Goal: Task Accomplishment & Management: Manage account settings

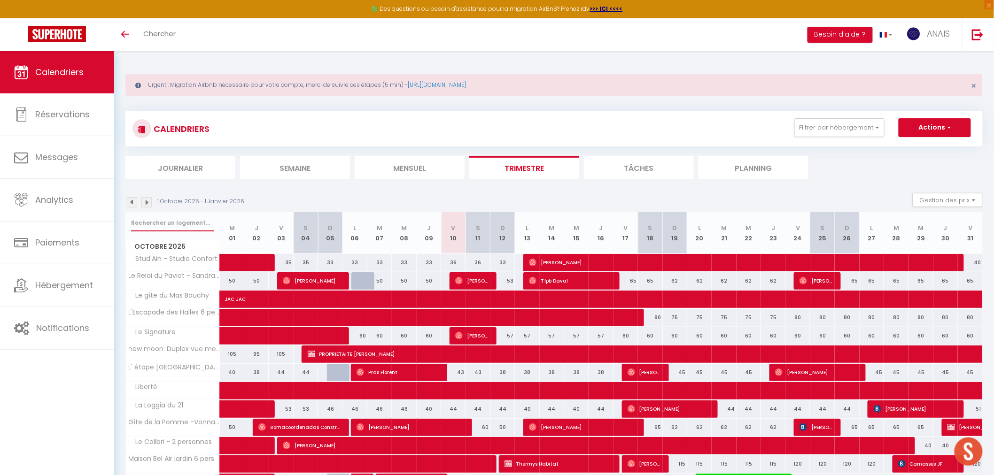
click at [138, 225] on input "text" at bounding box center [172, 223] width 83 height 17
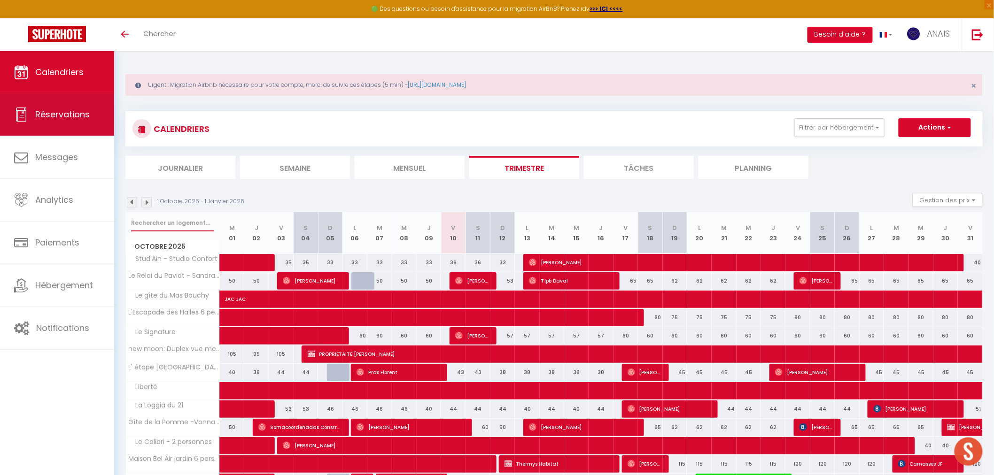
click at [77, 118] on span "Réservations" at bounding box center [62, 115] width 54 height 12
select select "not_cancelled"
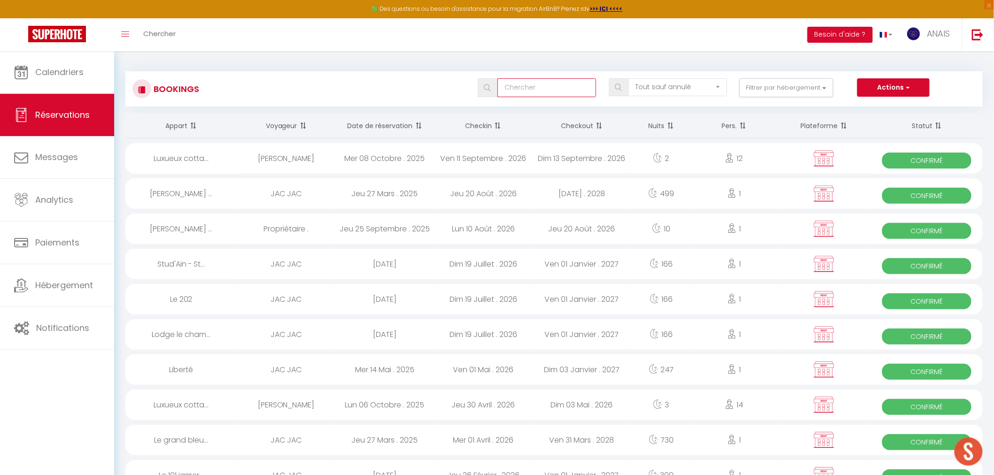
click at [512, 82] on input "text" at bounding box center [546, 87] width 99 height 19
type input "fanny"
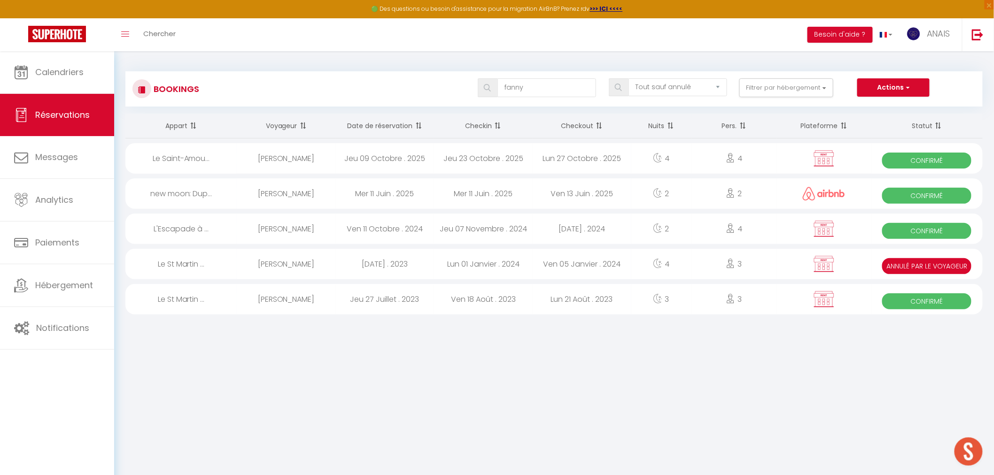
click at [347, 156] on div "Jeu 09 Octobre . 2025" at bounding box center [384, 158] width 99 height 31
select select "OK"
select select "0"
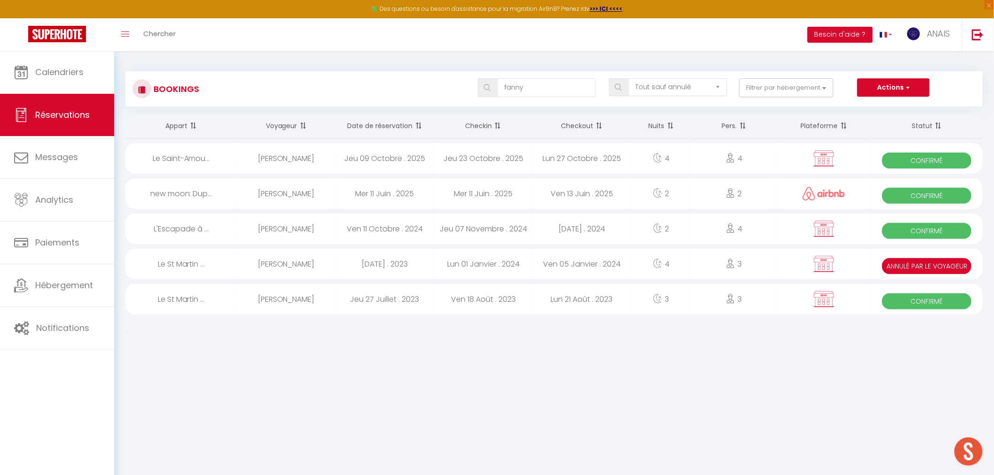
select select "1"
select select
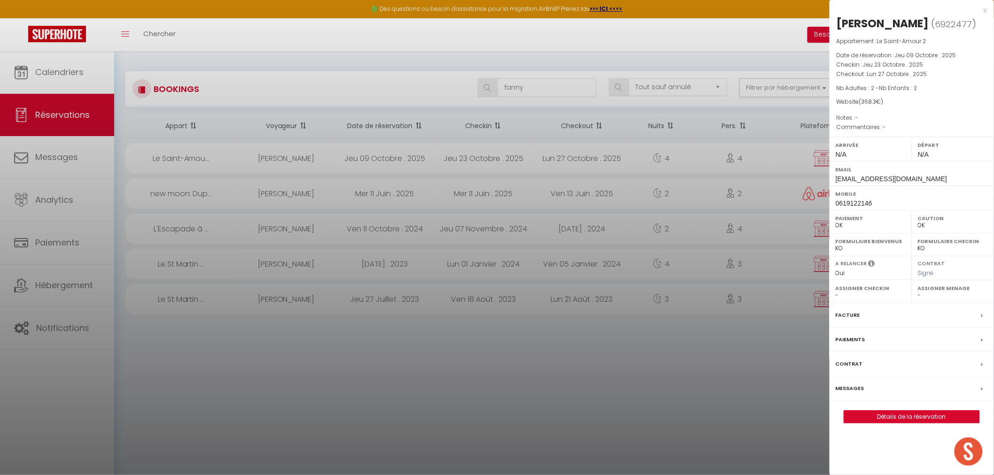
select select "35672"
click at [894, 324] on div "Facture" at bounding box center [912, 315] width 164 height 24
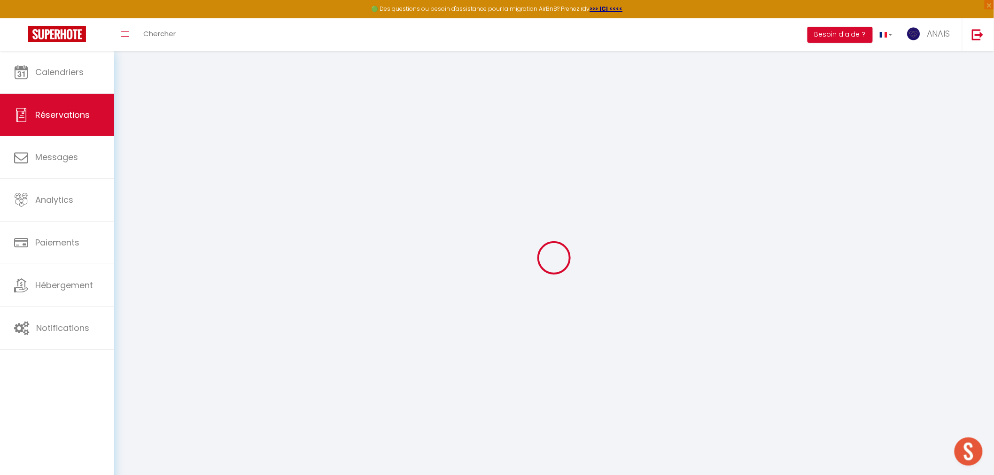
select select
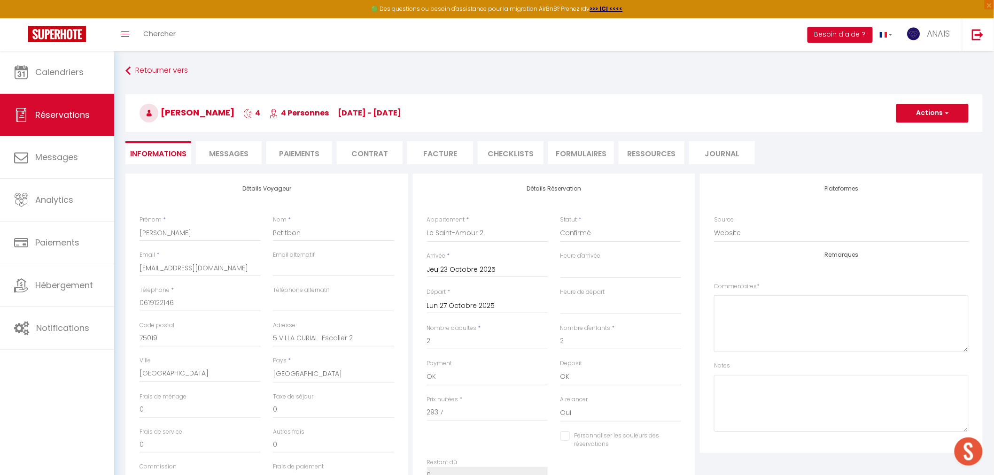
type input "69"
type input "5.6"
select select
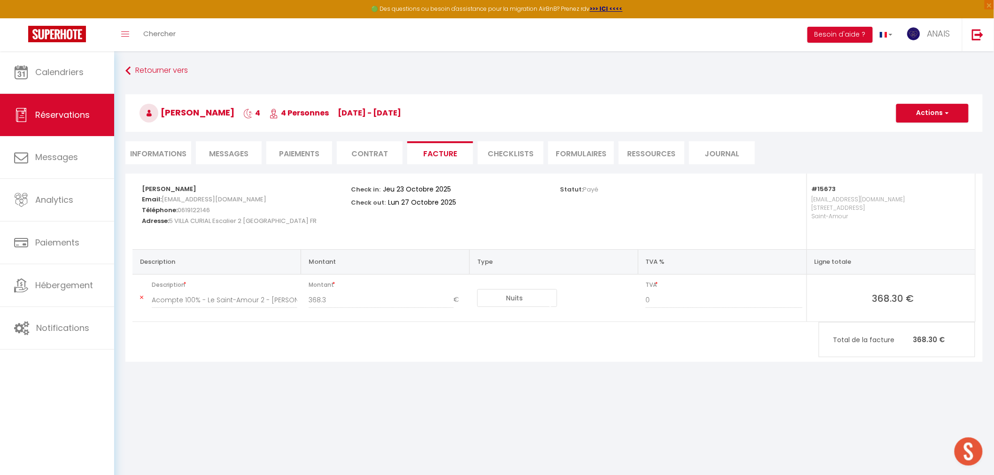
select select
click at [153, 146] on li "Informations" at bounding box center [158, 152] width 66 height 23
select select
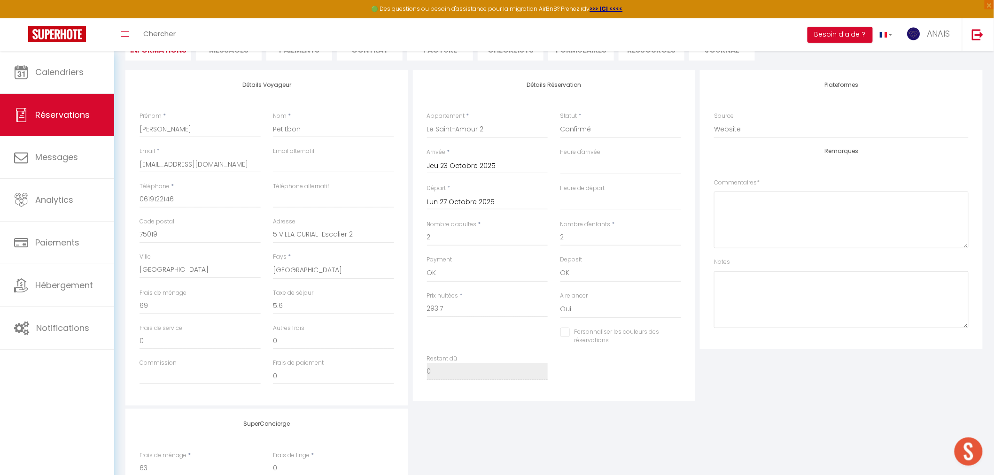
scroll to position [104, 0]
click at [757, 281] on textarea at bounding box center [841, 299] width 255 height 57
click at [773, 298] on textarea "Paiement et caution ok le 09/10/25" at bounding box center [841, 299] width 255 height 57
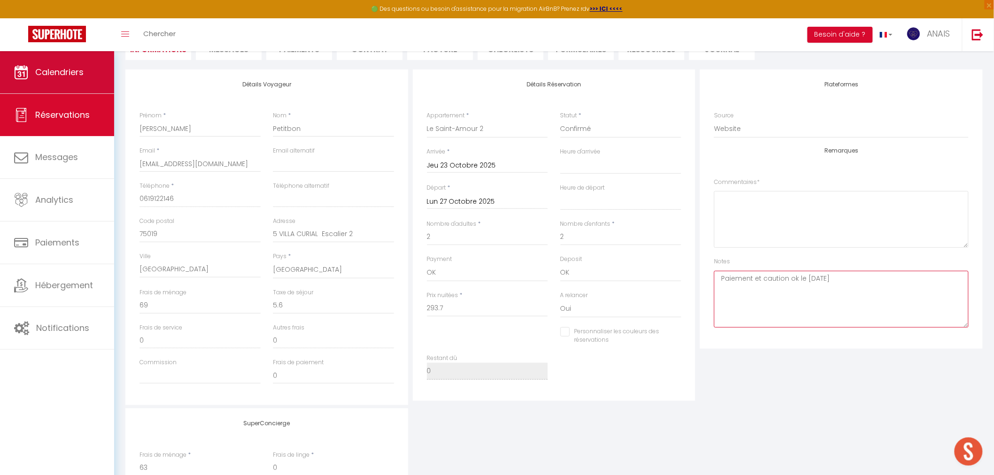
type textarea "Paiement et caution ok le 09/10/25"
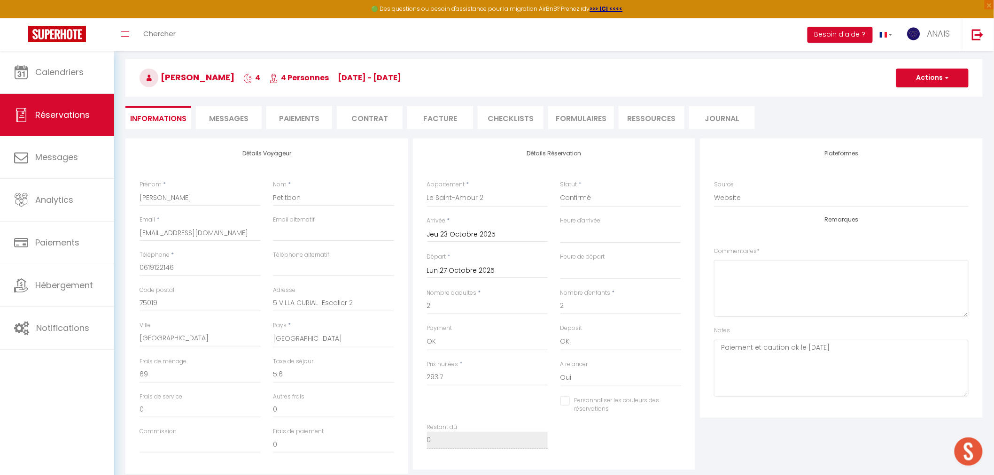
scroll to position [0, 0]
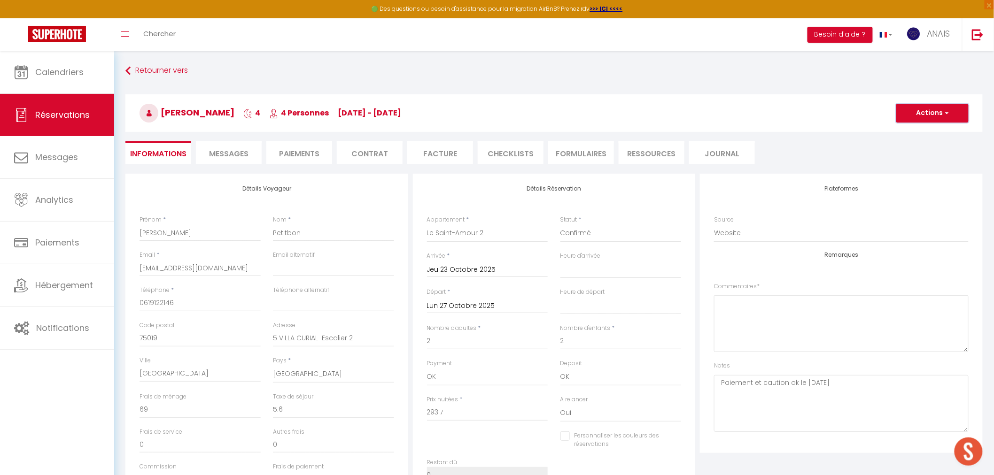
click at [894, 116] on button "Actions" at bounding box center [932, 113] width 72 height 19
click at [894, 130] on link "Enregistrer" at bounding box center [923, 134] width 74 height 12
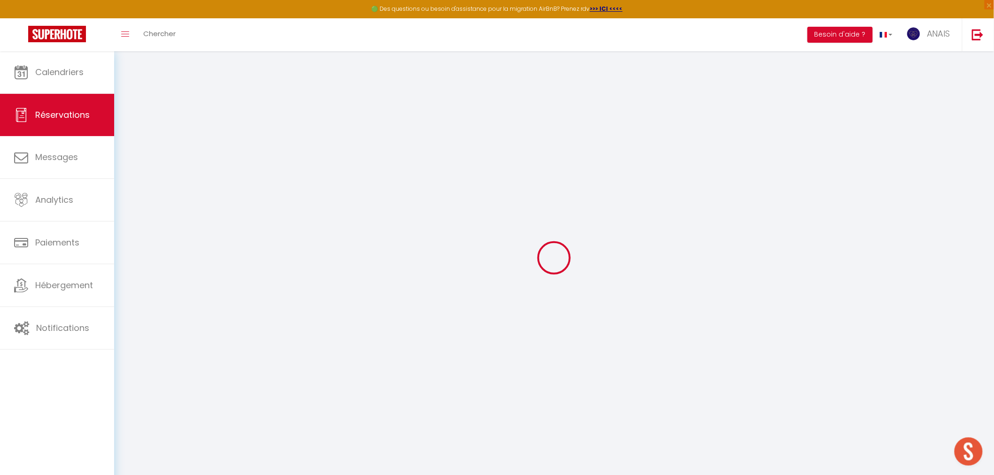
select select "not_cancelled"
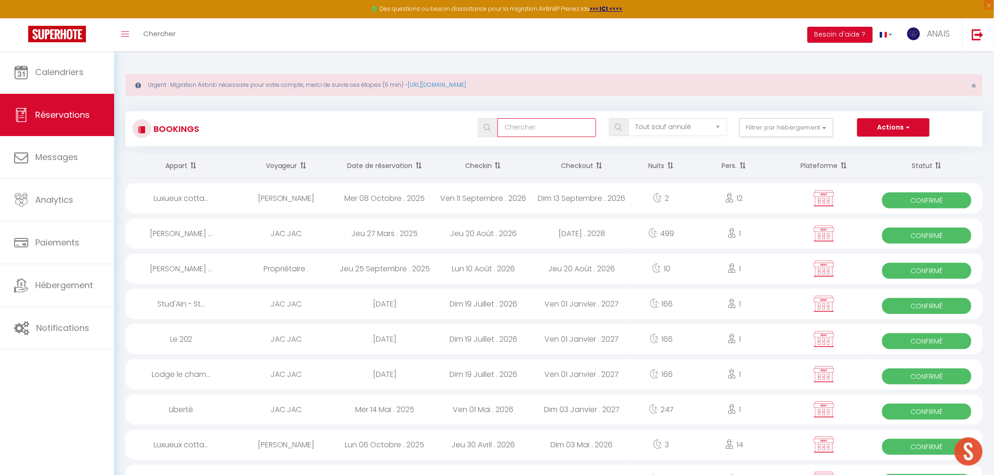
click at [525, 123] on input "text" at bounding box center [546, 127] width 99 height 19
click at [522, 125] on input "text" at bounding box center [546, 127] width 99 height 19
type input "mul"
select select
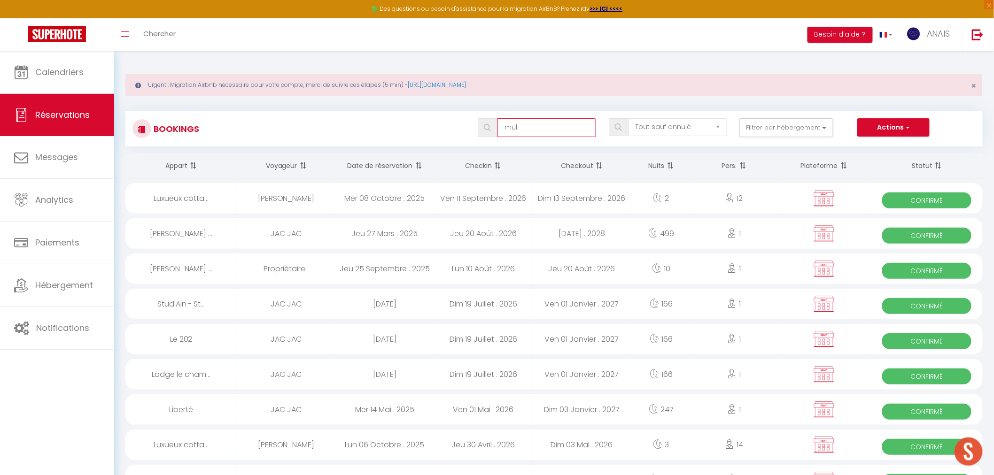
select select
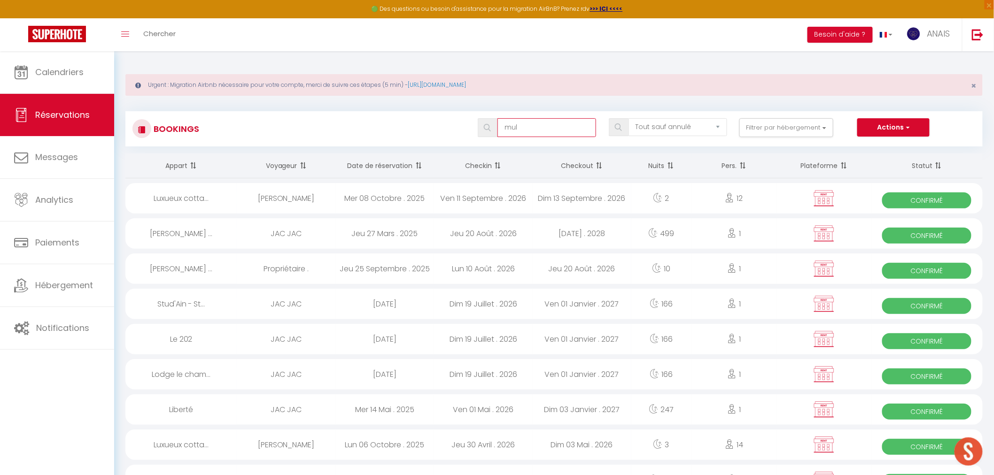
type input "mula"
select select
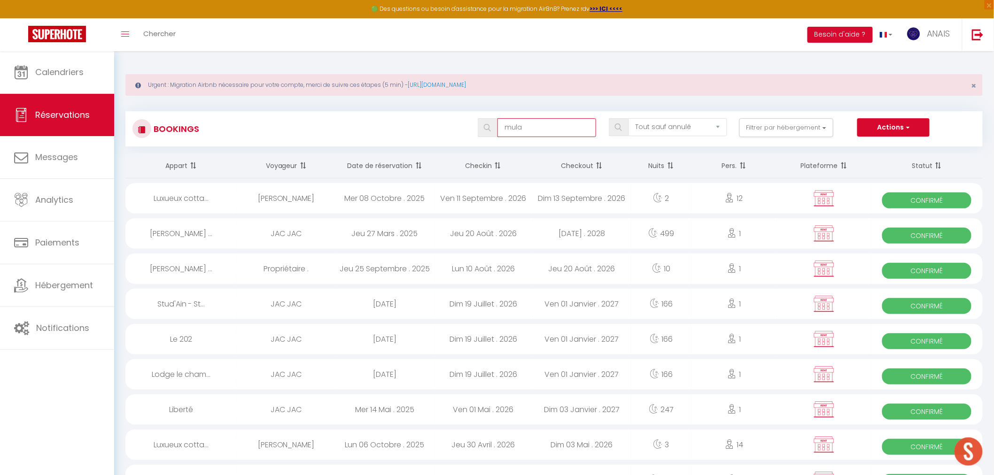
select select
type input "mulat"
select select
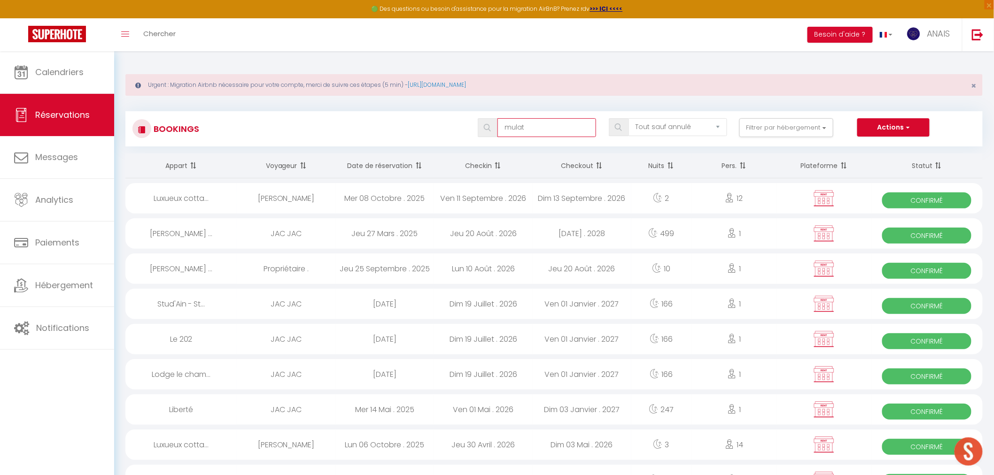
select select
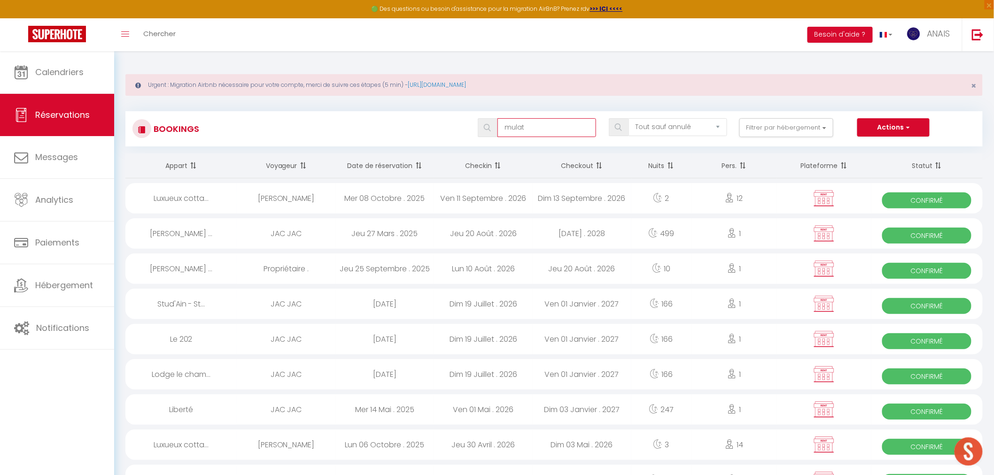
select select
type input "mulat"
select select
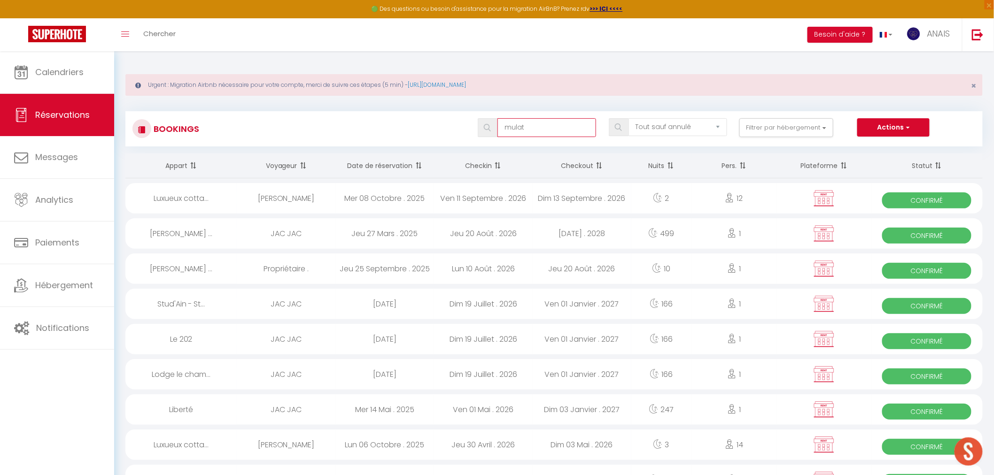
select select
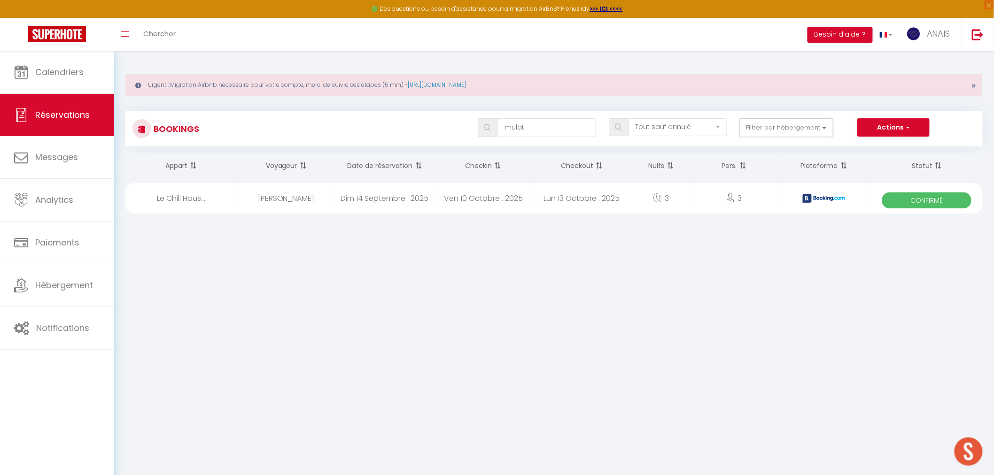
click at [381, 199] on div "Dim 14 Septembre . 2025" at bounding box center [384, 198] width 99 height 31
select select "OK"
select select "KO"
select select "0"
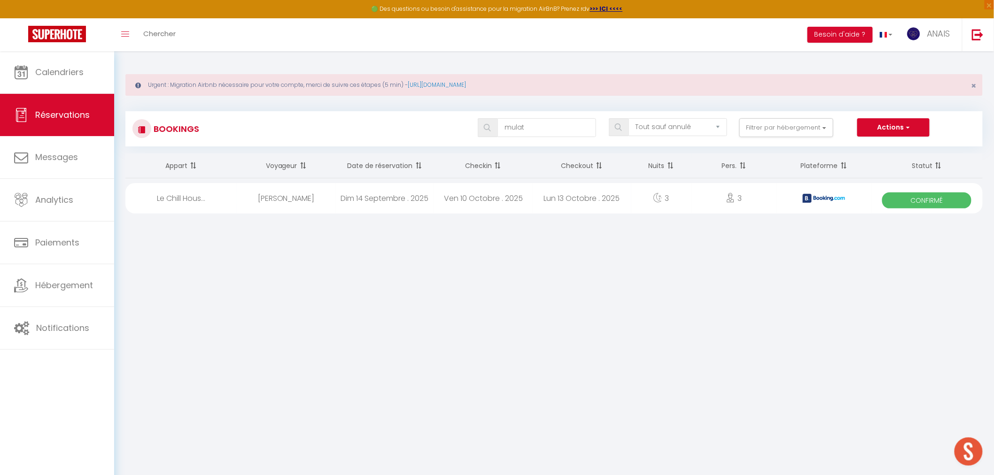
select select "1"
select select
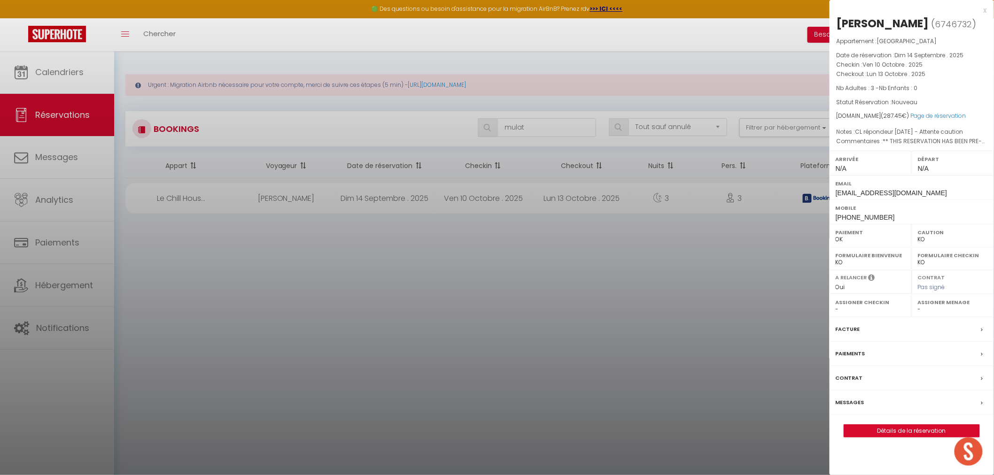
select select "21336"
click at [73, 77] on div at bounding box center [497, 237] width 994 height 475
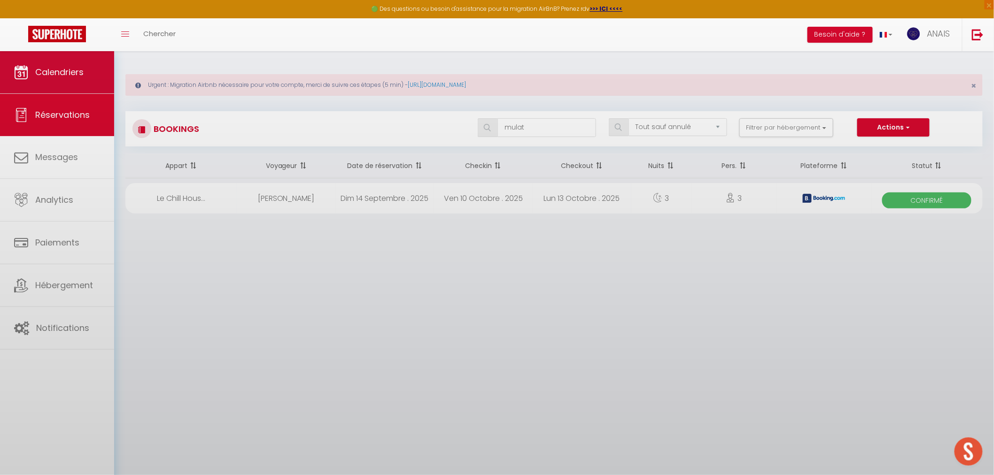
click at [50, 70] on body "🟢 Des questions ou besoin d'assistance pour la migration AirBnB? Prenez rdv >>>…" at bounding box center [497, 288] width 994 height 475
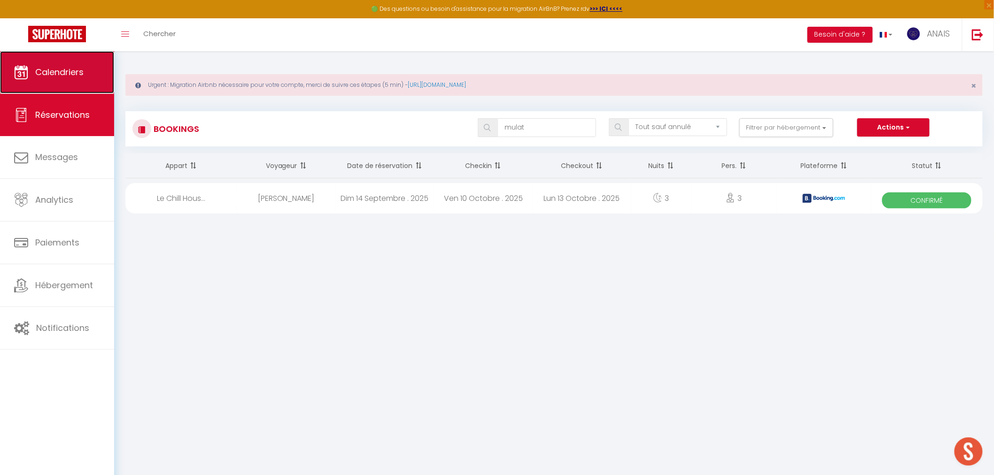
click at [58, 78] on link "Calendriers" at bounding box center [57, 72] width 114 height 42
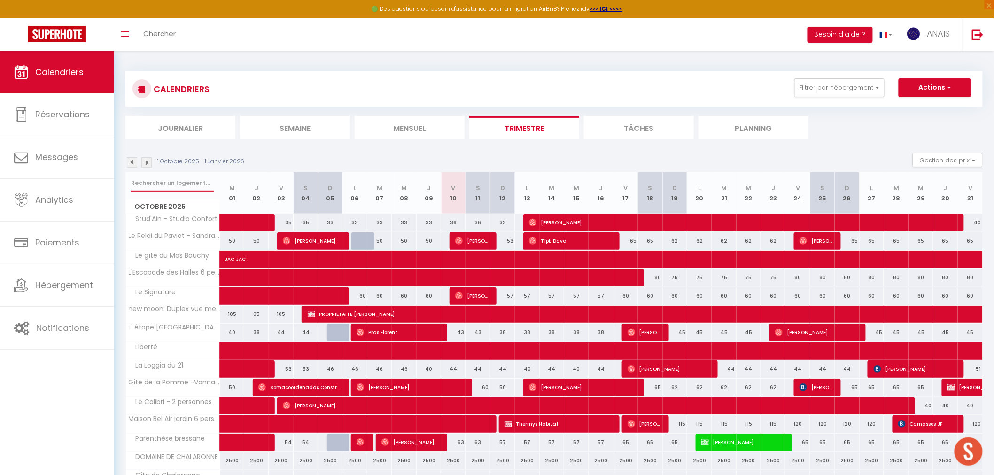
click at [179, 185] on input "text" at bounding box center [172, 183] width 83 height 17
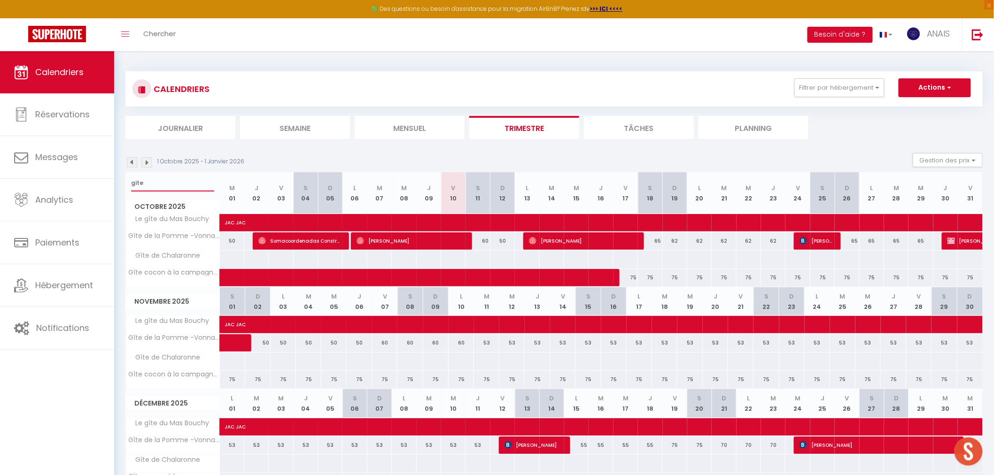
type input "gite"
click at [551, 283] on span at bounding box center [407, 278] width 346 height 18
select select "OK"
select select "KO"
select select "0"
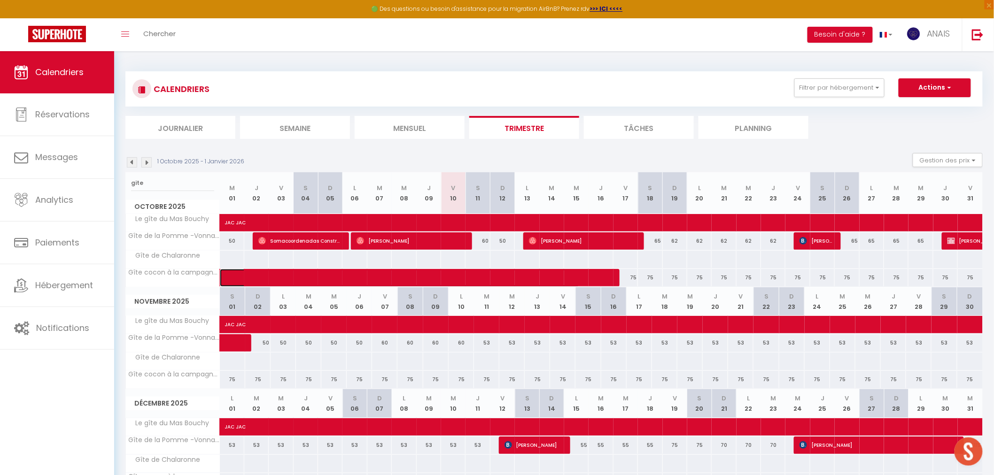
select select "0"
select select "1"
select select
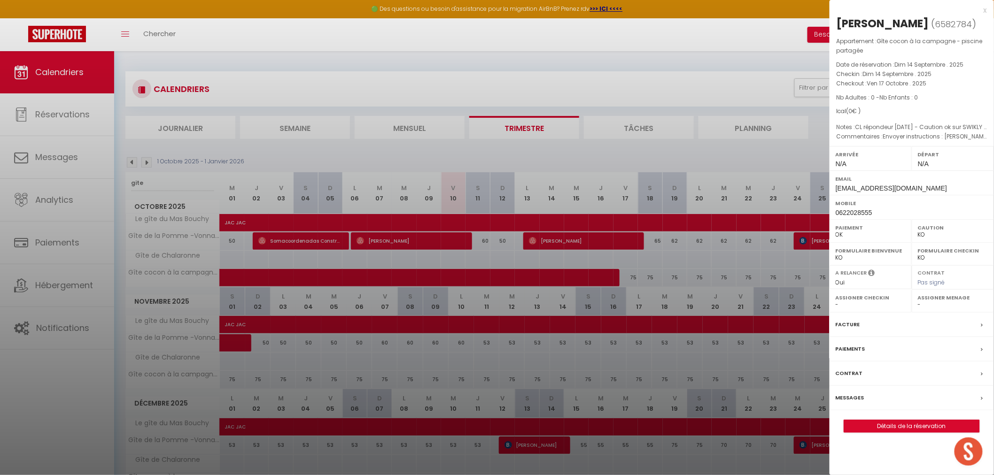
click at [894, 307] on select "-" at bounding box center [953, 305] width 70 height 8
select select "29463"
click at [894, 301] on select "- Cassandra Lechelle Géraldine Goubert Yoann Levrat Damien Deleglise Franck Cha…" at bounding box center [953, 305] width 70 height 8
click at [442, 278] on div at bounding box center [497, 237] width 994 height 475
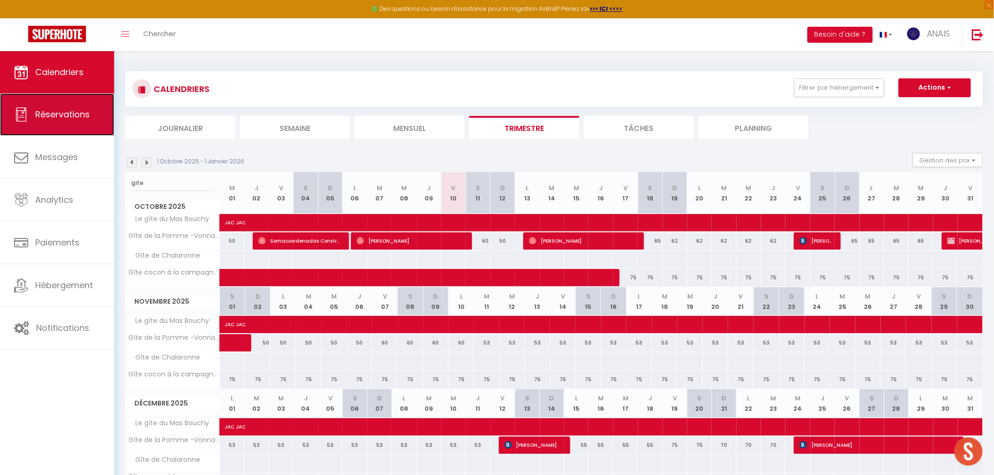
click at [79, 106] on link "Réservations" at bounding box center [57, 114] width 114 height 42
select select "not_cancelled"
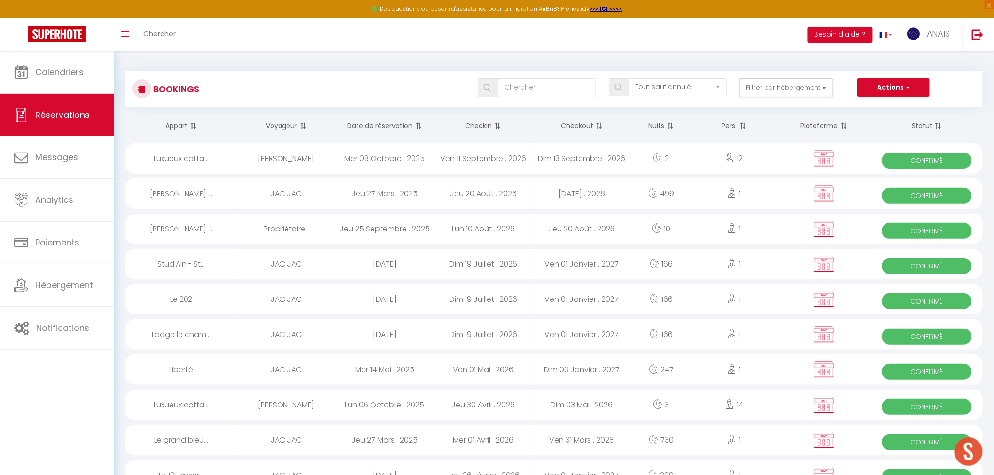
click at [534, 76] on div "Bookings Tous les statuts Annulé Confirmé Non Confirmé Tout sauf annulé No Show…" at bounding box center [553, 88] width 857 height 35
click at [530, 91] on input "text" at bounding box center [546, 87] width 99 height 19
type input "ines"
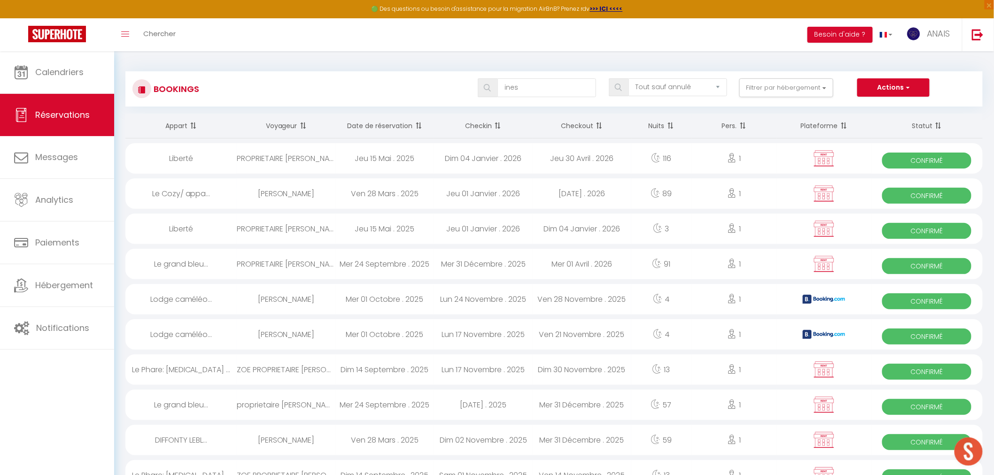
click at [455, 339] on div "Lun 17 Novembre . 2025" at bounding box center [483, 334] width 99 height 31
select select "OK"
select select "KO"
select select "0"
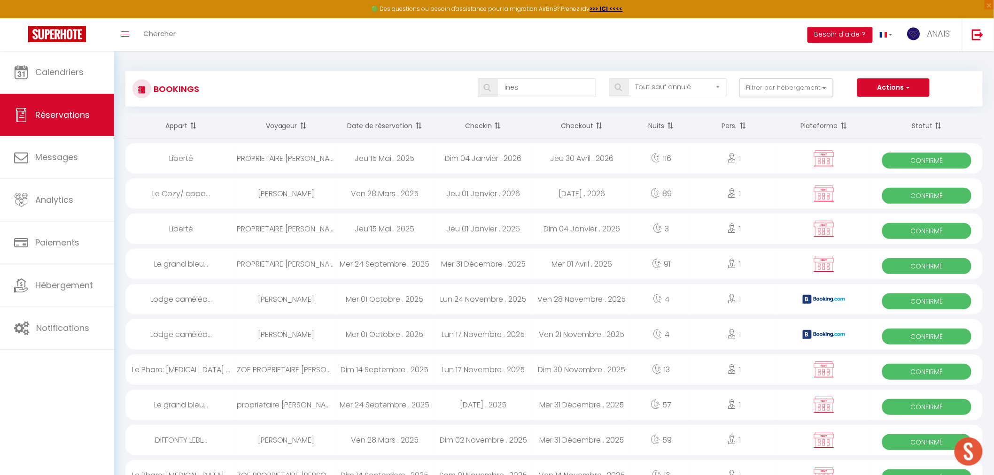
select select "1"
select select
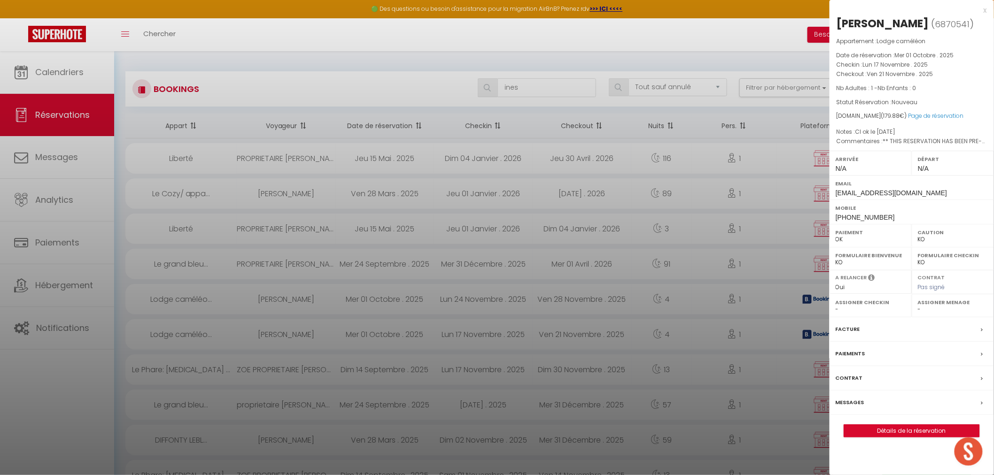
select select "21336"
click at [455, 339] on div at bounding box center [497, 237] width 994 height 475
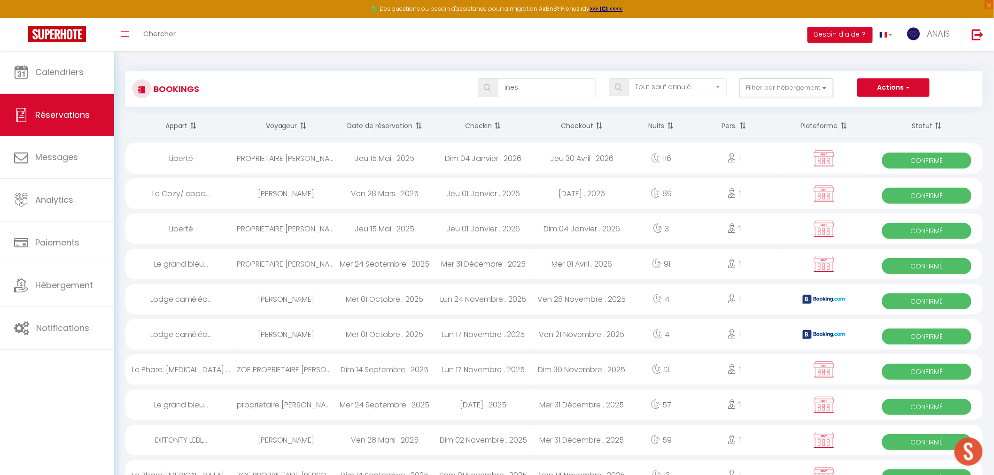
click at [467, 335] on div "Lun 17 Novembre . 2025" at bounding box center [483, 334] width 99 height 31
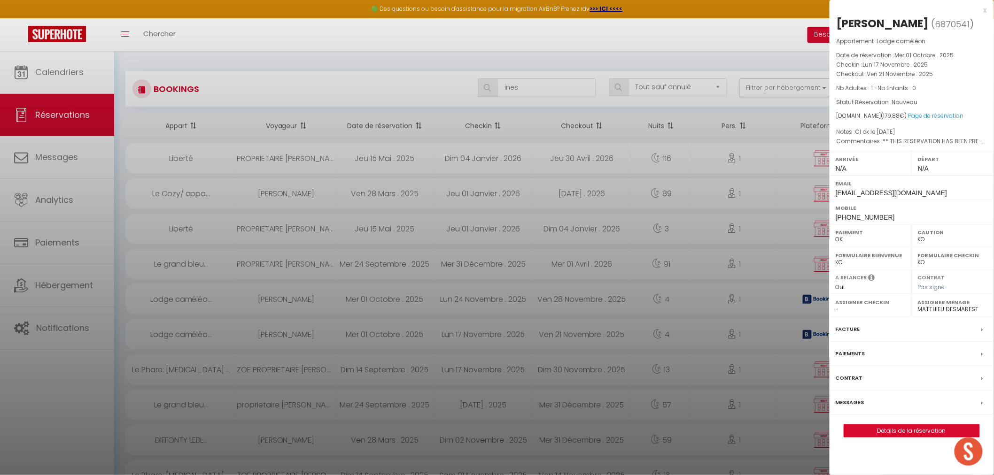
click at [460, 306] on div at bounding box center [497, 237] width 994 height 475
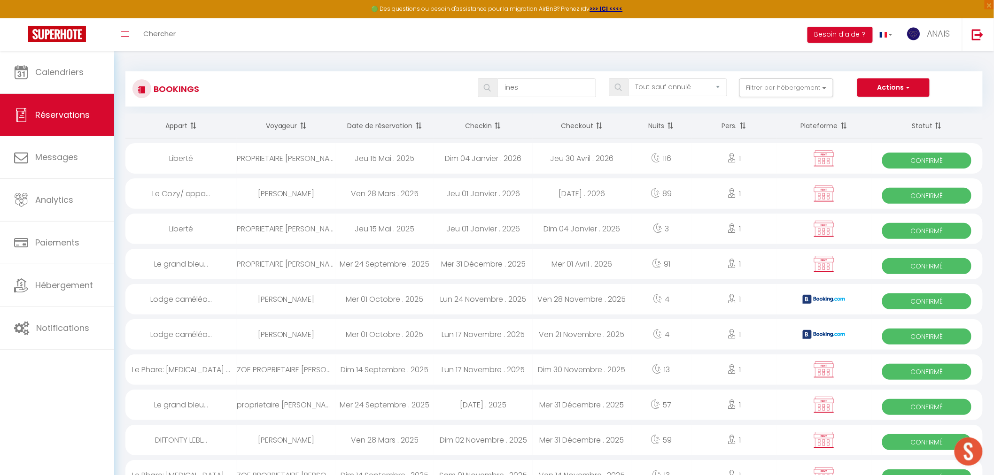
click at [430, 297] on div "Mer 01 Octobre . 2025" at bounding box center [384, 299] width 99 height 31
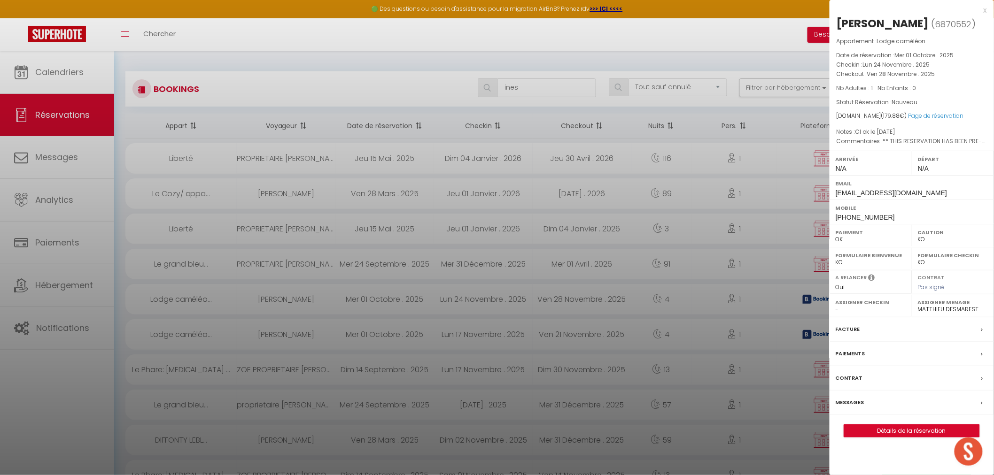
click at [868, 339] on div "Facture" at bounding box center [912, 330] width 164 height 24
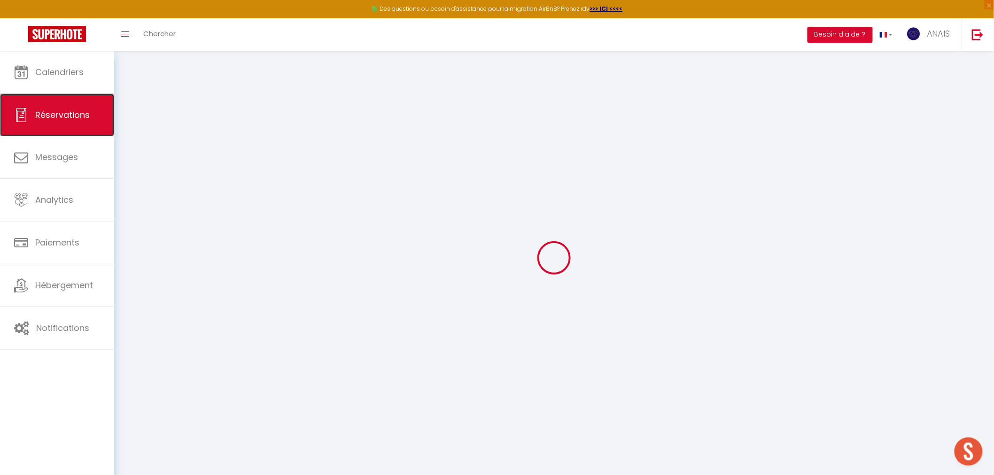
click at [67, 128] on link "Réservations" at bounding box center [57, 115] width 114 height 42
select select "not_cancelled"
click at [70, 119] on span "Réservations" at bounding box center [62, 115] width 54 height 12
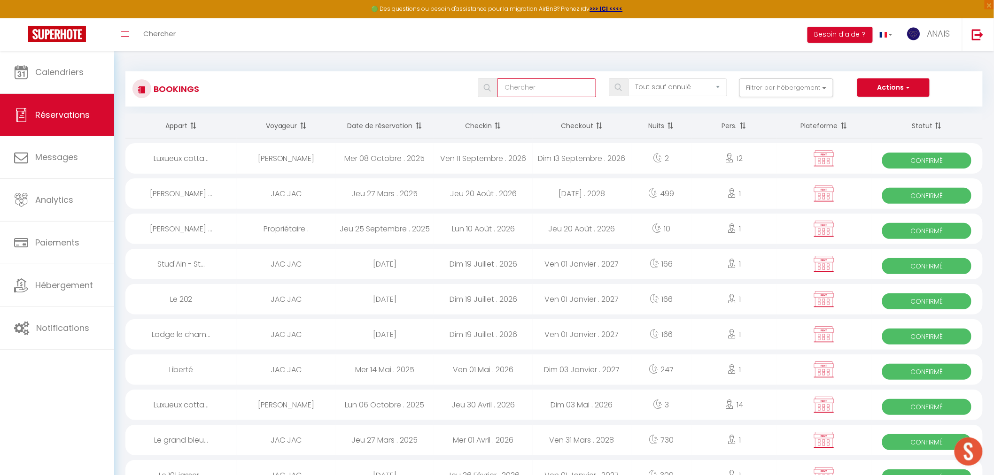
click at [545, 88] on input "text" at bounding box center [546, 87] width 99 height 19
type input "ines mo"
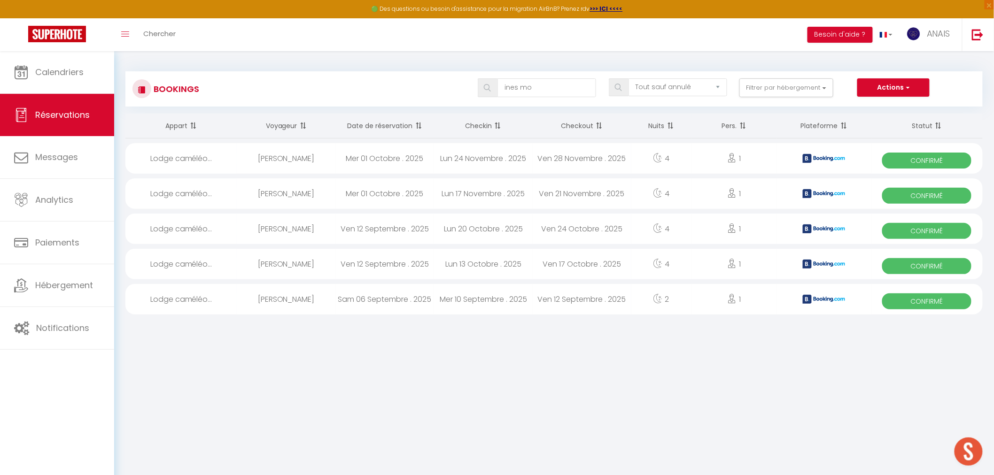
click at [510, 304] on div "Mer 10 Septembre . 2025" at bounding box center [483, 299] width 99 height 31
select select "OK"
select select "KO"
select select "0"
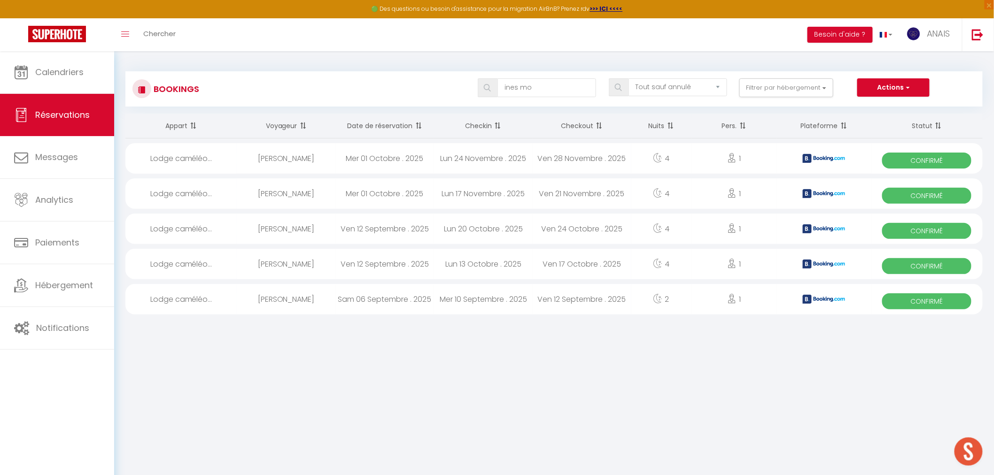
select select "1"
select select
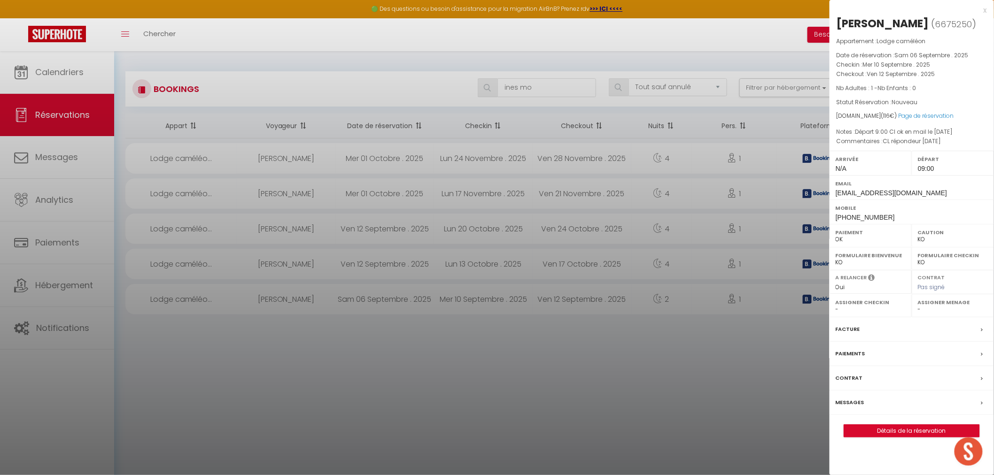
select select "21336"
click at [510, 304] on div at bounding box center [497, 237] width 994 height 475
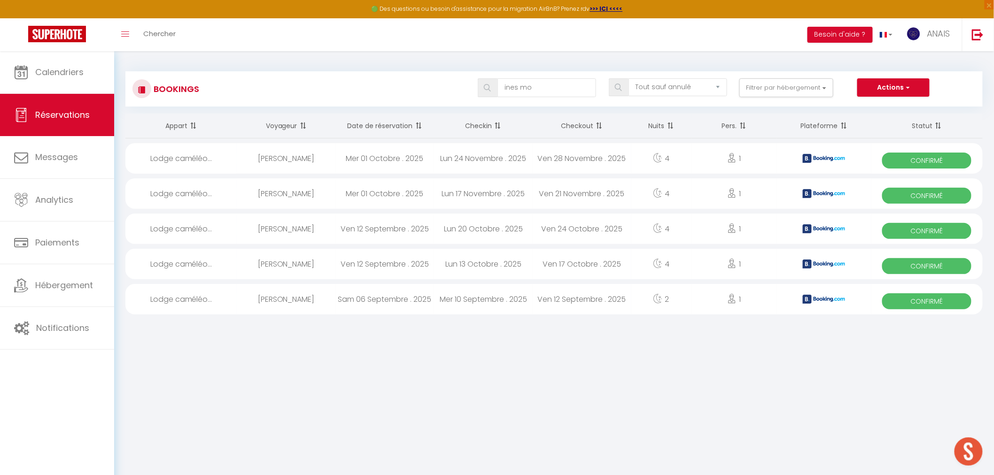
click at [575, 259] on div "Ven 17 Octobre . 2025" at bounding box center [582, 264] width 99 height 31
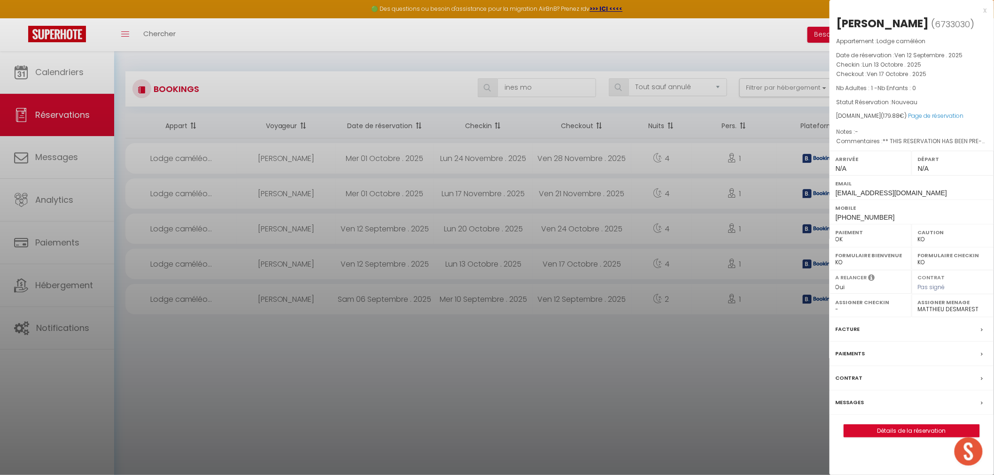
click at [575, 259] on div at bounding box center [497, 237] width 994 height 475
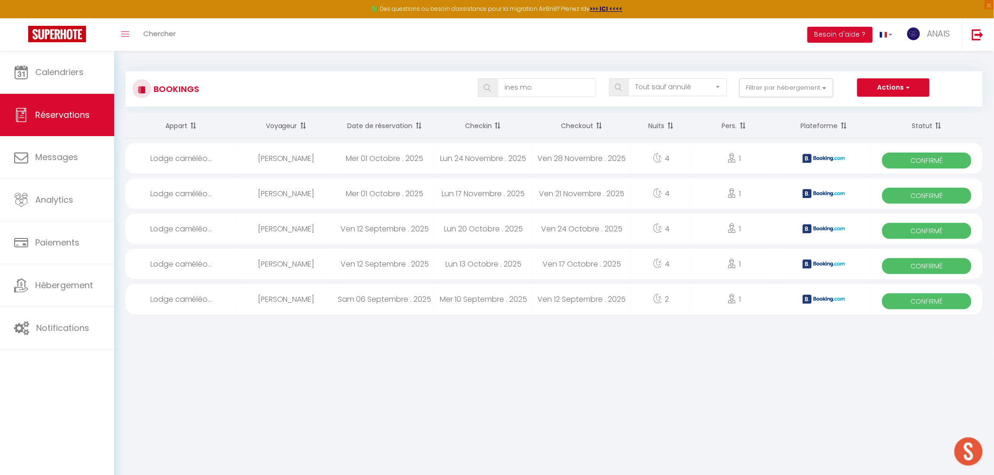
click at [548, 237] on div "Ven 24 Octobre . 2025" at bounding box center [582, 229] width 99 height 31
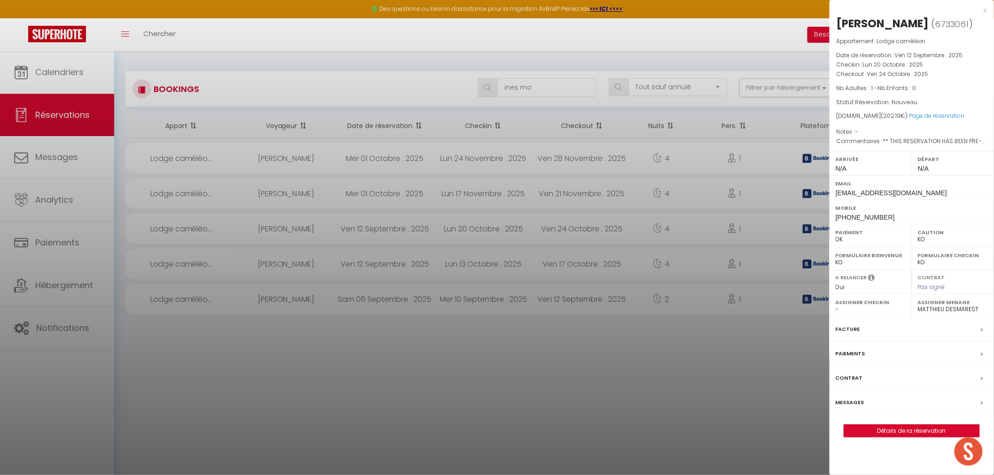
click at [548, 237] on div at bounding box center [497, 237] width 994 height 475
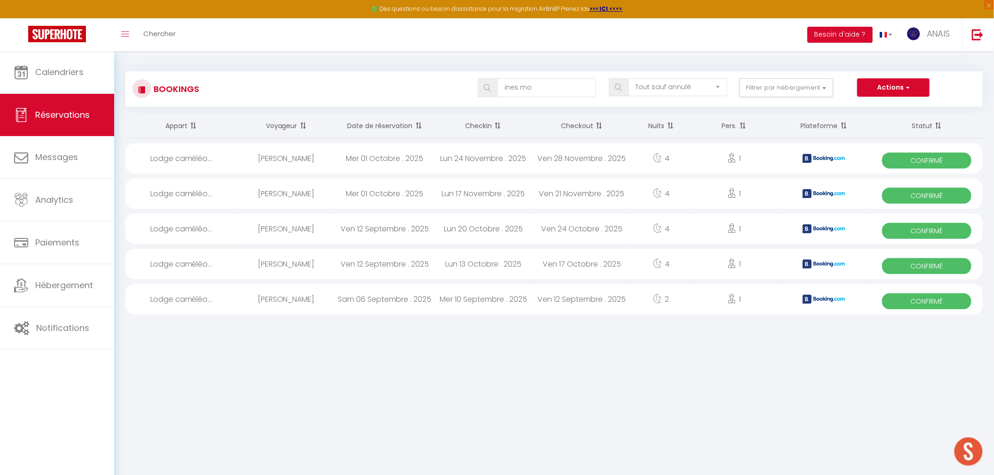
click at [545, 197] on div "Ven 21 Novembre . 2025" at bounding box center [582, 193] width 99 height 31
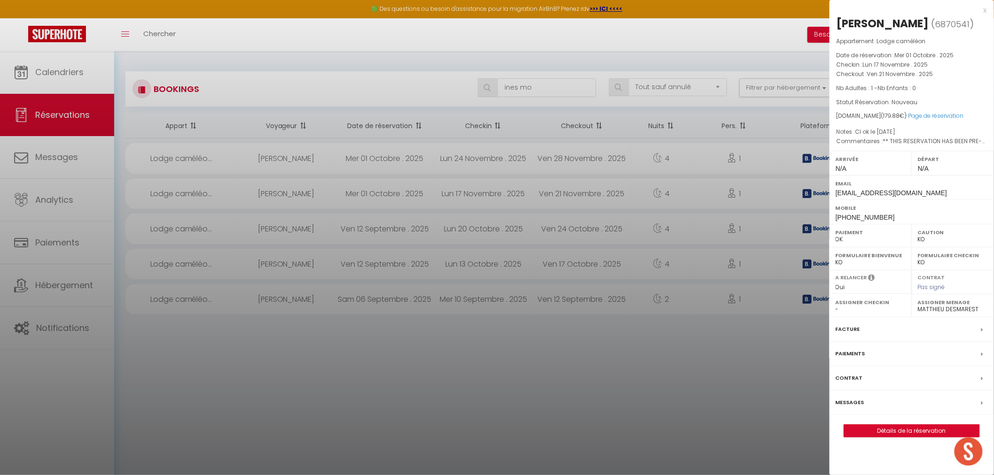
click at [545, 197] on div at bounding box center [497, 237] width 994 height 475
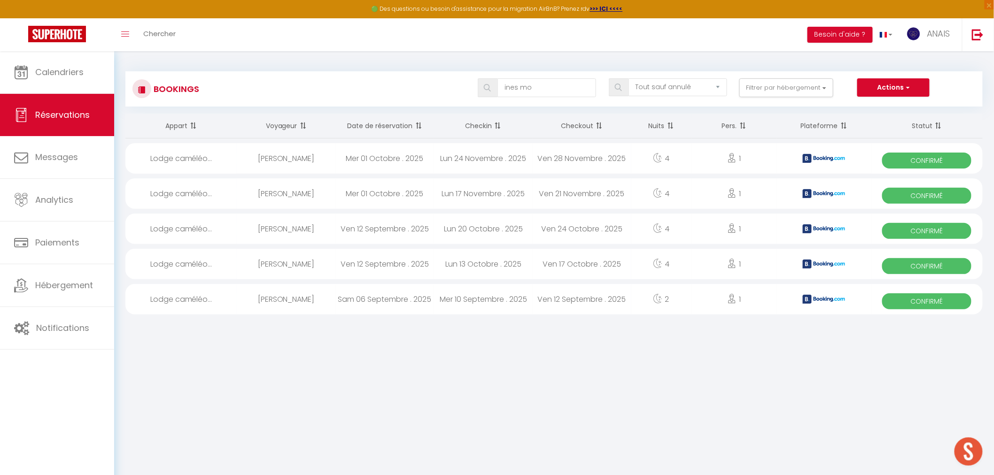
click at [543, 163] on div "Ven 28 Novembre . 2025" at bounding box center [582, 158] width 99 height 31
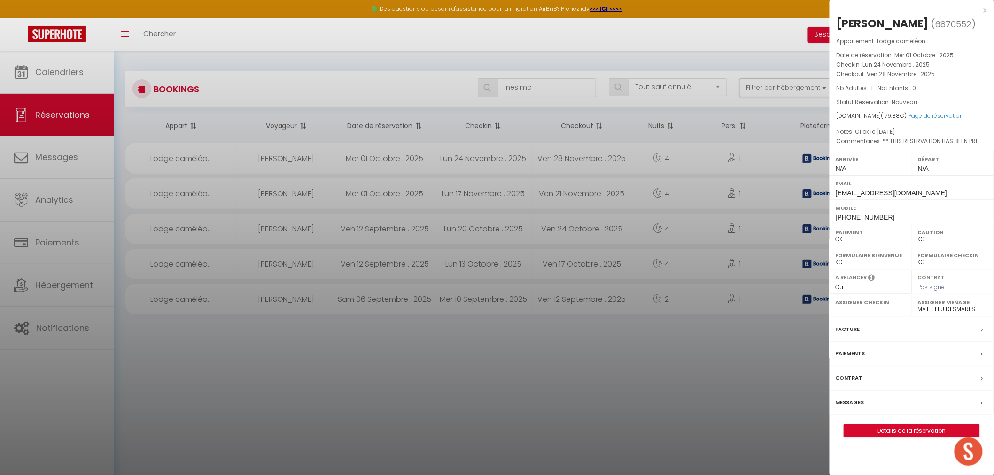
click at [543, 163] on div at bounding box center [497, 237] width 994 height 475
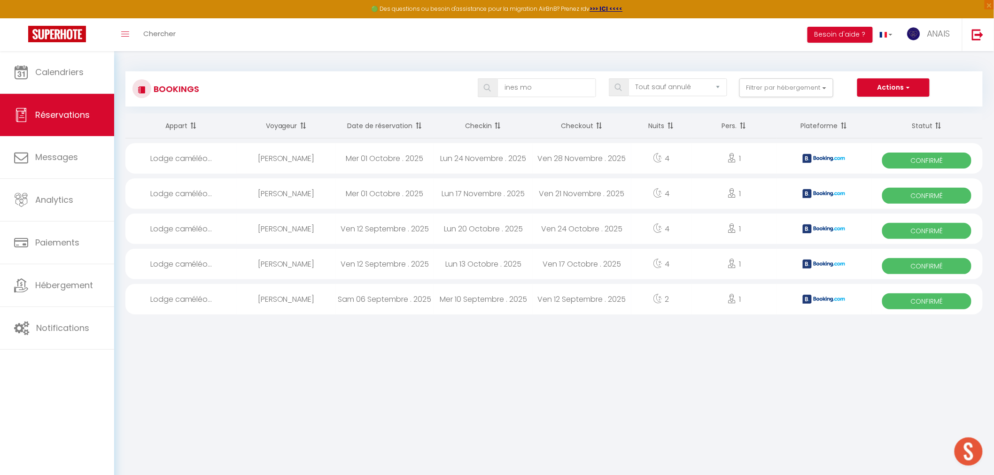
click at [581, 153] on div "Ven 28 Novembre . 2025" at bounding box center [582, 158] width 99 height 31
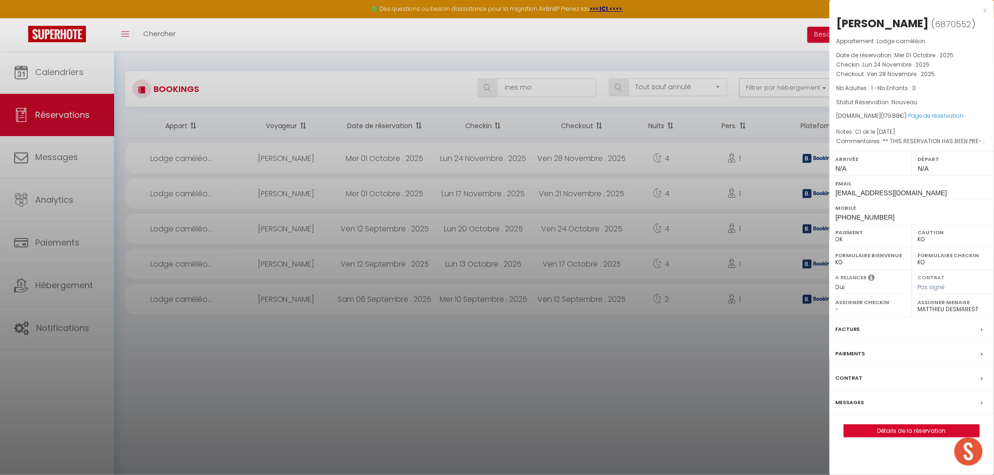
drag, startPoint x: 903, startPoint y: 130, endPoint x: 858, endPoint y: 132, distance: 45.2
click at [858, 132] on span "CI ok le 05/10/25" at bounding box center [875, 132] width 40 height 8
copy span "CI ok le 05/10/25"
click at [524, 240] on div at bounding box center [497, 237] width 994 height 475
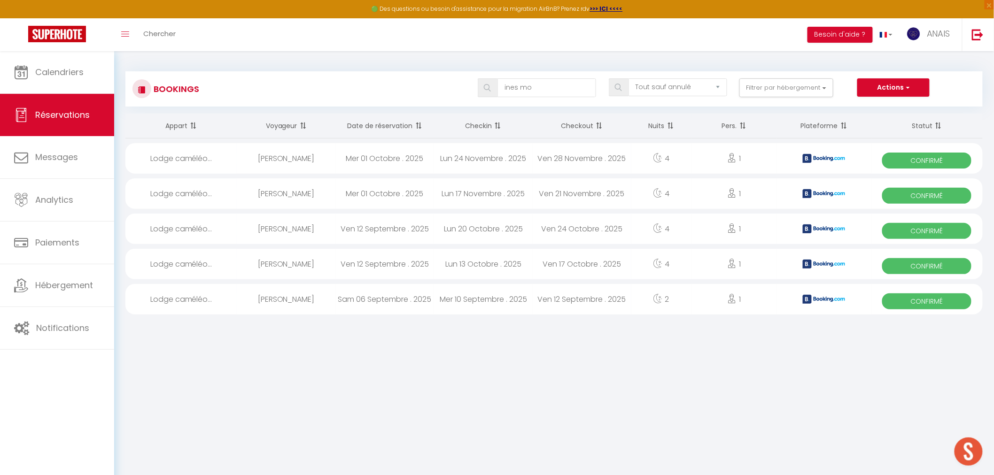
click at [531, 262] on div "Lun 13 Octobre . 2025" at bounding box center [483, 264] width 99 height 31
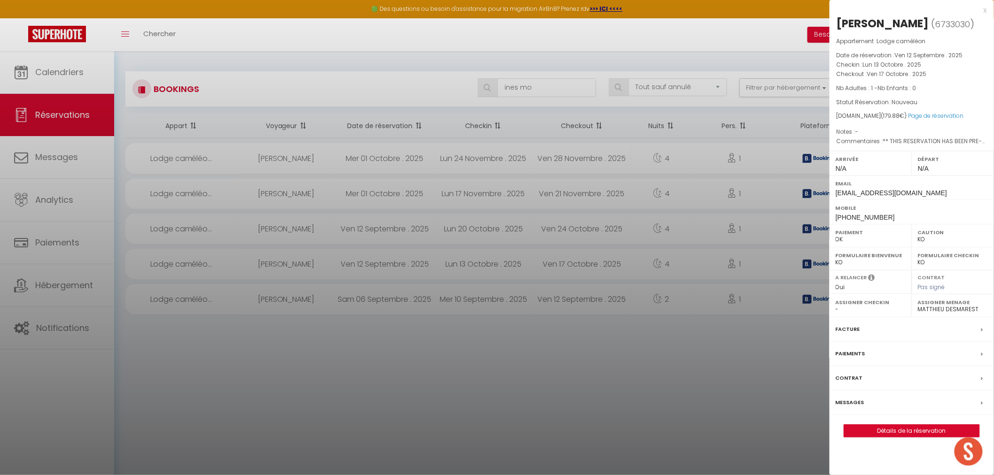
click at [862, 333] on div "Facture" at bounding box center [912, 330] width 164 height 24
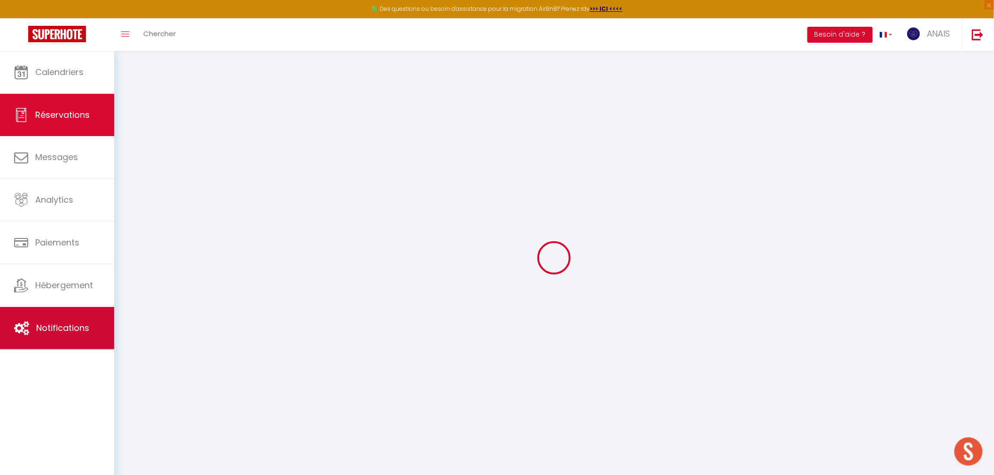
select select "cleaning"
select select "taxes"
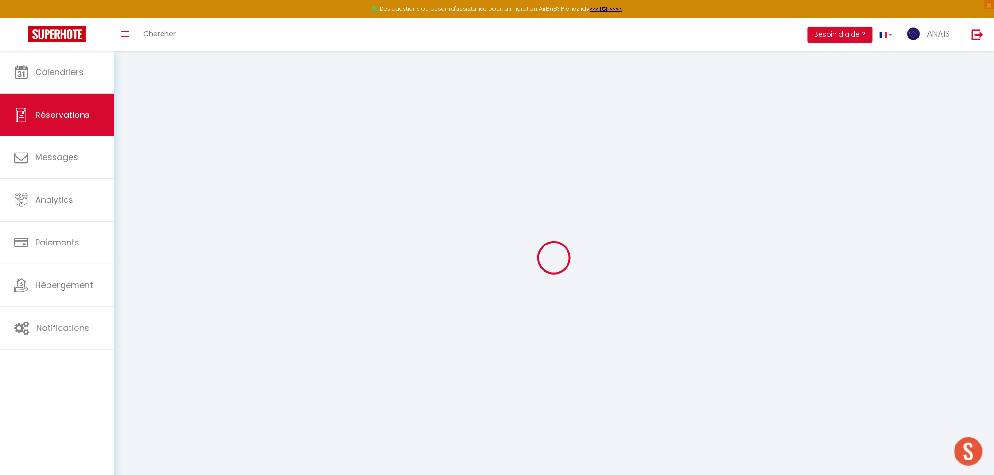
select select
checkbox input "false"
select select
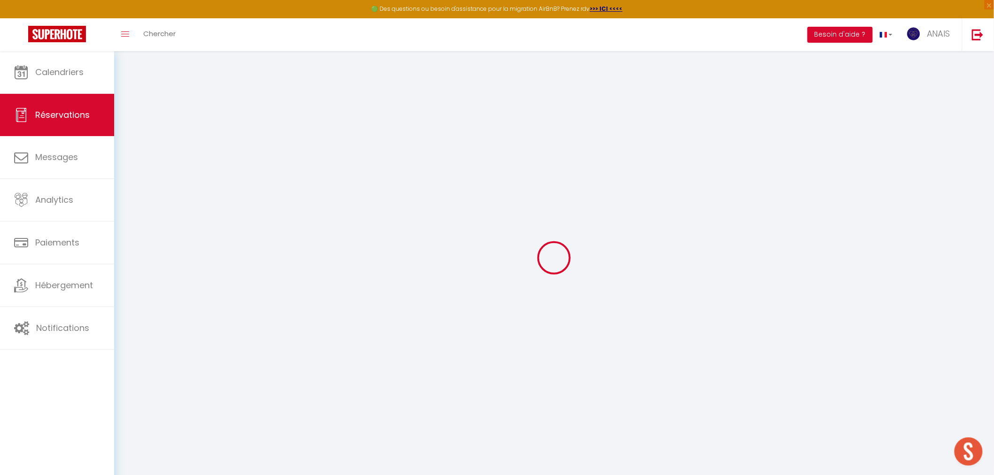
checkbox input "false"
type textarea "** THIS RESERVATION HAS BEEN PRE-PAID ** BOOKING NOTE : Payment charge is EUR 2…"
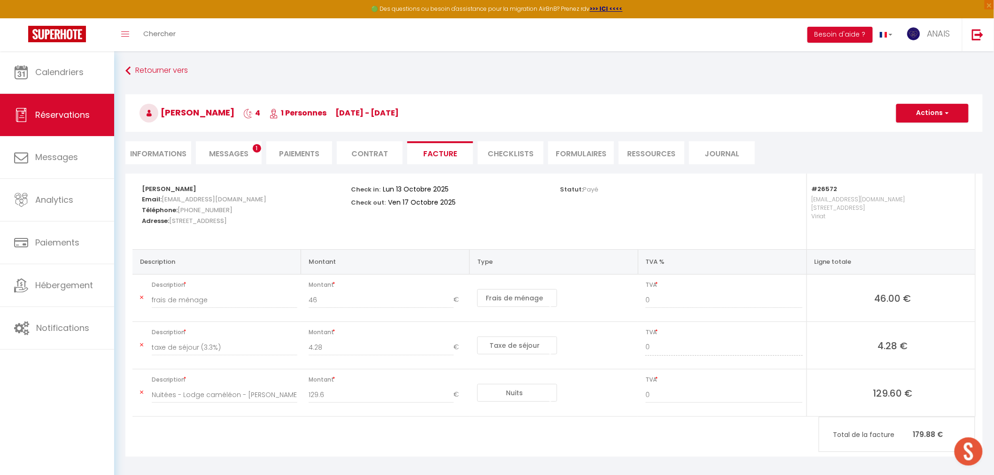
click at [180, 153] on li "Informations" at bounding box center [158, 152] width 66 height 23
select select
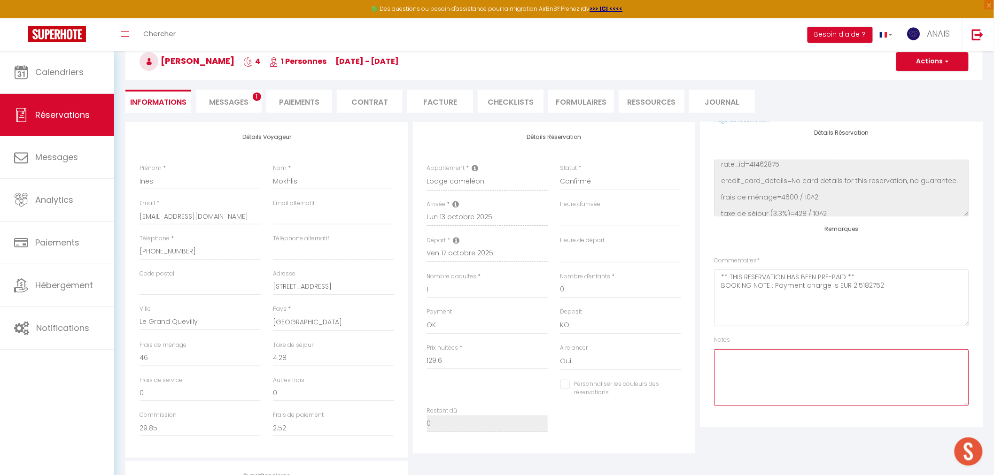
scroll to position [52, 0]
drag, startPoint x: 746, startPoint y: 409, endPoint x: 734, endPoint y: 359, distance: 51.3
click at [737, 359] on textarea at bounding box center [841, 377] width 255 height 57
paste textarea "CI ok le 05/10/25"
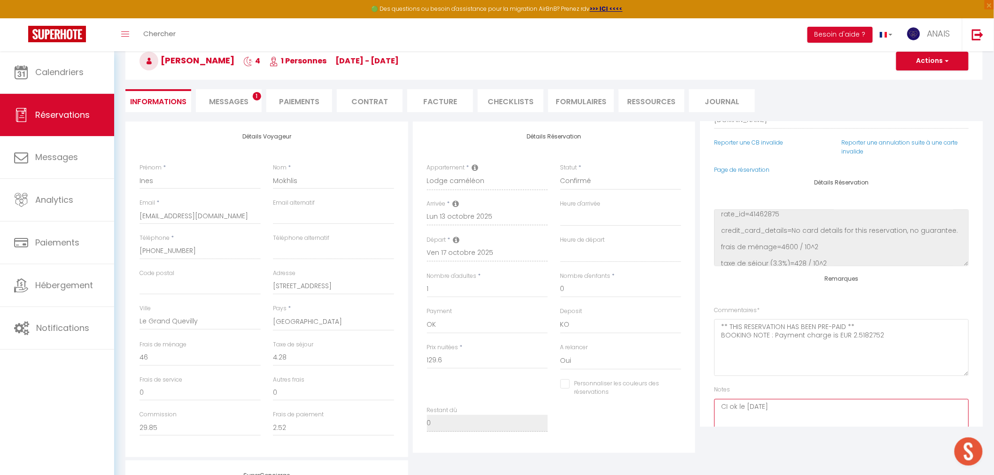
scroll to position [0, 0]
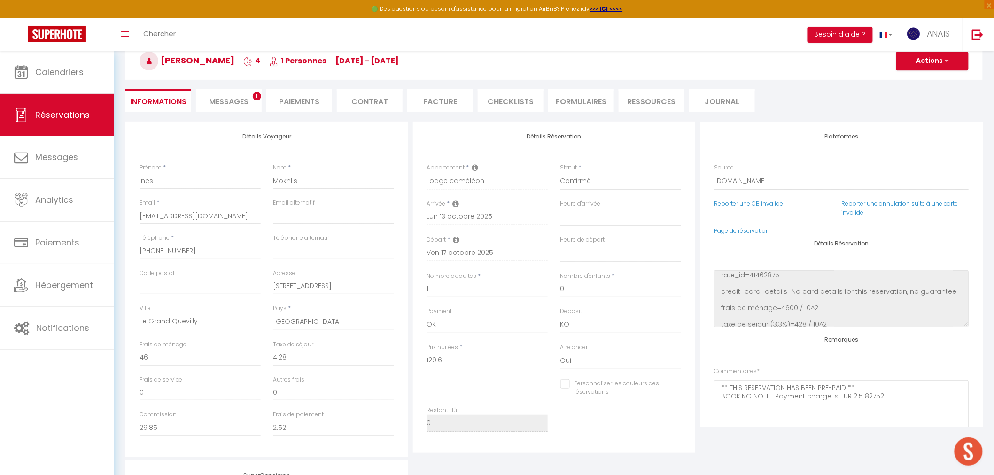
type textarea "CI ok le 05/10/25"
click at [894, 68] on button "Actions" at bounding box center [932, 61] width 72 height 19
click at [894, 84] on link "Enregistrer" at bounding box center [923, 82] width 74 height 12
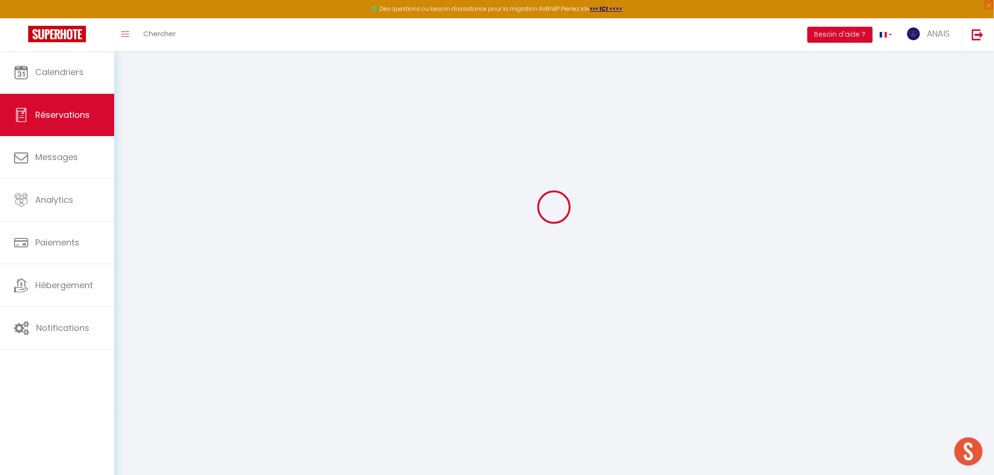
select select "not_cancelled"
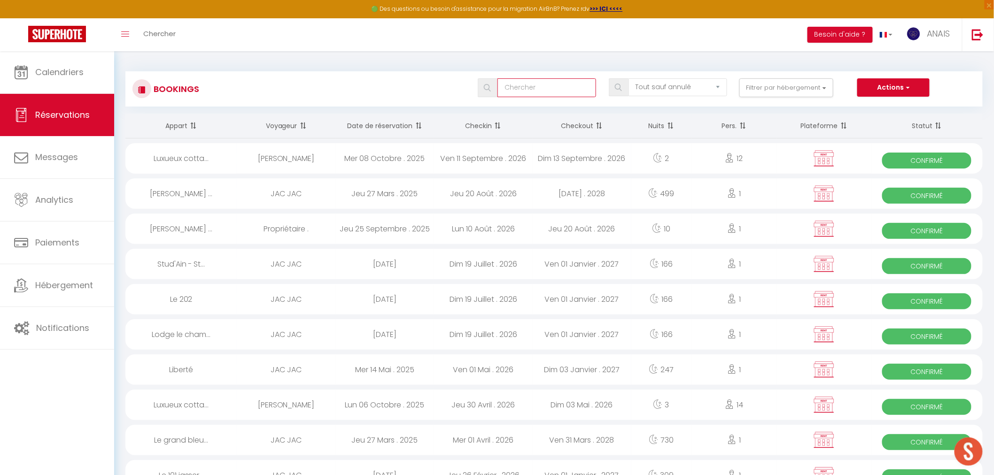
click at [569, 83] on input "text" at bounding box center [546, 87] width 99 height 19
type input "ines mo"
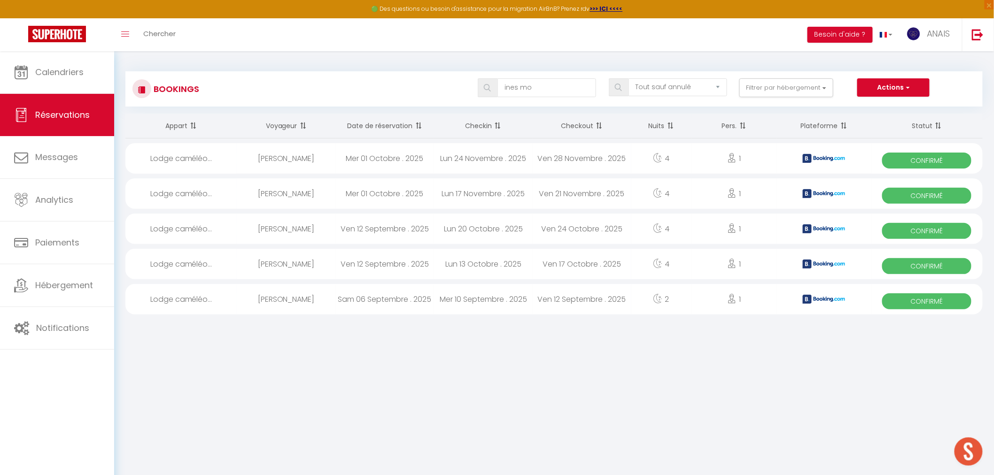
click at [475, 297] on div "Mer 10 Septembre . 2025" at bounding box center [483, 299] width 99 height 31
select select "OK"
select select "KO"
select select "0"
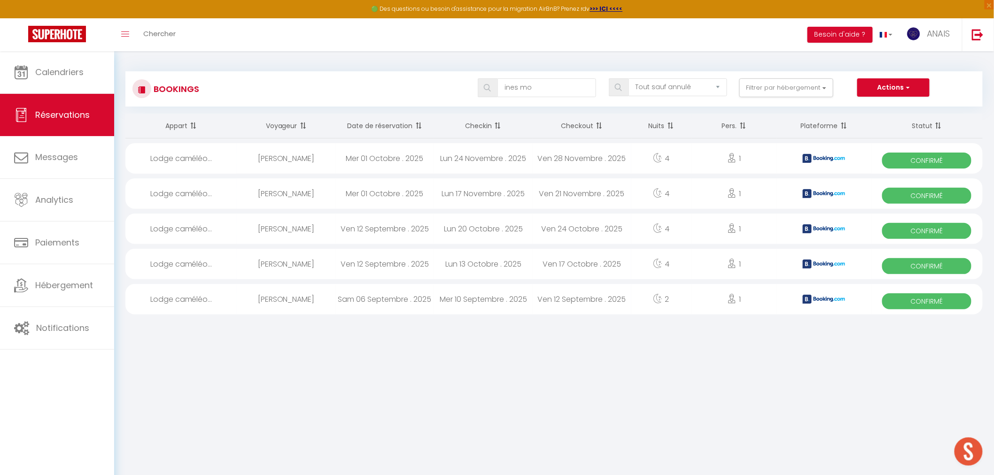
select select "1"
select select
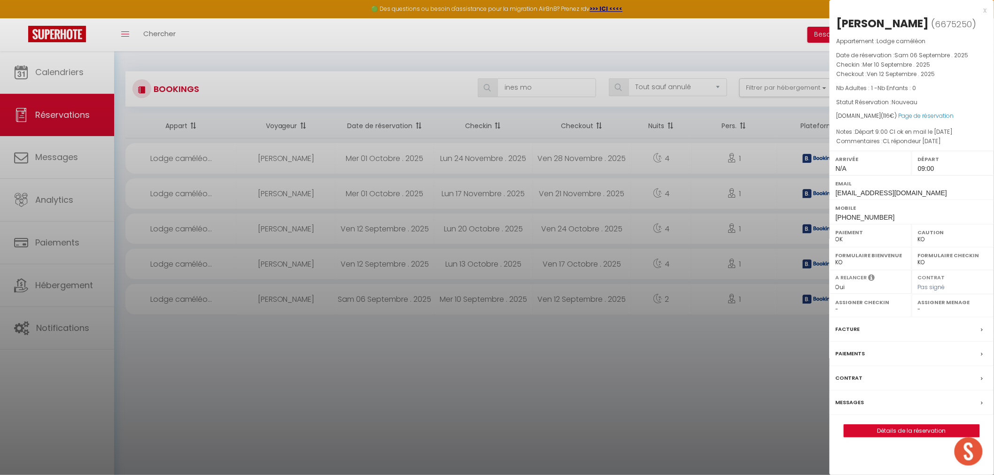
click at [475, 297] on div at bounding box center [497, 237] width 994 height 475
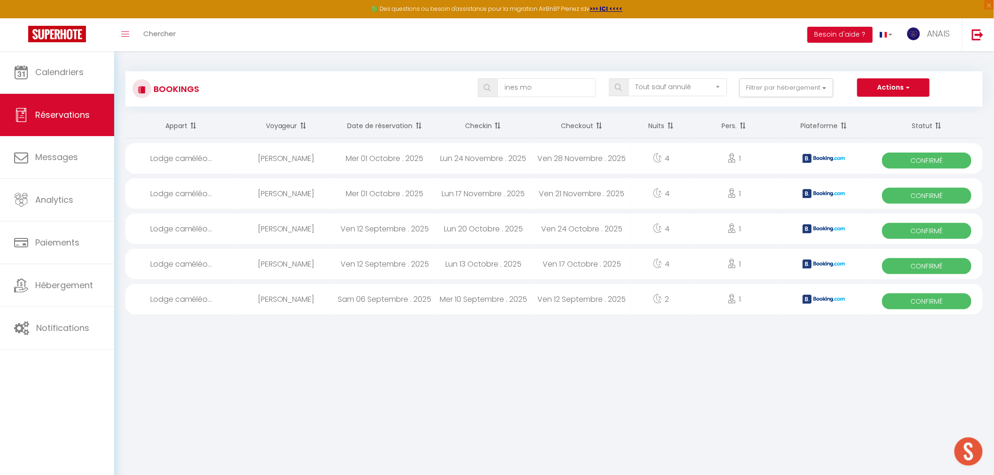
click at [520, 266] on div "Lun 13 Octobre . 2025" at bounding box center [483, 264] width 99 height 31
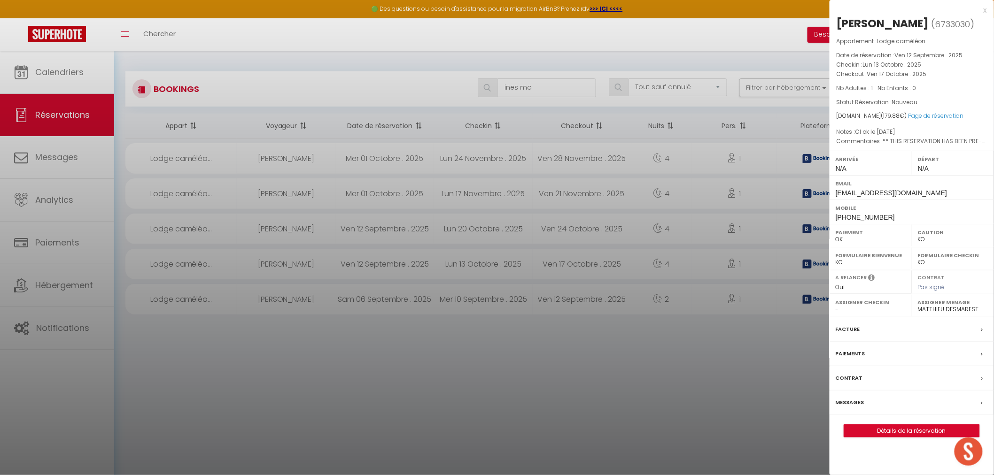
click at [520, 266] on div at bounding box center [497, 237] width 994 height 475
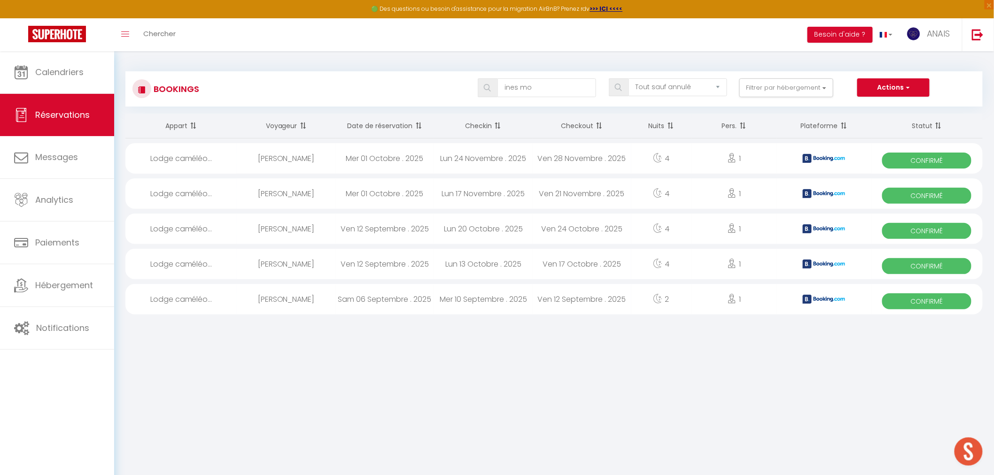
click at [524, 231] on div "Lun 20 Octobre . 2025" at bounding box center [483, 229] width 99 height 31
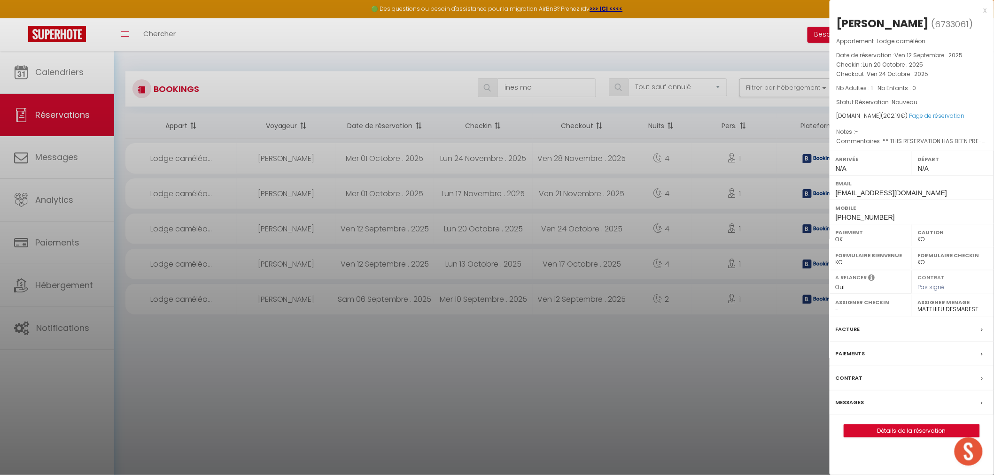
click at [524, 231] on div at bounding box center [497, 237] width 994 height 475
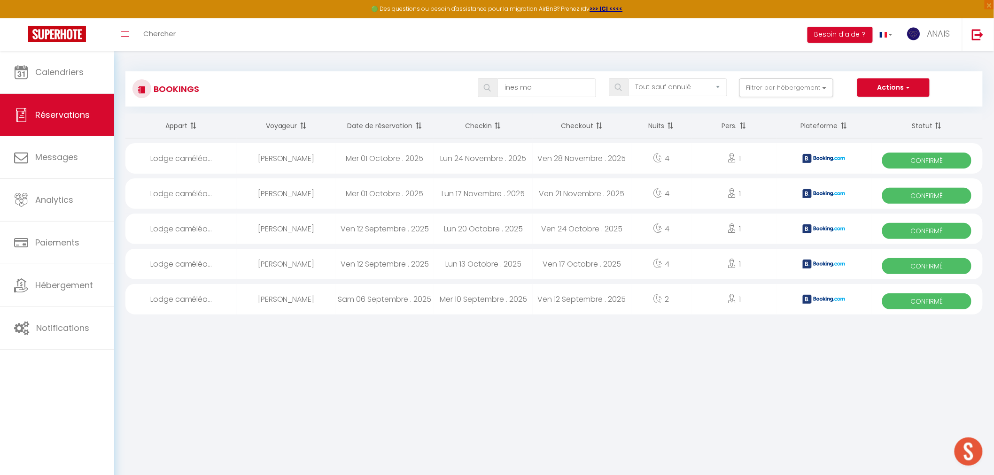
click at [520, 200] on div "Lun 17 Novembre . 2025" at bounding box center [483, 193] width 99 height 31
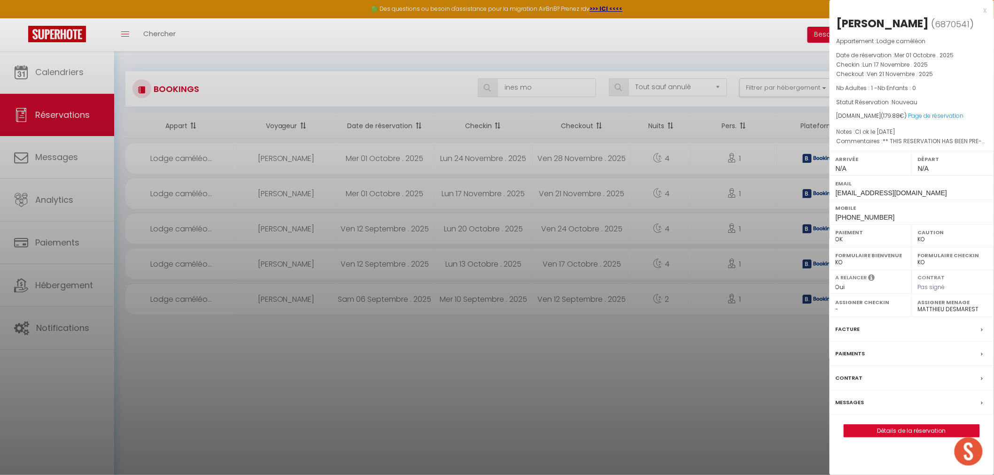
click at [520, 200] on div at bounding box center [497, 237] width 994 height 475
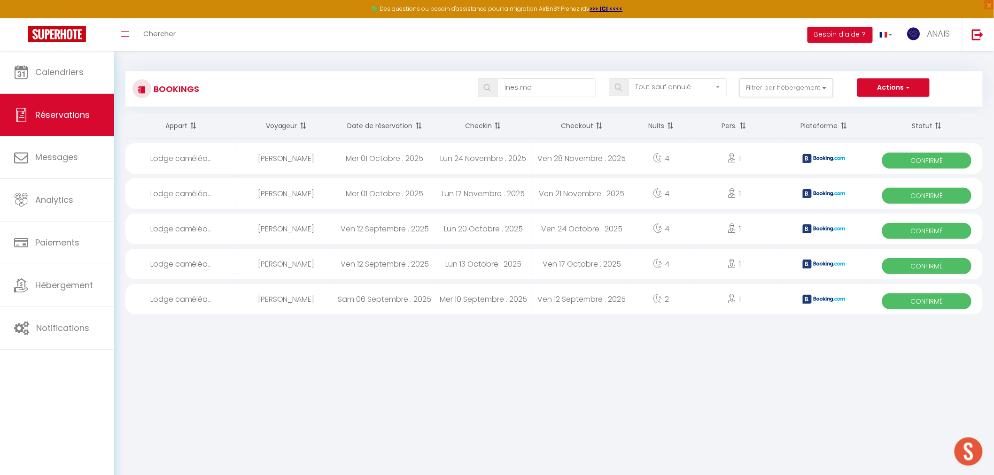
click at [504, 230] on div "Lun 20 Octobre . 2025" at bounding box center [483, 229] width 99 height 31
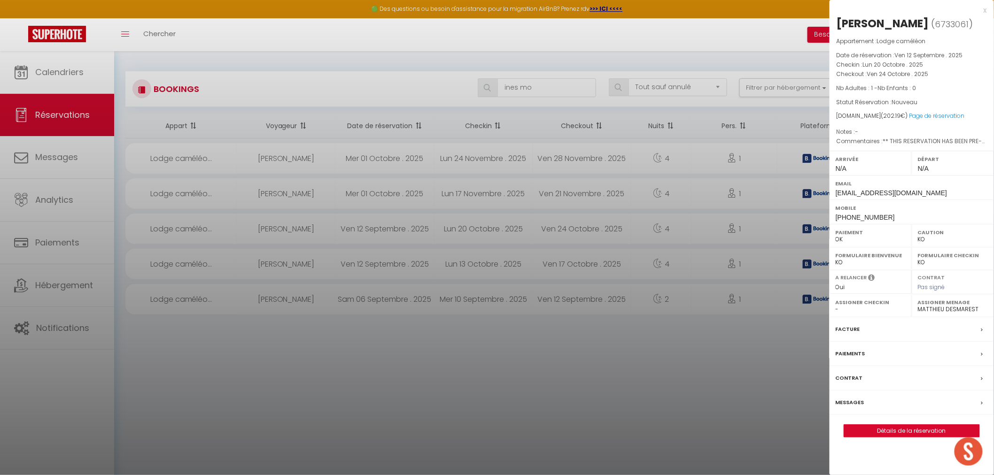
click at [855, 334] on label "Facture" at bounding box center [848, 330] width 24 height 10
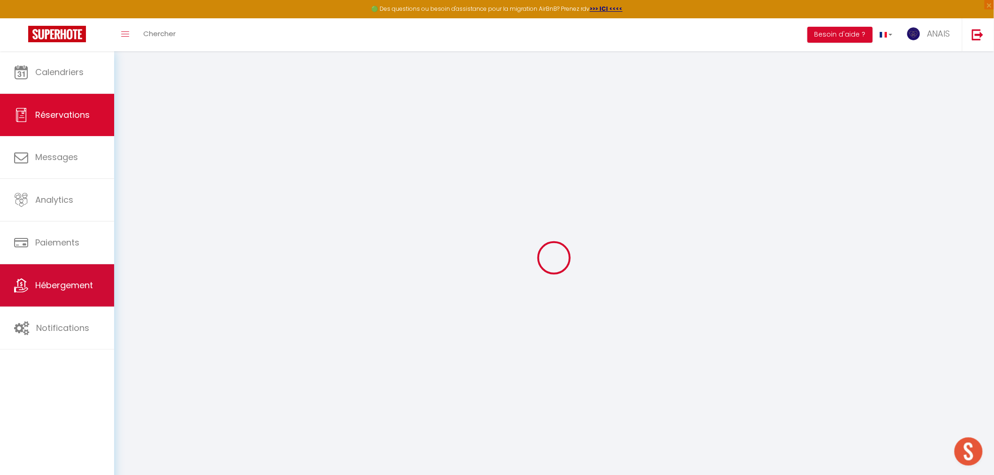
select select "cleaning"
select select "taxes"
select select
checkbox input "false"
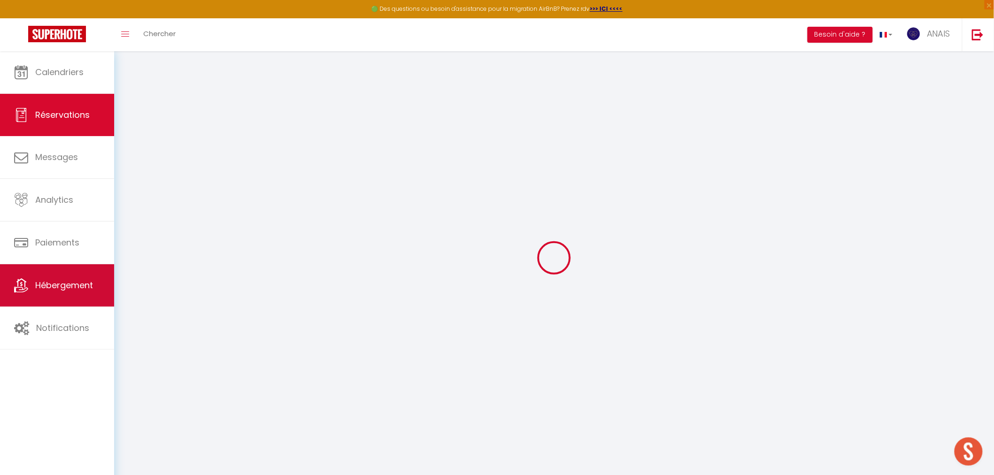
select select
checkbox input "false"
type textarea "** THIS RESERVATION HAS BEEN PRE-PAID ** BOOKING NOTE : Payment charge is EUR 2…"
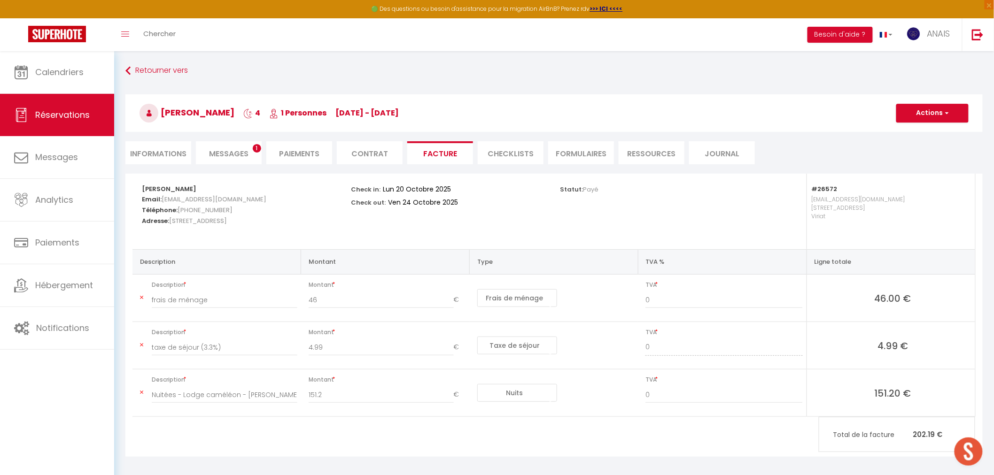
click at [235, 143] on li "Messages 1" at bounding box center [229, 152] width 66 height 23
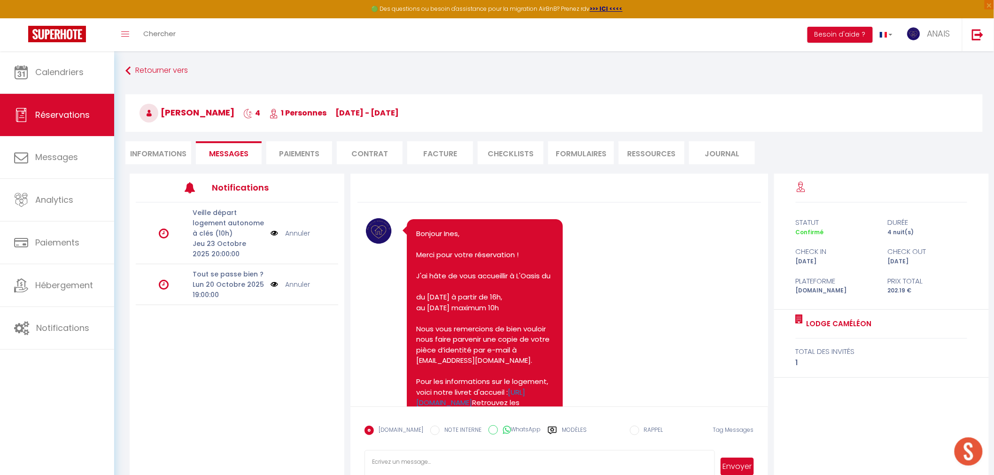
scroll to position [52, 0]
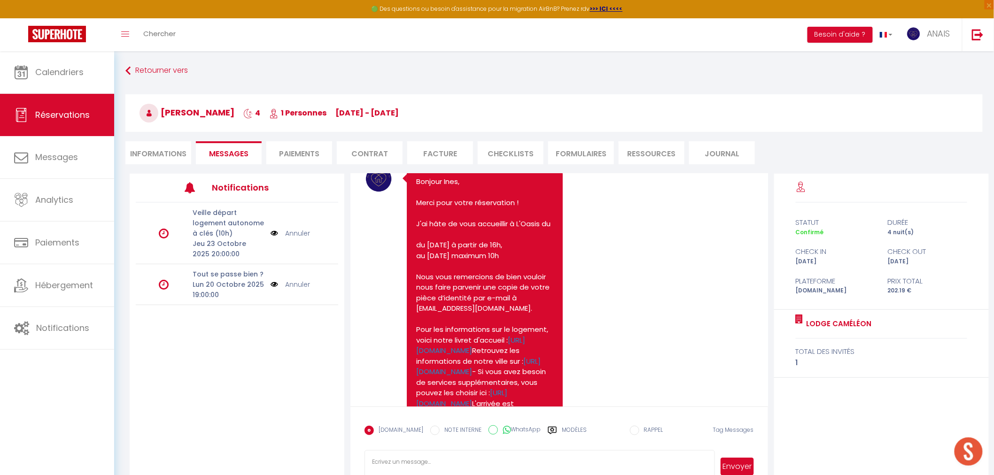
click at [170, 152] on li "Informations" at bounding box center [158, 152] width 66 height 23
select select
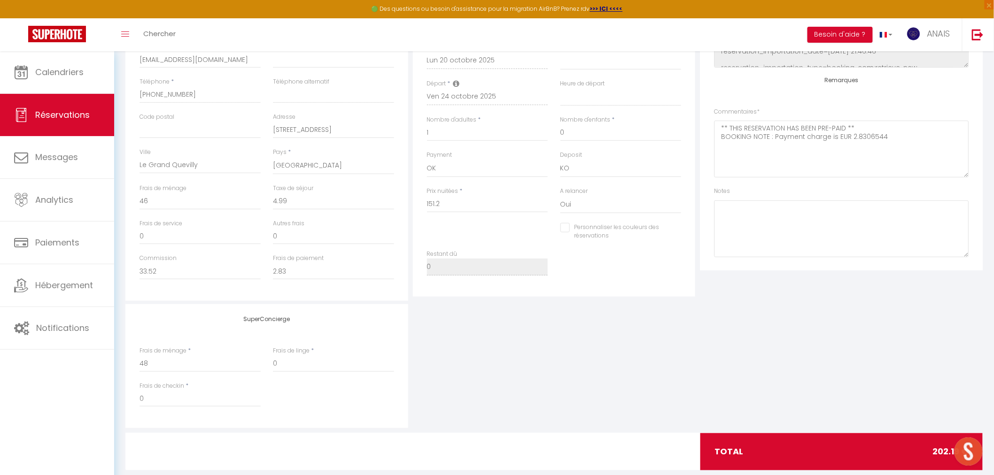
scroll to position [111, 0]
paste textarea "CI ok le 05/10/25"
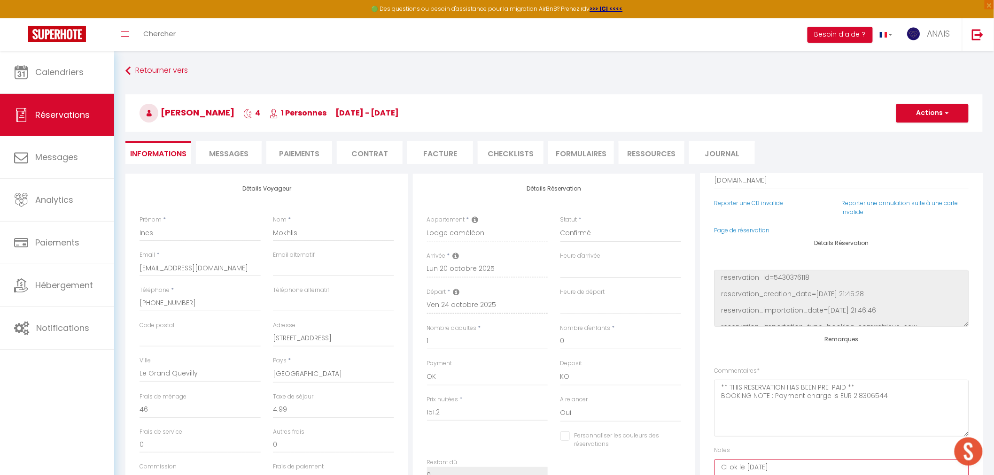
scroll to position [0, 0]
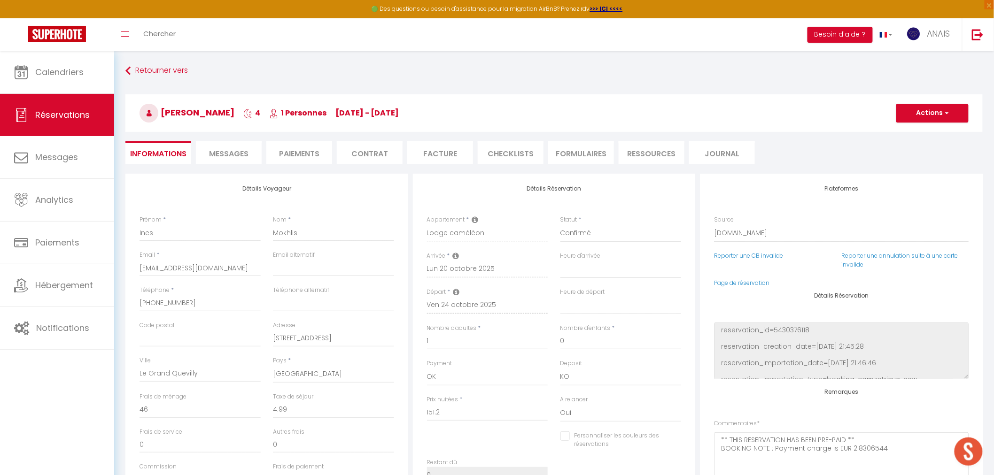
type textarea "CI ok le 05/10/25"
click at [894, 121] on button "Actions" at bounding box center [932, 113] width 72 height 19
click at [894, 132] on link "Enregistrer" at bounding box center [923, 134] width 74 height 12
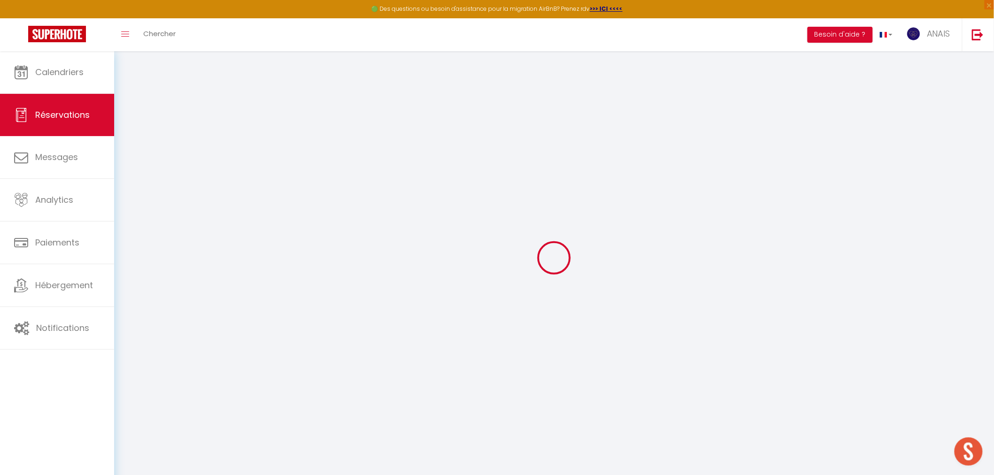
select select "not_cancelled"
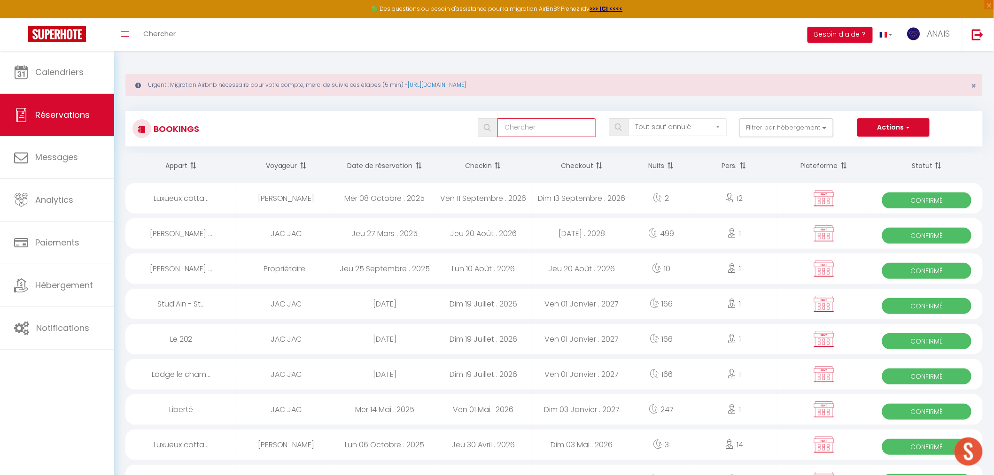
click at [546, 134] on input "text" at bounding box center [546, 127] width 99 height 19
type input "verlet"
select select
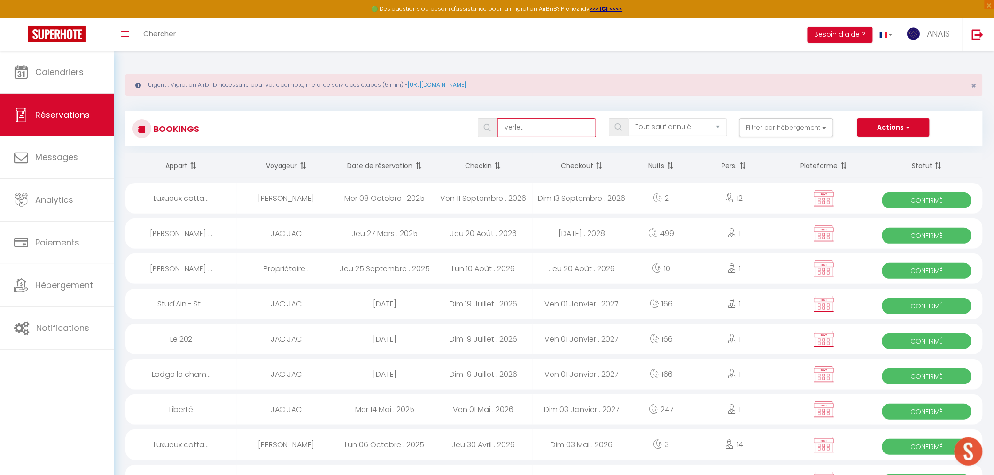
select select
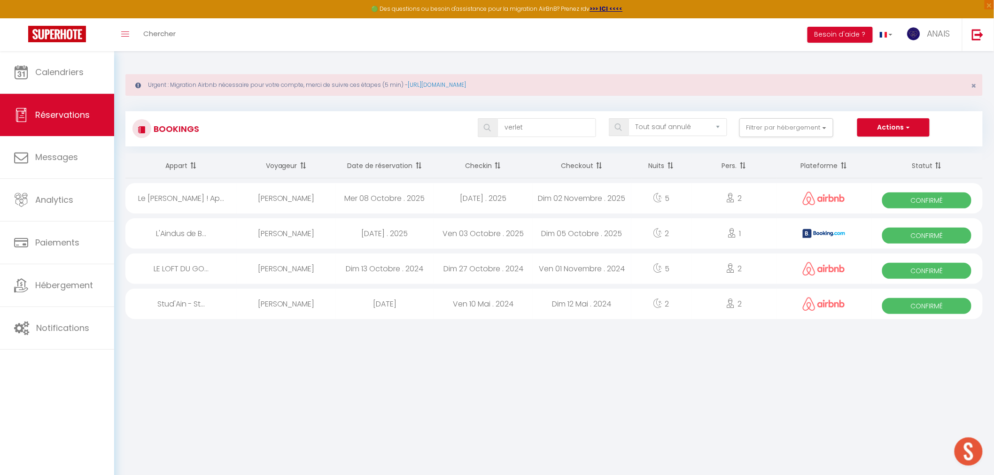
click at [473, 241] on div "Ven 03 Octobre . 2025" at bounding box center [483, 233] width 99 height 31
select select "OK"
select select "0"
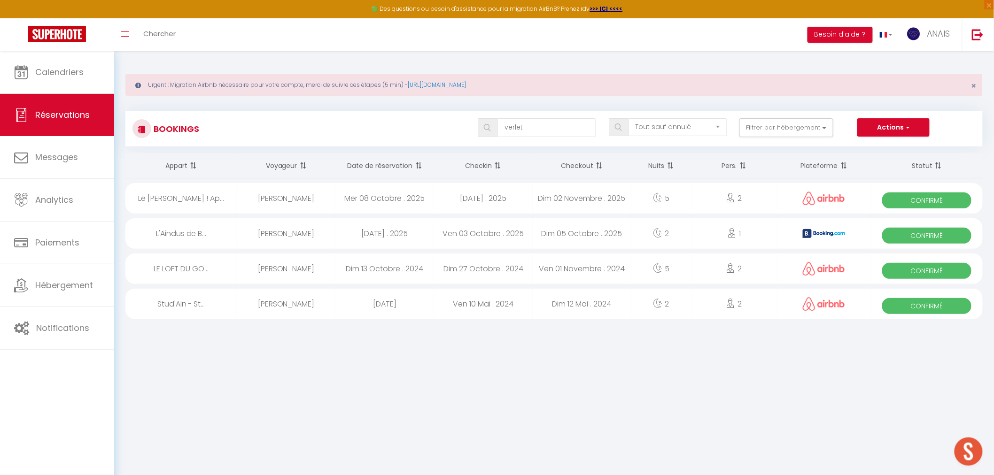
select select "1"
select select
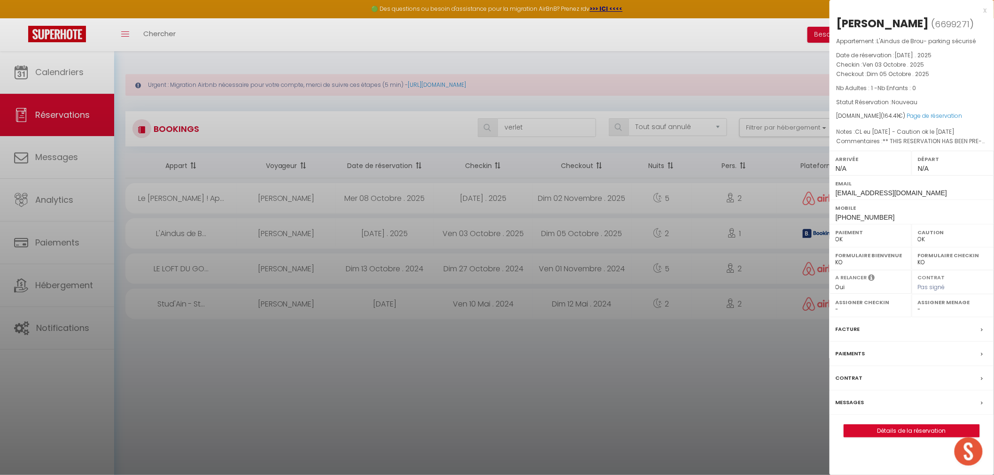
select select "29463"
click at [387, 376] on div at bounding box center [497, 237] width 994 height 475
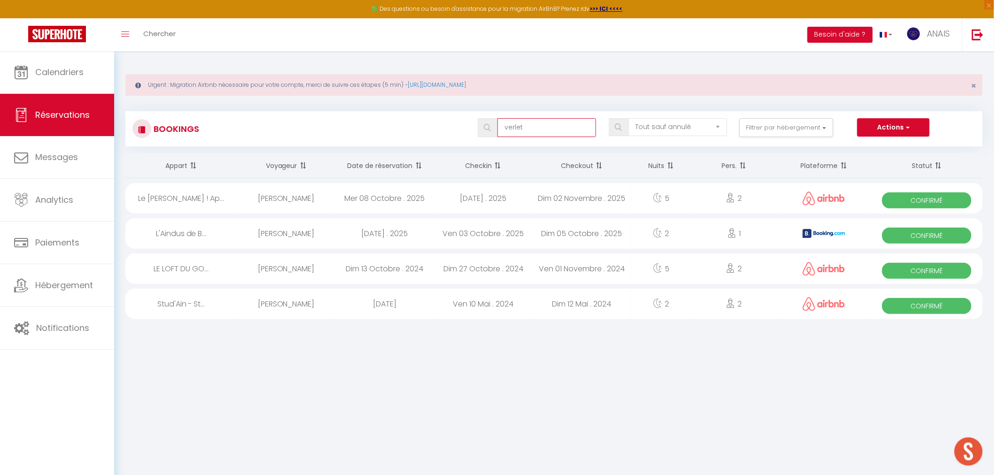
drag, startPoint x: 532, startPoint y: 127, endPoint x: 489, endPoint y: 131, distance: 42.4
click at [489, 131] on div "verlet" at bounding box center [537, 127] width 118 height 19
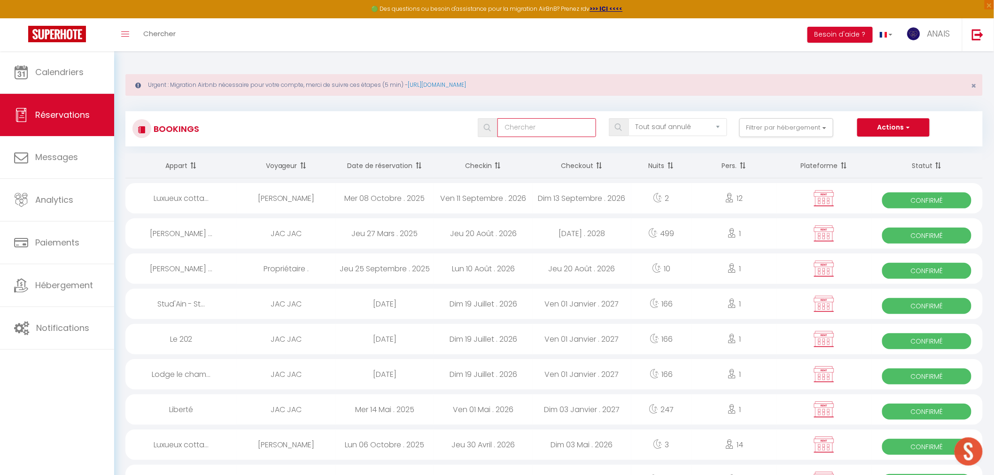
click at [547, 127] on input "text" at bounding box center [546, 127] width 99 height 19
type input "martel"
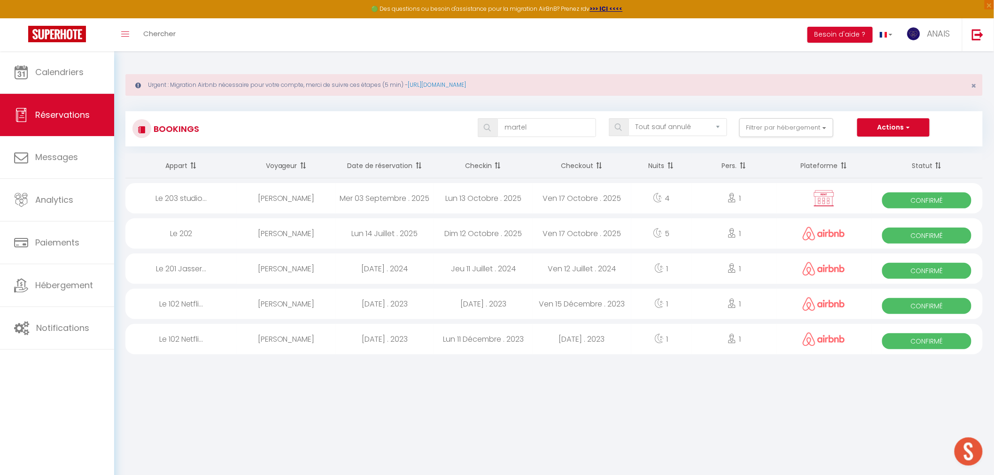
click at [565, 231] on div "Ven 17 Octobre . 2025" at bounding box center [582, 233] width 99 height 31
select select "52227"
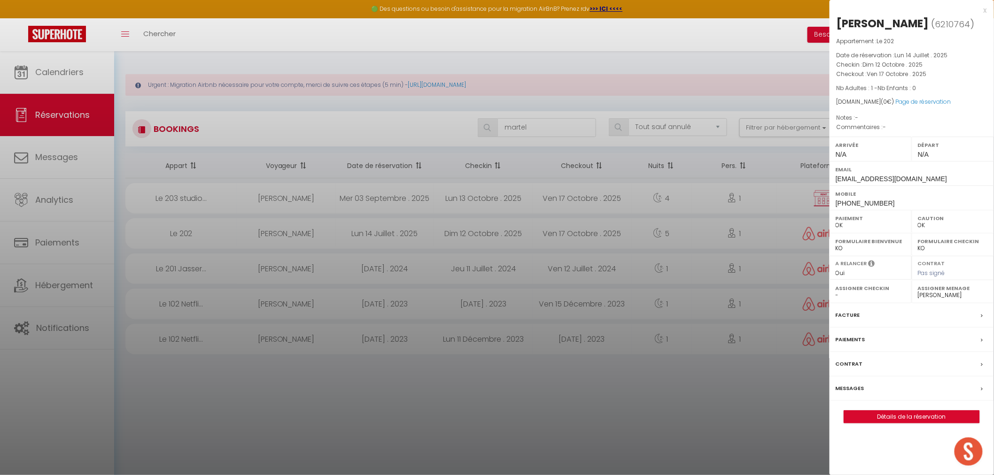
click at [867, 323] on div "Facture" at bounding box center [912, 315] width 164 height 24
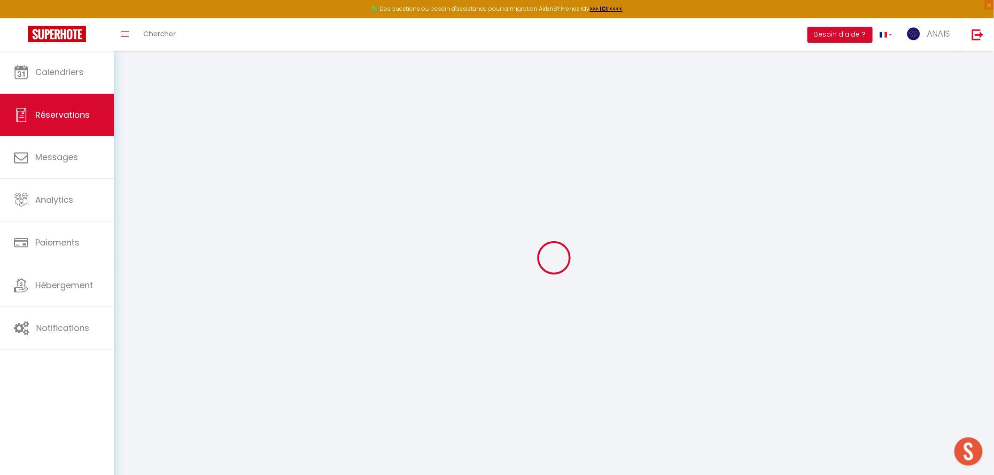
select select
select select "15"
select select
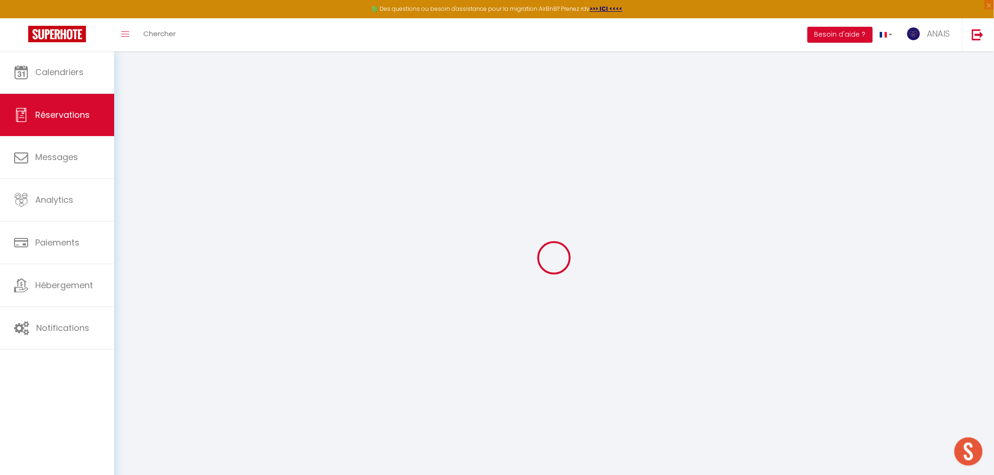
checkbox input "false"
select select
checkbox input "false"
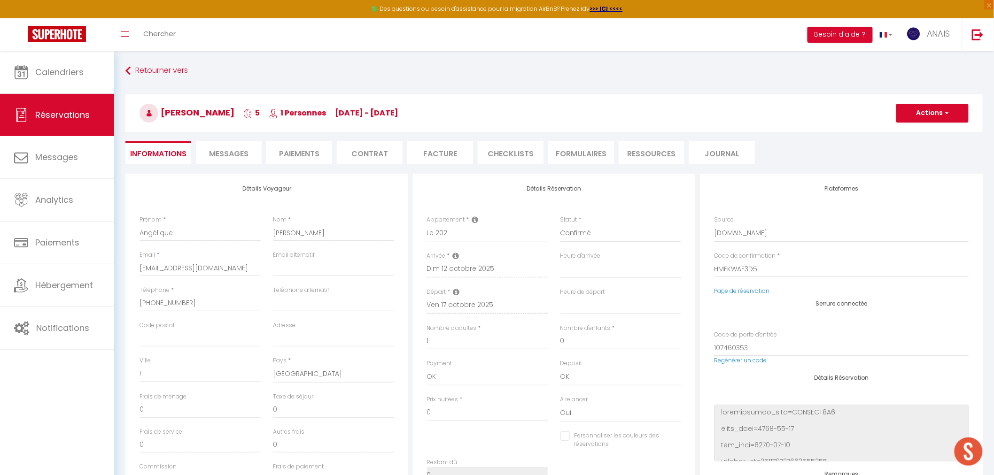
select select
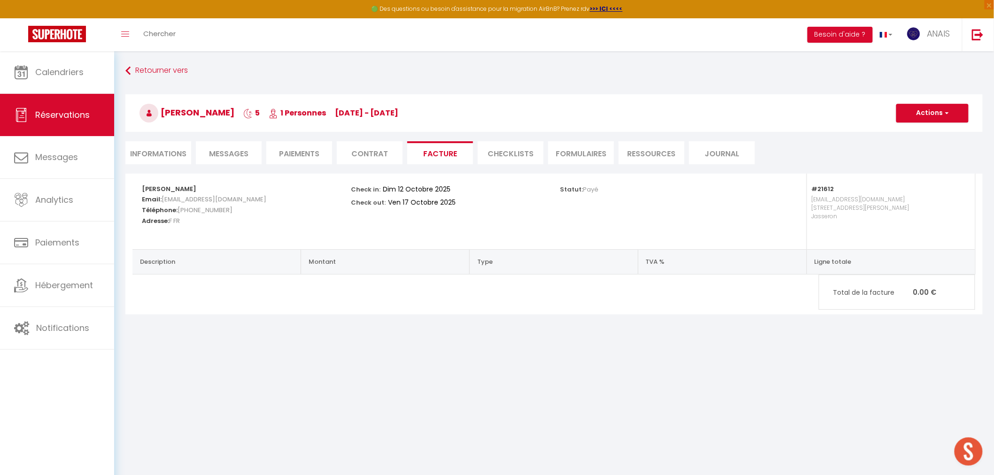
click at [155, 147] on li "Informations" at bounding box center [158, 152] width 66 height 23
select select
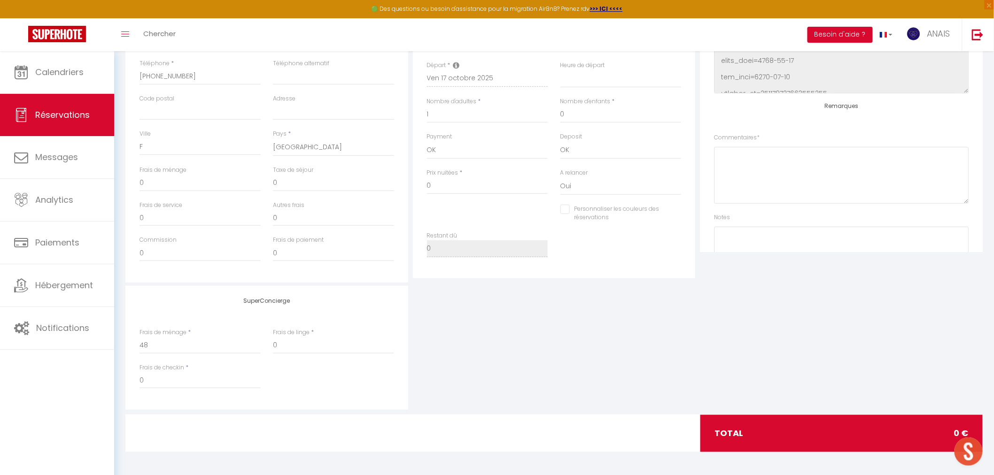
scroll to position [194, 0]
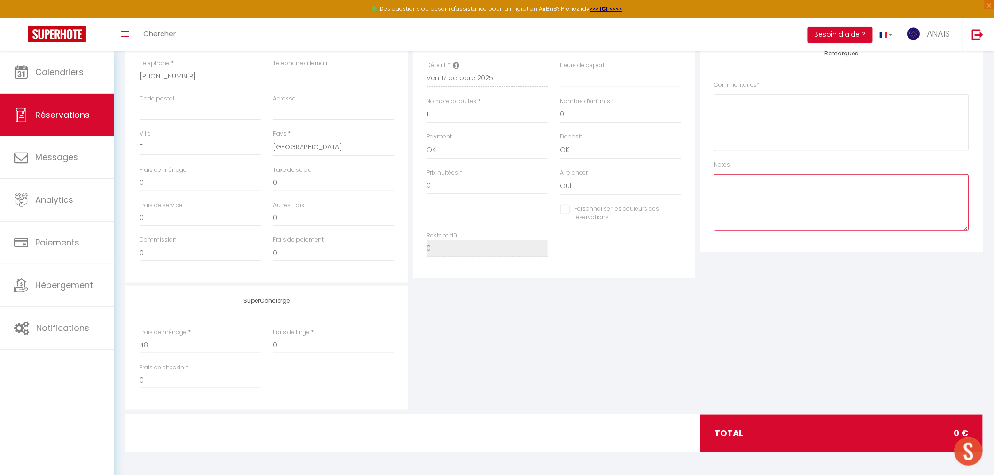
click at [776, 219] on textarea at bounding box center [841, 202] width 255 height 57
click at [729, 182] on textarea "CL 10/10/25" at bounding box center [841, 202] width 255 height 57
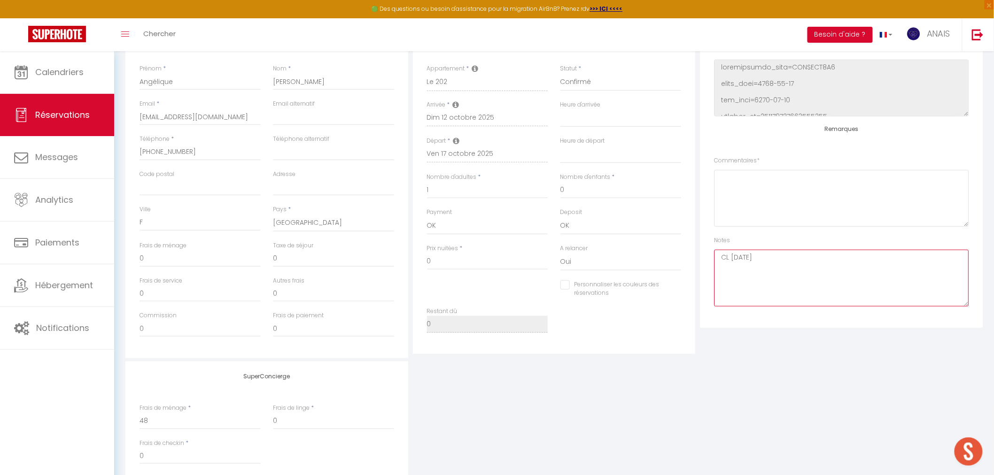
scroll to position [215, 0]
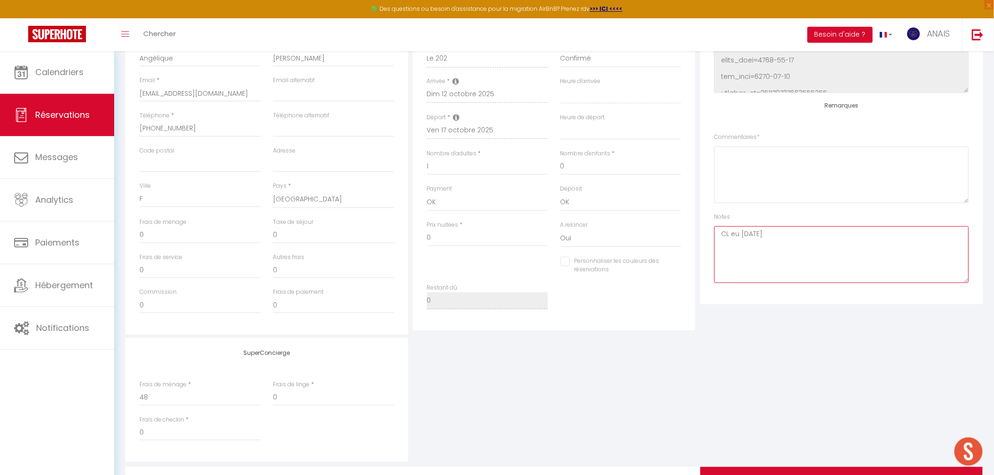
click at [784, 231] on textarea "CL eu 10/10/25" at bounding box center [841, 254] width 255 height 57
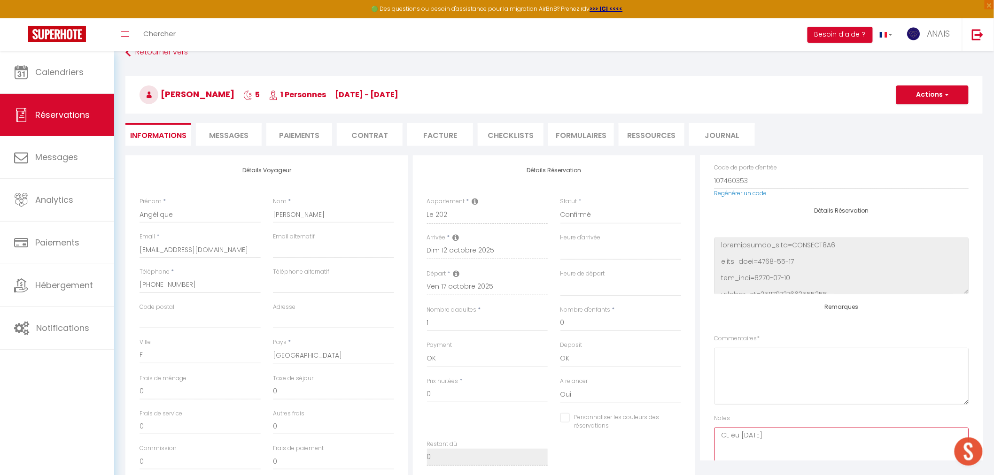
scroll to position [194, 0]
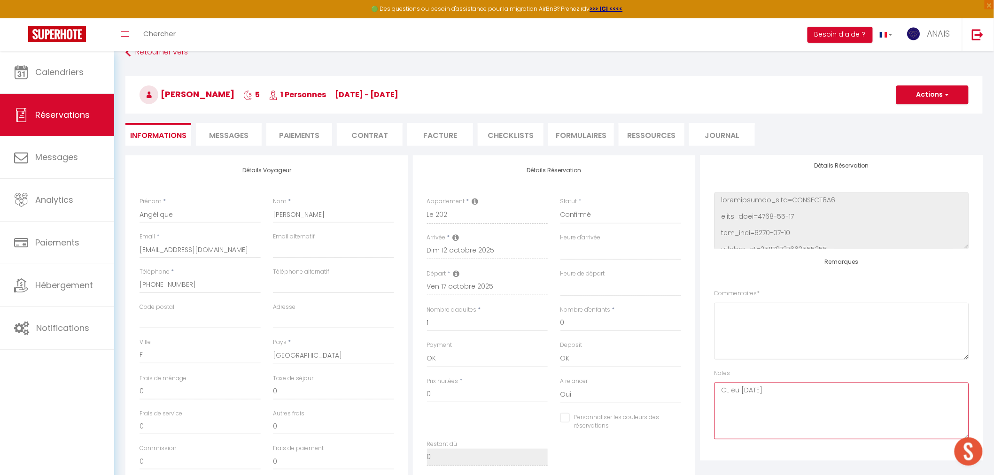
type textarea "CL eu 10/10/25"
click at [800, 327] on textarea at bounding box center [841, 331] width 255 height 57
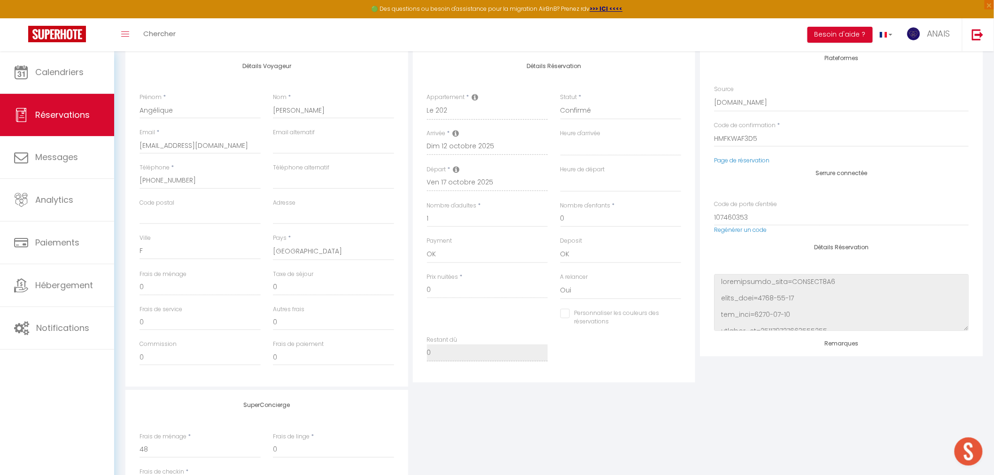
scroll to position [0, 0]
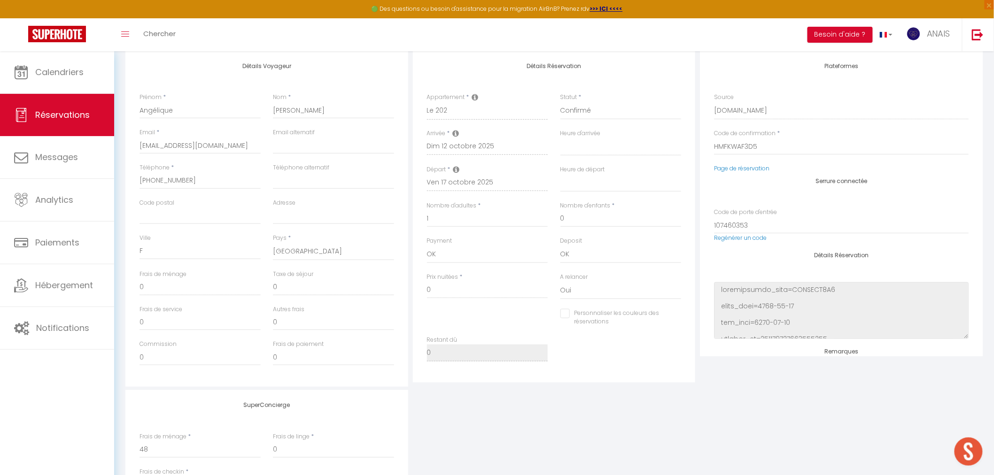
type textarea "Départ vers 9h"
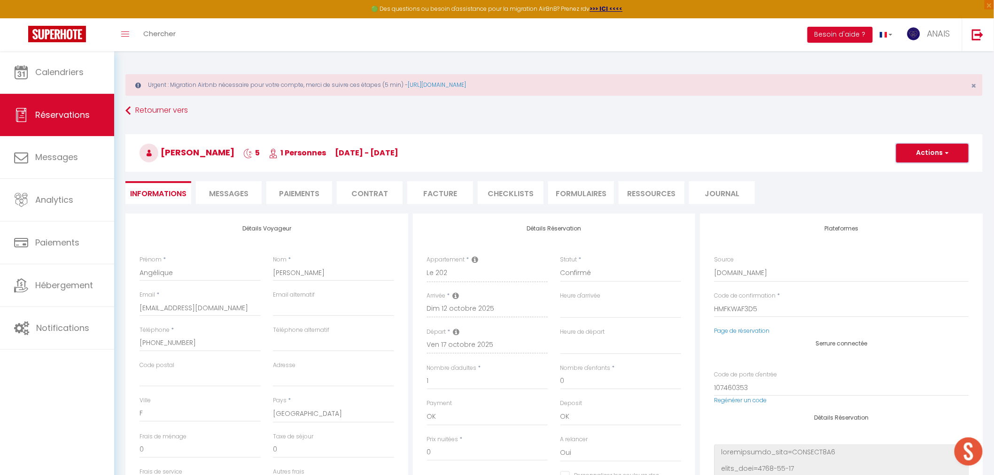
click at [894, 156] on button "Actions" at bounding box center [932, 153] width 72 height 19
click at [894, 171] on link "Enregistrer" at bounding box center [923, 174] width 74 height 12
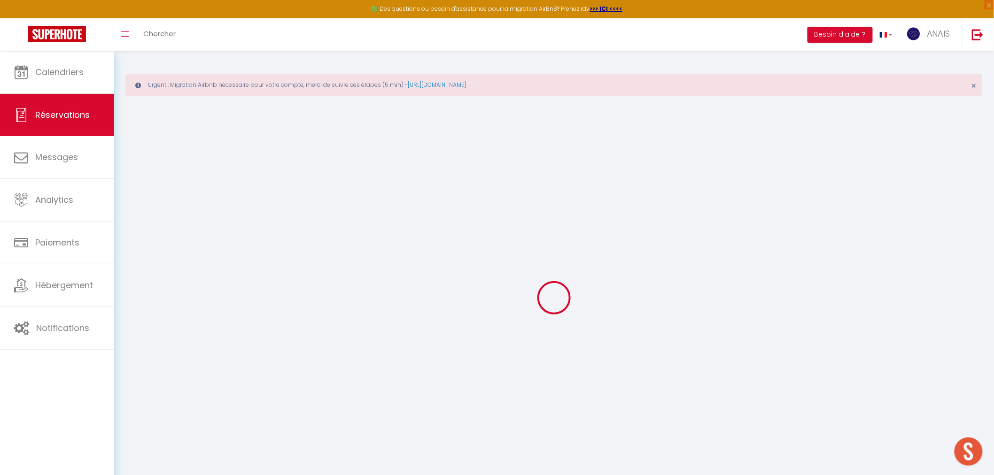
select select "not_cancelled"
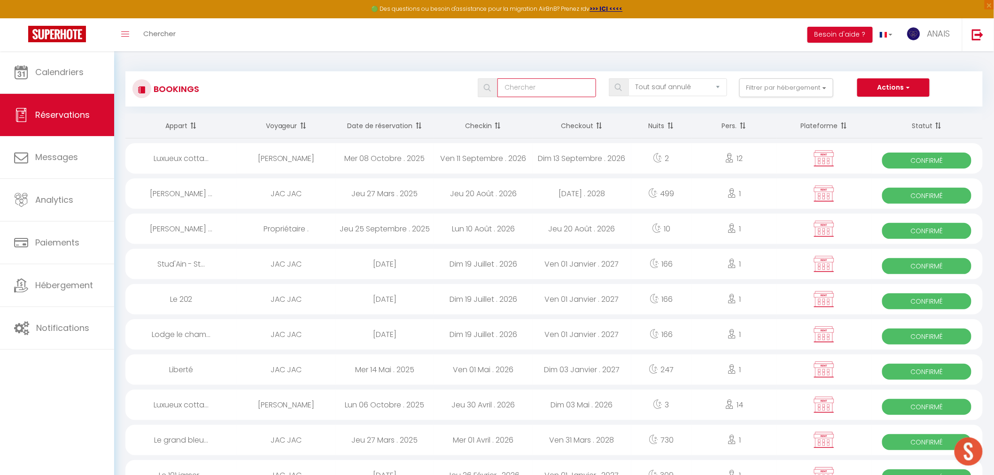
click at [567, 89] on input "text" at bounding box center [546, 87] width 99 height 19
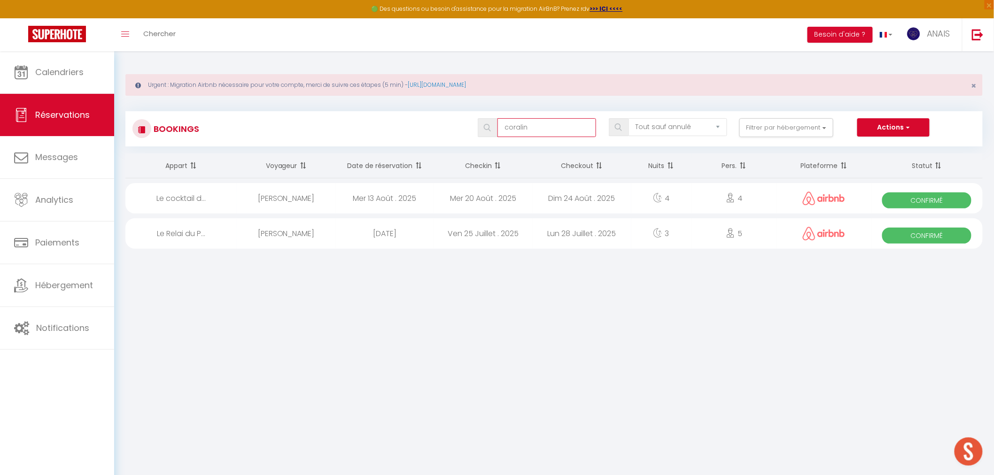
type input "coraline"
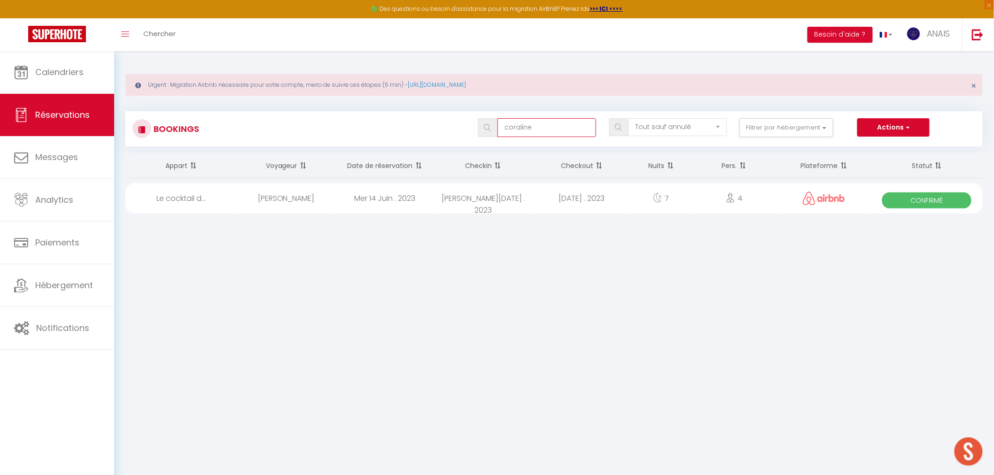
drag, startPoint x: 550, startPoint y: 124, endPoint x: 488, endPoint y: 131, distance: 62.8
click at [488, 131] on div "coraline" at bounding box center [537, 127] width 118 height 19
type input "caroline"
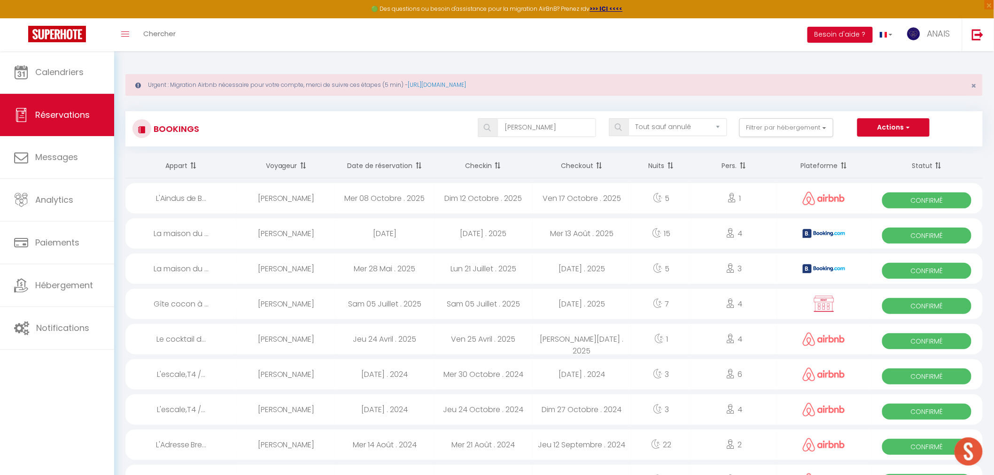
click at [314, 203] on div "Caroline Granouillet" at bounding box center [286, 198] width 99 height 31
select select "OK"
select select "0"
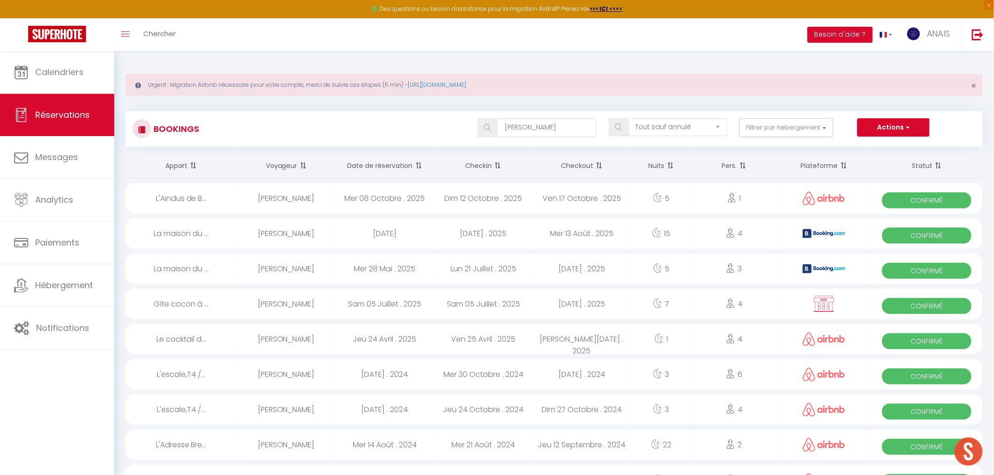
select select "1"
select select
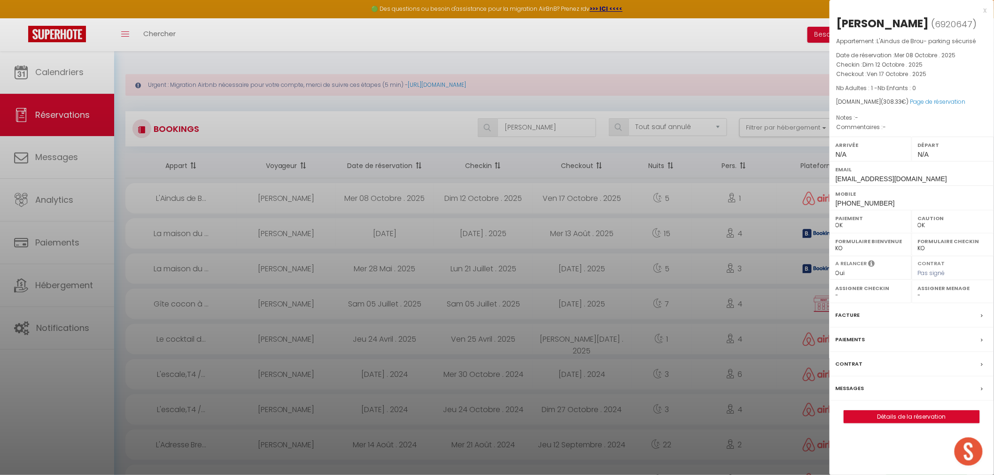
select select "29463"
click at [884, 352] on div "Paiements" at bounding box center [912, 340] width 164 height 24
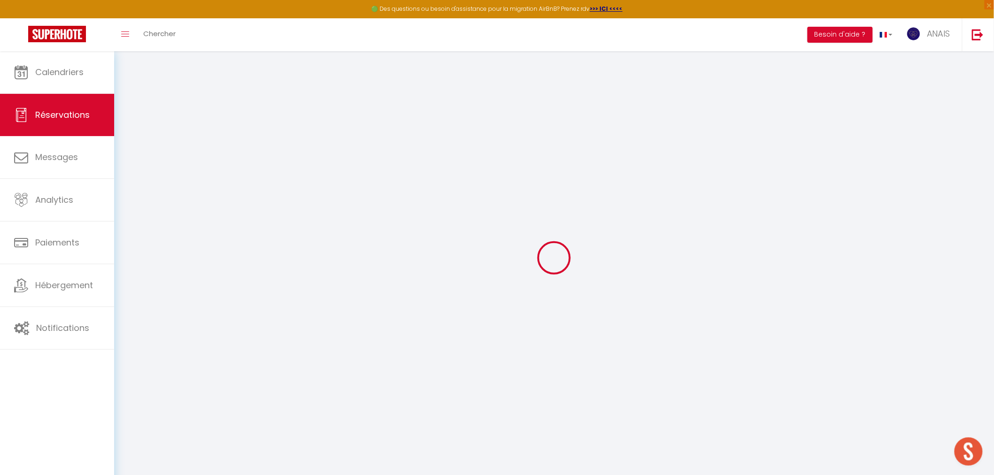
select select
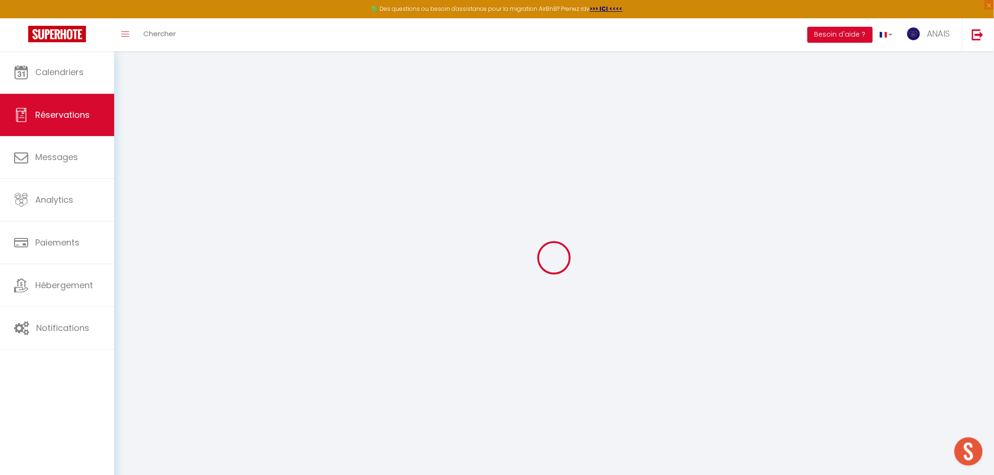
select select
checkbox input "false"
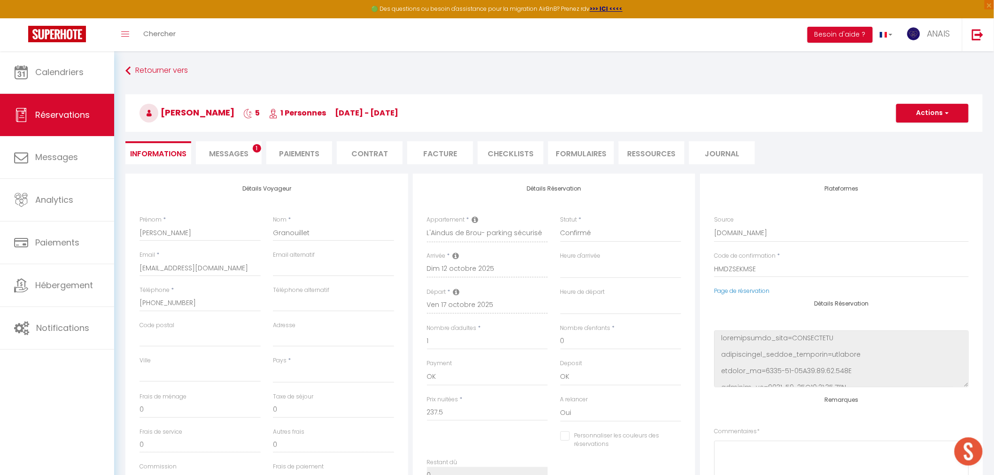
select select
type input "63"
type input "7.83"
select select
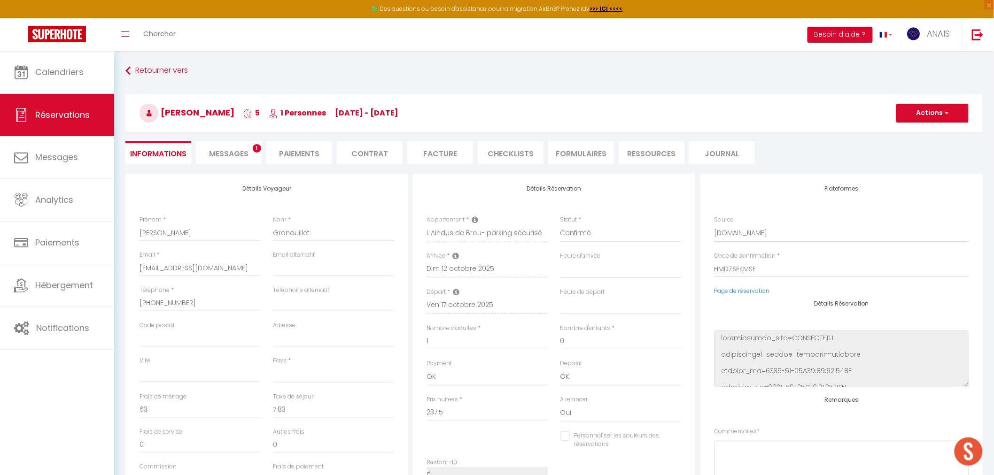
select select
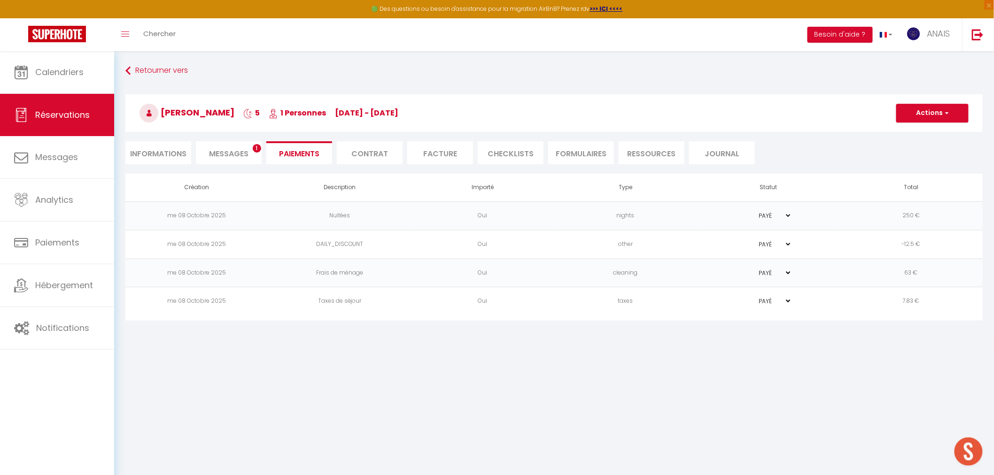
click at [249, 149] on li "Messages 1" at bounding box center [229, 152] width 66 height 23
select select
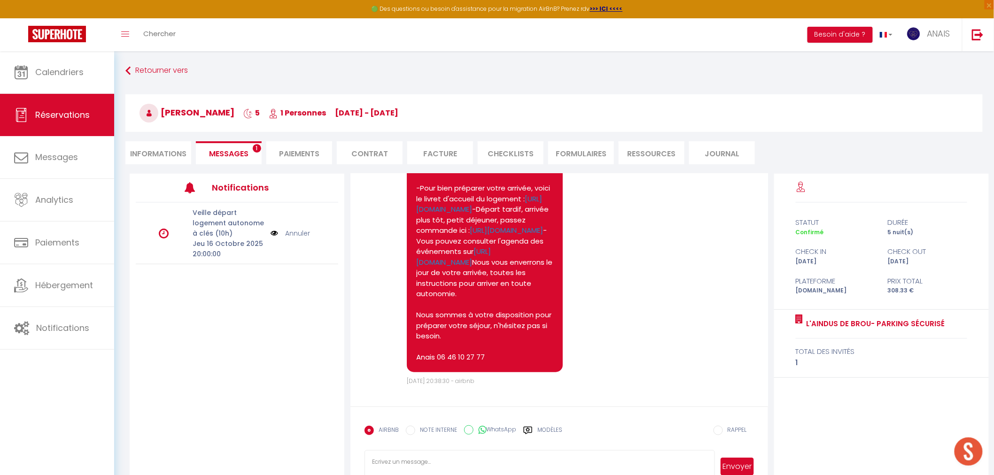
scroll to position [299, 0]
select select
click at [157, 154] on li "Informations" at bounding box center [158, 152] width 66 height 23
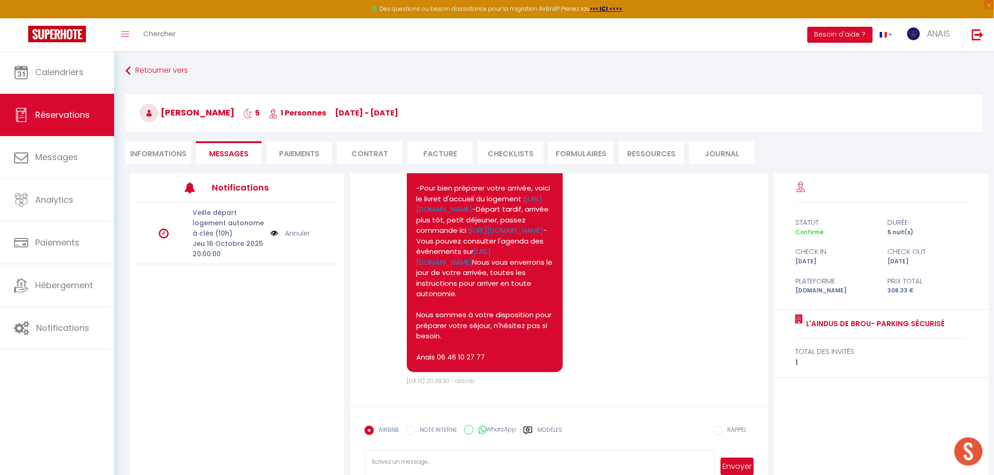
select select
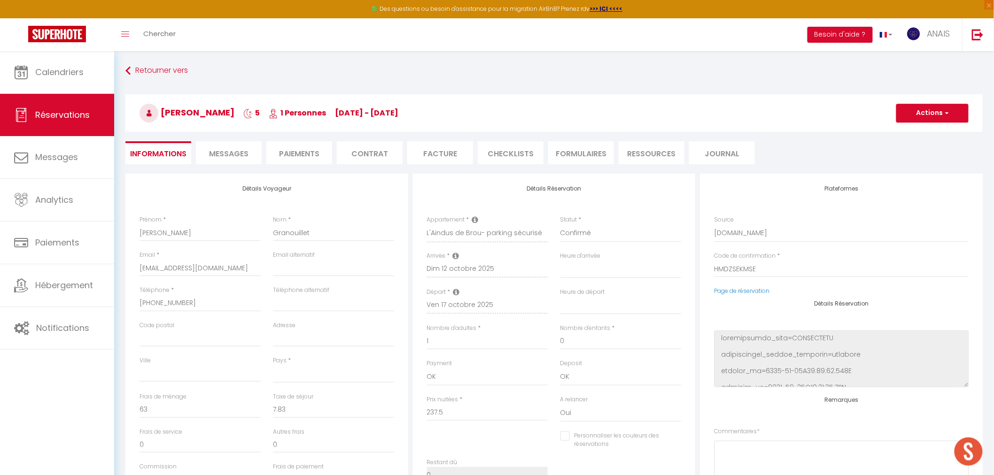
select select
checkbox input "false"
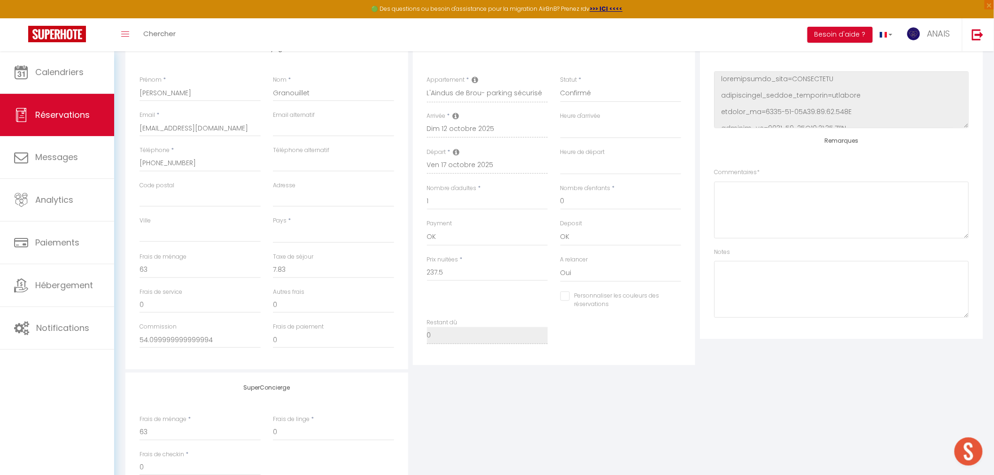
scroll to position [70, 0]
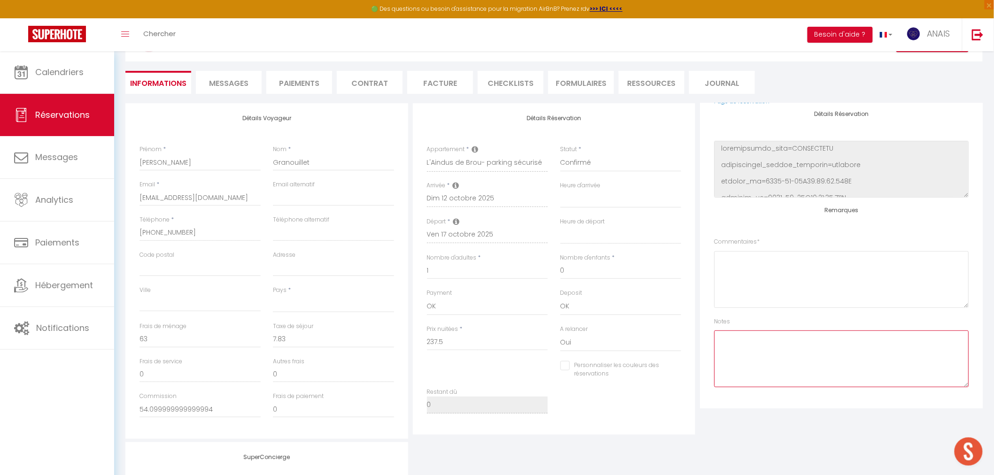
click at [781, 341] on textarea at bounding box center [841, 359] width 255 height 57
click at [731, 337] on textarea "CL 10/10/25" at bounding box center [841, 359] width 255 height 57
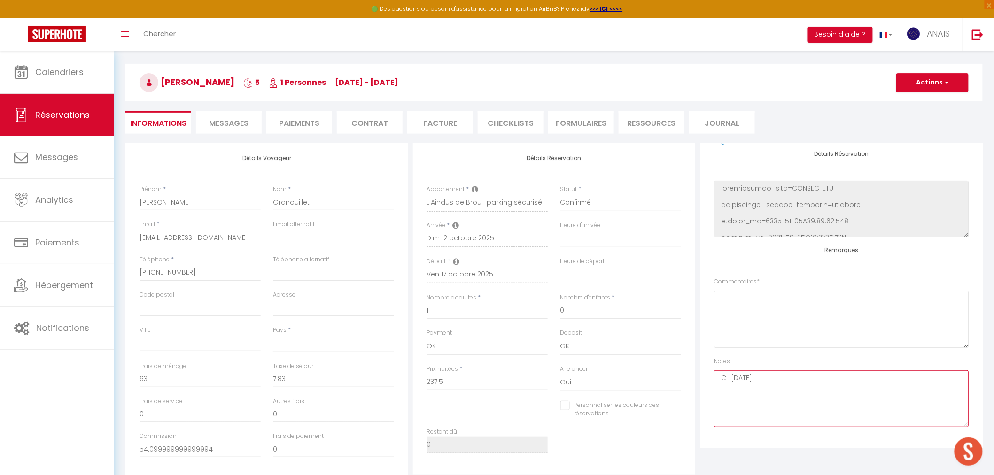
scroll to position [110, 0]
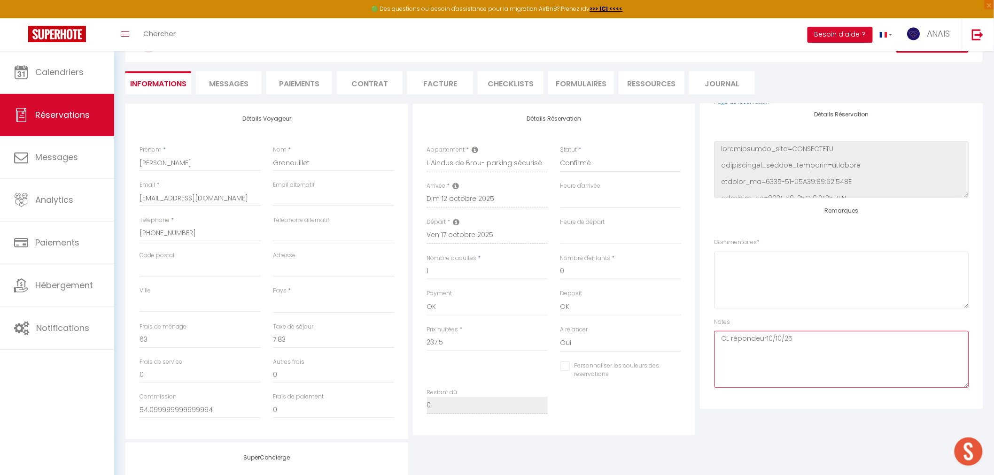
type textarea "CL répondeur 10/10/25"
select select
checkbox input "false"
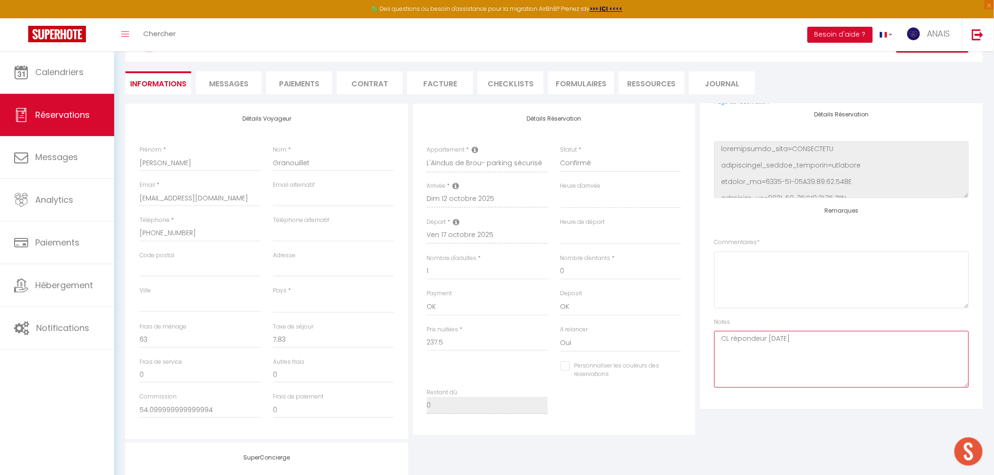
select select
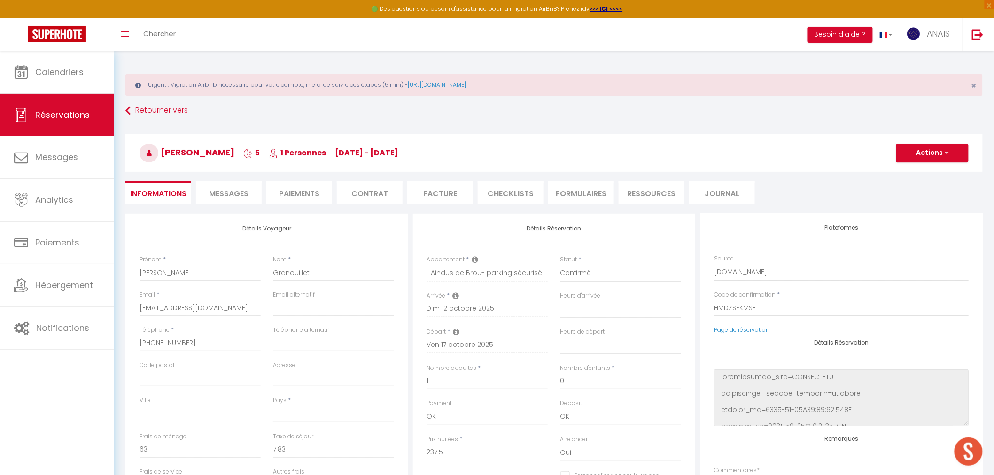
scroll to position [0, 0]
click at [894, 149] on button "Actions" at bounding box center [932, 153] width 72 height 19
click at [894, 172] on link "Enregistrer" at bounding box center [923, 174] width 74 height 12
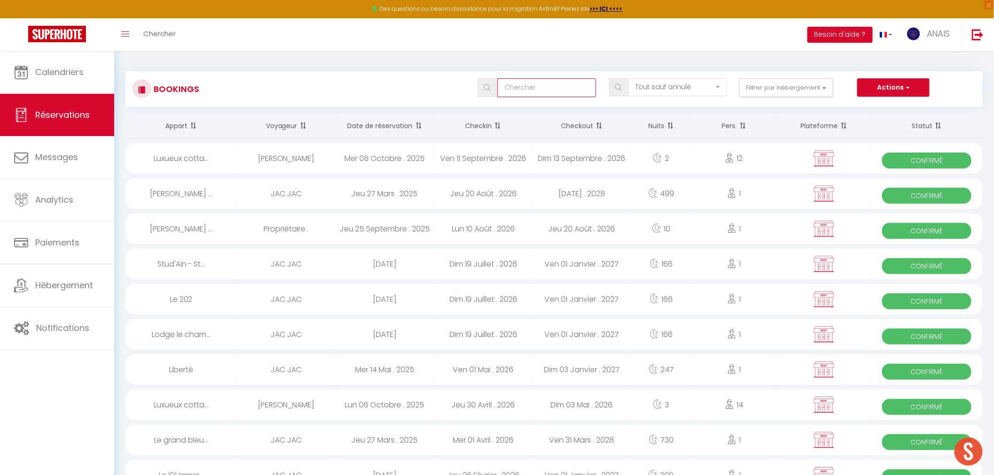
click at [518, 92] on input "text" at bounding box center [546, 87] width 99 height 19
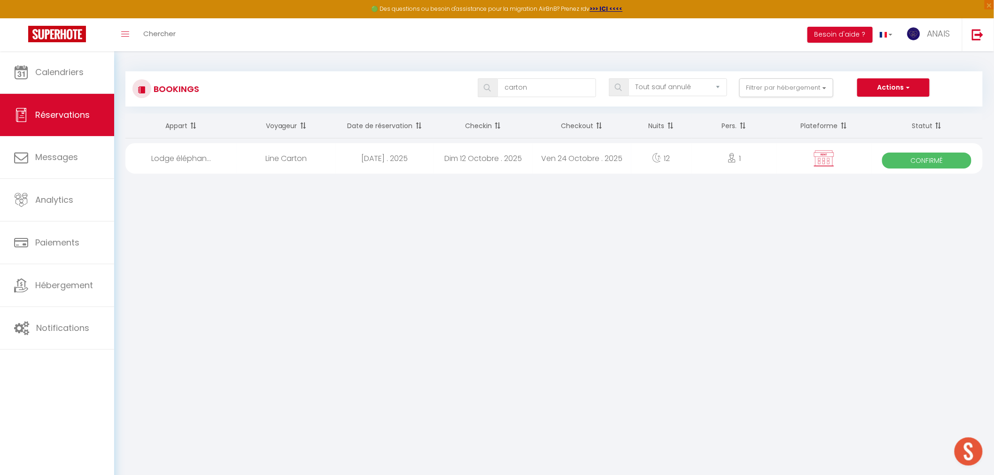
click at [375, 158] on div "Mar 09 Septembre . 2025" at bounding box center [384, 158] width 99 height 31
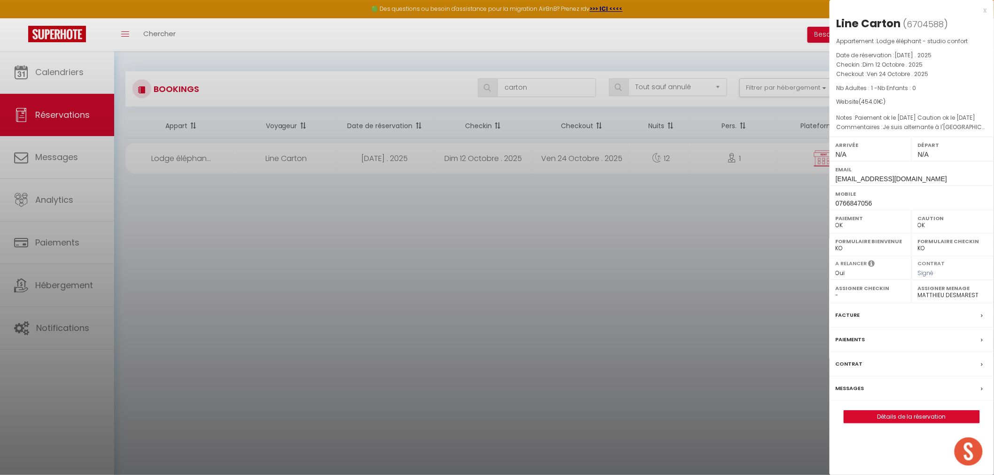
click at [866, 317] on div "Facture" at bounding box center [912, 315] width 164 height 24
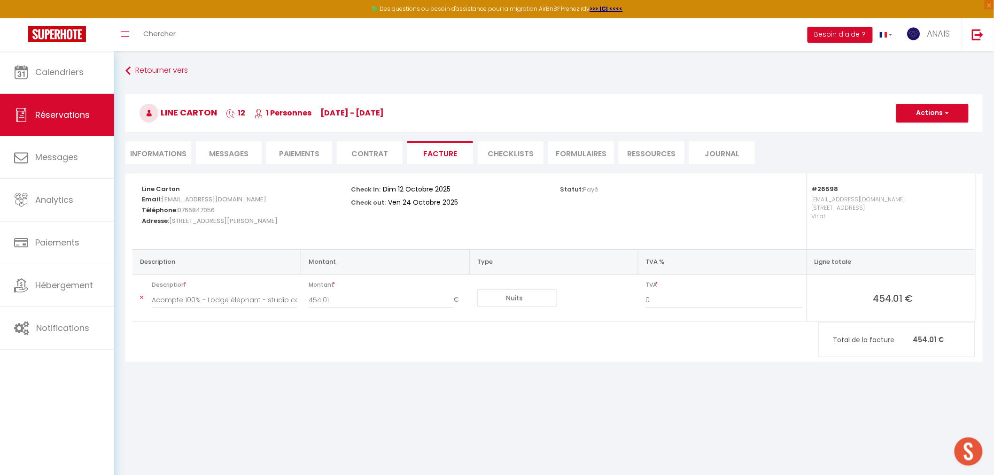
click at [150, 144] on li "Informations" at bounding box center [158, 152] width 66 height 23
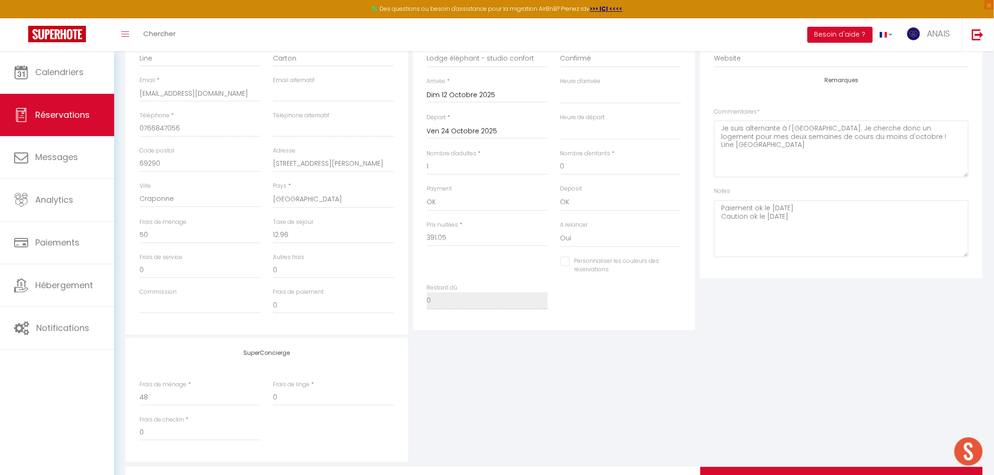
scroll to position [156, 0]
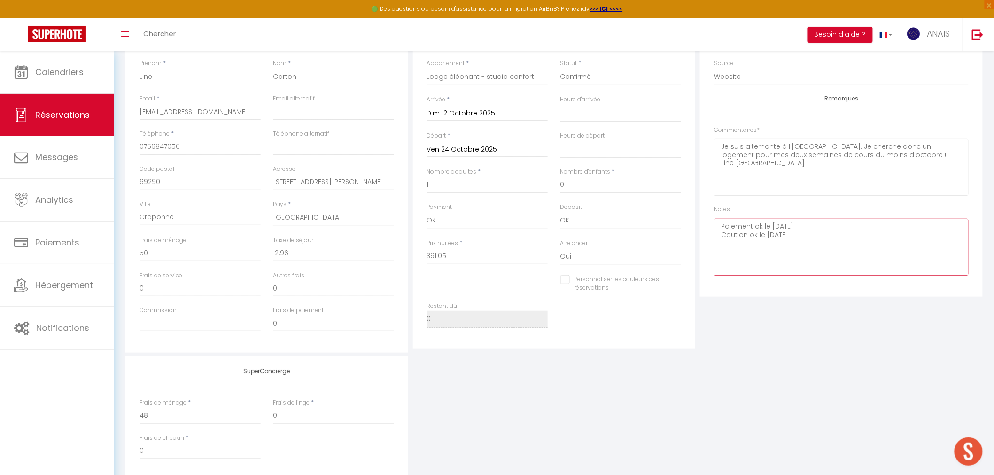
click at [828, 236] on textarea "Paiement ok le 09/09/25 Caution ok le 12/09/25" at bounding box center [841, 247] width 255 height 57
click at [729, 243] on textarea "Paiement ok le 09/09/25 Caution ok le 12/09/25 CL 10/10/25" at bounding box center [841, 247] width 255 height 57
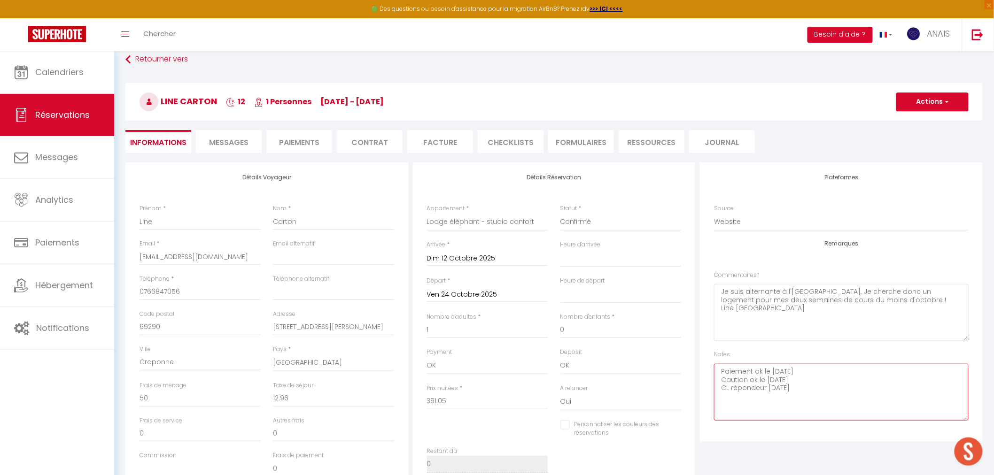
scroll to position [0, 0]
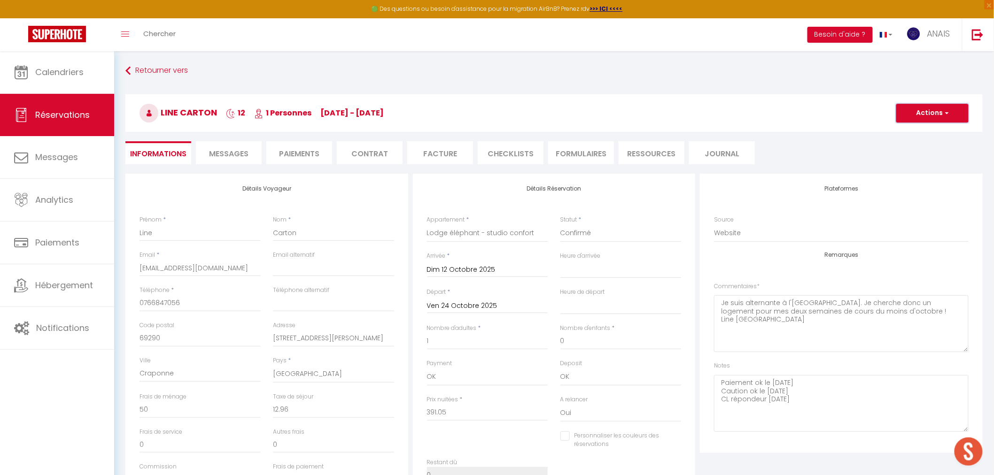
click at [894, 109] on button "Actions" at bounding box center [932, 113] width 72 height 19
click at [894, 132] on link "Enregistrer" at bounding box center [923, 134] width 74 height 12
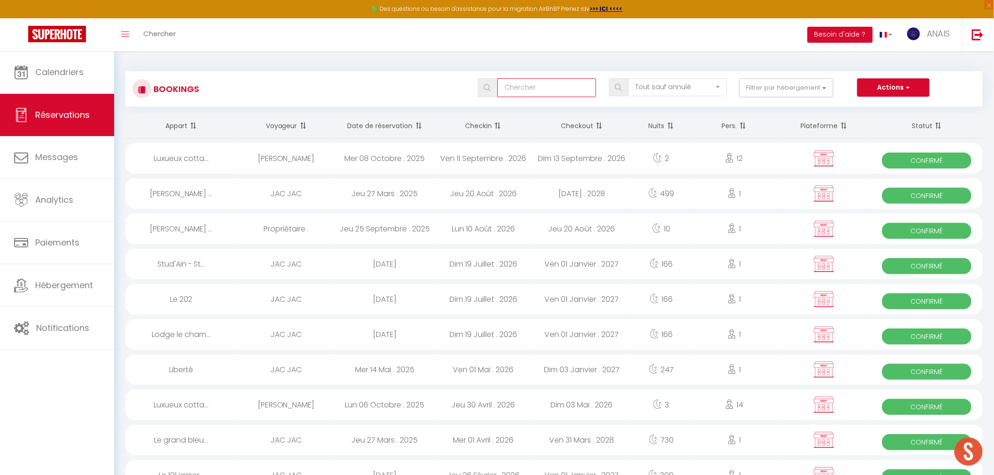
click at [572, 87] on input "text" at bounding box center [546, 87] width 99 height 19
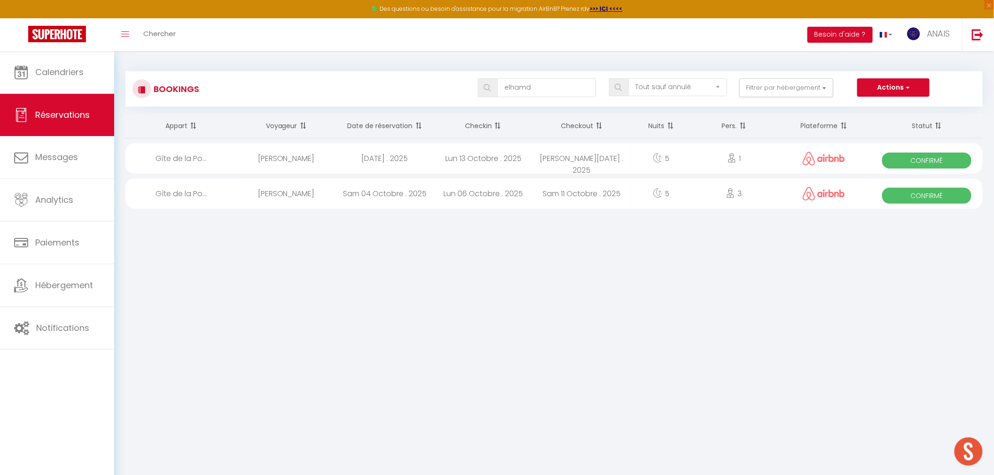
click at [586, 200] on div "Sam 11 Octobre . 2025" at bounding box center [582, 193] width 99 height 31
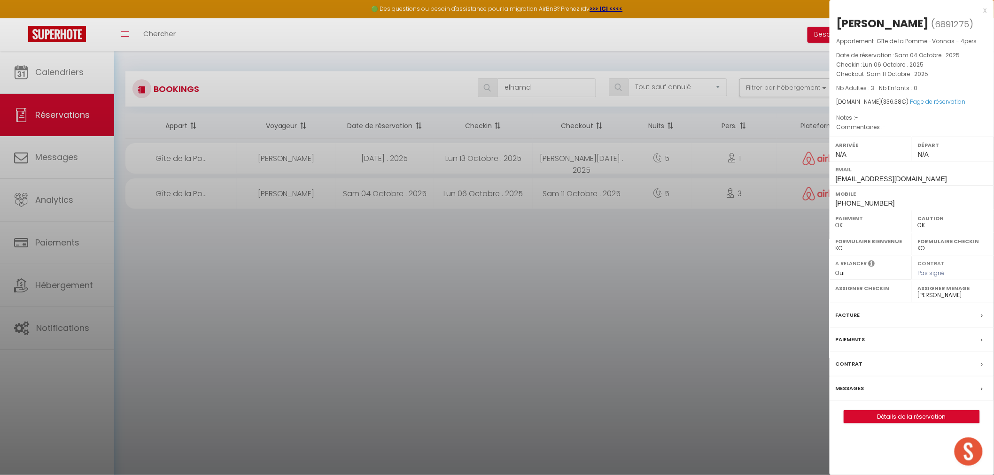
click at [586, 200] on div at bounding box center [497, 237] width 994 height 475
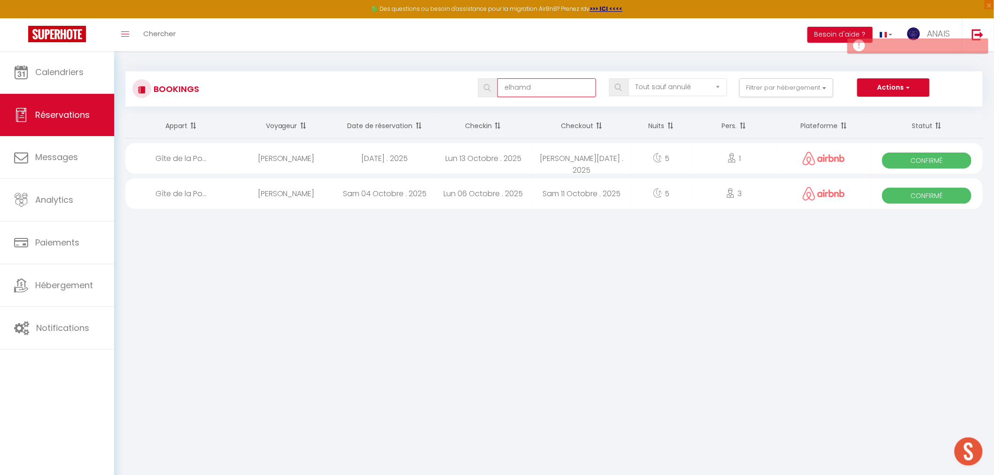
drag, startPoint x: 541, startPoint y: 86, endPoint x: 445, endPoint y: 89, distance: 96.3
click at [445, 89] on div "elhamd Tous les statuts Annulé Confirmé Non Confirmé Tout sauf annulé No Show R…" at bounding box center [590, 87] width 784 height 19
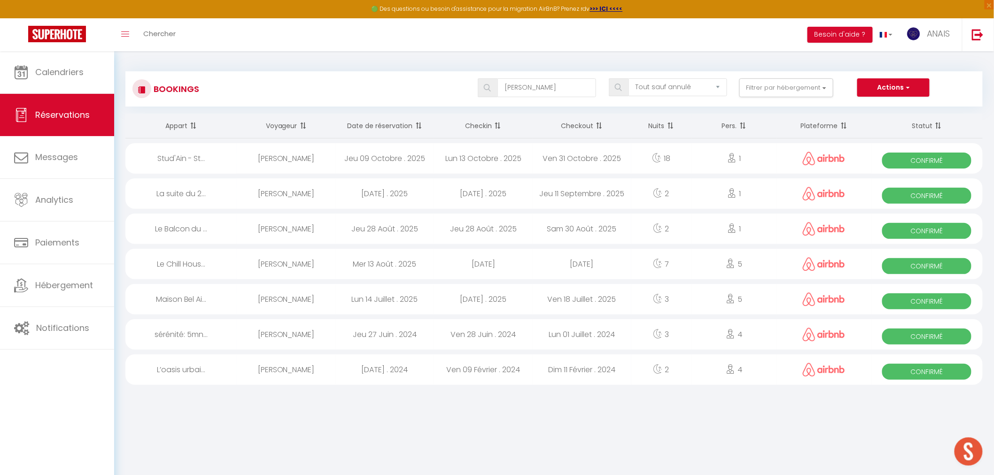
click at [330, 170] on div "Ibrahim Marega" at bounding box center [286, 158] width 99 height 31
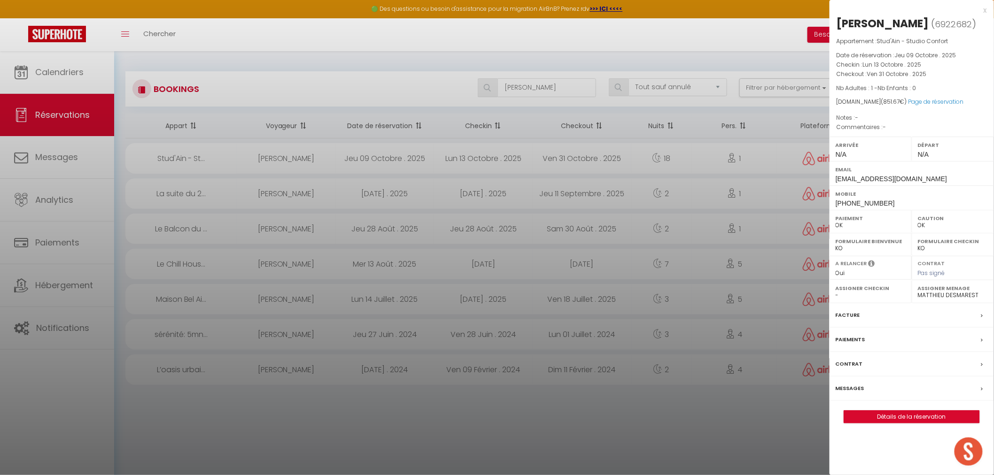
click at [884, 325] on div "Facture" at bounding box center [912, 315] width 164 height 24
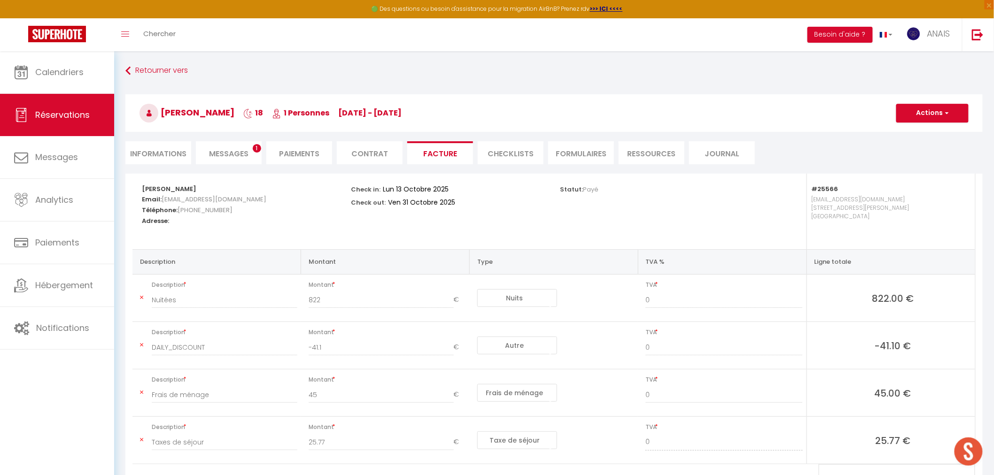
click at [235, 155] on span "Messages" at bounding box center [228, 153] width 39 height 11
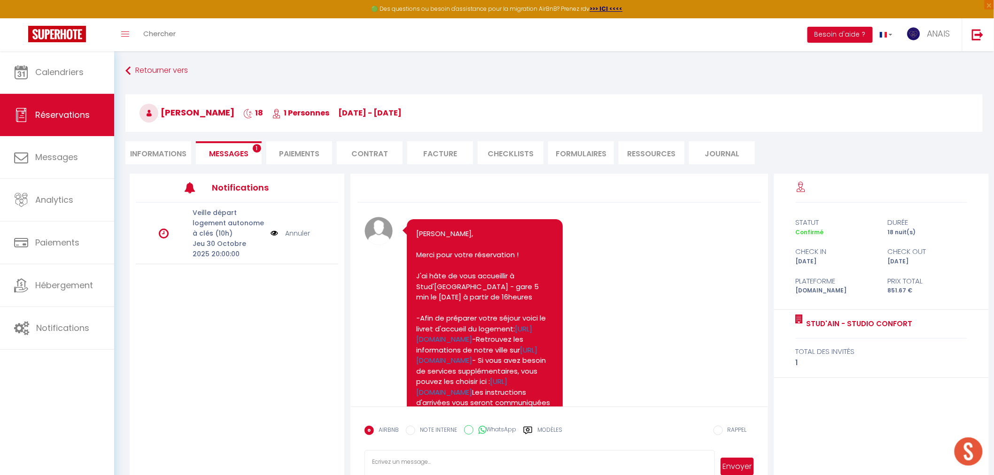
click at [138, 154] on li "Informations" at bounding box center [158, 152] width 66 height 23
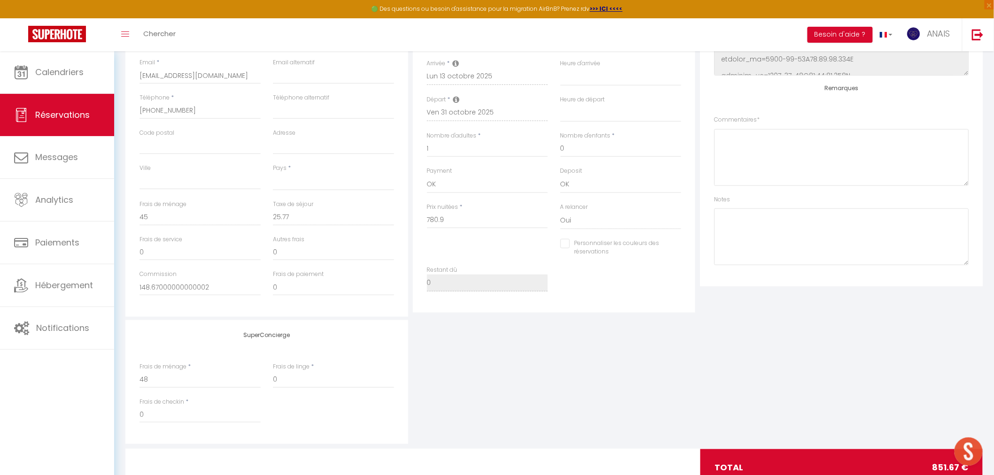
scroll to position [214, 0]
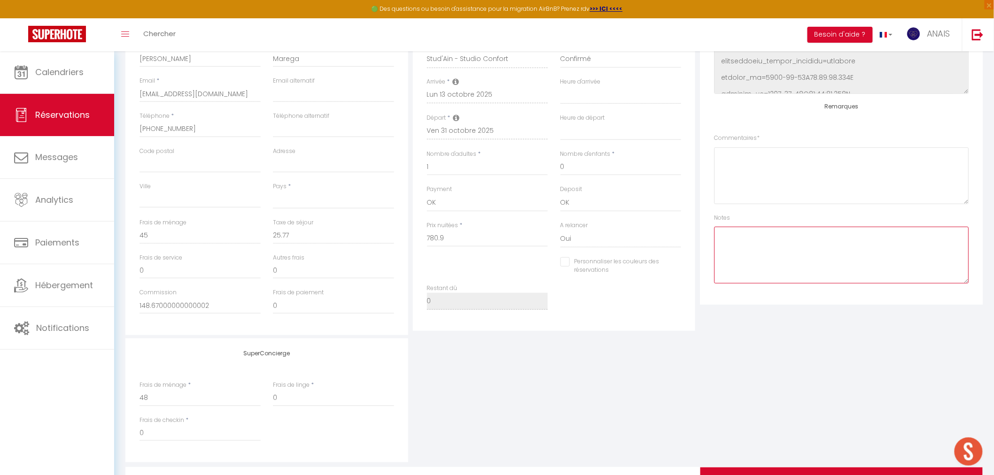
click at [741, 271] on textarea at bounding box center [841, 255] width 255 height 57
click at [730, 232] on textarea "CL 10/10/25" at bounding box center [841, 255] width 255 height 57
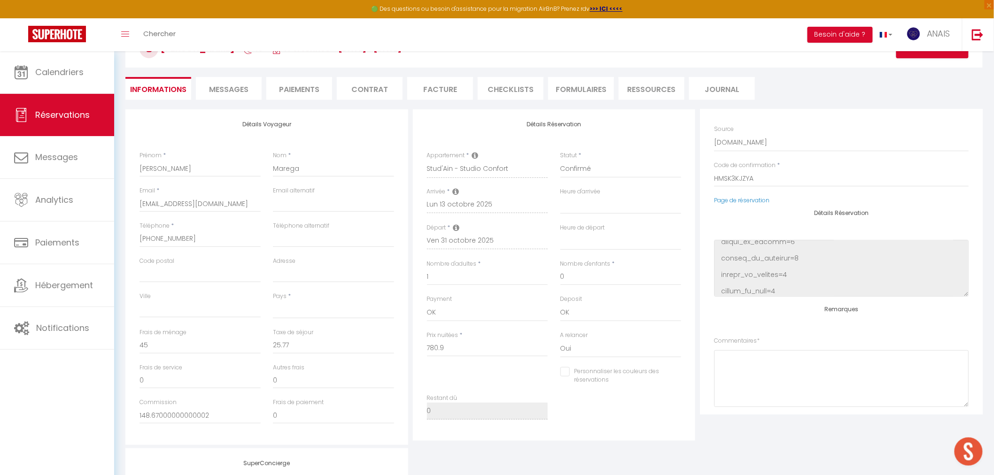
scroll to position [104, 0]
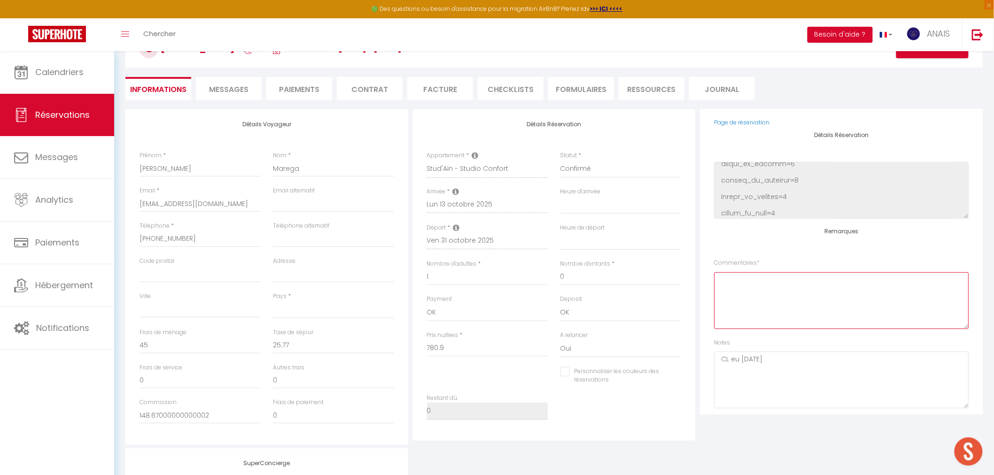
click at [760, 300] on textarea at bounding box center [841, 300] width 255 height 57
click at [769, 275] on textarea "Départ 8H" at bounding box center [841, 300] width 255 height 57
click at [824, 281] on textarea "Départ 8H !" at bounding box center [841, 300] width 255 height 57
click at [225, 84] on span "Messages" at bounding box center [228, 89] width 39 height 11
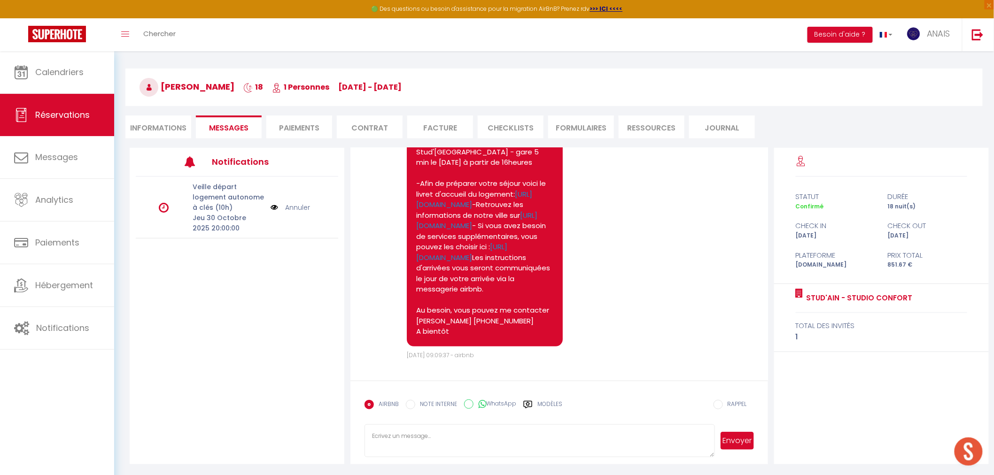
scroll to position [257, 0]
click at [177, 126] on li "Informations" at bounding box center [158, 127] width 66 height 23
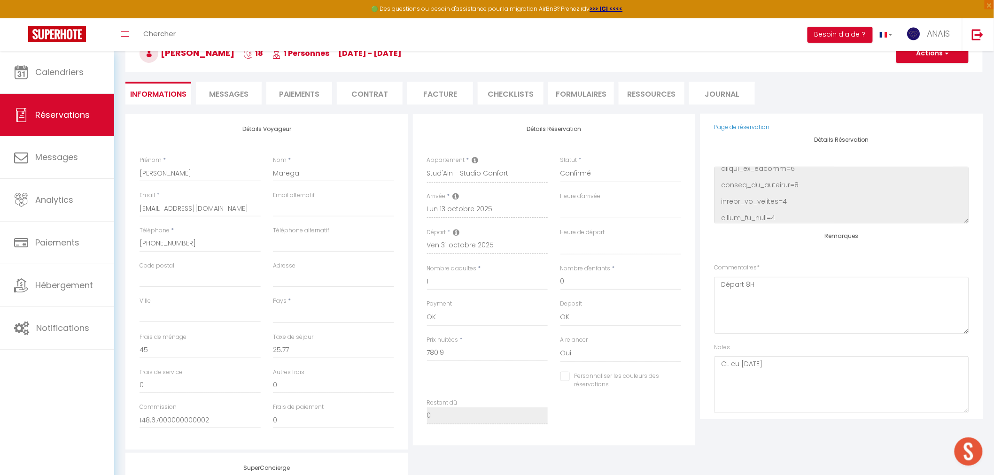
scroll to position [118, 0]
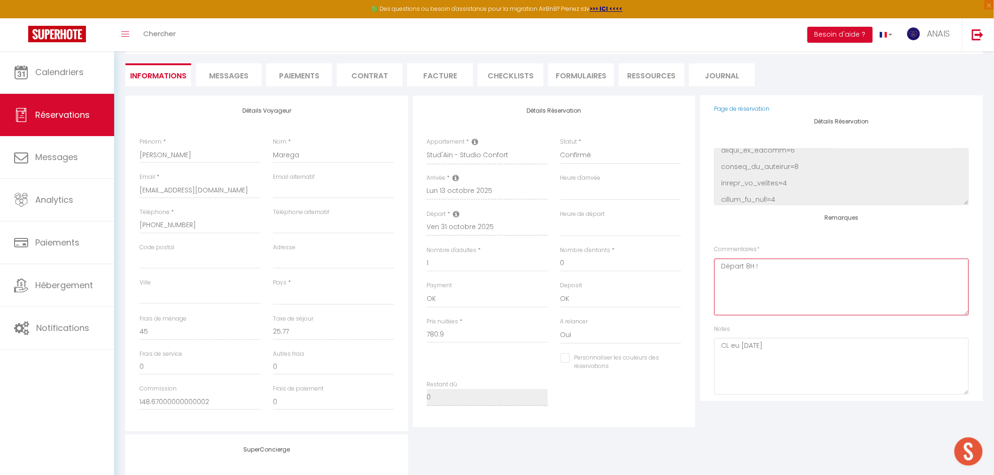
click at [795, 275] on textarea "Départ 8H !" at bounding box center [841, 287] width 255 height 57
click at [217, 77] on span "Messages" at bounding box center [228, 75] width 39 height 11
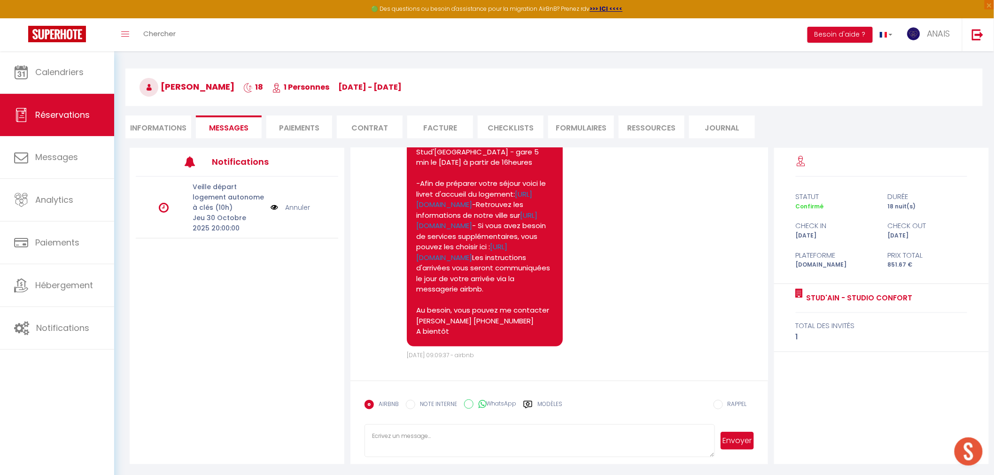
scroll to position [257, 0]
click at [169, 121] on li "Informations" at bounding box center [158, 127] width 66 height 23
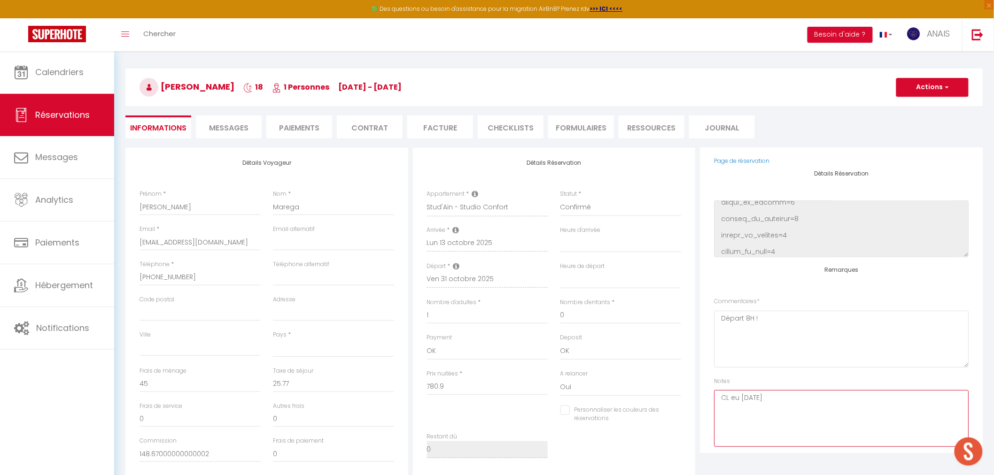
click at [786, 404] on textarea "CL eu 10/10/25" at bounding box center [841, 418] width 255 height 57
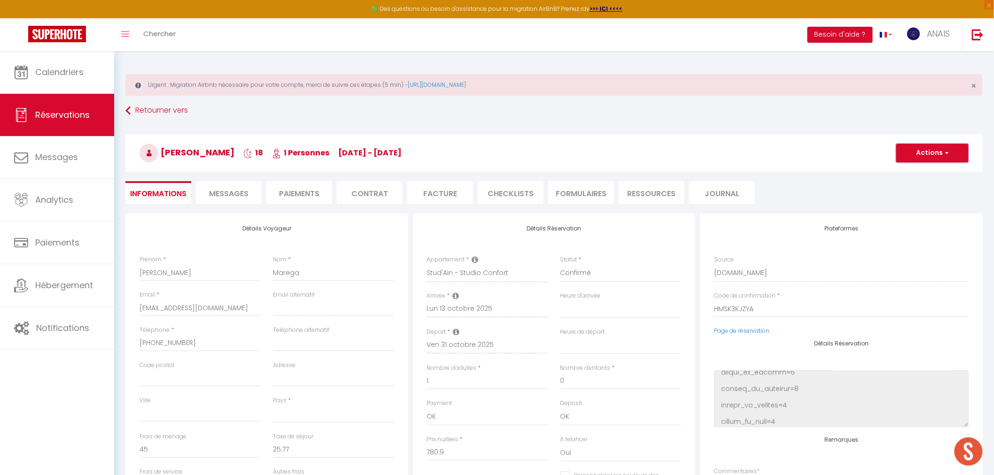
click at [894, 148] on button "Actions" at bounding box center [932, 153] width 72 height 19
click at [894, 170] on link "Enregistrer" at bounding box center [923, 174] width 74 height 12
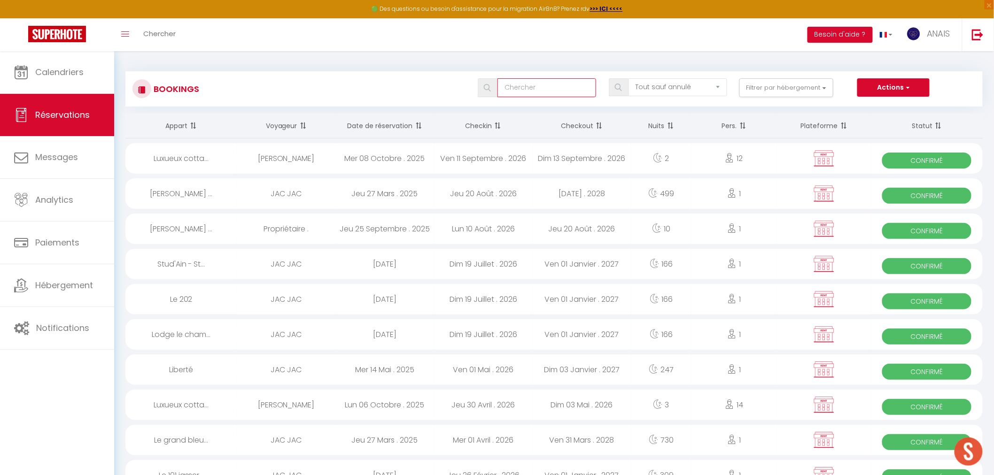
click at [559, 83] on input "text" at bounding box center [546, 87] width 99 height 19
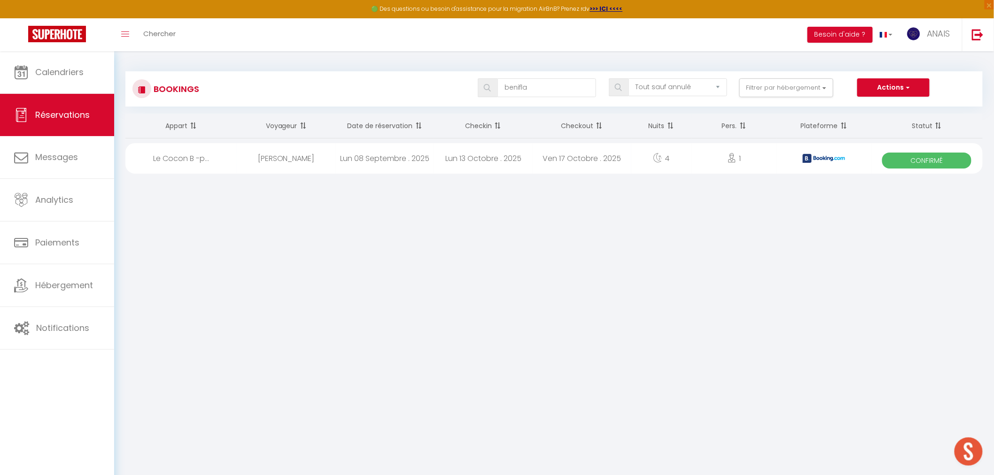
click at [546, 160] on div "Ven 17 Octobre . 2025" at bounding box center [582, 158] width 99 height 31
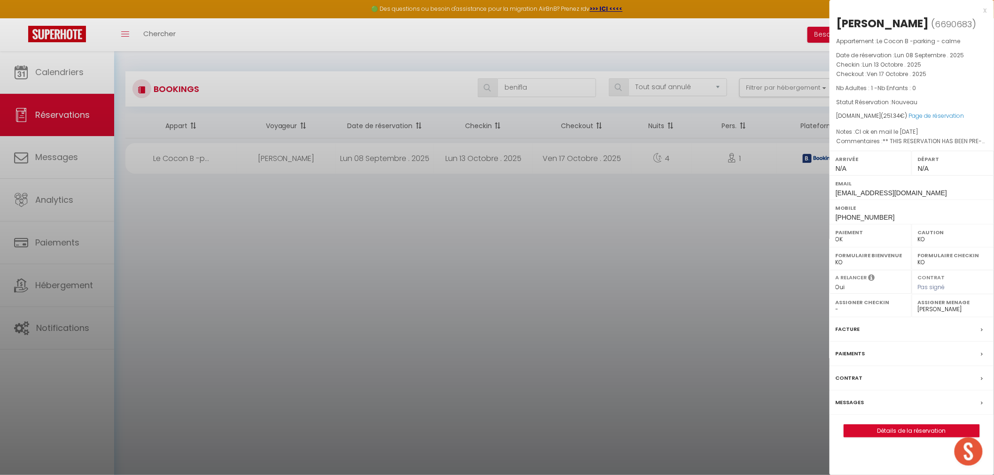
click at [870, 335] on div "Facture" at bounding box center [912, 330] width 164 height 24
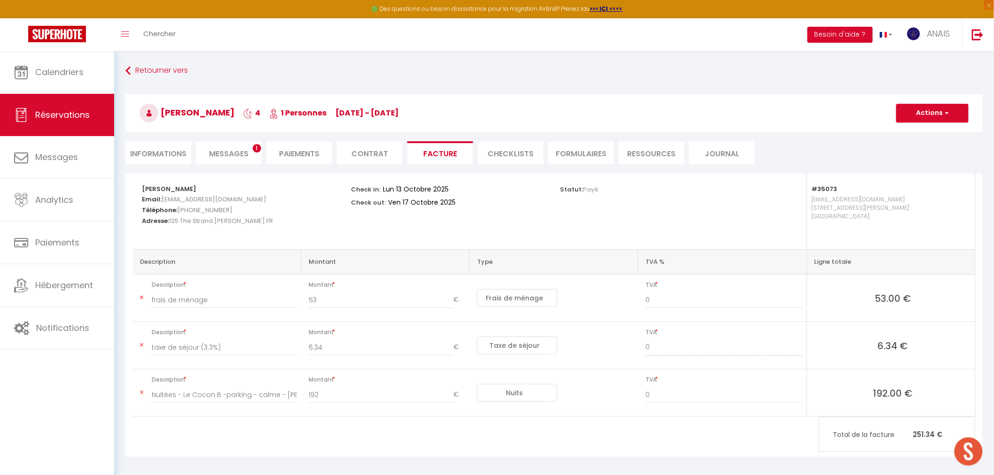
click at [220, 139] on div "Retourner vers Isabelle Benifla 4 1 Personnes lu 13 Oct - ve 17 Oct Actions Enr…" at bounding box center [553, 117] width 869 height 111
click at [221, 141] on div "Retourner vers Isabelle Benifla 4 1 Personnes lu 13 Oct - ve 17 Oct Actions Enr…" at bounding box center [553, 117] width 869 height 111
click at [221, 148] on span "Messages" at bounding box center [228, 153] width 39 height 11
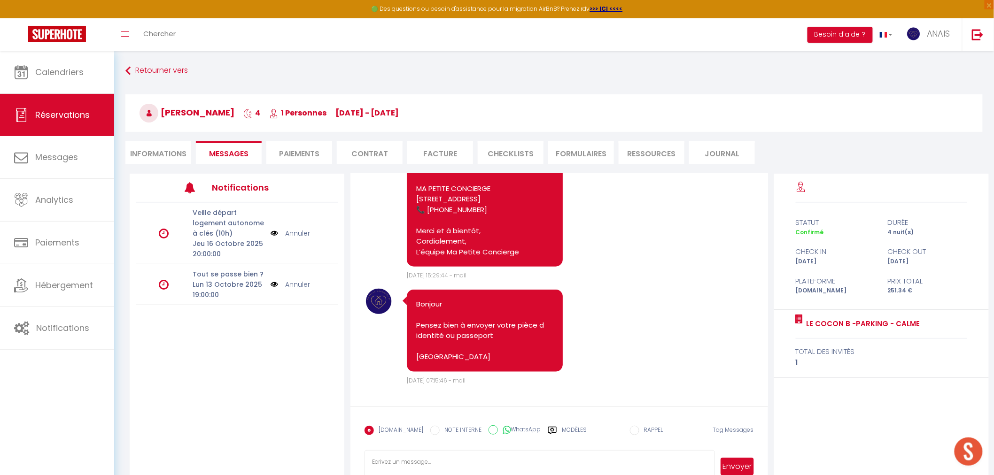
scroll to position [499, 0]
click at [156, 154] on li "Informations" at bounding box center [158, 152] width 66 height 23
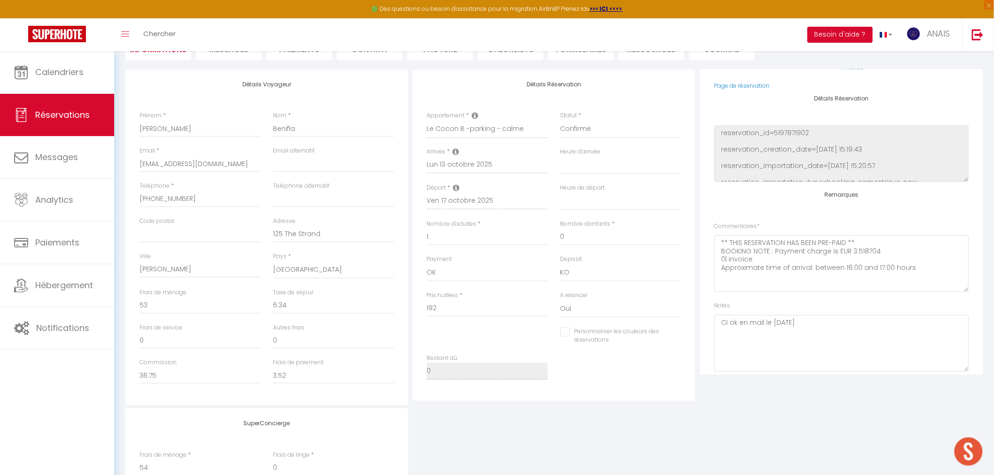
scroll to position [111, 0]
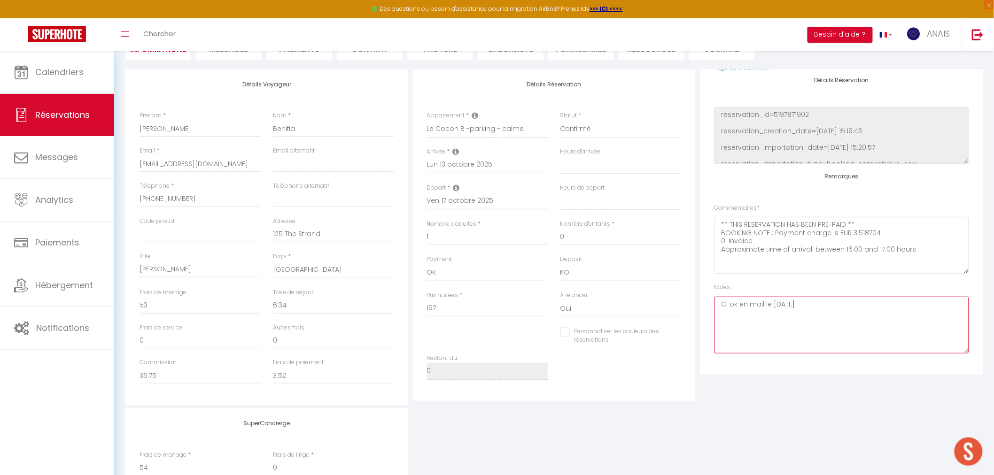
click at [830, 304] on textarea "CI ok en mail le 18/09/25" at bounding box center [841, 325] width 255 height 57
click at [731, 315] on textarea "CI ok en mail le 18/09/25 CL 10/10/25" at bounding box center [841, 325] width 255 height 57
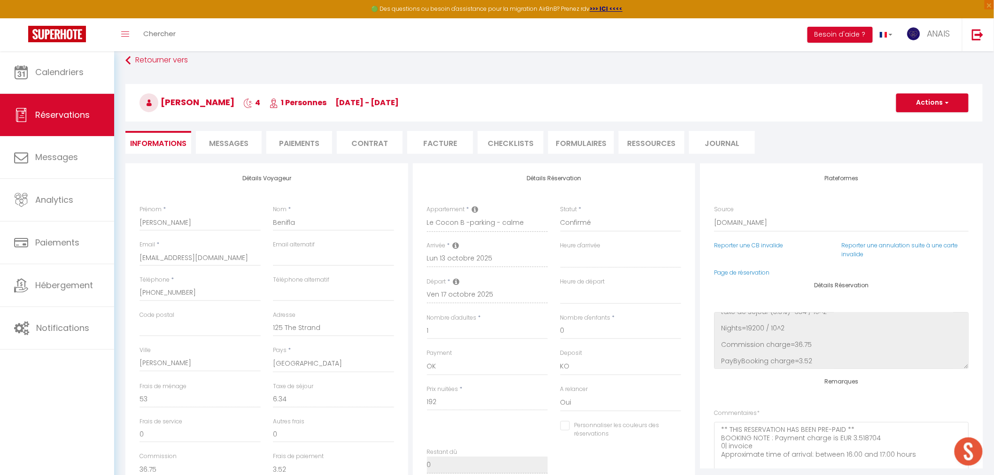
scroll to position [0, 0]
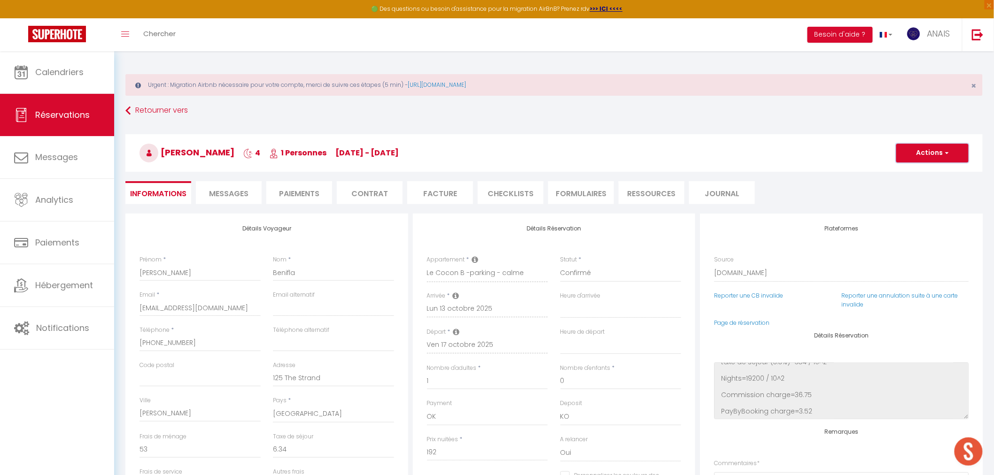
click at [894, 156] on button "Actions" at bounding box center [932, 153] width 72 height 19
click at [894, 176] on link "Enregistrer" at bounding box center [923, 174] width 74 height 12
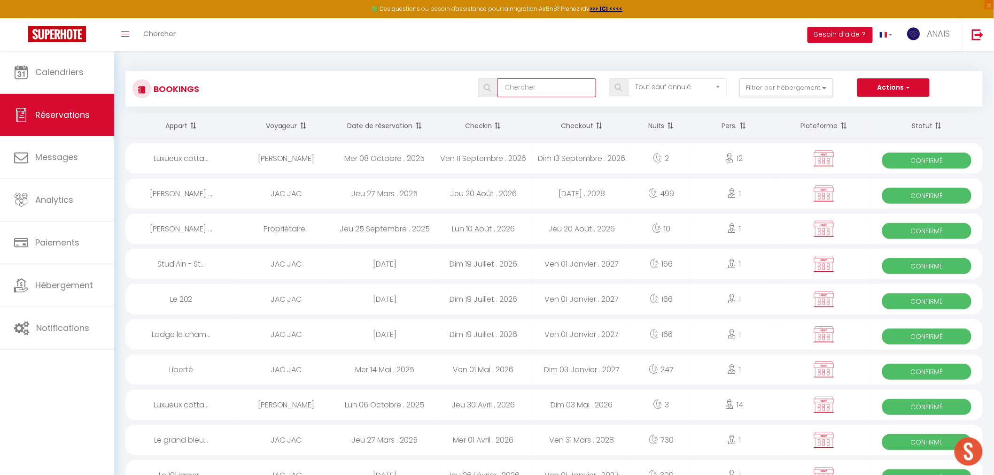
click at [535, 88] on input "text" at bounding box center [546, 87] width 99 height 19
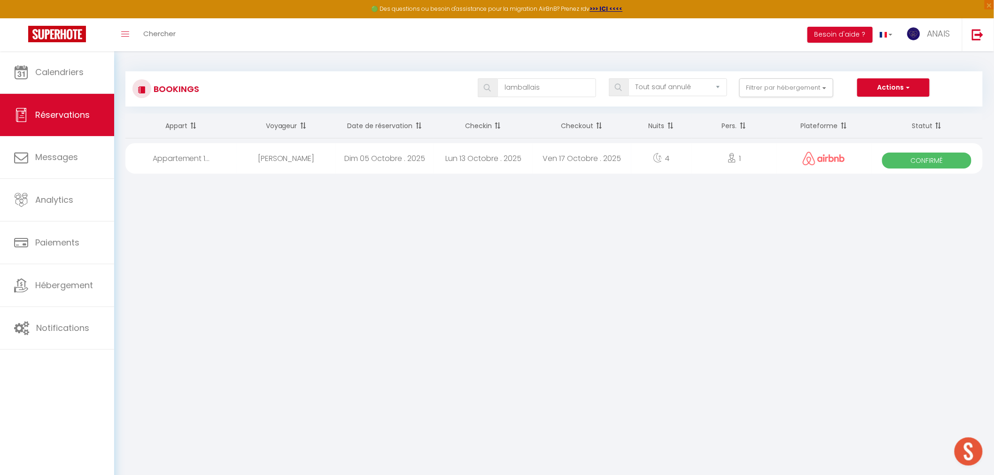
click at [365, 165] on div "Dim 05 Octobre . 2025" at bounding box center [384, 158] width 99 height 31
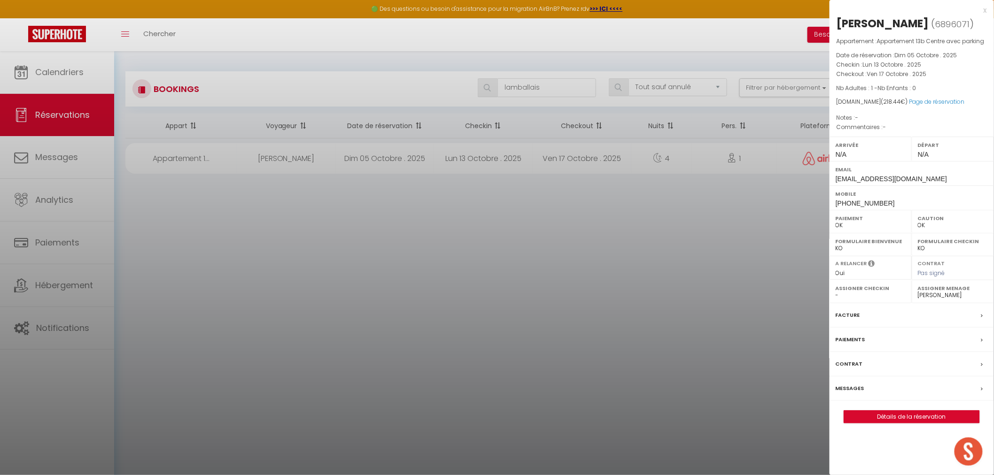
click at [884, 345] on div "Paiements" at bounding box center [912, 340] width 164 height 24
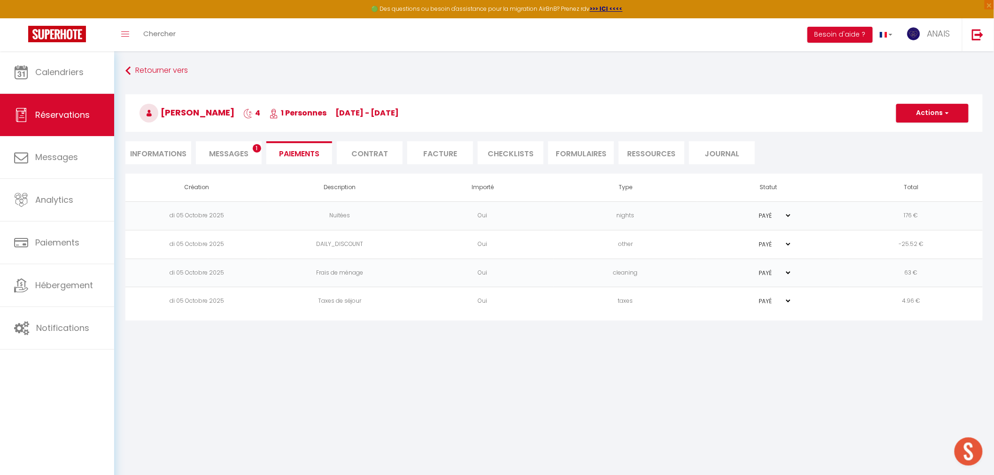
click at [228, 148] on span "Messages" at bounding box center [228, 153] width 39 height 11
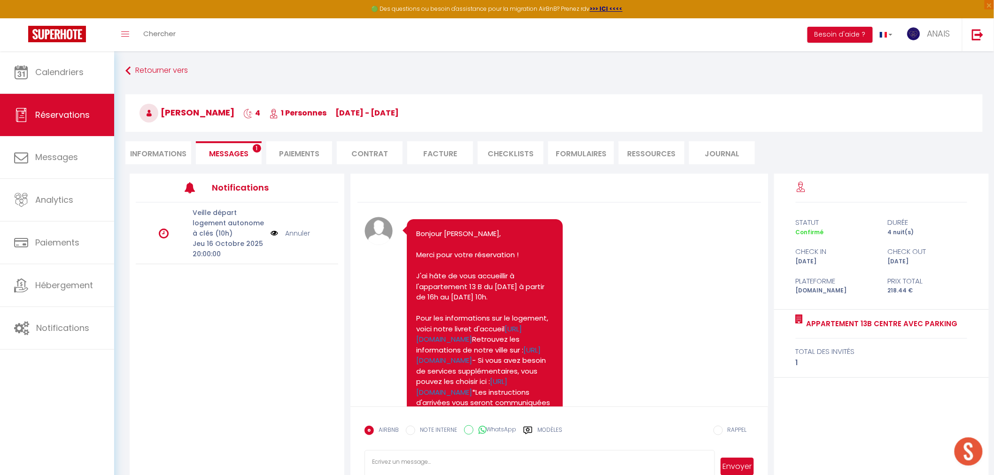
click at [166, 152] on li "Informations" at bounding box center [158, 152] width 66 height 23
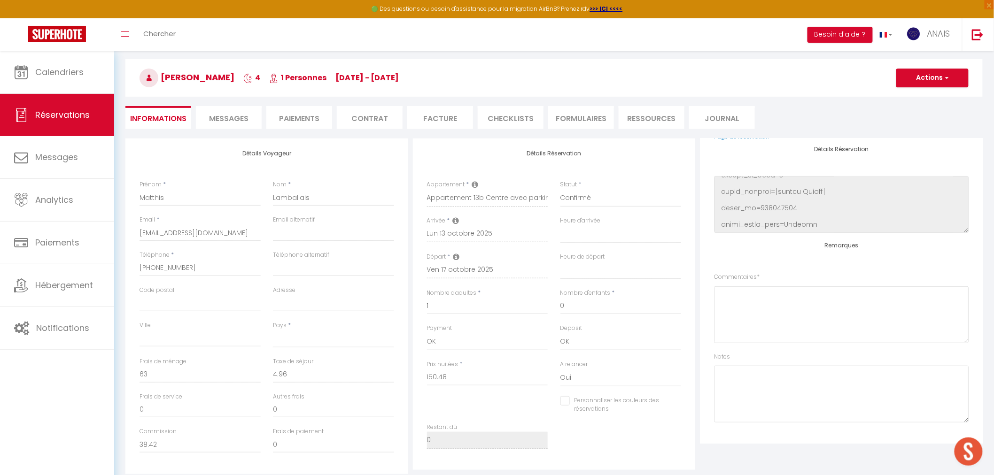
scroll to position [209, 0]
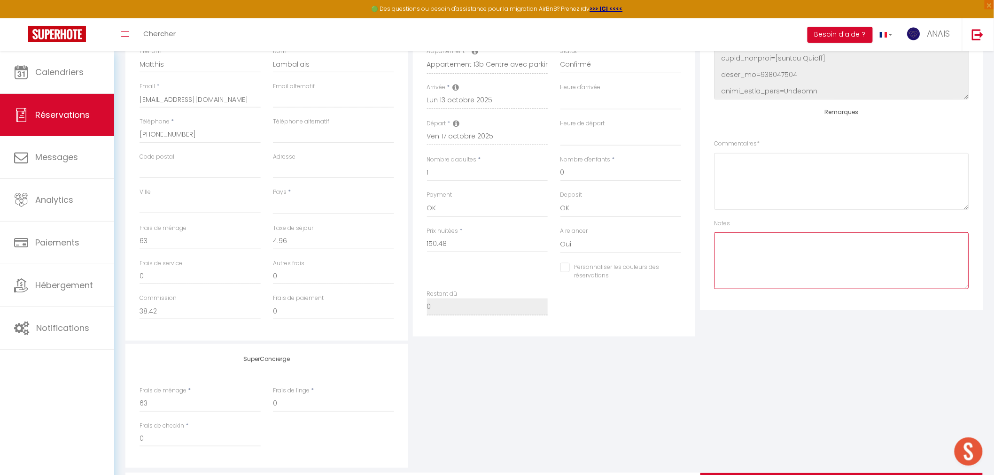
click at [759, 269] on textarea at bounding box center [841, 261] width 255 height 57
click at [733, 241] on textarea "CL 10/10/25" at bounding box center [841, 261] width 255 height 57
click at [730, 237] on textarea "CL 10/10/25" at bounding box center [841, 261] width 255 height 57
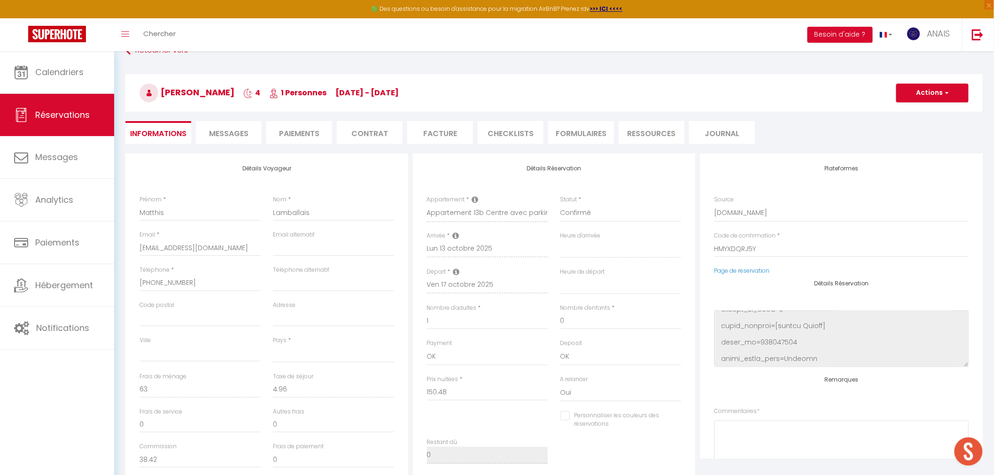
scroll to position [0, 0]
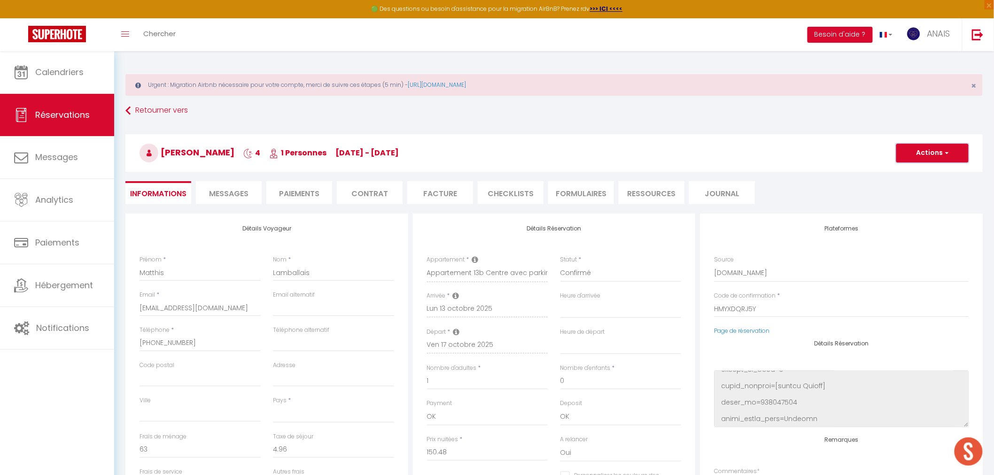
click at [894, 144] on button "Actions" at bounding box center [932, 153] width 72 height 19
click at [894, 170] on link "Enregistrer" at bounding box center [923, 174] width 74 height 12
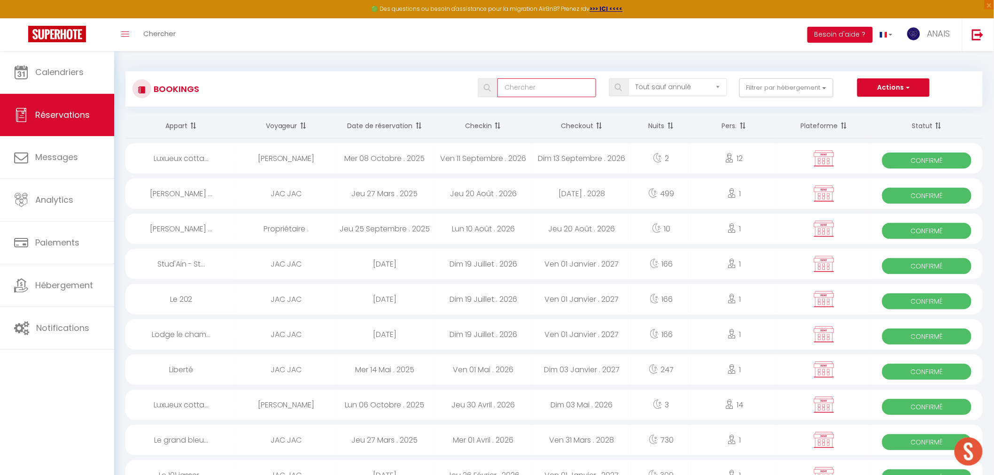
click at [556, 95] on input "text" at bounding box center [546, 87] width 99 height 19
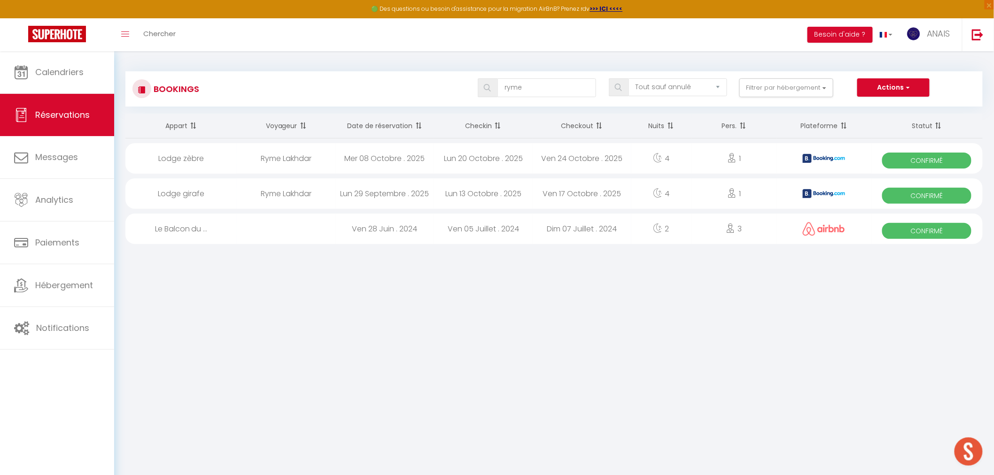
click at [399, 194] on div "Lun 29 Septembre . 2025" at bounding box center [384, 193] width 99 height 31
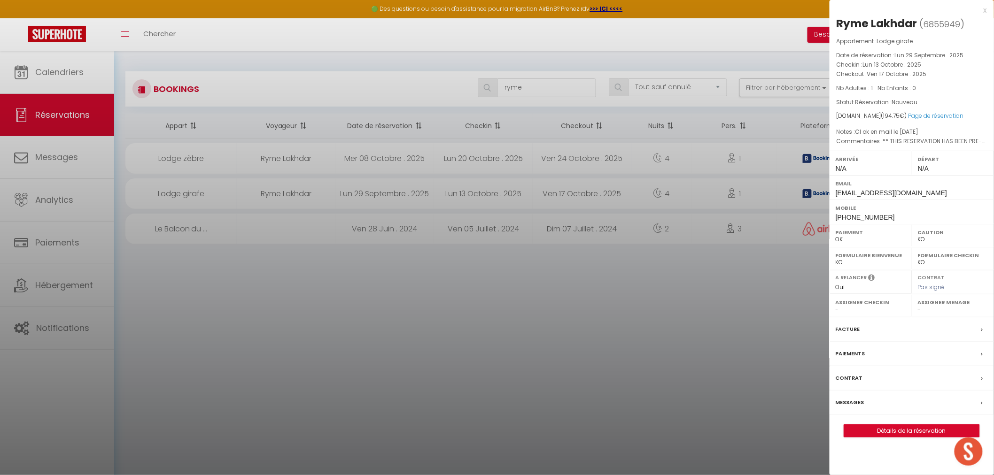
click at [399, 194] on div at bounding box center [497, 237] width 994 height 475
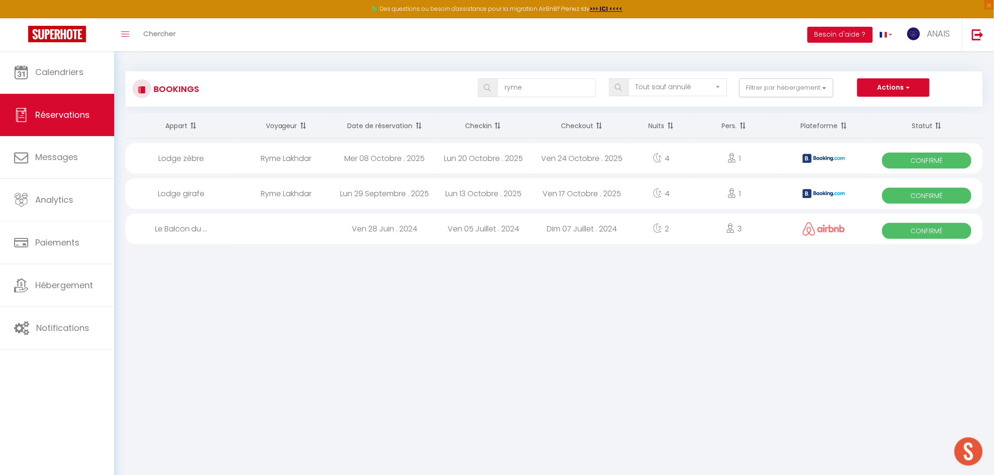
click at [460, 166] on div "Lun 20 Octobre . 2025" at bounding box center [483, 158] width 99 height 31
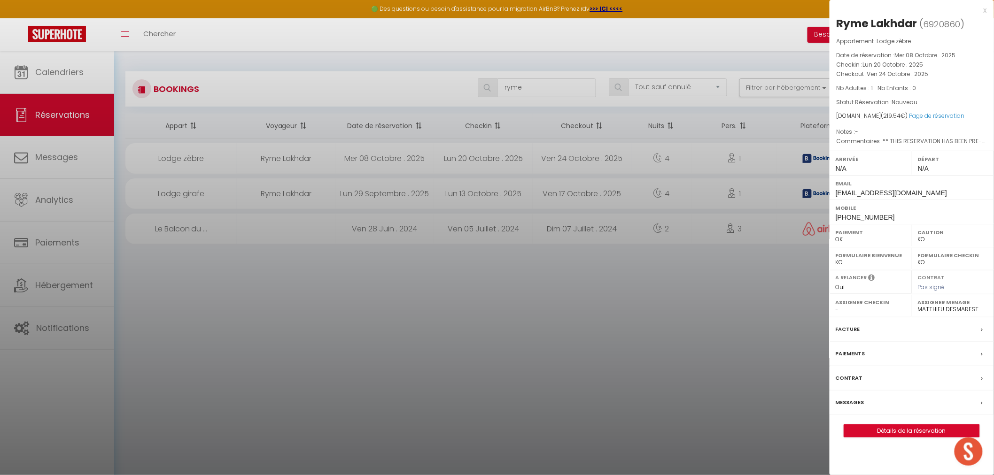
click at [472, 186] on div at bounding box center [497, 237] width 994 height 475
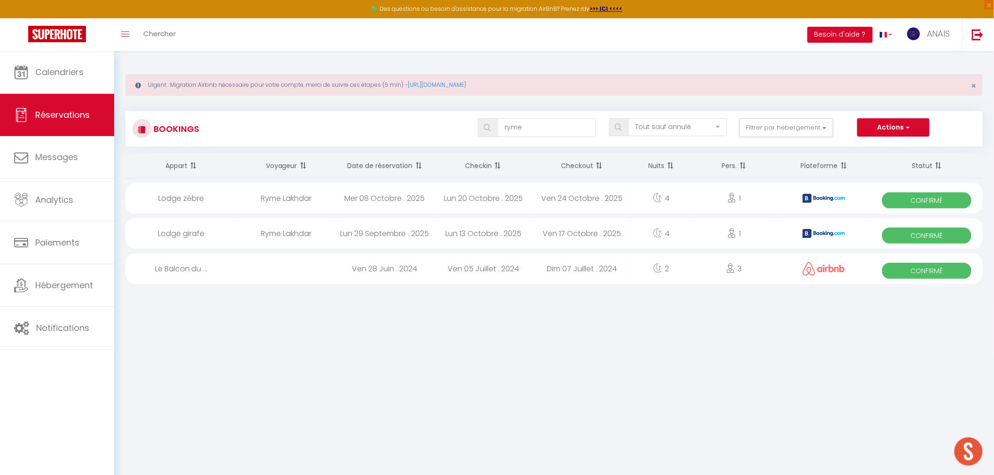
click at [360, 276] on div "Ven 28 Juin . 2024" at bounding box center [384, 269] width 99 height 31
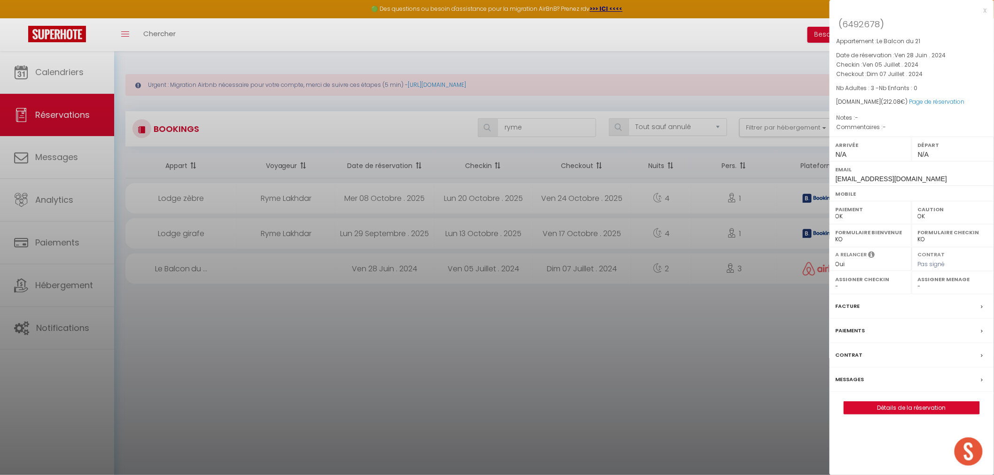
click at [360, 276] on div at bounding box center [497, 237] width 994 height 475
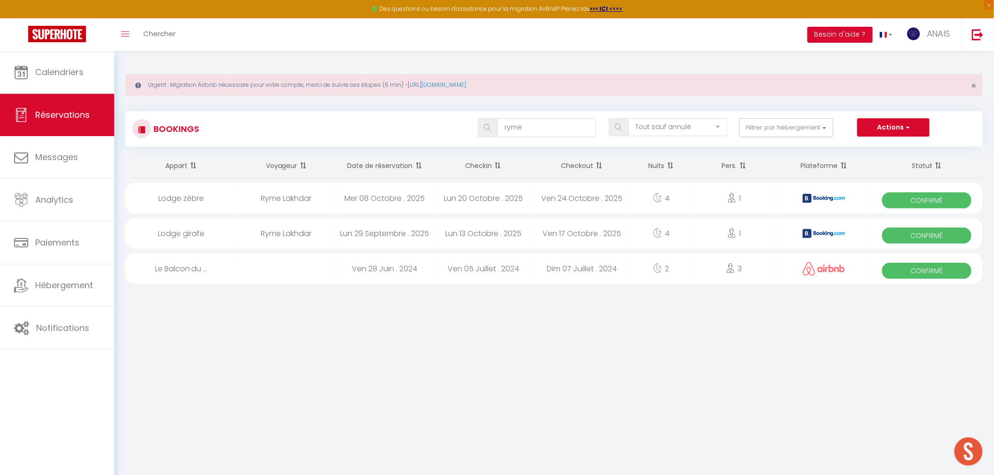
click at [517, 234] on div "Lun 13 Octobre . 2025" at bounding box center [483, 233] width 99 height 31
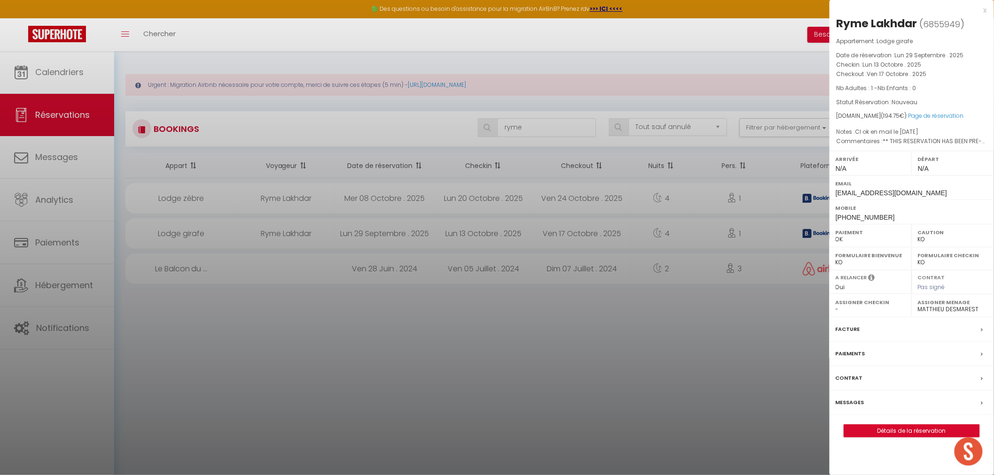
click at [856, 328] on label "Facture" at bounding box center [848, 330] width 24 height 10
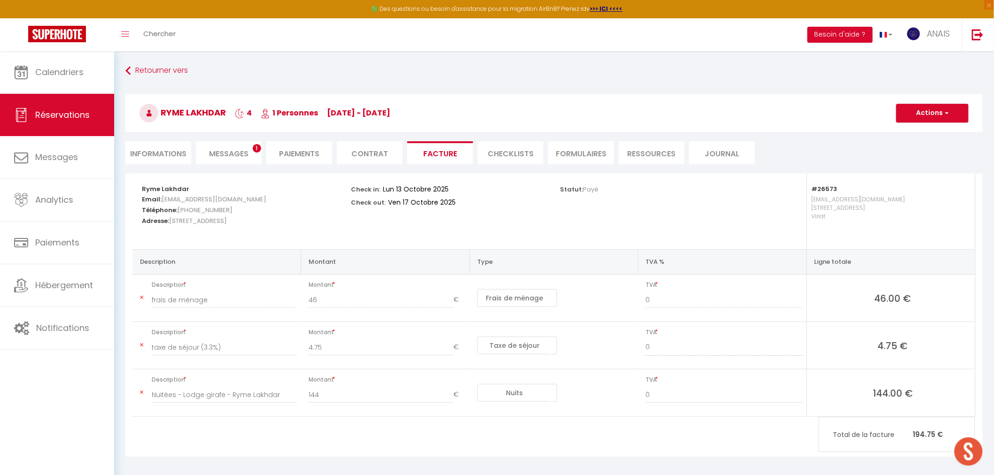
click at [243, 146] on li "Messages 1" at bounding box center [229, 152] width 66 height 23
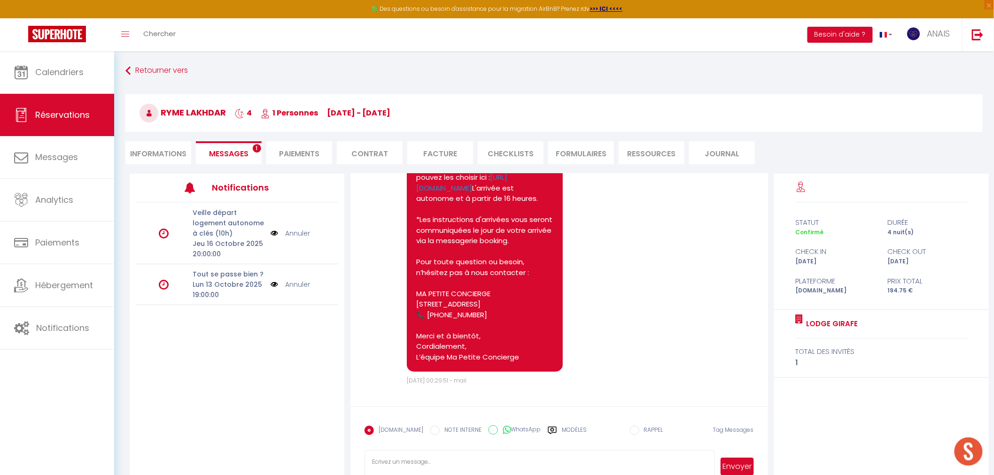
scroll to position [468, 0]
click at [152, 143] on li "Informations" at bounding box center [158, 152] width 66 height 23
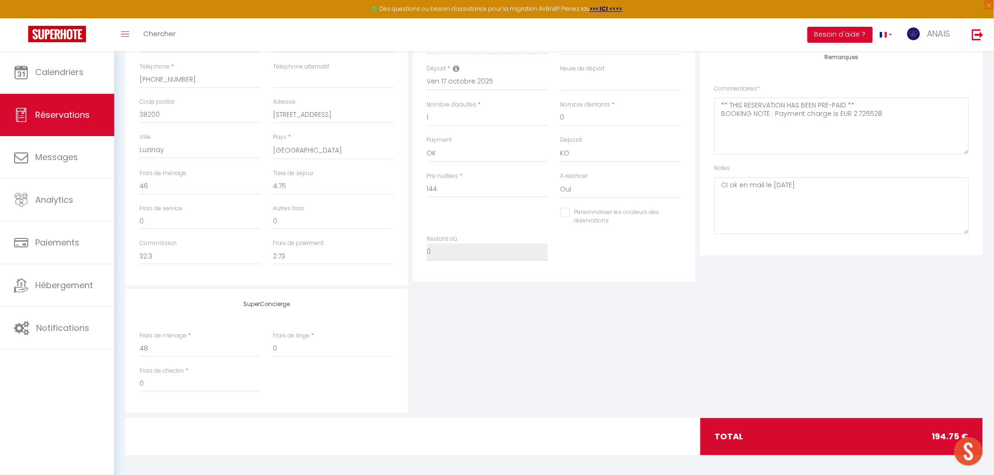
scroll to position [227, 0]
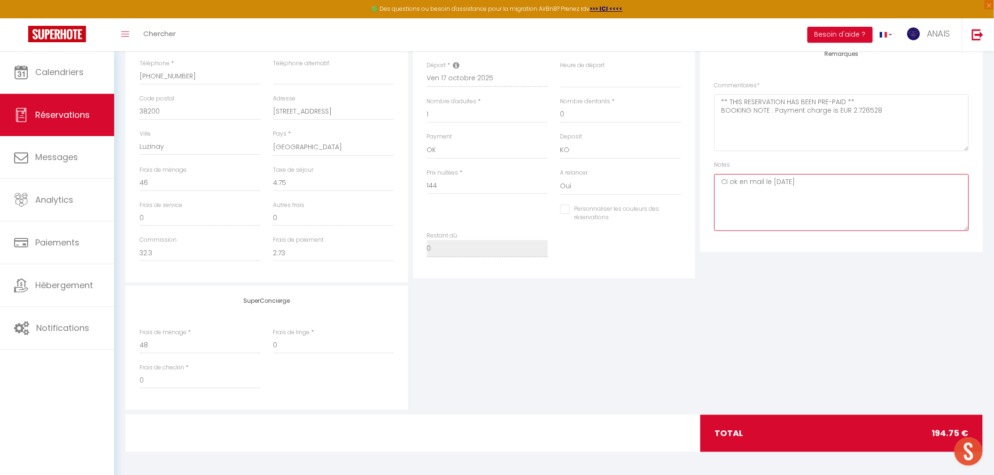
click at [832, 177] on textarea "CI ok en mail le 04/10/25" at bounding box center [841, 202] width 255 height 57
click at [729, 192] on textarea "CI ok en mail le 04/10/25 CL 10/10/25" at bounding box center [841, 202] width 255 height 57
click at [733, 190] on textarea "CI ok en mail le 04/10/25 CL 10/10/25" at bounding box center [841, 202] width 255 height 57
click at [791, 189] on textarea "CI ok en mail le [DATE] CL répondeur [DATE]" at bounding box center [841, 202] width 255 height 57
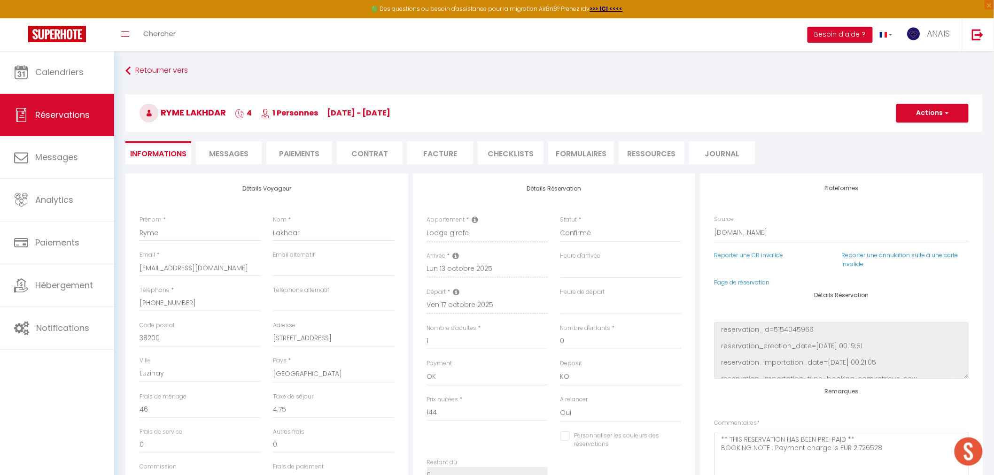
scroll to position [0, 0]
click at [894, 100] on h3 "Ryme Lakhdar 4 1 Personnes lu 13 Oct - ve 17 Oct" at bounding box center [553, 113] width 857 height 38
click at [894, 118] on button "Actions" at bounding box center [932, 113] width 72 height 19
click at [894, 132] on link "Enregistrer" at bounding box center [923, 134] width 74 height 12
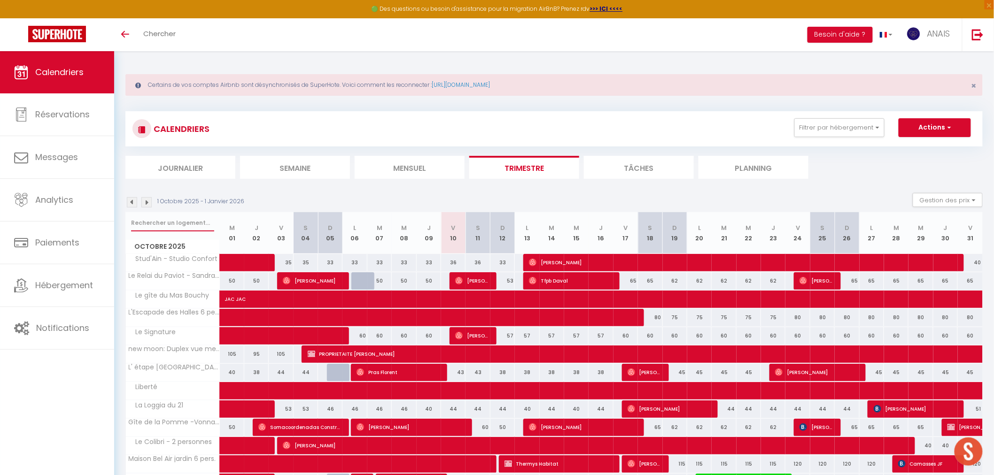
click at [149, 219] on input "text" at bounding box center [172, 223] width 83 height 17
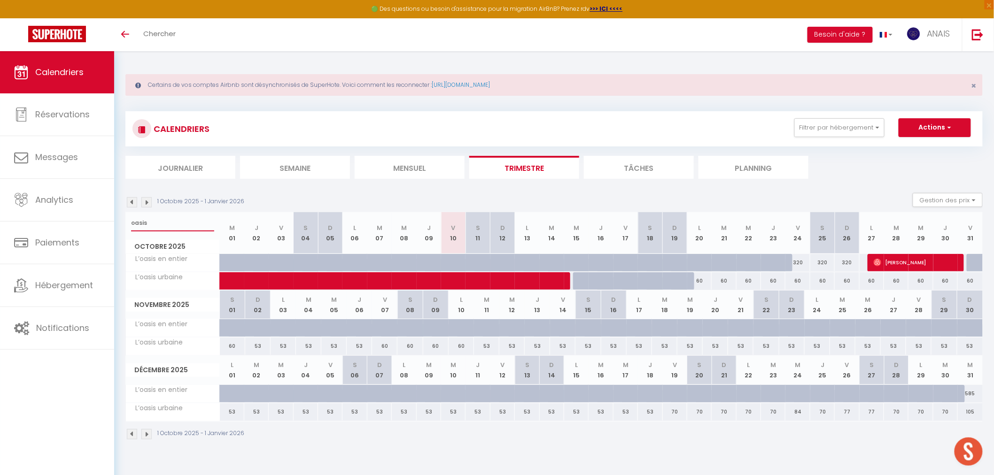
type input "oasis"
click at [520, 282] on span at bounding box center [385, 281] width 302 height 18
select select "OK"
select select "KO"
select select "0"
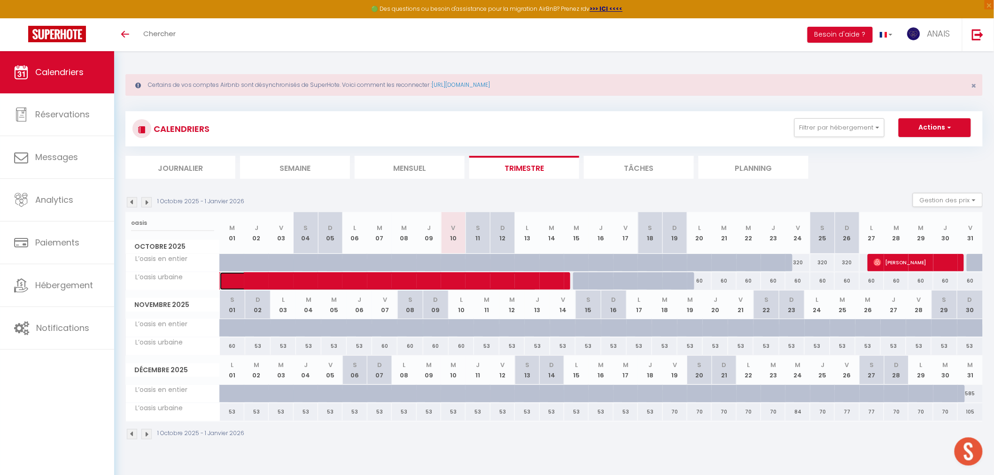
select select "0"
select select "1"
select select
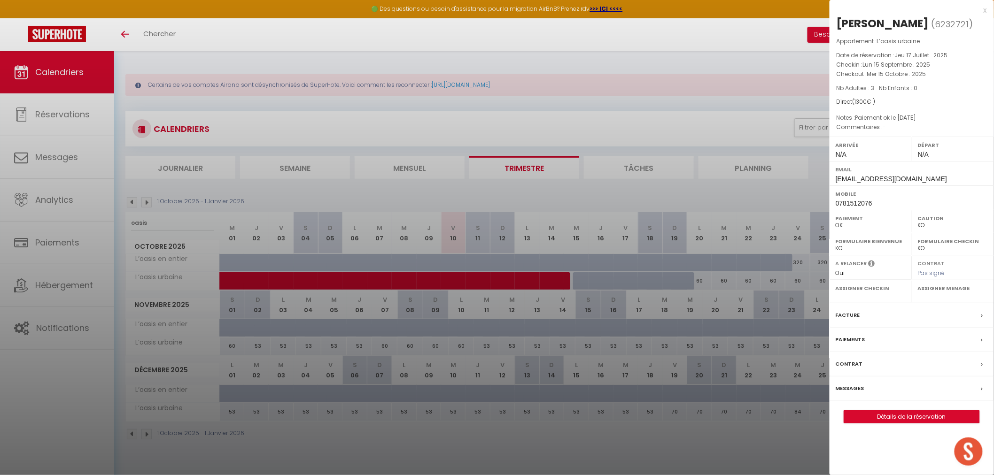
click at [520, 282] on div at bounding box center [497, 237] width 994 height 475
select select "21336"
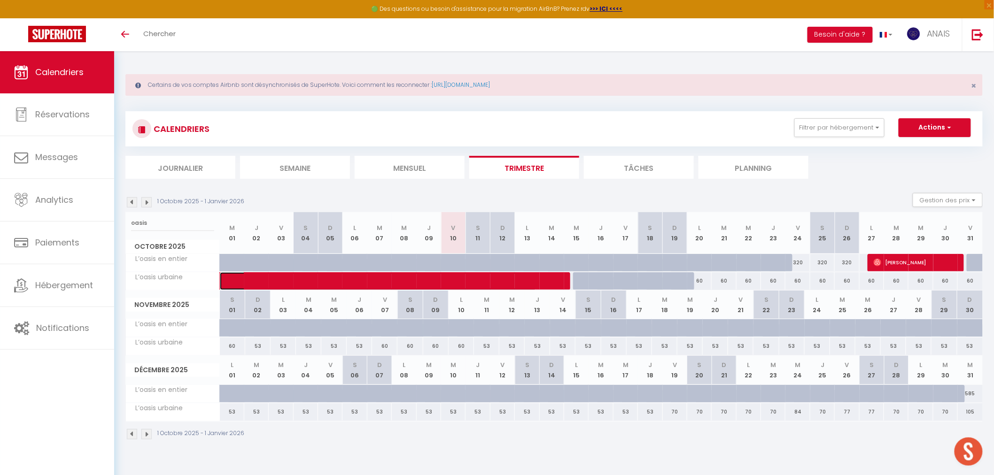
click at [520, 282] on span at bounding box center [385, 281] width 302 height 18
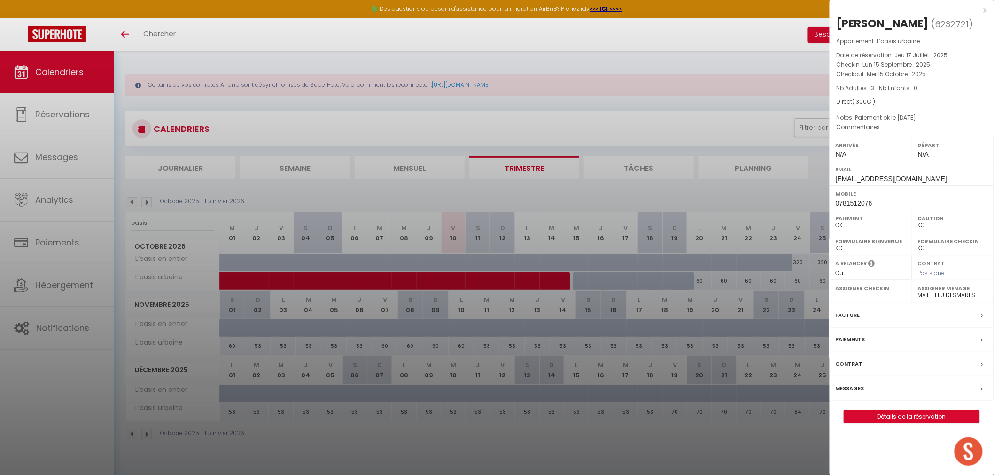
drag, startPoint x: 899, startPoint y: 321, endPoint x: 825, endPoint y: 288, distance: 81.4
click at [899, 321] on div "Facture" at bounding box center [912, 315] width 164 height 24
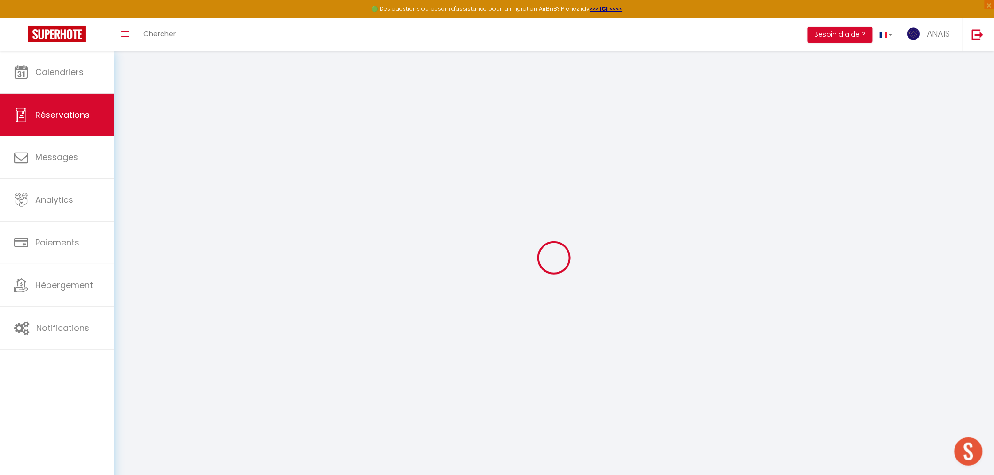
select select
checkbox input "false"
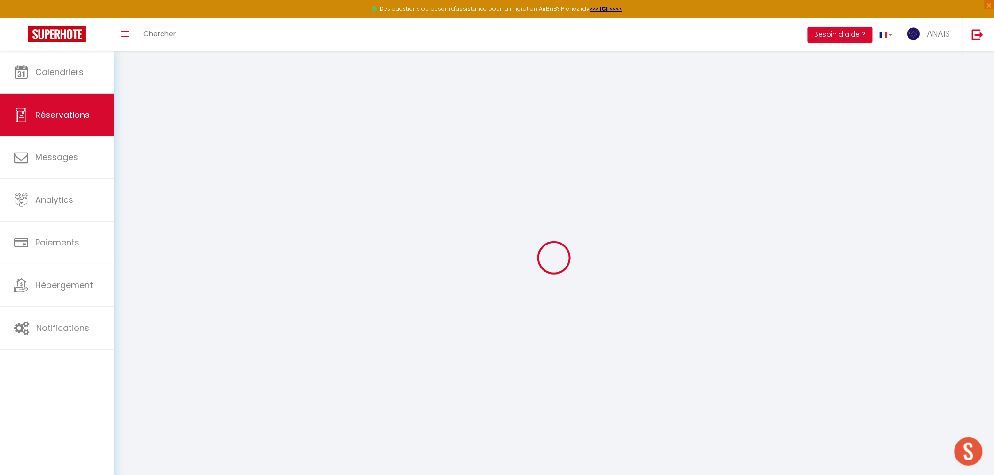
type textarea "Paiement ok le 19/09/25"
select select
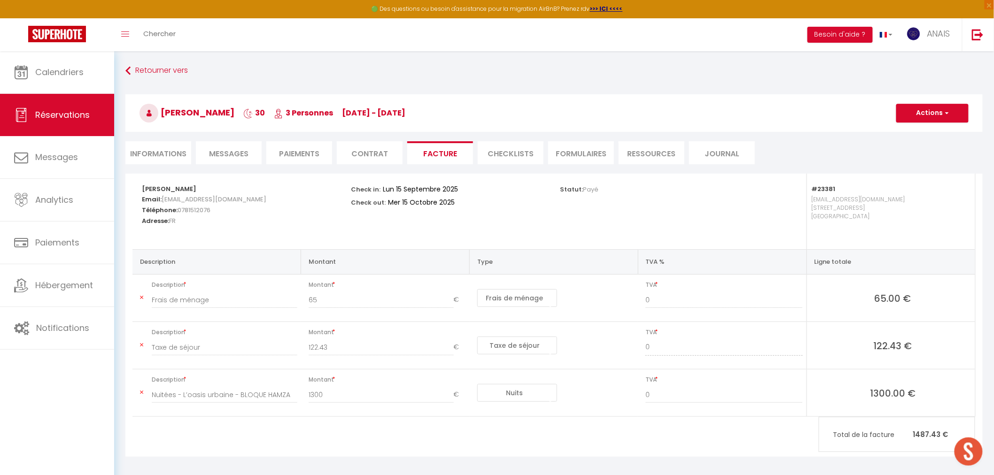
select select
click at [163, 155] on li "Informations" at bounding box center [158, 152] width 66 height 23
select select
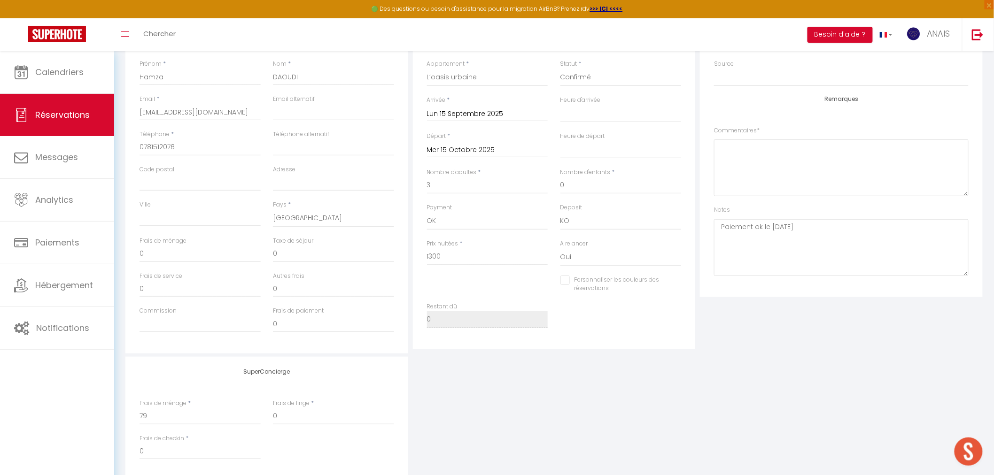
scroll to position [156, 0]
click at [758, 164] on textarea at bounding box center [841, 167] width 255 height 57
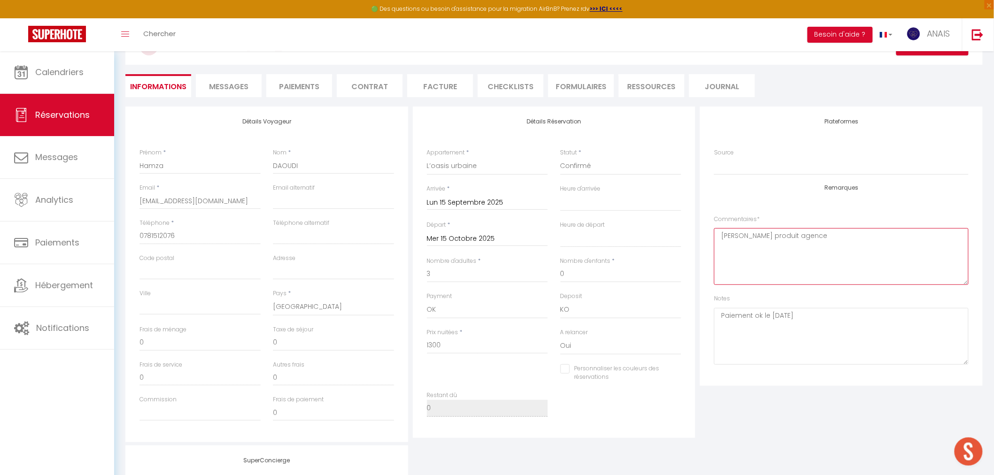
scroll to position [0, 0]
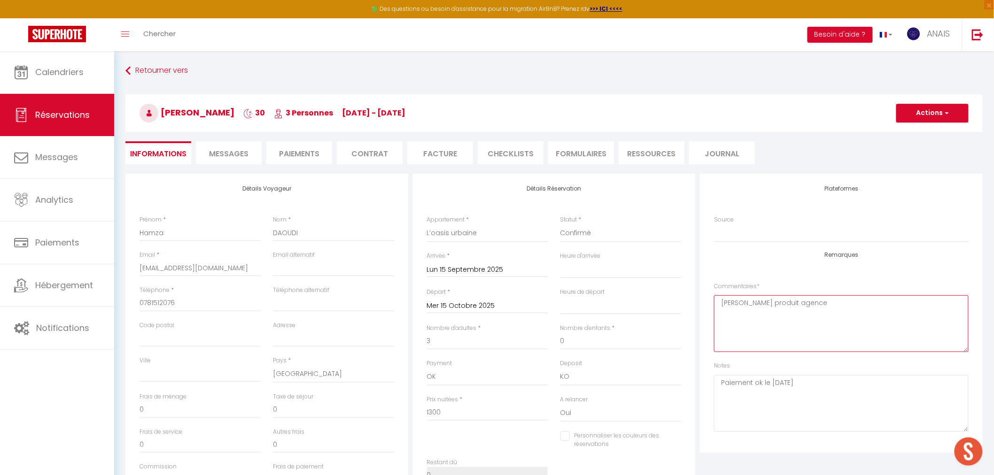
type textarea "Prendre bidon produit agence"
click at [923, 110] on button "Actions" at bounding box center [932, 113] width 72 height 19
click at [917, 132] on link "Enregistrer" at bounding box center [923, 134] width 74 height 12
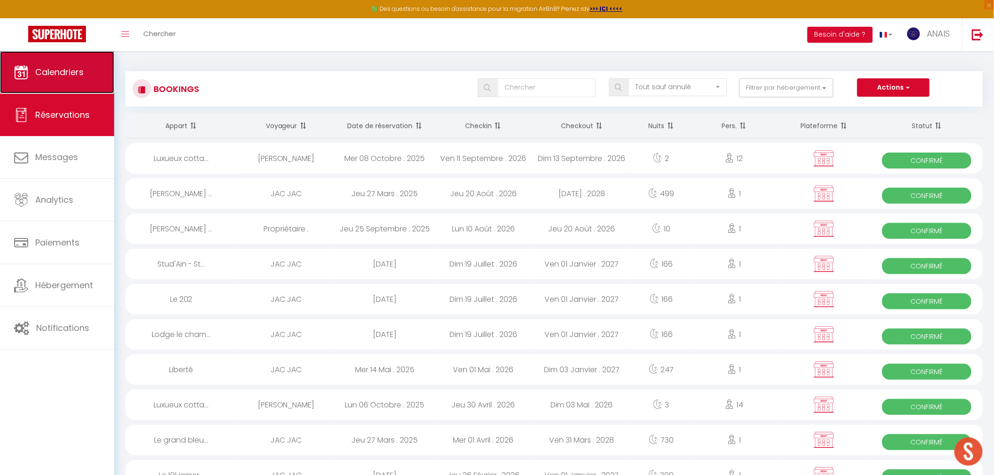
click at [90, 60] on link "Calendriers" at bounding box center [57, 72] width 114 height 42
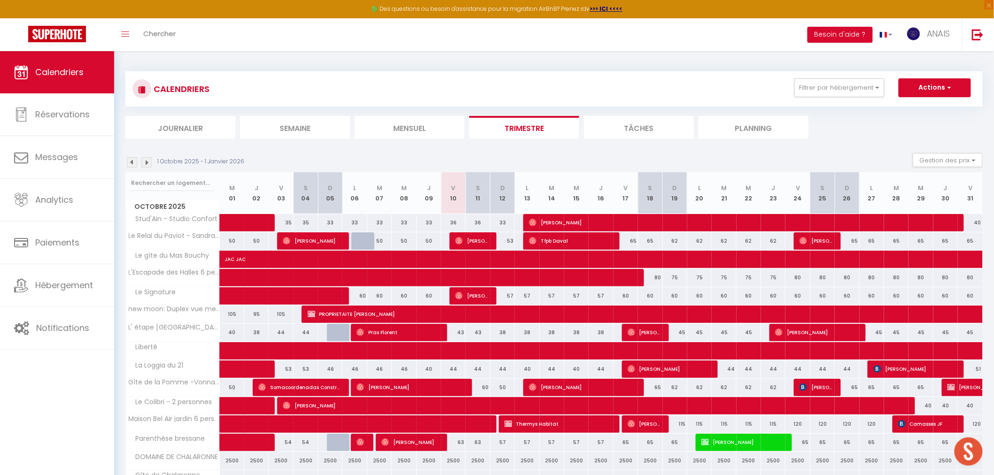
click at [132, 163] on img at bounding box center [132, 162] width 10 height 10
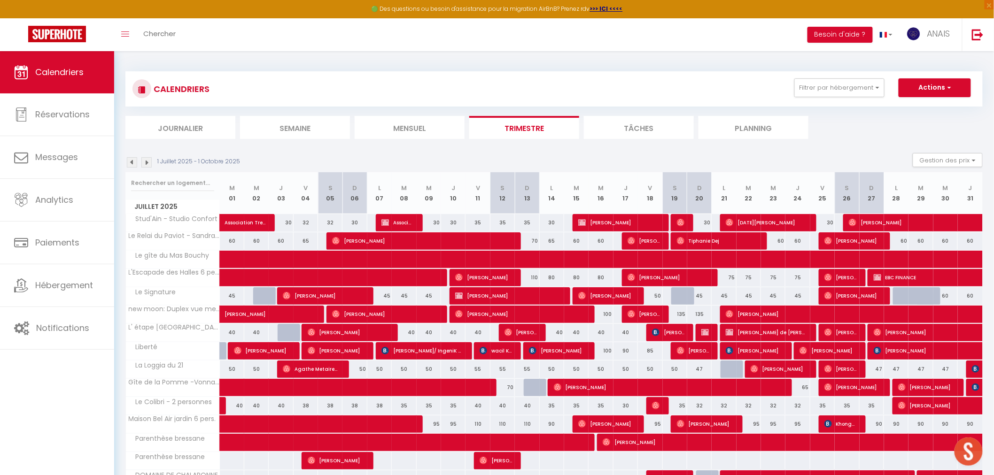
click at [132, 161] on img at bounding box center [132, 162] width 10 height 10
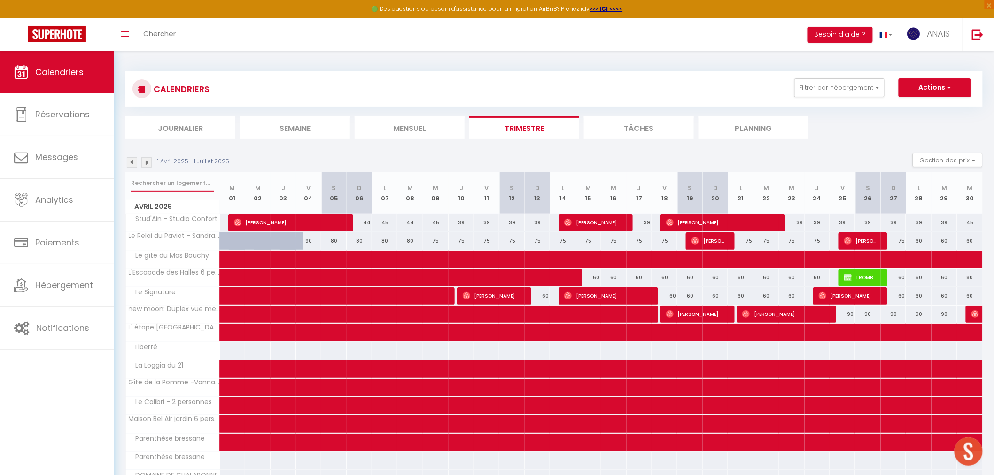
click at [161, 184] on input "text" at bounding box center [172, 183] width 83 height 17
type input "g"
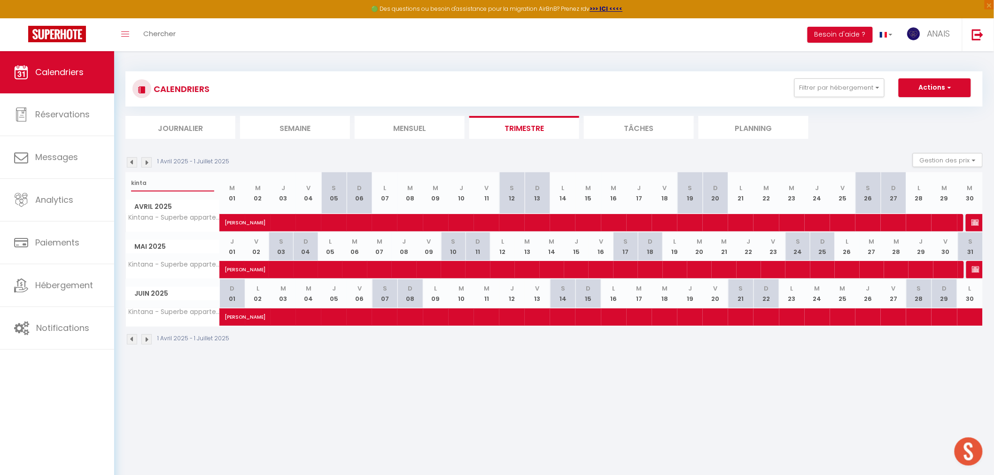
type input "kinta"
click at [144, 165] on img at bounding box center [146, 162] width 10 height 10
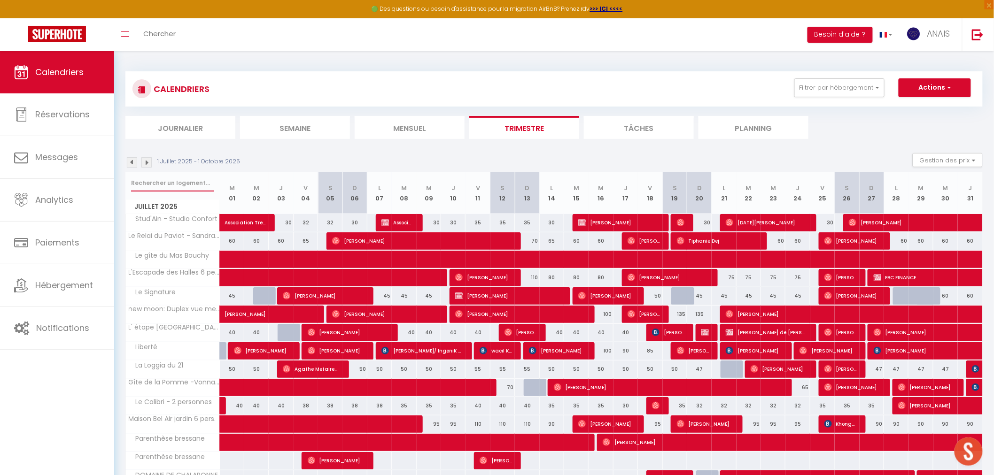
click at [175, 176] on input "text" at bounding box center [172, 183] width 83 height 17
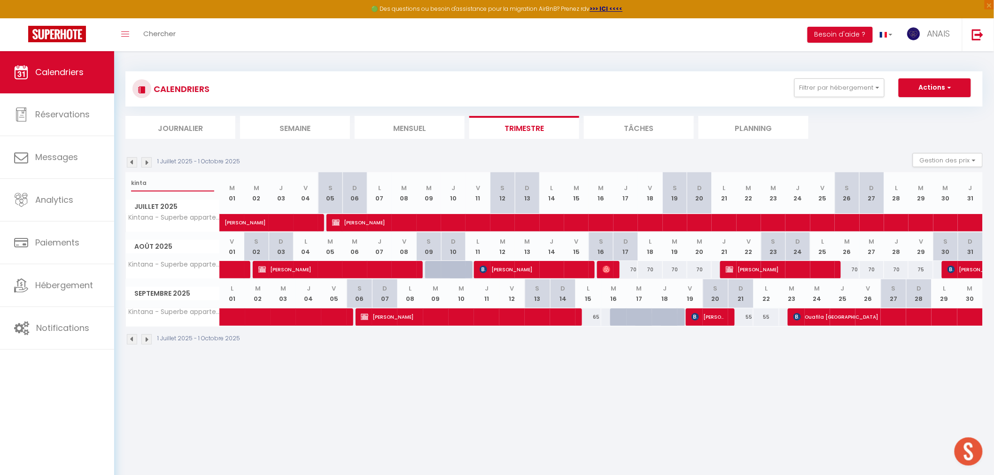
type input "kinta"
click at [280, 271] on span "Rodolphe GRISARD" at bounding box center [335, 270] width 155 height 18
select select "OK"
select select "KO"
select select "0"
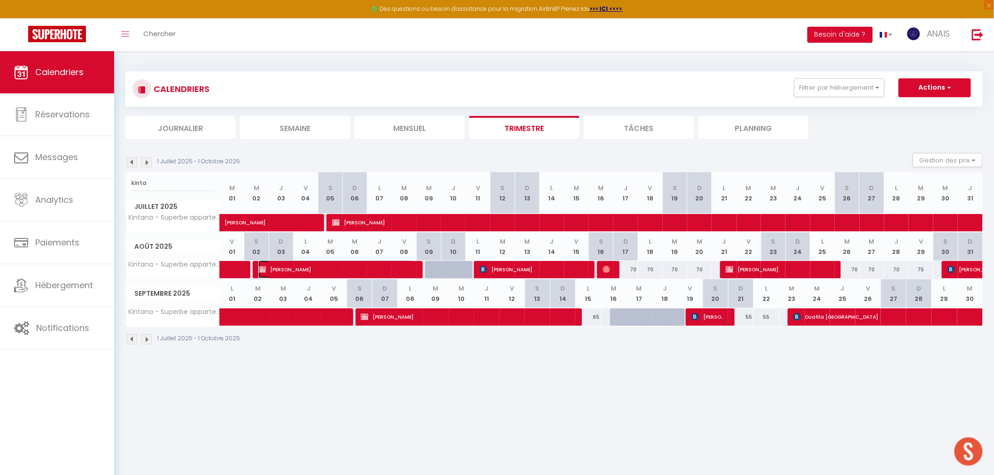
select select "0"
select select "1"
select select
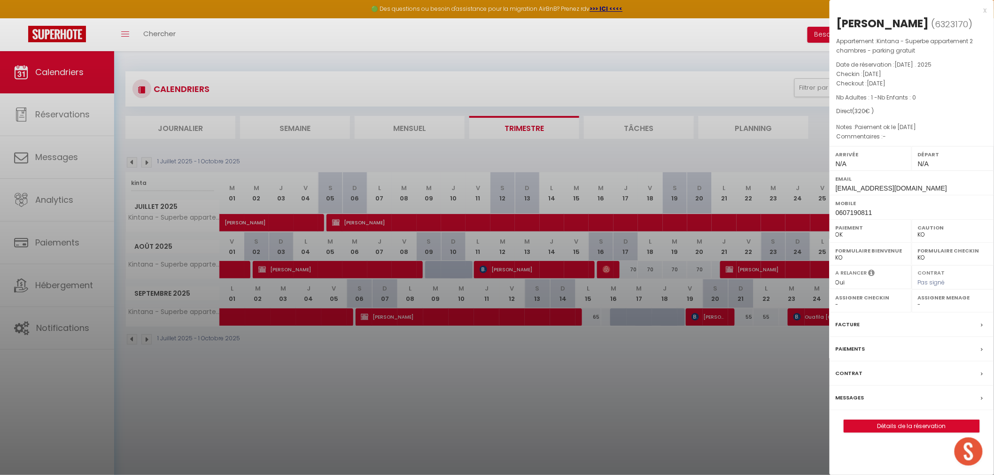
click at [280, 271] on div at bounding box center [497, 237] width 994 height 475
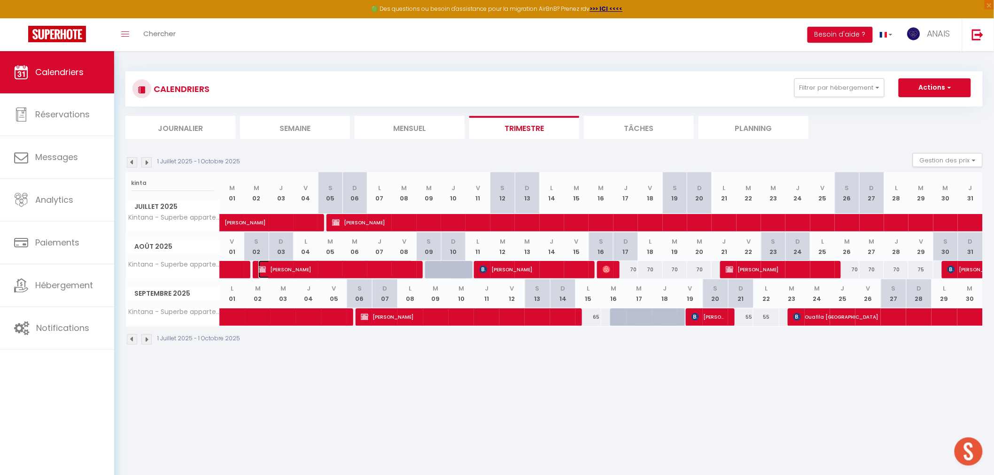
click at [280, 269] on span "Rodolphe GRISARD" at bounding box center [335, 270] width 155 height 18
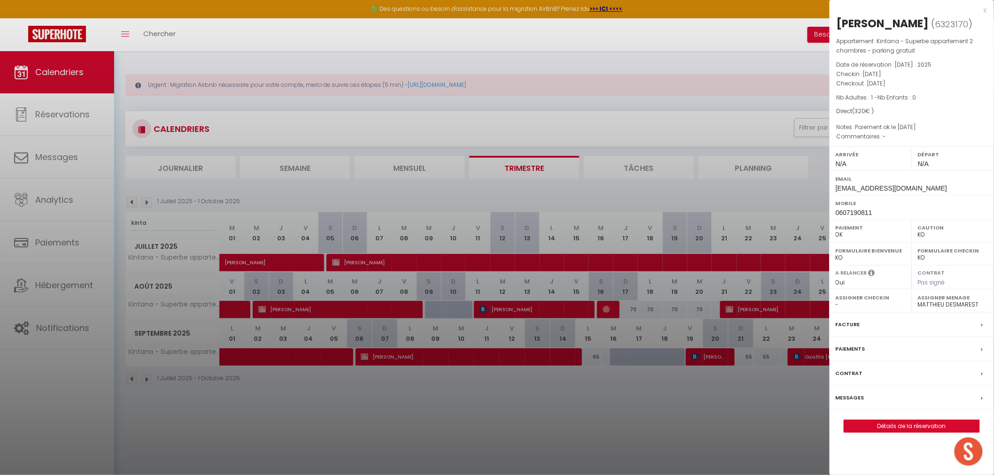
click at [360, 208] on div at bounding box center [497, 237] width 994 height 475
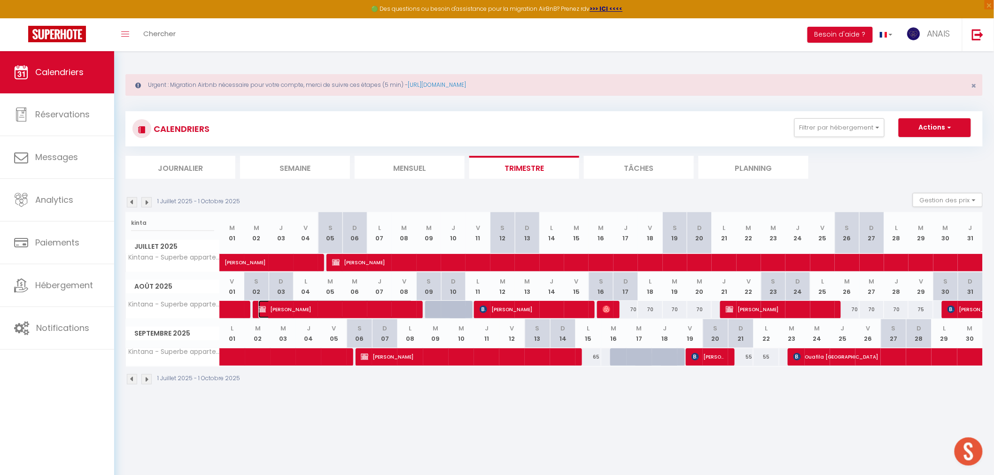
click at [357, 308] on span "Rodolphe GRISARD" at bounding box center [335, 310] width 155 height 18
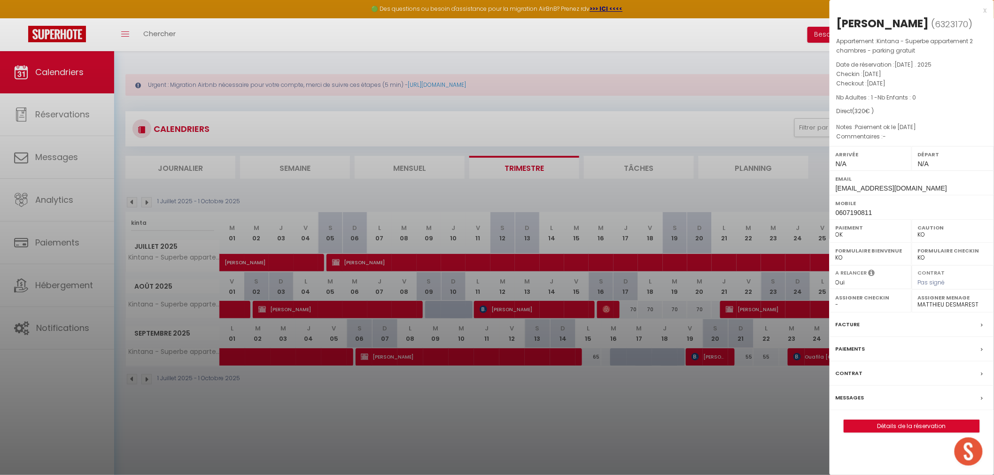
click at [370, 341] on div at bounding box center [497, 237] width 994 height 475
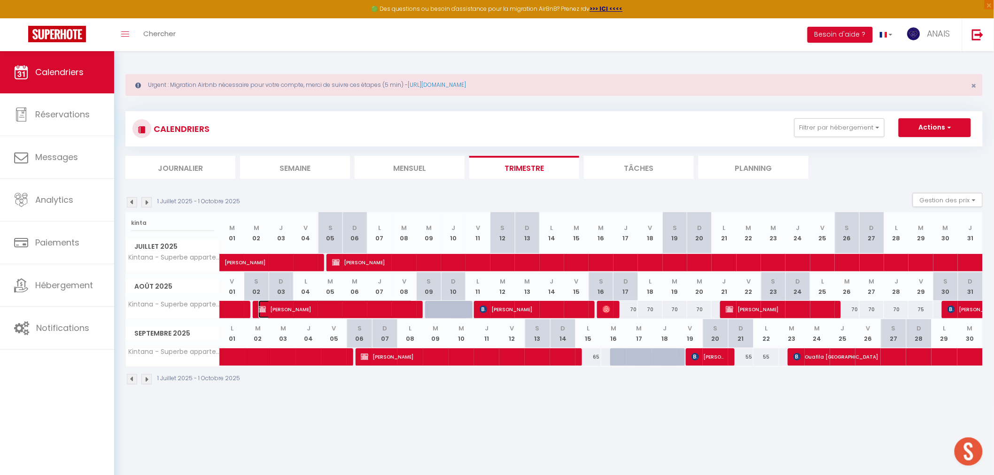
click at [350, 304] on span "Rodolphe GRISARD" at bounding box center [335, 310] width 155 height 18
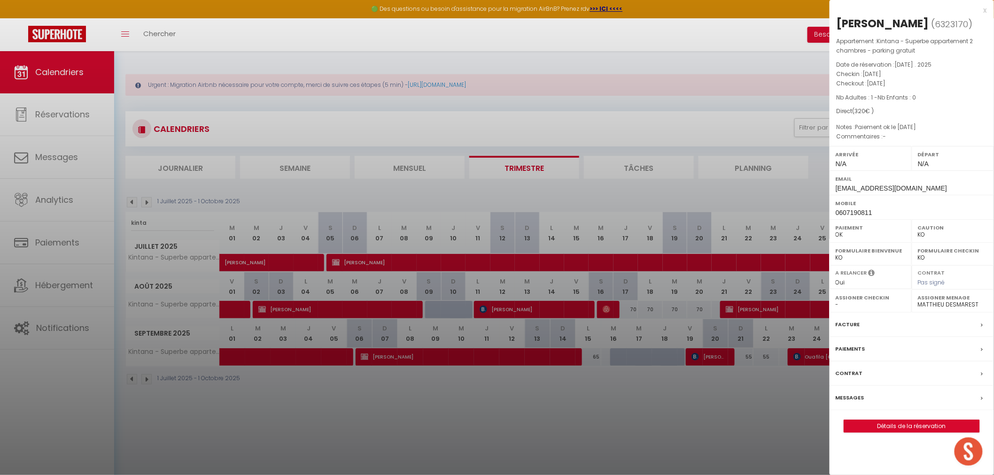
click at [586, 233] on div at bounding box center [497, 237] width 994 height 475
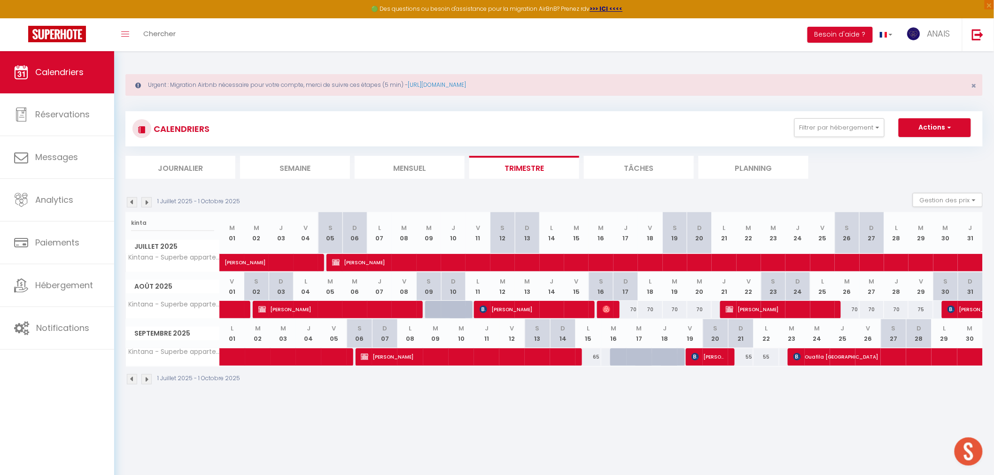
click at [147, 201] on img at bounding box center [146, 202] width 10 height 10
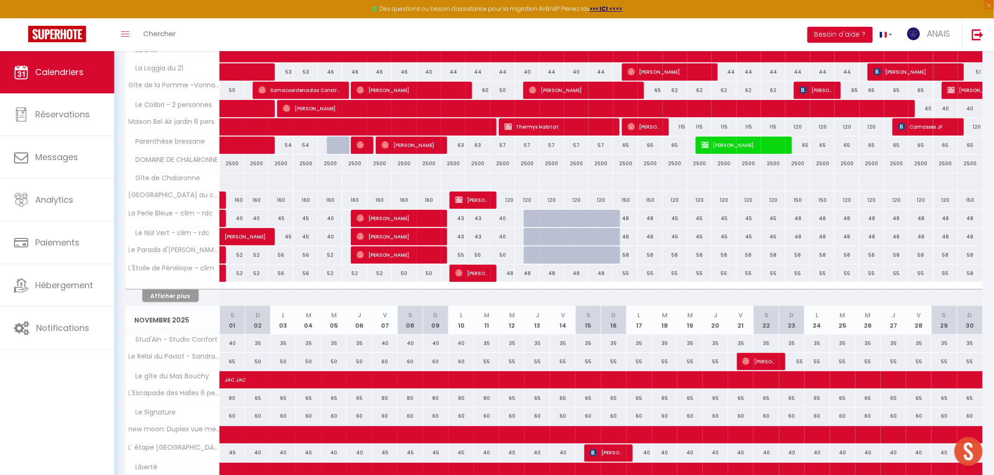
scroll to position [365, 0]
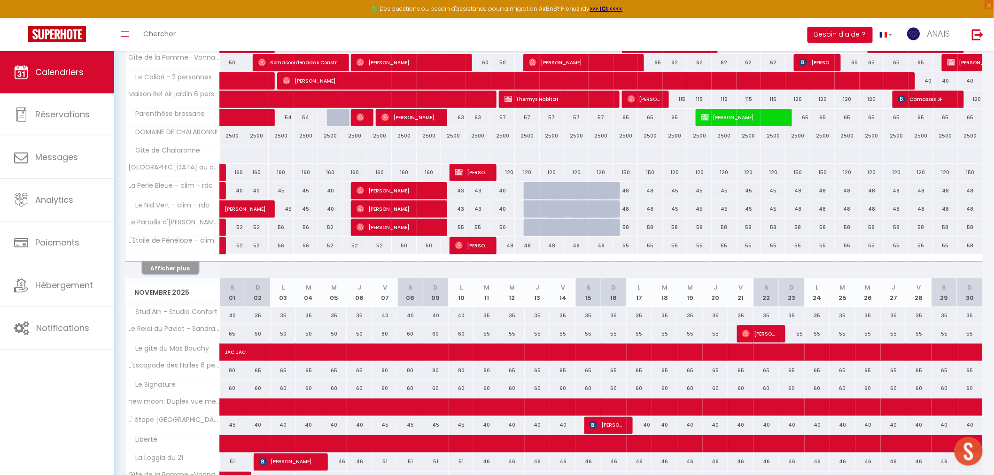
click at [183, 270] on button "Afficher plus" at bounding box center [170, 268] width 56 height 13
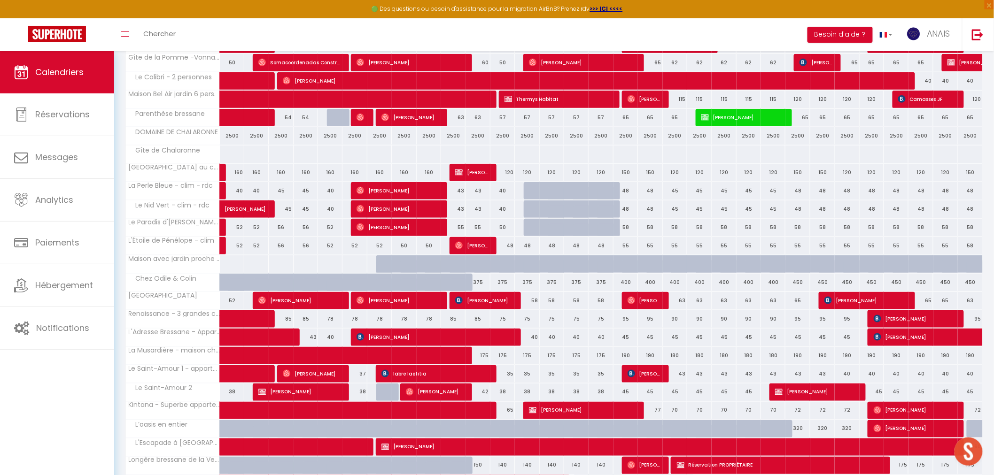
scroll to position [574, 0]
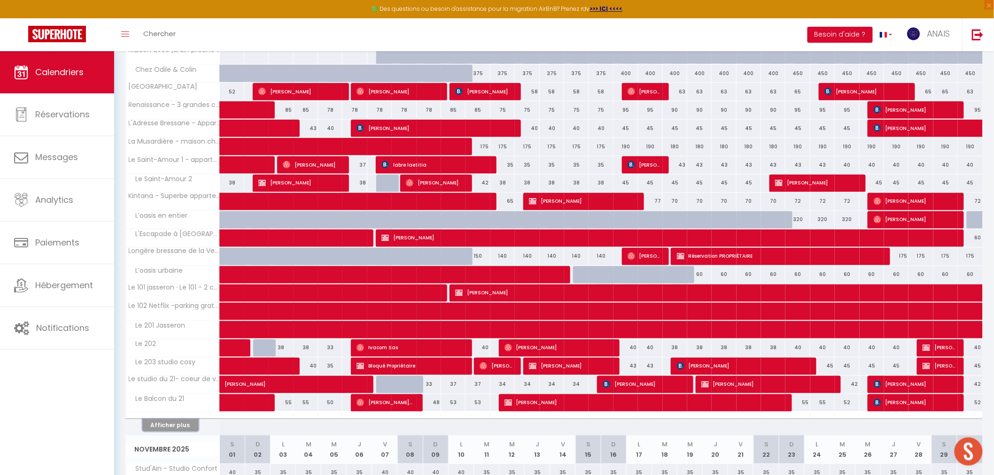
click at [181, 423] on button "Afficher plus" at bounding box center [170, 425] width 56 height 13
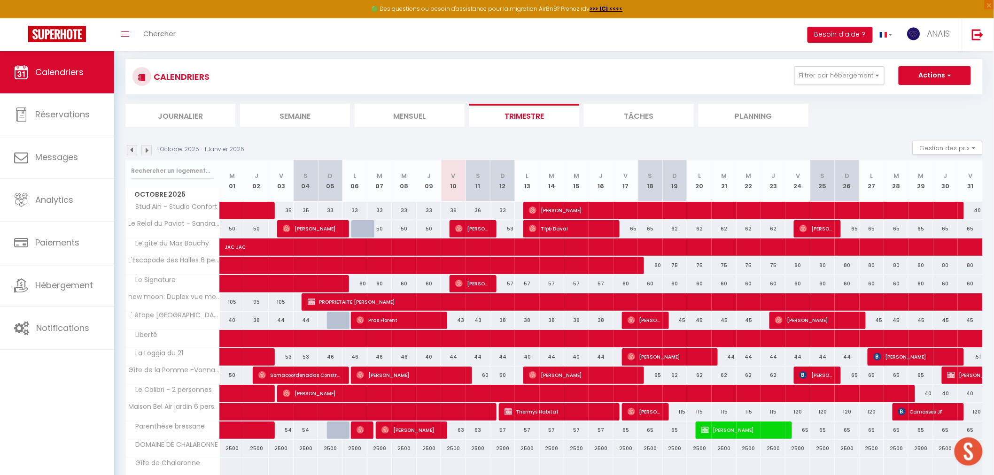
scroll to position [0, 0]
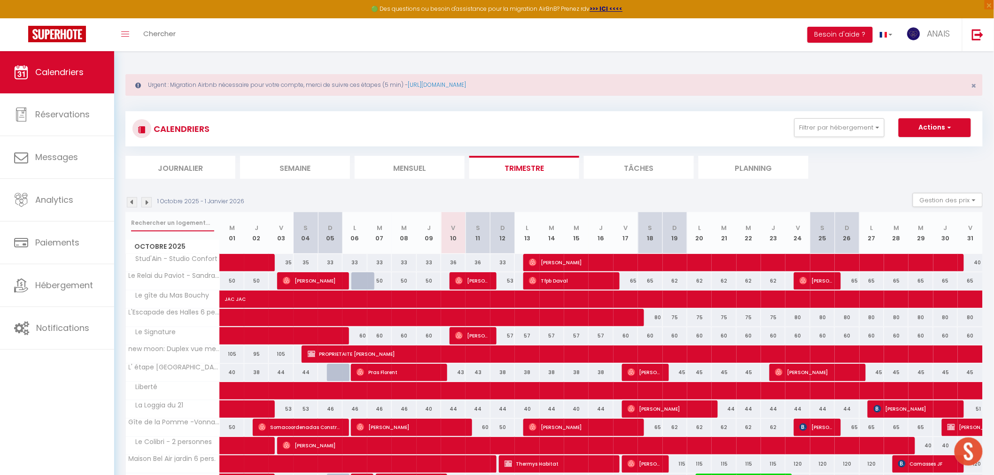
click at [167, 222] on input "text" at bounding box center [172, 223] width 83 height 17
click at [155, 224] on input "text" at bounding box center [172, 223] width 83 height 17
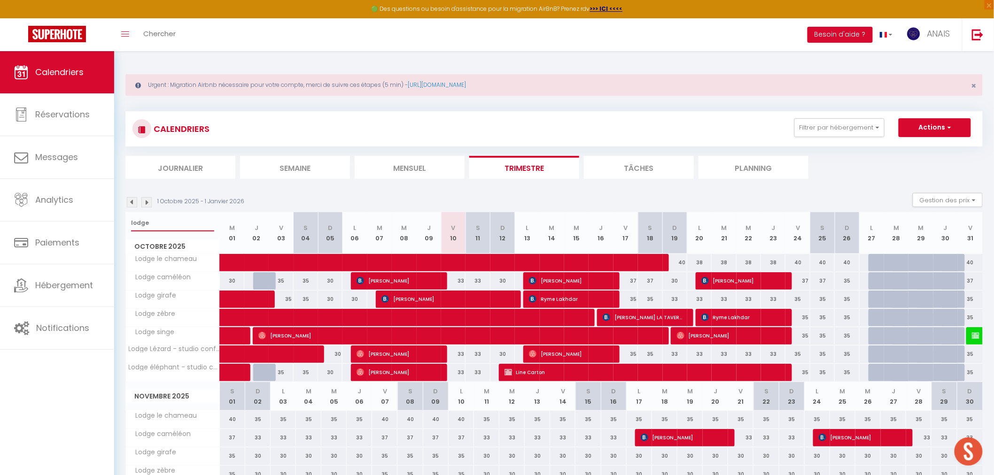
type input "lodge"
click at [551, 320] on span at bounding box center [396, 318] width 324 height 18
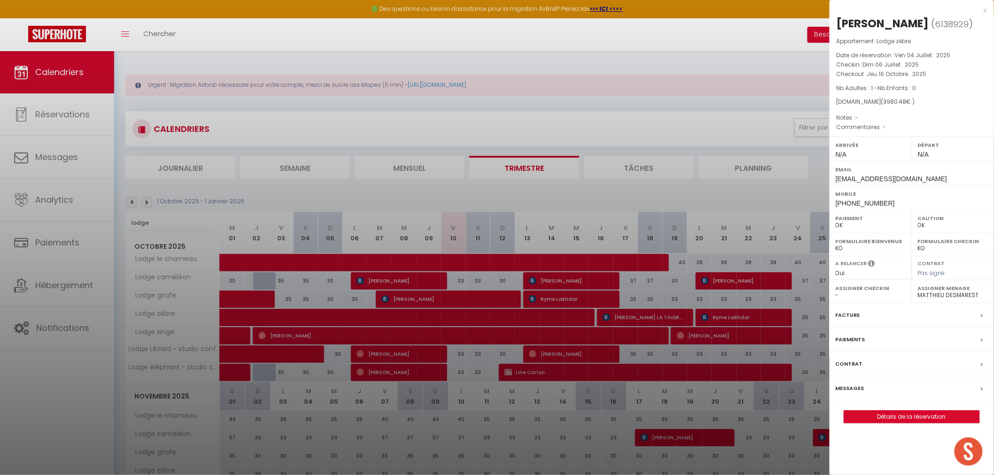
click at [535, 356] on div at bounding box center [497, 237] width 994 height 475
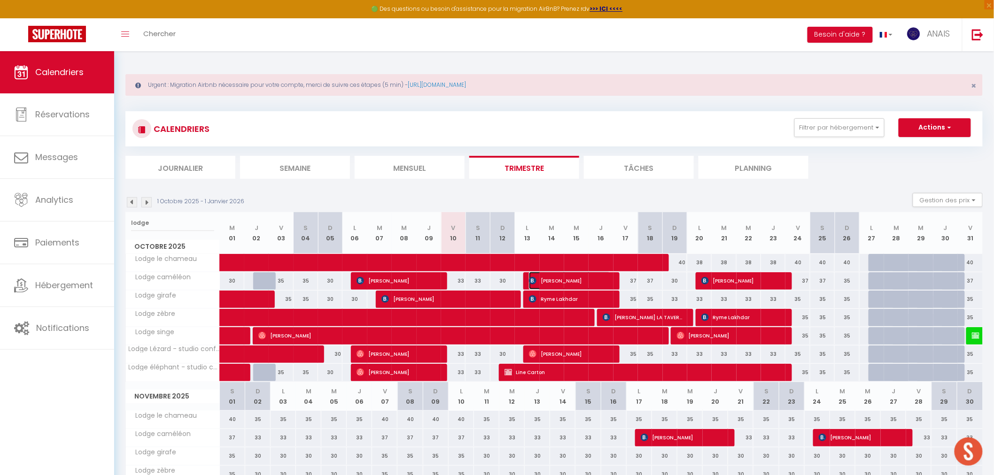
click at [547, 282] on span "Ines Mokhlis" at bounding box center [569, 281] width 81 height 18
select select "KO"
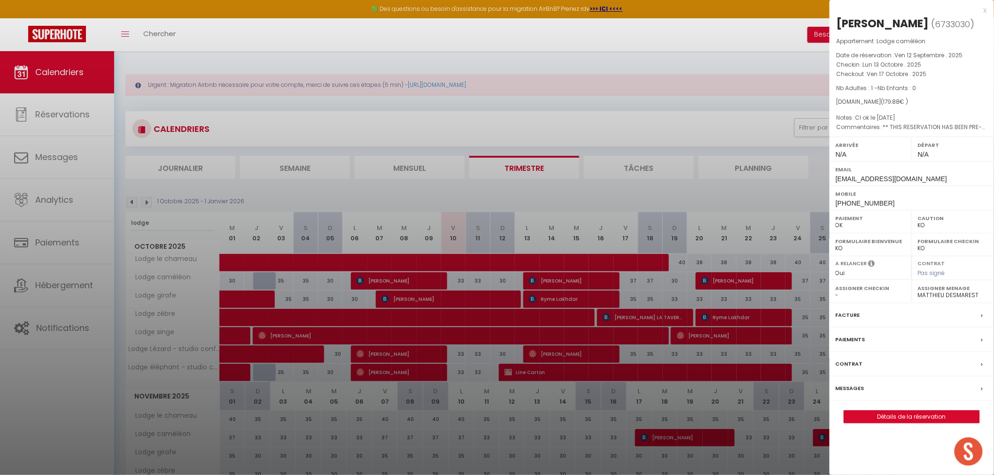
click at [870, 321] on div "Facture" at bounding box center [912, 315] width 164 height 24
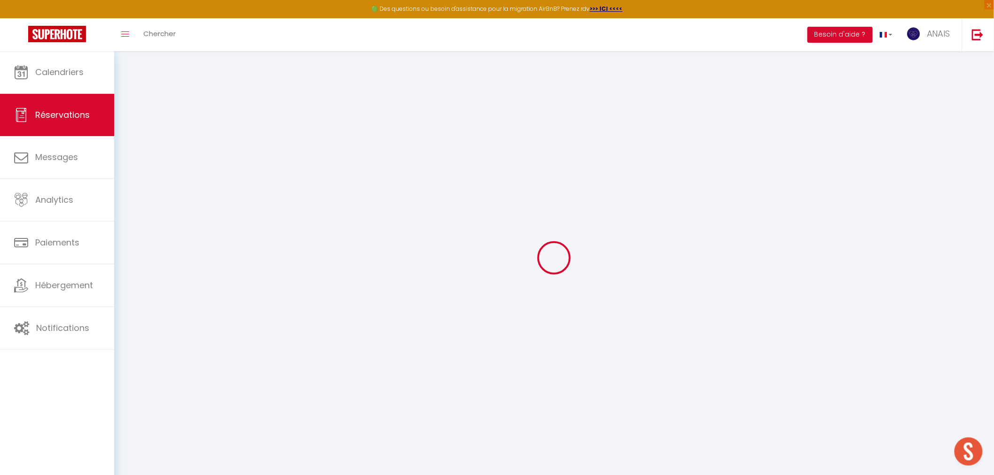
select select
select select "14"
select select
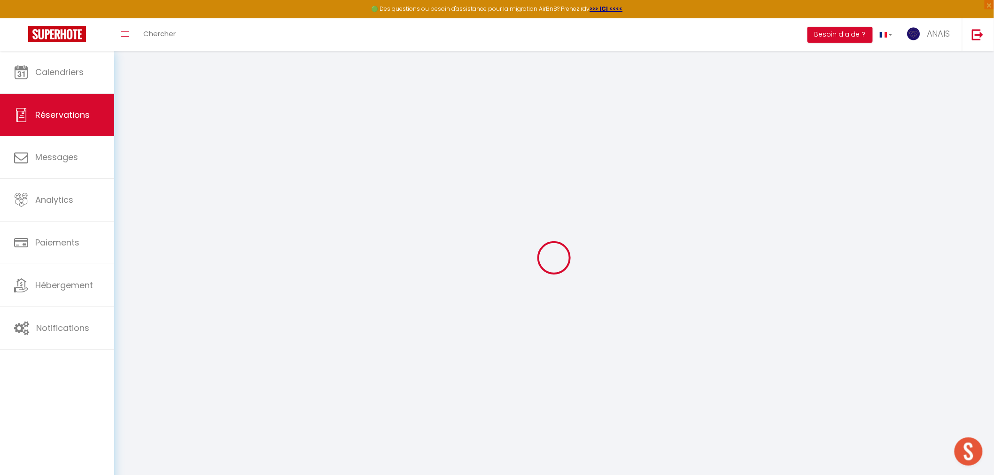
select select
checkbox input "false"
select select
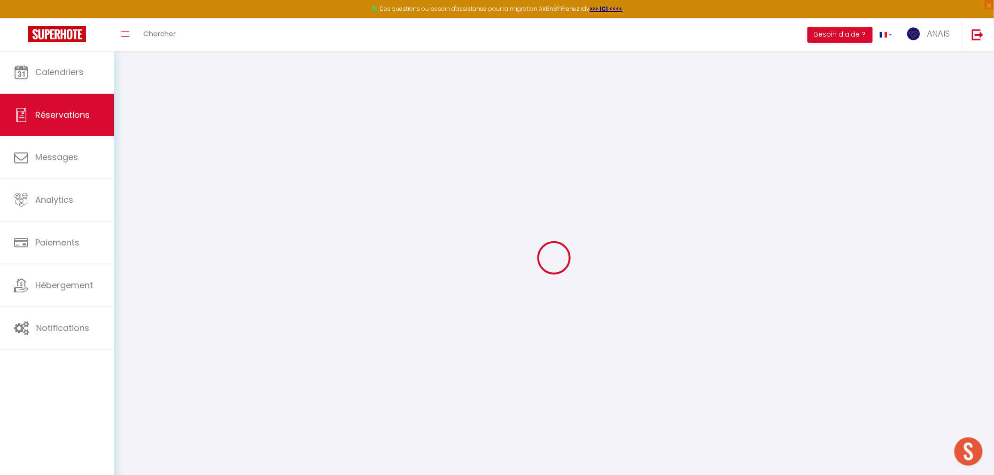
checkbox input "false"
type textarea "** THIS RESERVATION HAS BEEN PRE-PAID ** BOOKING NOTE : Payment charge is EUR 2…"
type textarea "CI ok le 05/10/25"
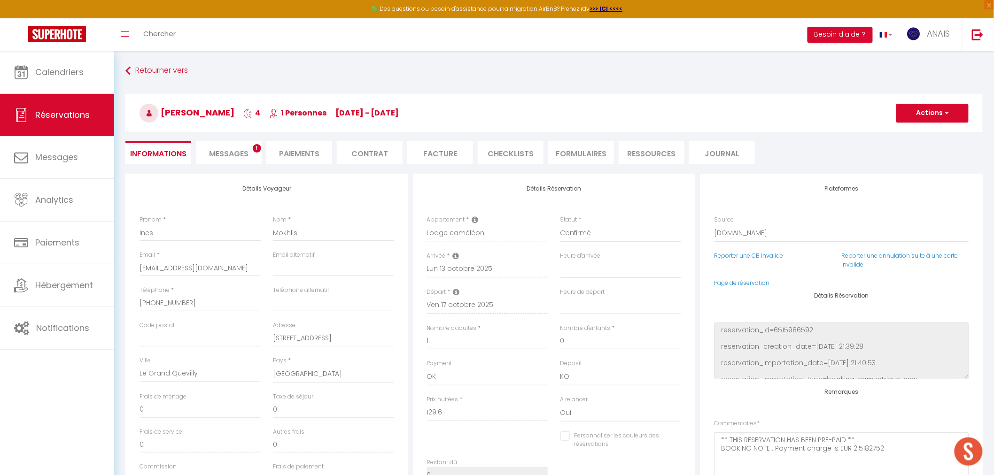
type input "46"
type input "4.28"
select select
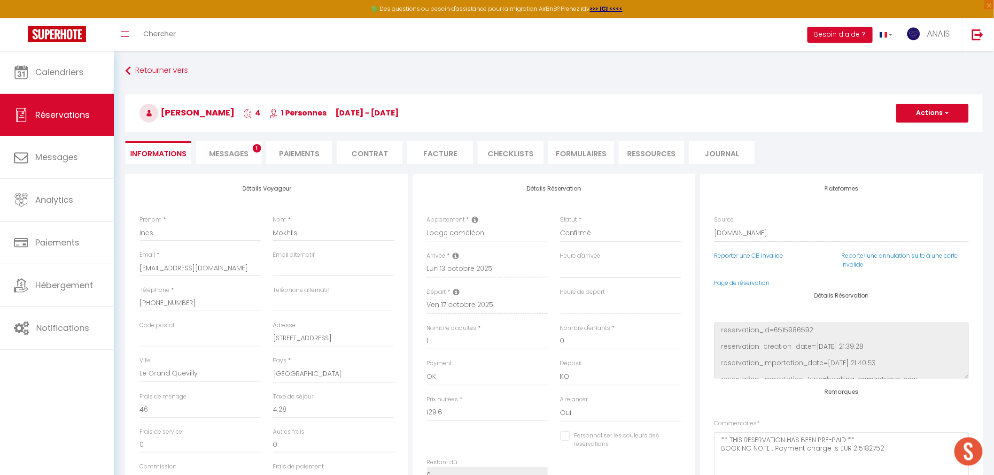
select select
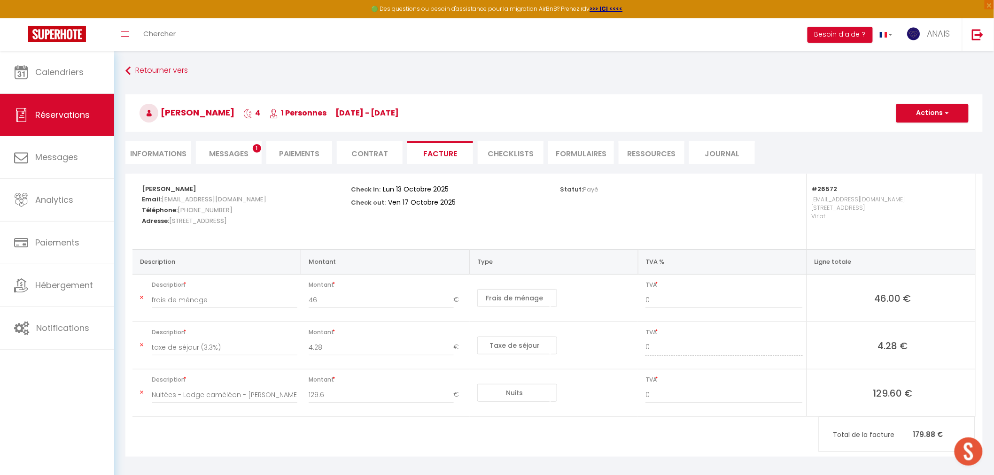
click at [236, 149] on span "Messages" at bounding box center [228, 153] width 39 height 11
select select
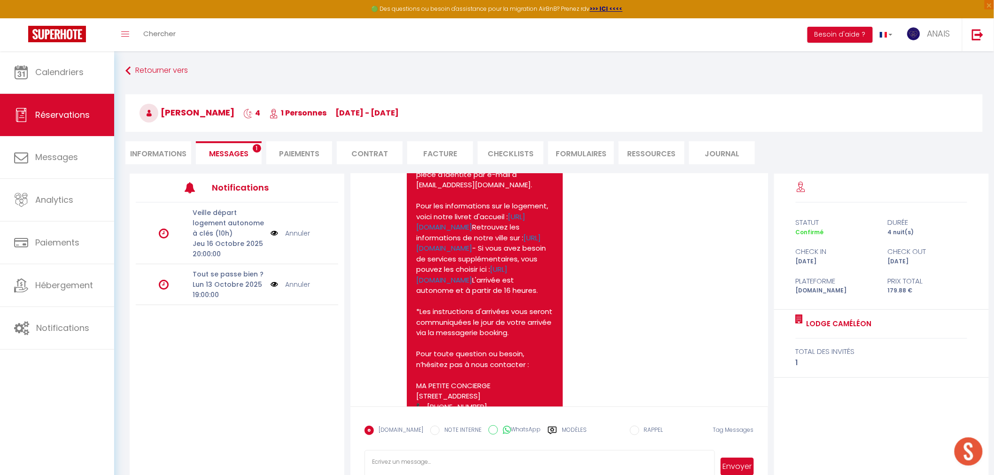
scroll to position [209, 0]
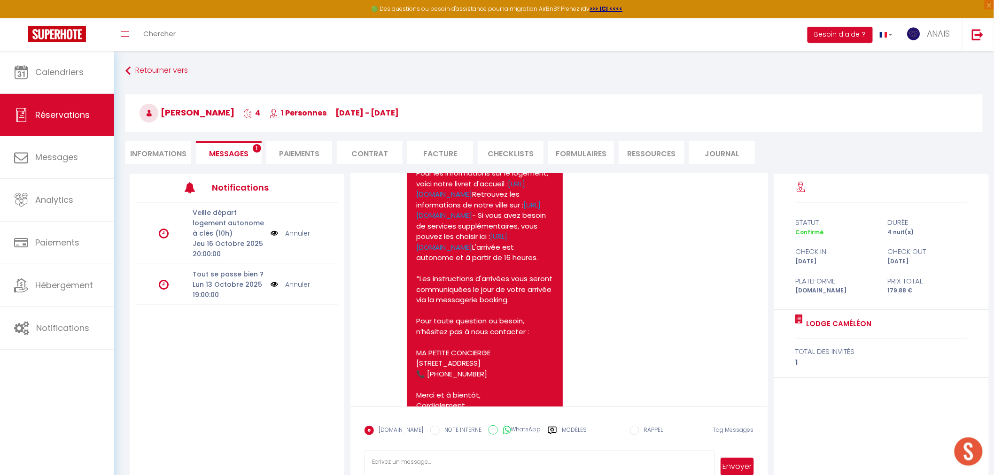
select select
click at [157, 146] on li "Informations" at bounding box center [158, 152] width 66 height 23
select select
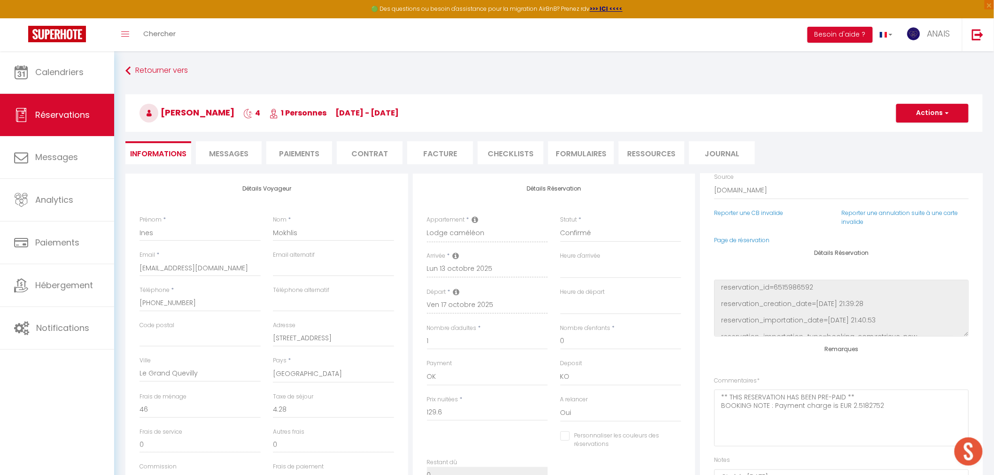
select select
checkbox input "false"
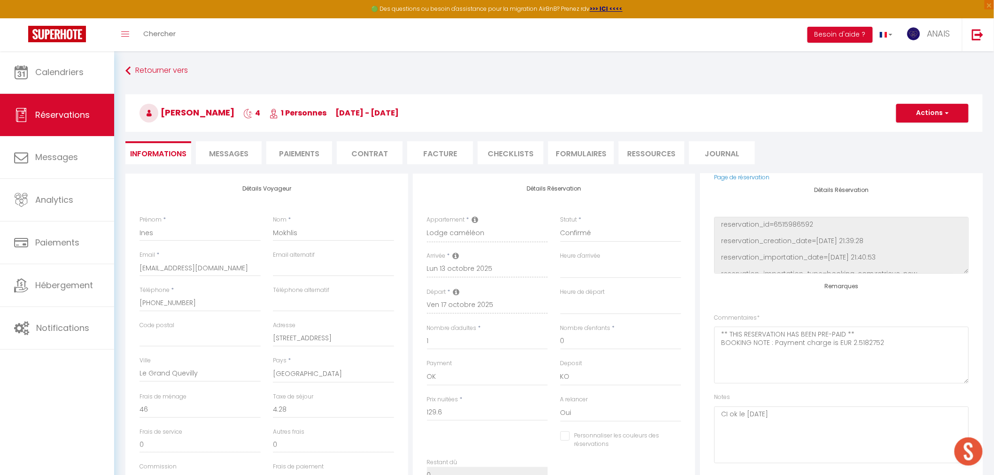
scroll to position [111, 0]
drag, startPoint x: 870, startPoint y: 339, endPoint x: 705, endPoint y: 317, distance: 166.8
click at [705, 317] on div "Plateformes Source Direct Airbnb.com Booking.com Chalet montagne Expedia Gite d…" at bounding box center [841, 326] width 283 height 305
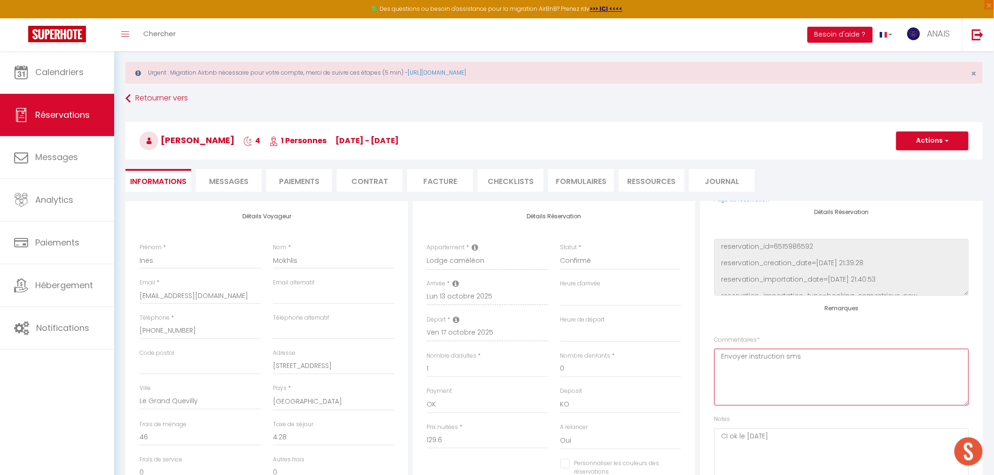
scroll to position [0, 0]
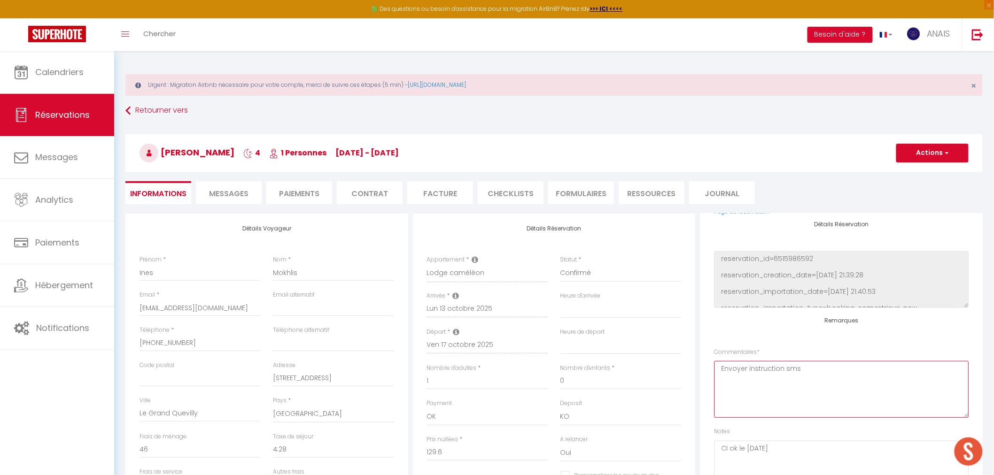
type textarea "Envoyer instruction sms"
click at [925, 153] on button "Actions" at bounding box center [932, 153] width 72 height 19
click at [919, 168] on link "Enregistrer" at bounding box center [923, 174] width 74 height 12
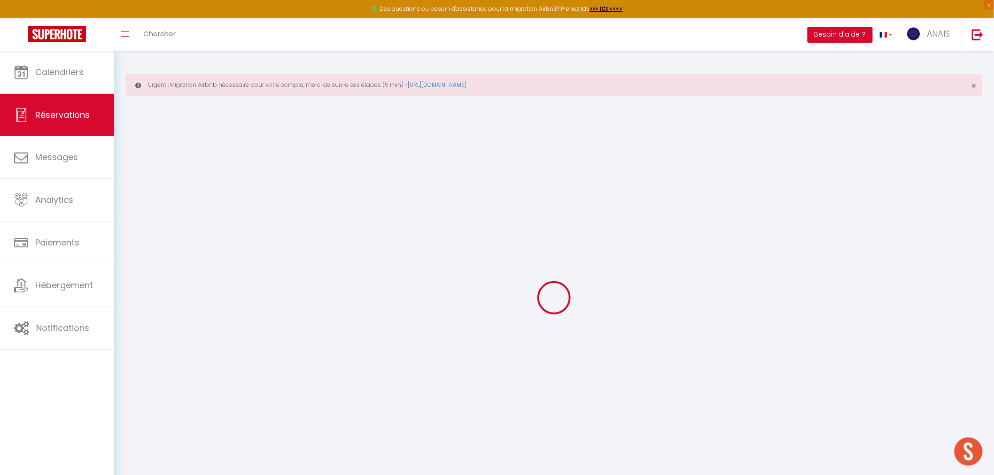
select select "not_cancelled"
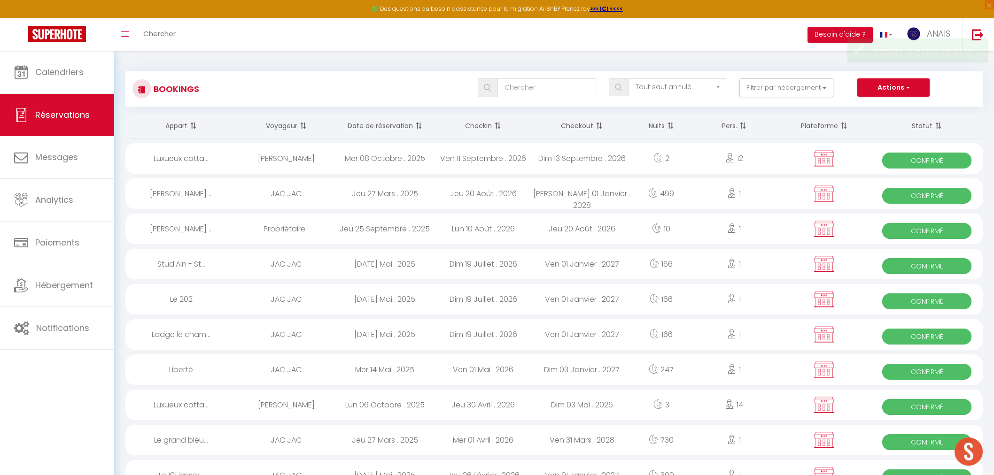
select select "not_cancelled"
select select
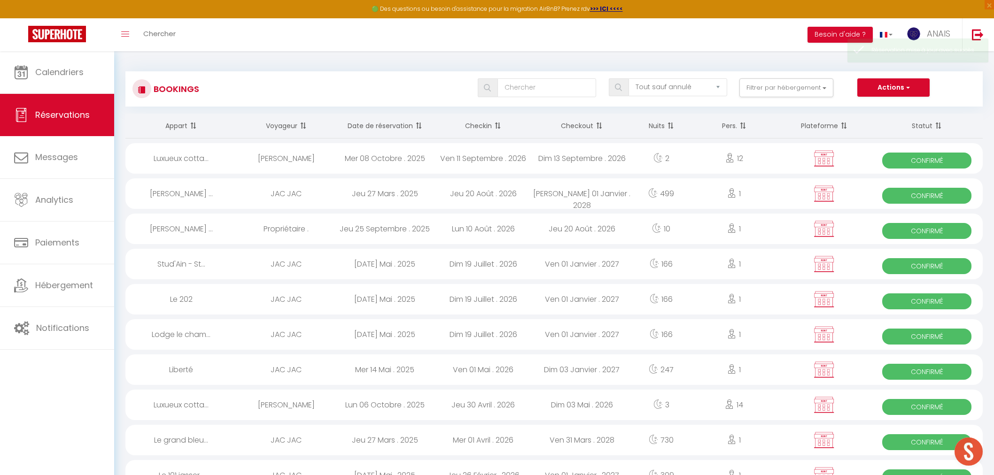
select select
type input "ryme"
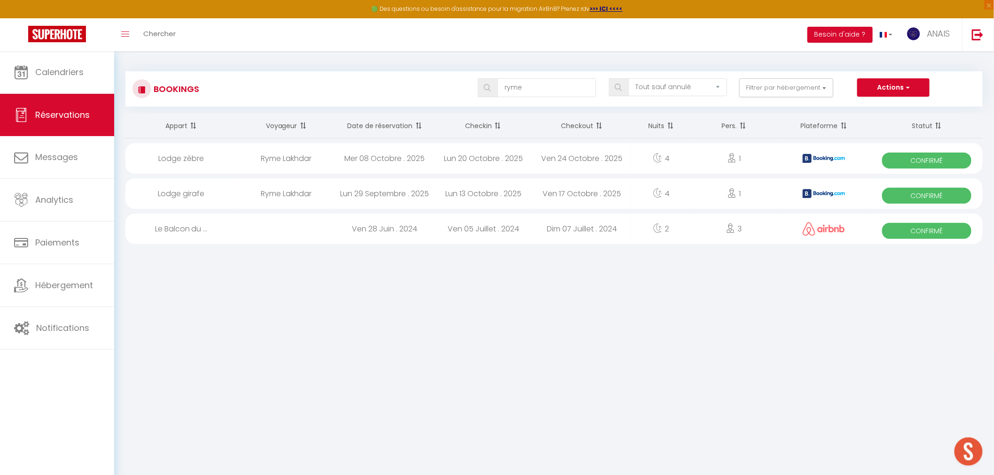
click at [368, 157] on div "Mer 08 Octobre . 2025" at bounding box center [384, 158] width 99 height 31
select select "OK"
select select "KO"
select select "0"
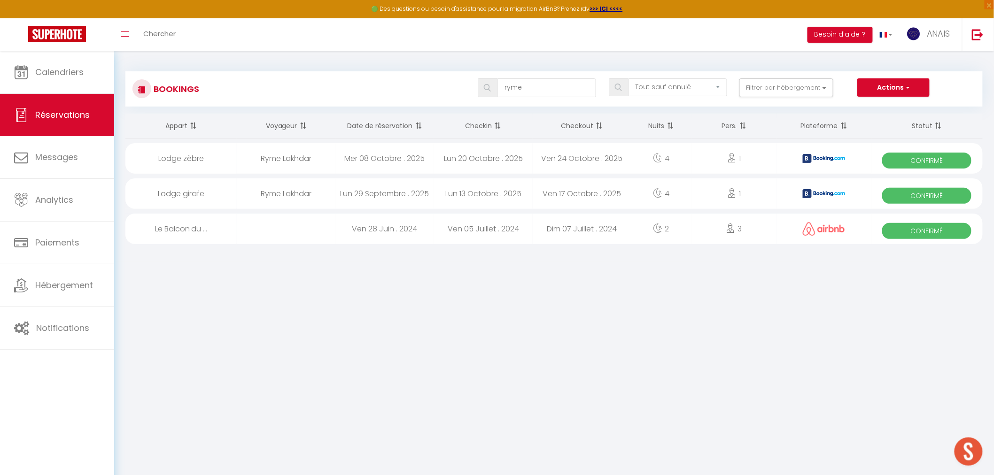
select select "1"
select select
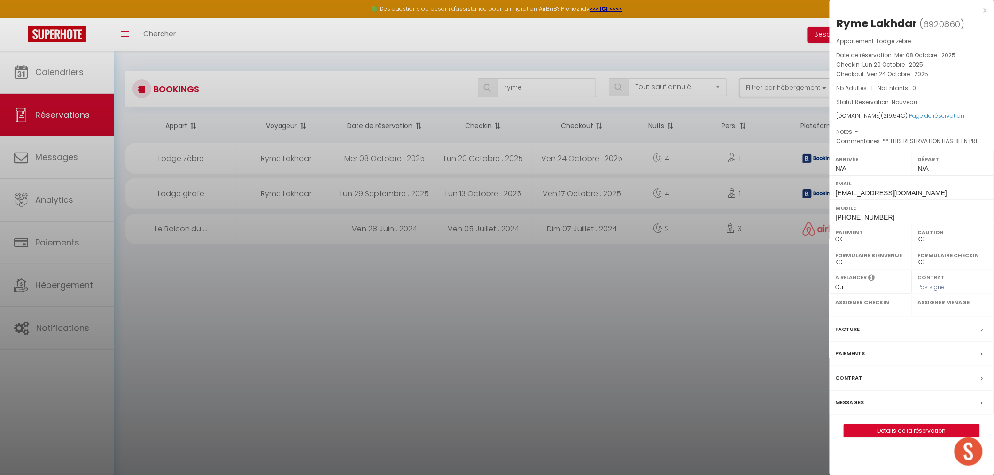
click at [368, 157] on div at bounding box center [497, 237] width 994 height 475
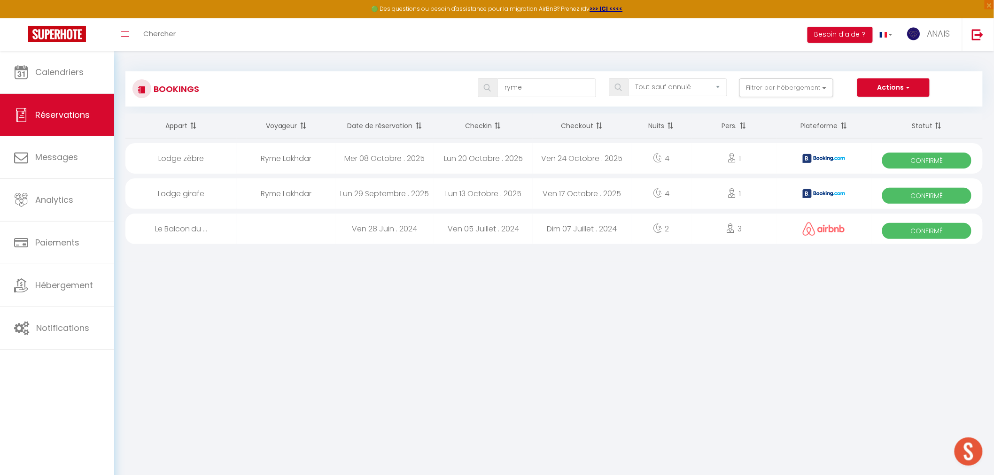
click at [517, 190] on div "Lun 13 Octobre . 2025" at bounding box center [483, 193] width 99 height 31
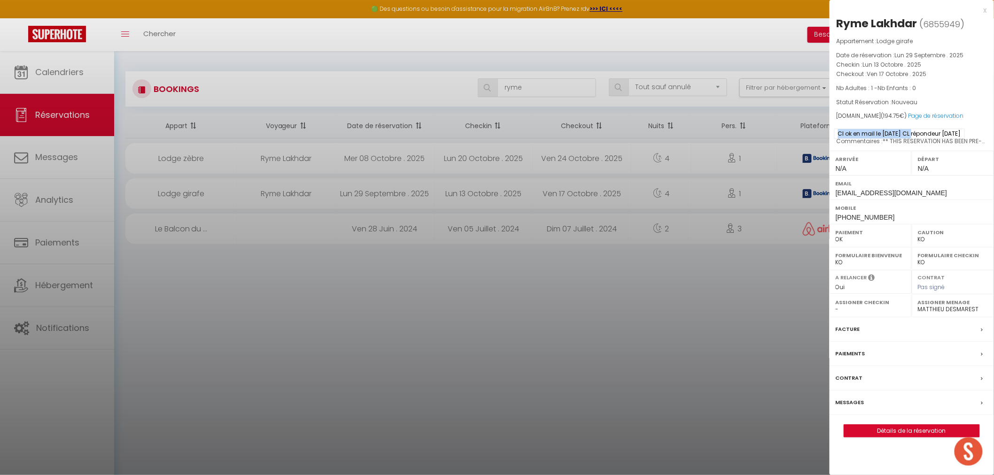
drag, startPoint x: 915, startPoint y: 133, endPoint x: 839, endPoint y: 136, distance: 75.7
click at [839, 136] on span "CI ok en mail le [DATE] CL répondeur [DATE]" at bounding box center [899, 134] width 131 height 10
copy span "CI ok en mail le [DATE] CL"
click at [560, 154] on div at bounding box center [497, 237] width 994 height 475
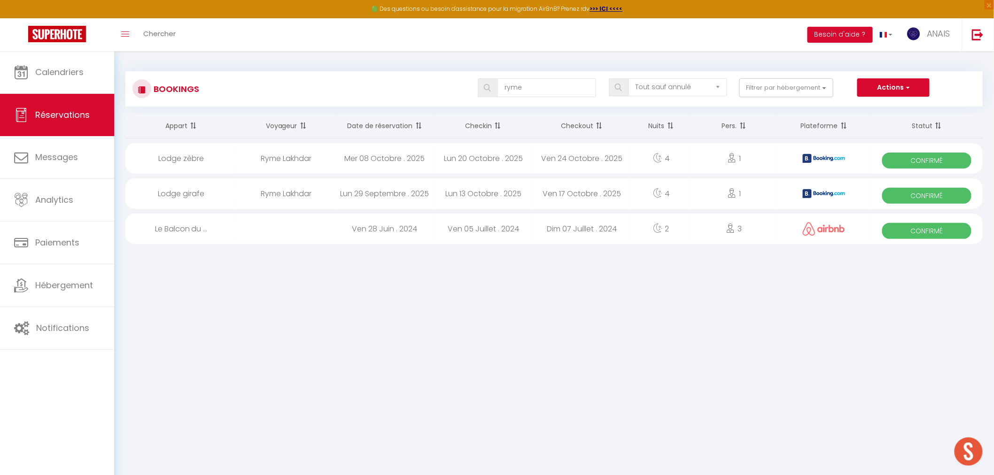
click at [561, 154] on body "🟢 Des questions ou besoin d'assistance pour la migration AirBnB? Prenez rdv >>>…" at bounding box center [497, 288] width 994 height 475
click at [569, 156] on div "Ven 24 Octobre . 2025" at bounding box center [582, 158] width 99 height 31
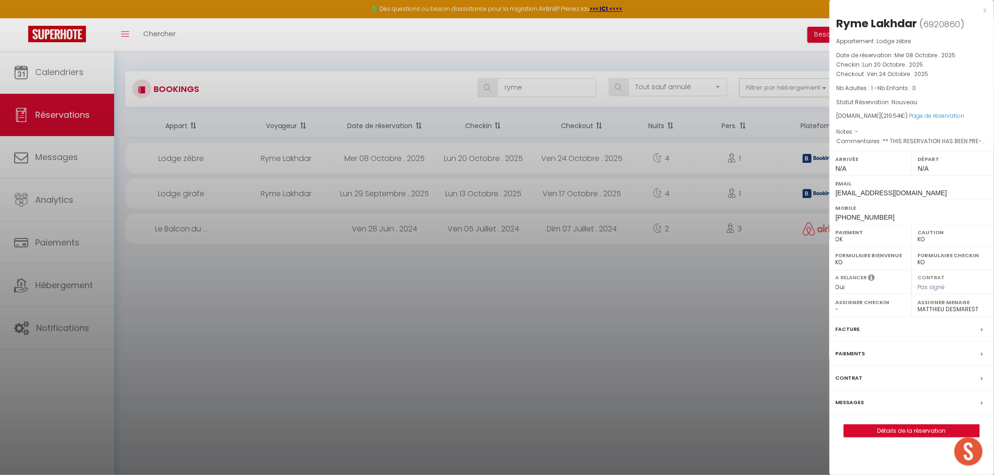
click at [878, 339] on div "Facture" at bounding box center [912, 330] width 164 height 24
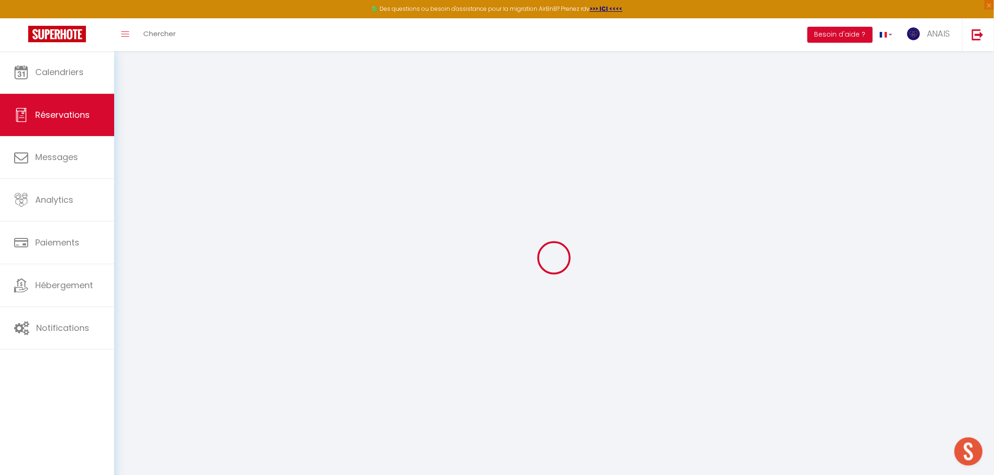
select select "cleaning"
select select "taxes"
select select
checkbox input "false"
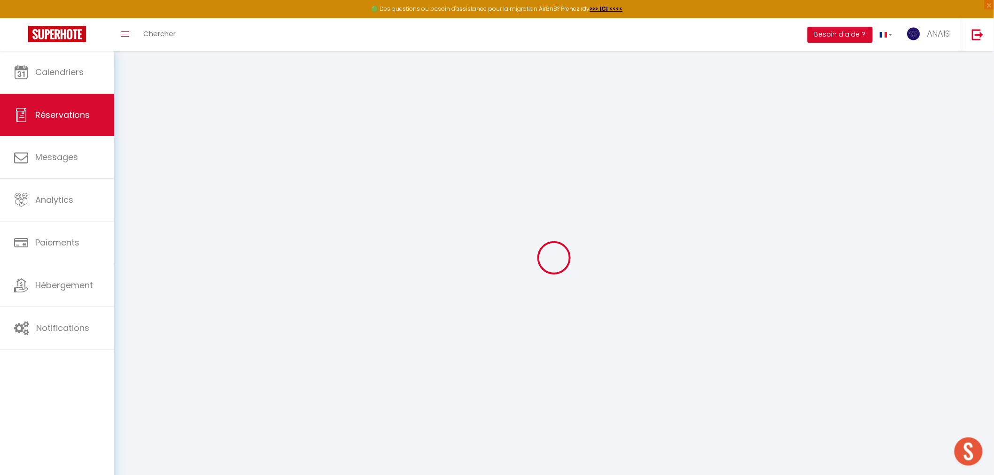
select select
checkbox input "false"
type textarea "** THIS RESERVATION HAS BEEN PRE-PAID ** BOOKING NOTE : Payment charge is EUR 3…"
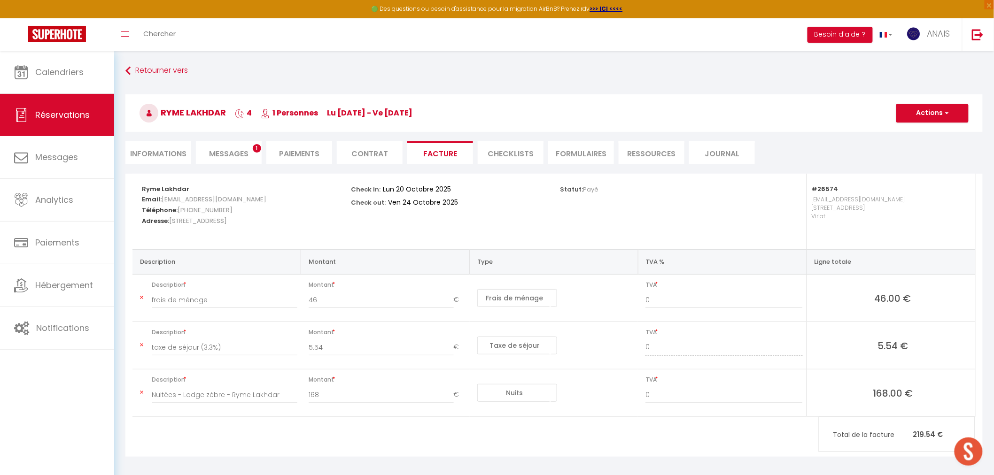
click at [215, 141] on li "Messages 1" at bounding box center [229, 152] width 66 height 23
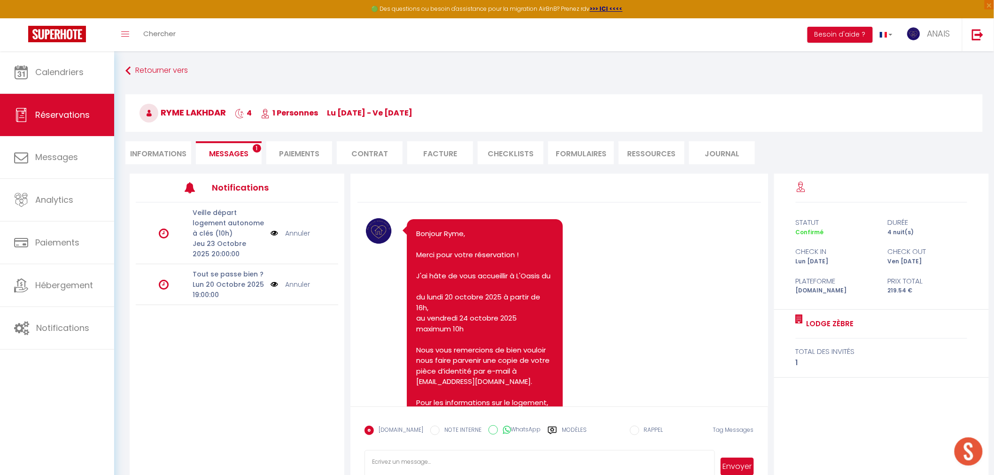
select select
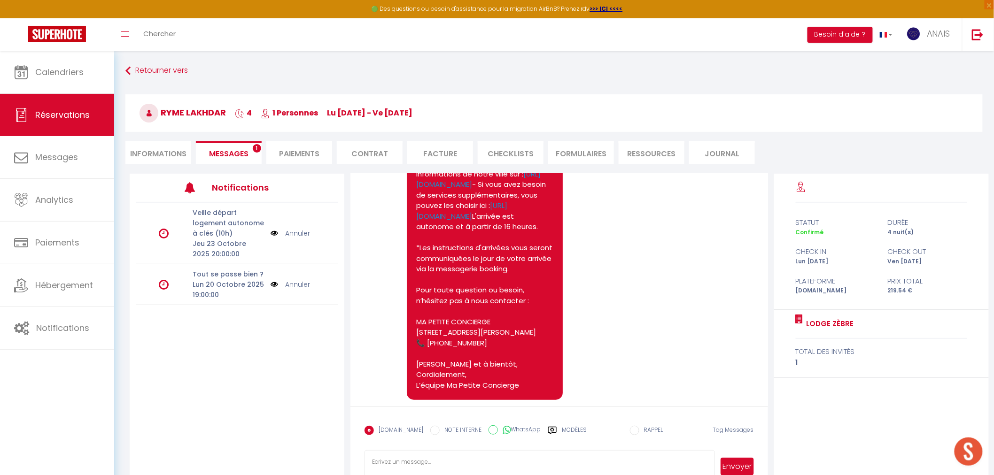
select select
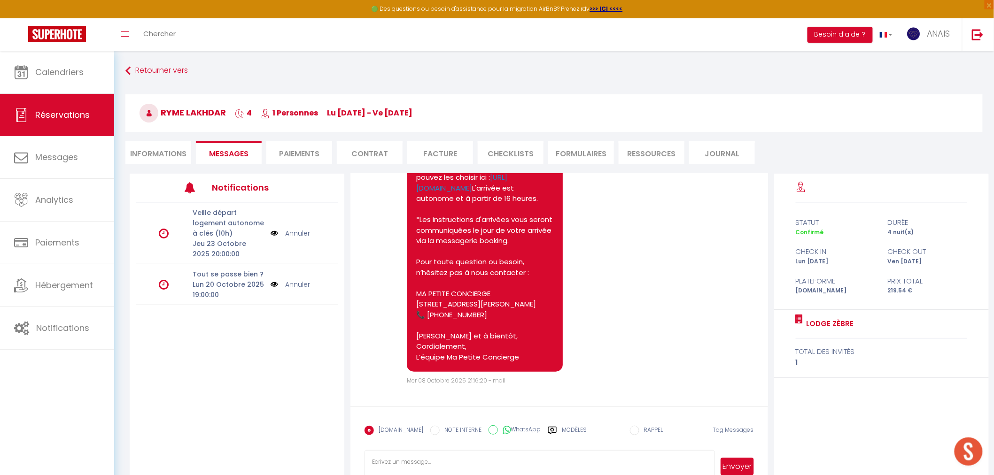
scroll to position [468, 0]
select select
click at [163, 151] on li "Informations" at bounding box center [158, 152] width 66 height 23
select select
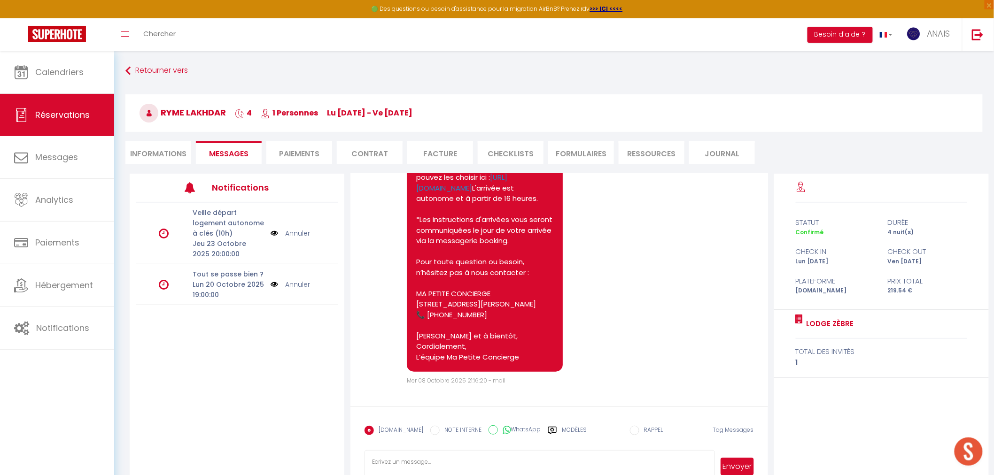
select select
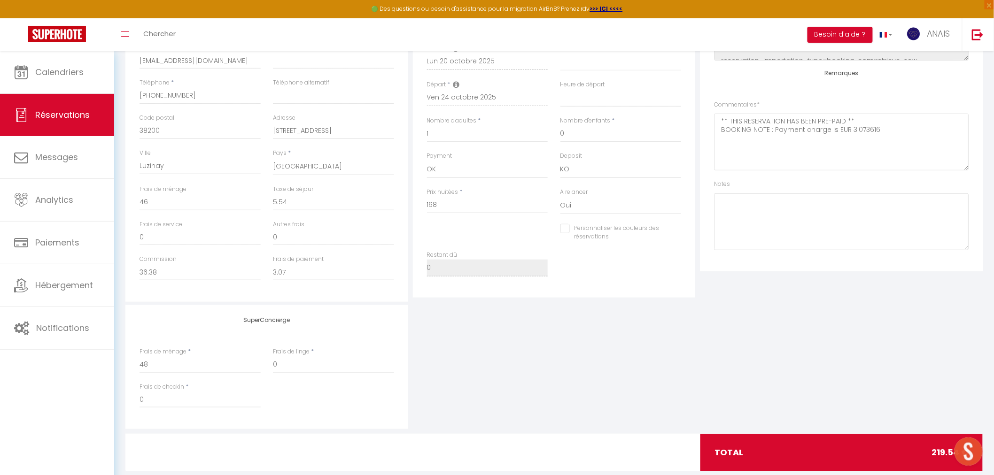
scroll to position [209, 0]
click at [725, 225] on textarea at bounding box center [841, 221] width 255 height 57
paste textarea "CI ok en mail le [DATE] CL"
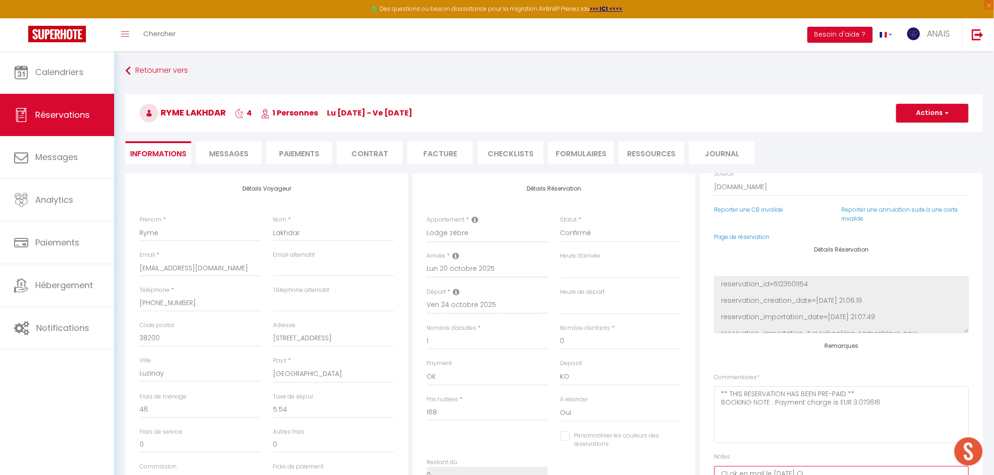
scroll to position [0, 0]
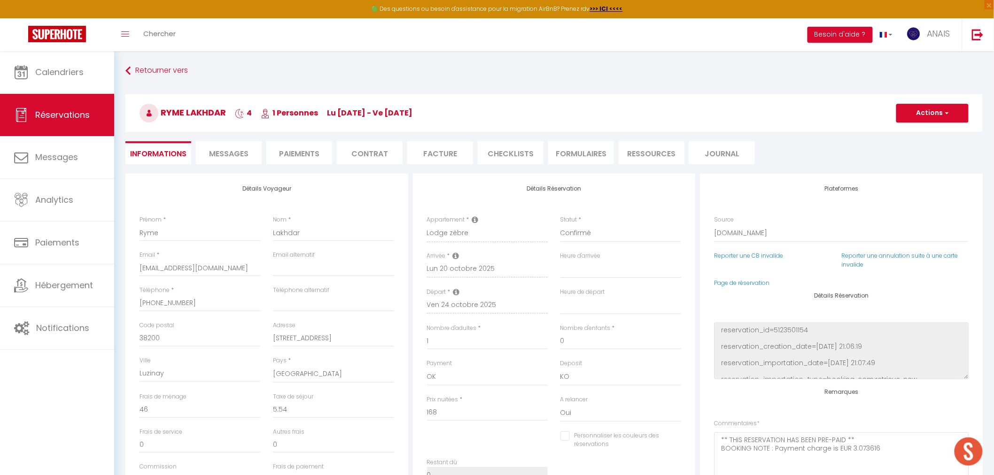
type textarea "CI ok en mail le [DATE] CL"
click at [923, 115] on button "Actions" at bounding box center [932, 113] width 72 height 19
click at [914, 135] on link "Enregistrer" at bounding box center [923, 134] width 74 height 12
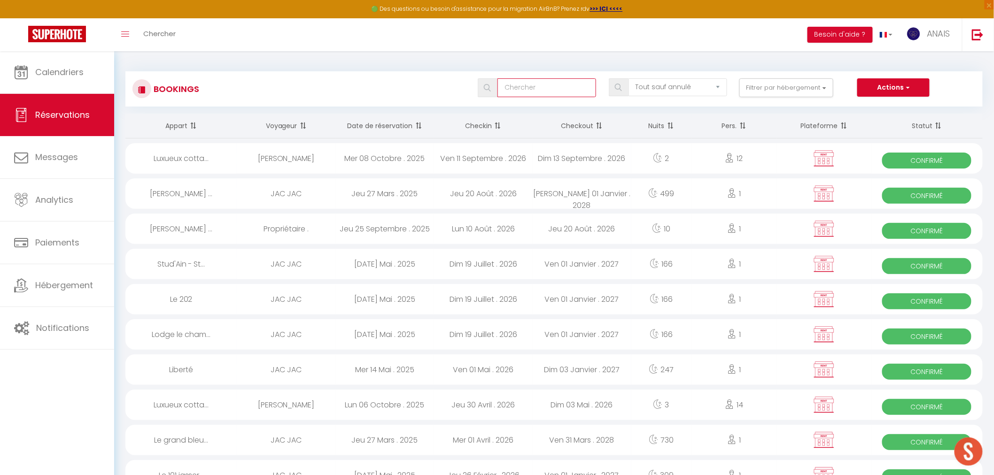
click at [533, 87] on input "text" at bounding box center [546, 87] width 99 height 19
type input "daval"
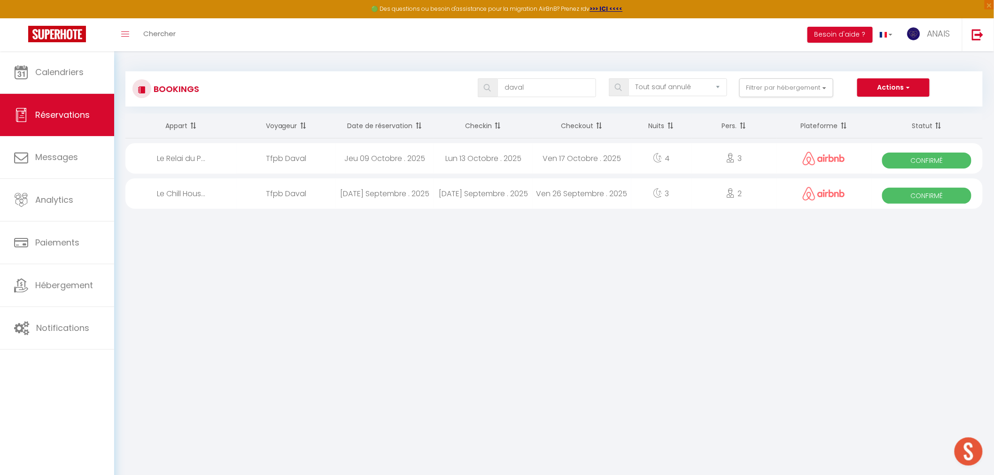
click at [388, 200] on div "[DATE] Septembre . 2025" at bounding box center [384, 193] width 99 height 31
select select "OK"
select select "0"
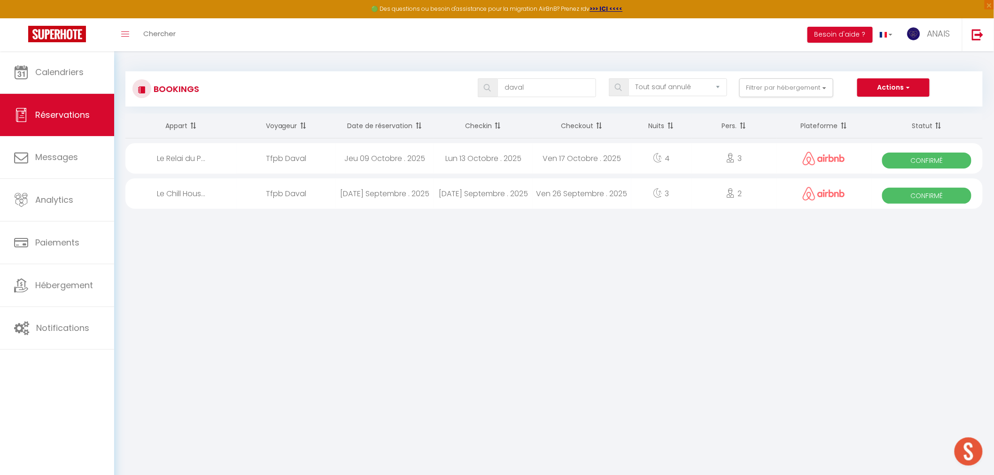
select select "1"
select select
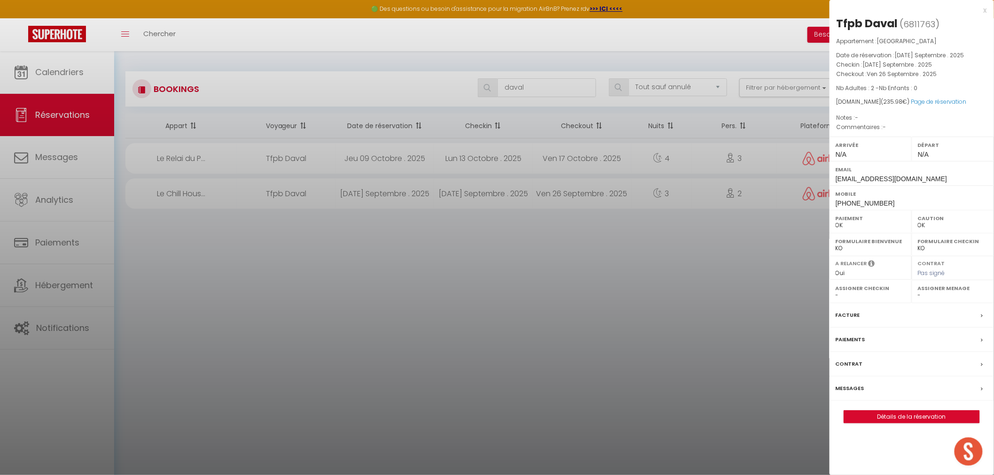
select select "21336"
click at [388, 200] on div at bounding box center [497, 237] width 994 height 475
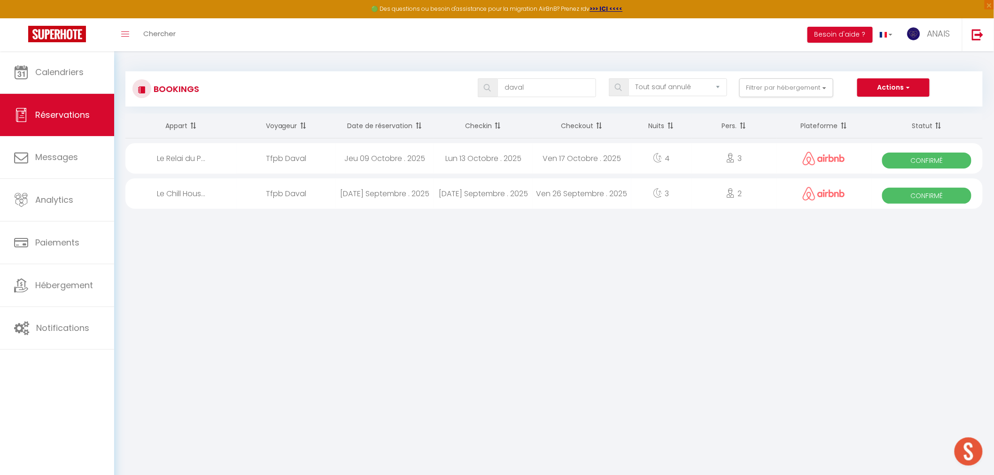
click at [388, 200] on div "[DATE] Septembre . 2025" at bounding box center [384, 193] width 99 height 31
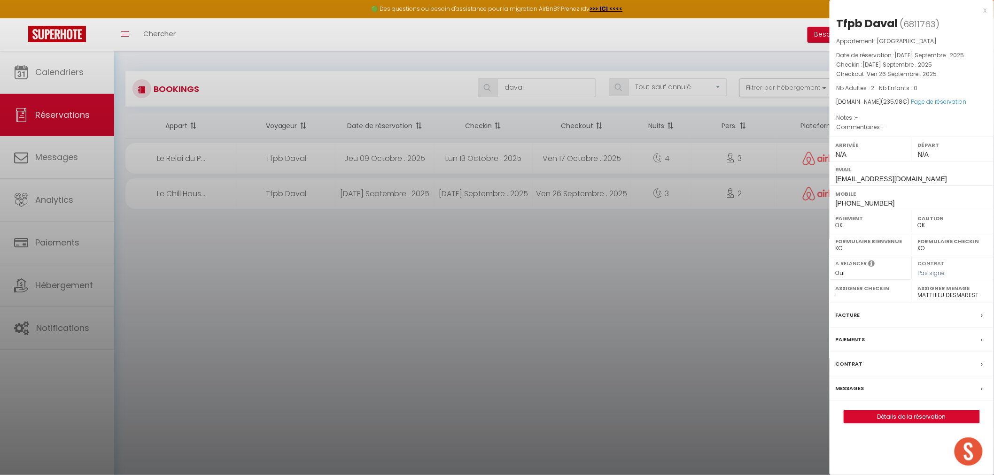
click at [388, 200] on div at bounding box center [497, 237] width 994 height 475
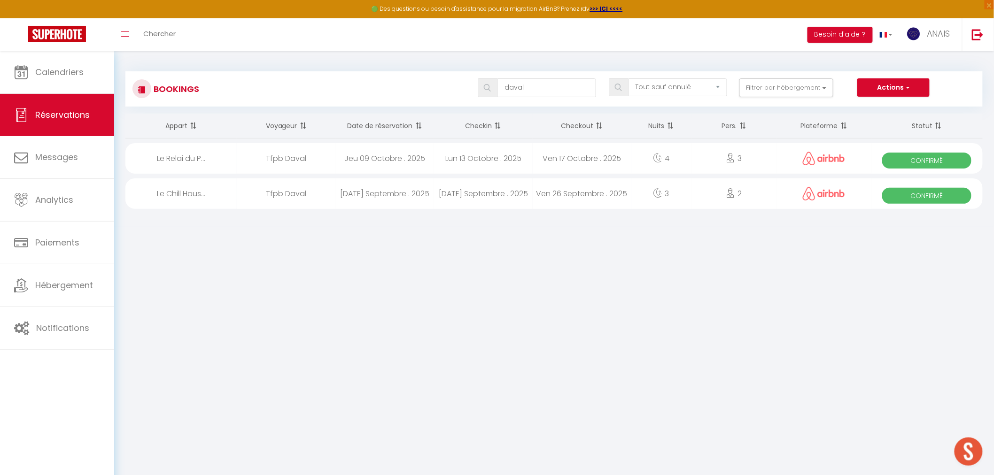
click at [363, 153] on div "Jeu 09 Octobre . 2025" at bounding box center [384, 158] width 99 height 31
select select "41776"
select select "27492"
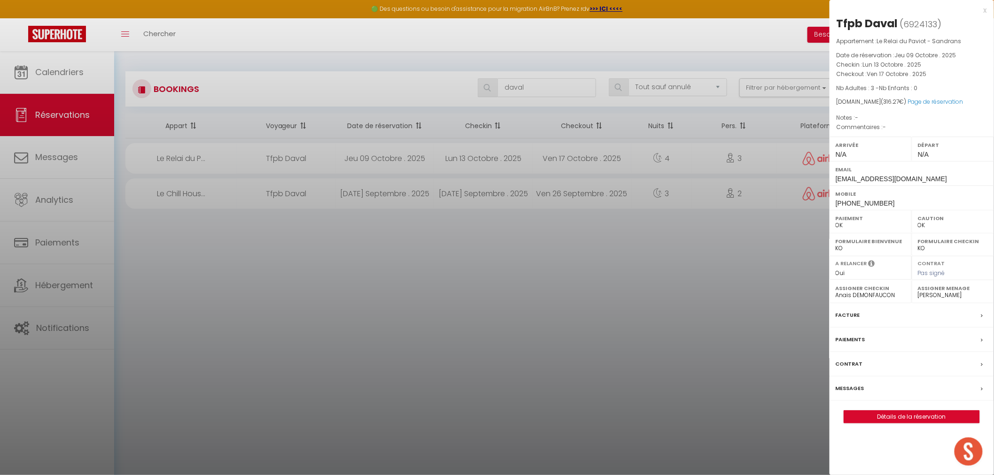
click at [880, 335] on div "Paiements" at bounding box center [912, 340] width 164 height 24
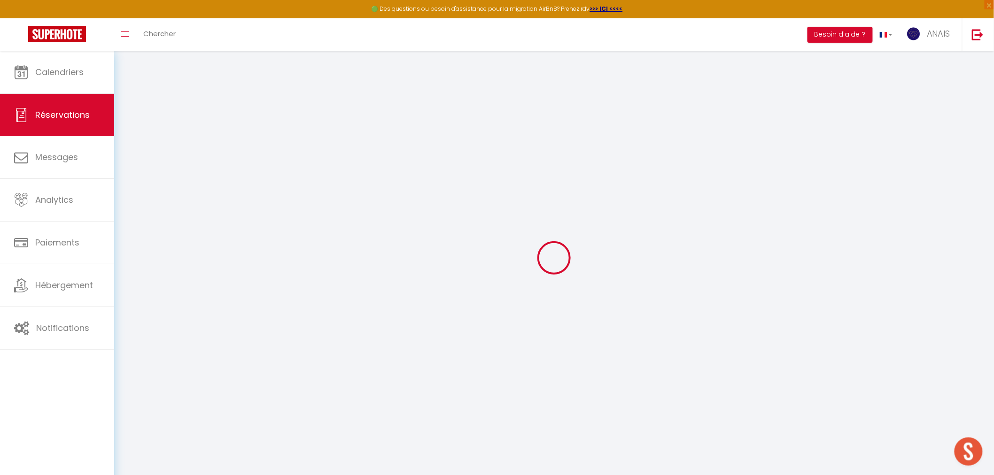
select select
checkbox input "false"
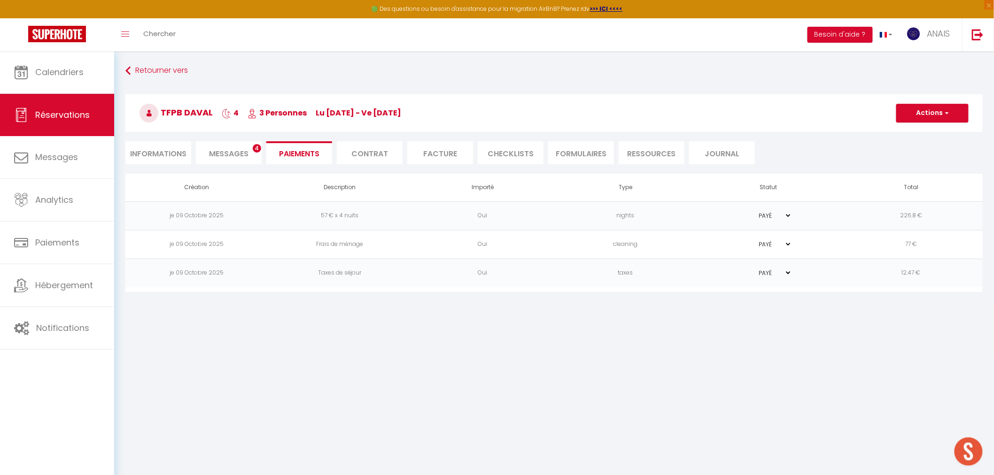
click at [237, 150] on span "Messages" at bounding box center [228, 153] width 39 height 11
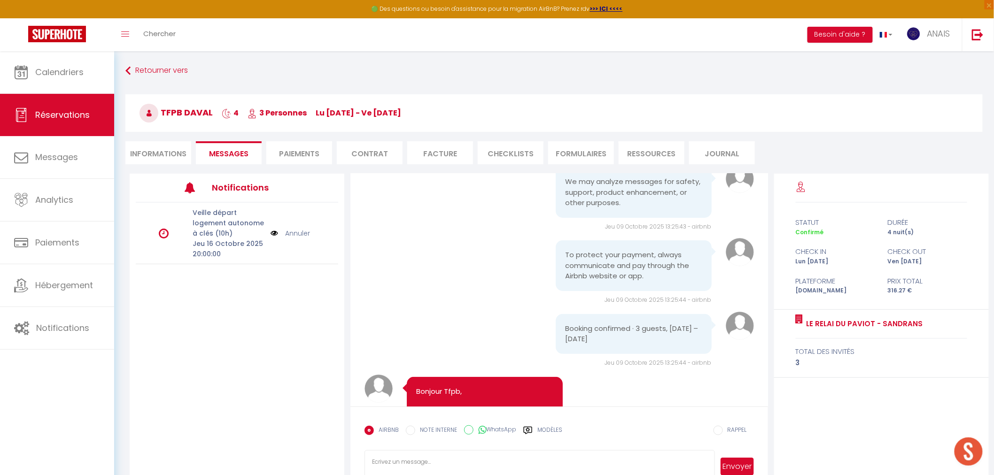
select select
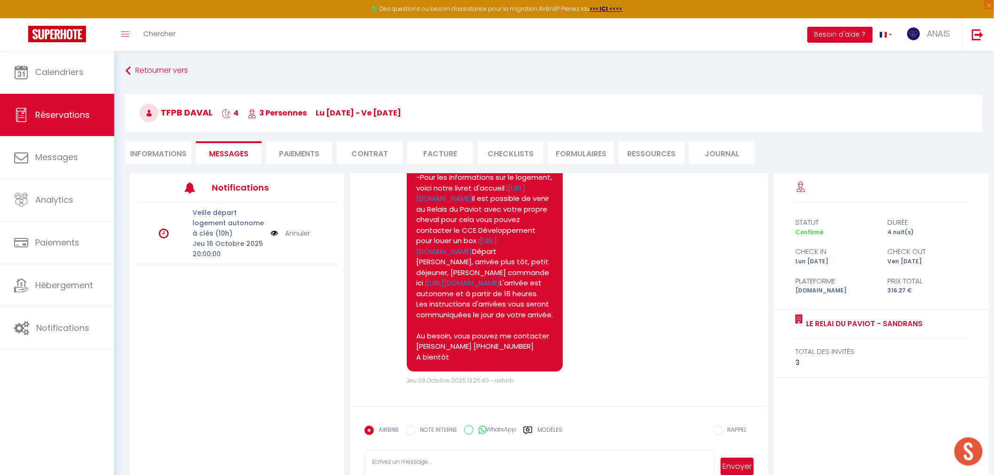
scroll to position [562, 0]
click at [179, 154] on li "Informations" at bounding box center [158, 152] width 66 height 23
select select
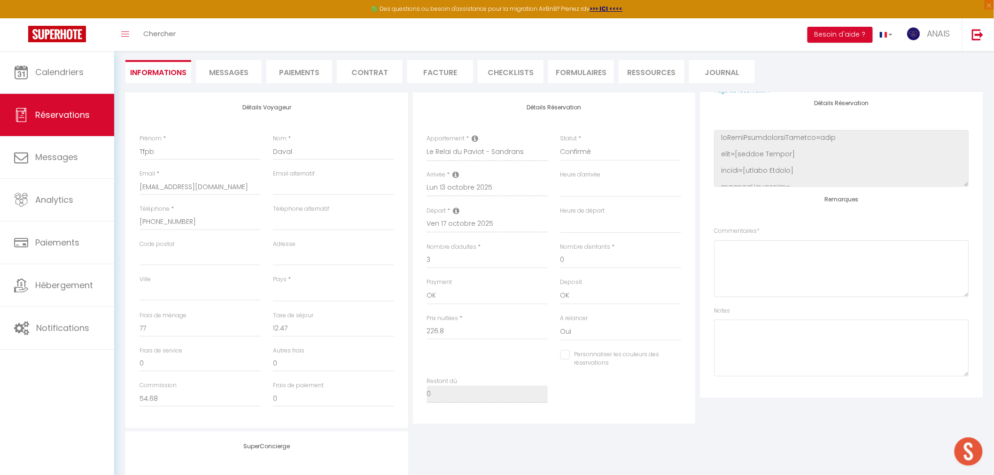
scroll to position [104, 0]
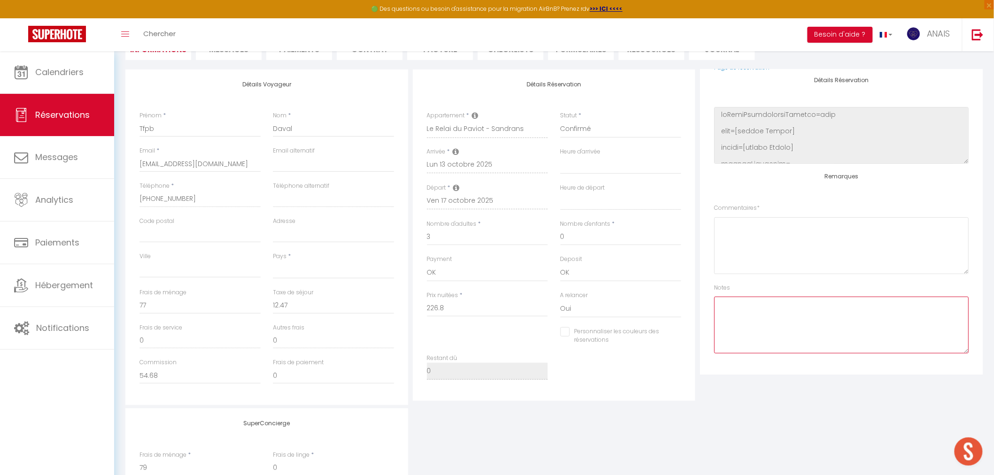
click at [771, 326] on textarea at bounding box center [841, 325] width 255 height 57
type textarea "CL"
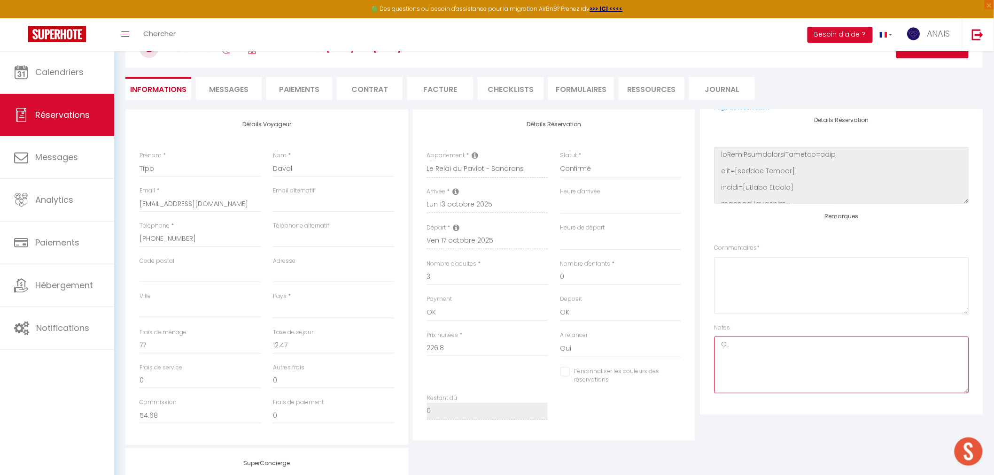
scroll to position [144, 0]
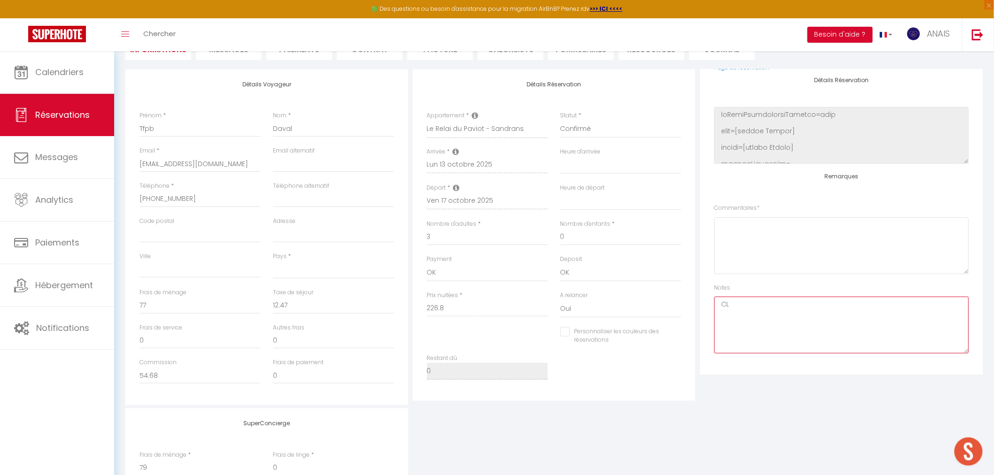
select select
checkbox input "false"
select select
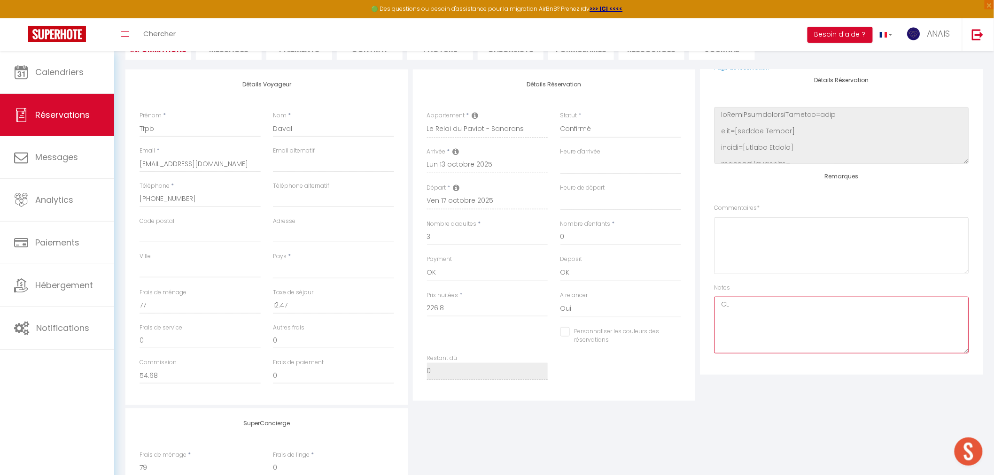
select select
checkbox input "false"
type textarea "CL eu le [DATE]"
click at [810, 305] on textarea "CL eu le [DATE]" at bounding box center [841, 325] width 255 height 57
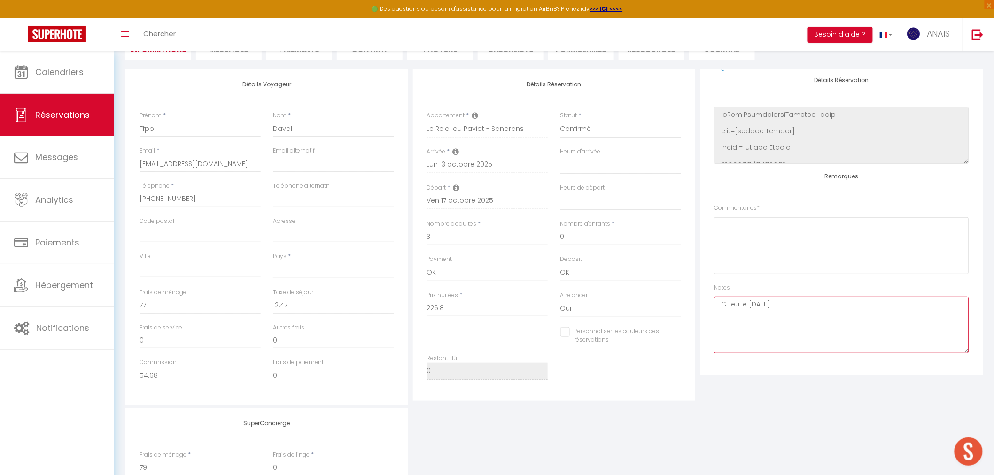
select select
checkbox input "false"
select select
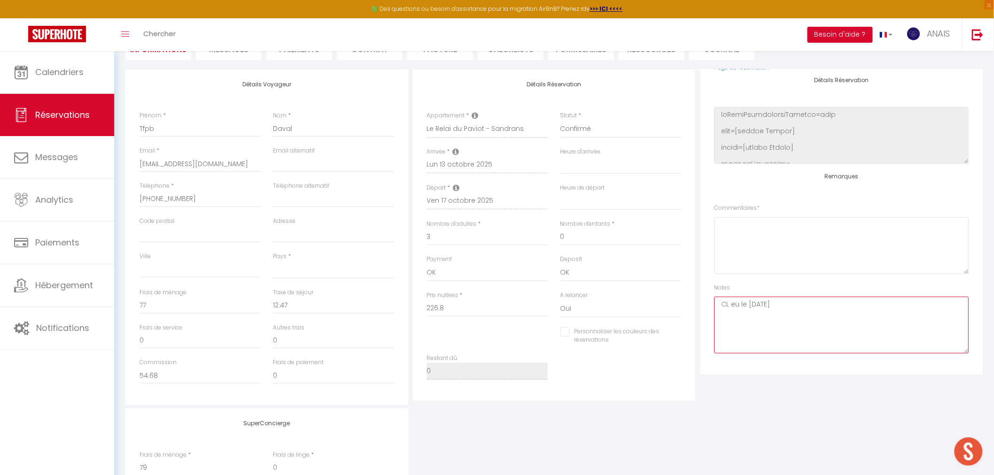
select select
checkbox input "false"
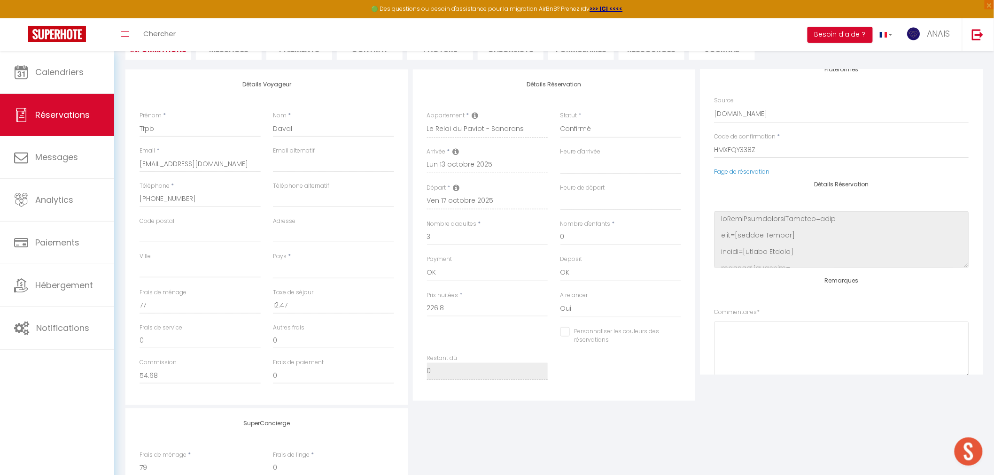
scroll to position [0, 0]
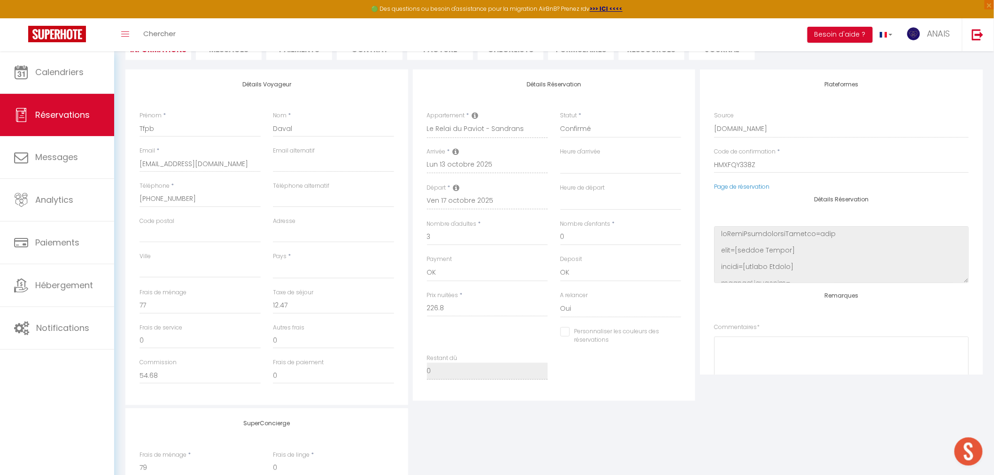
select select
checkbox input "false"
select select
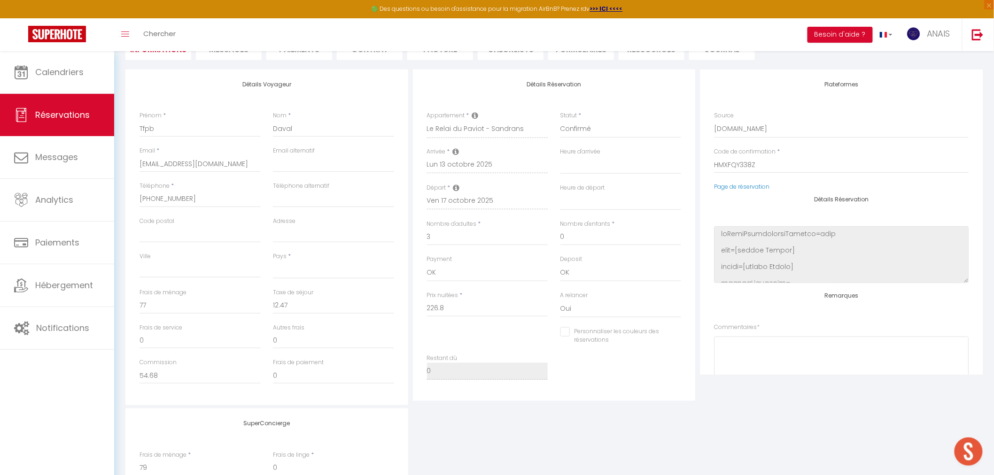
select select
checkbox input "false"
type textarea "CL eu le [DATE]"
select select
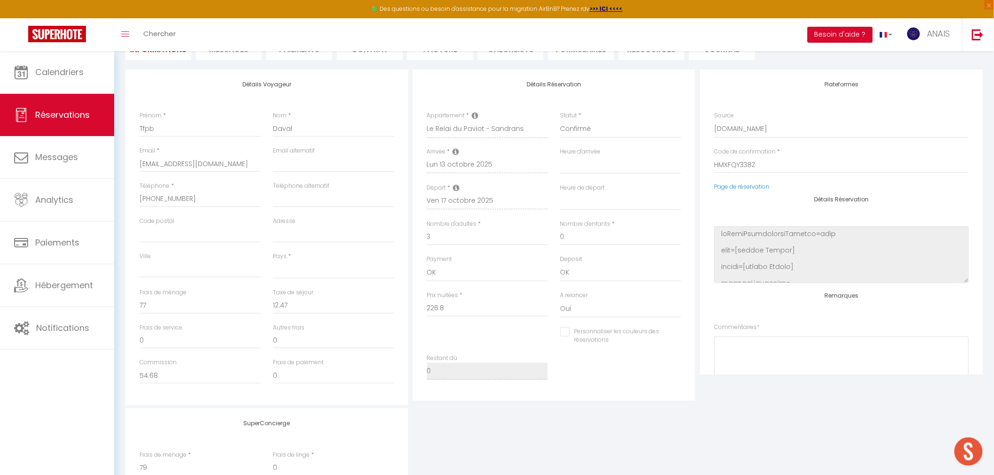
select select
checkbox input "false"
select select
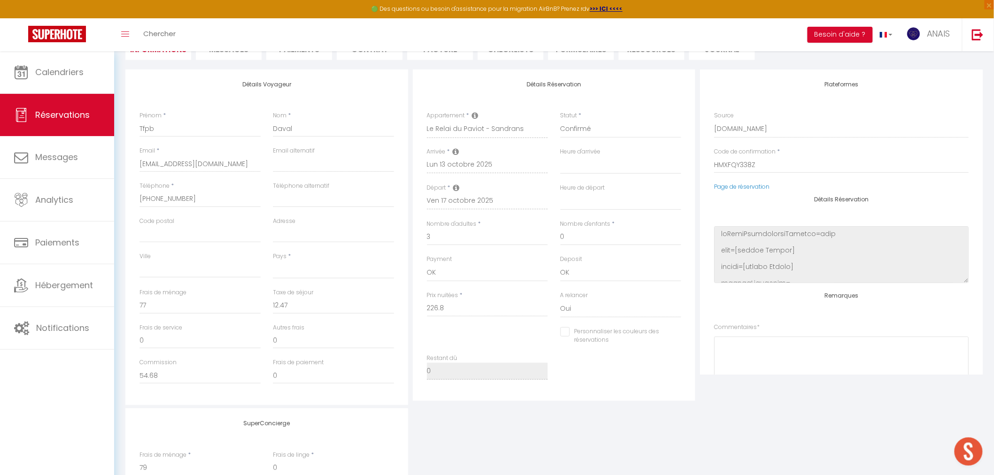
select select
checkbox input "false"
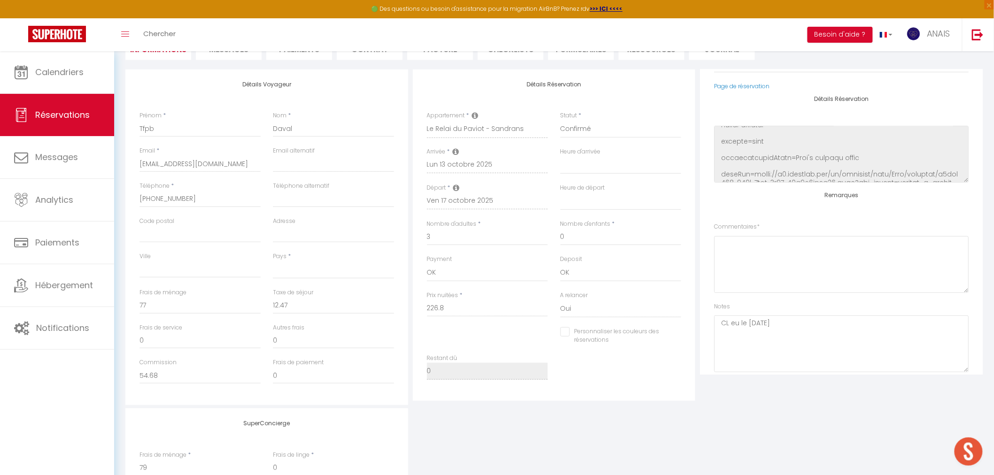
scroll to position [104, 0]
click at [755, 259] on textarea at bounding box center [841, 261] width 255 height 57
select select
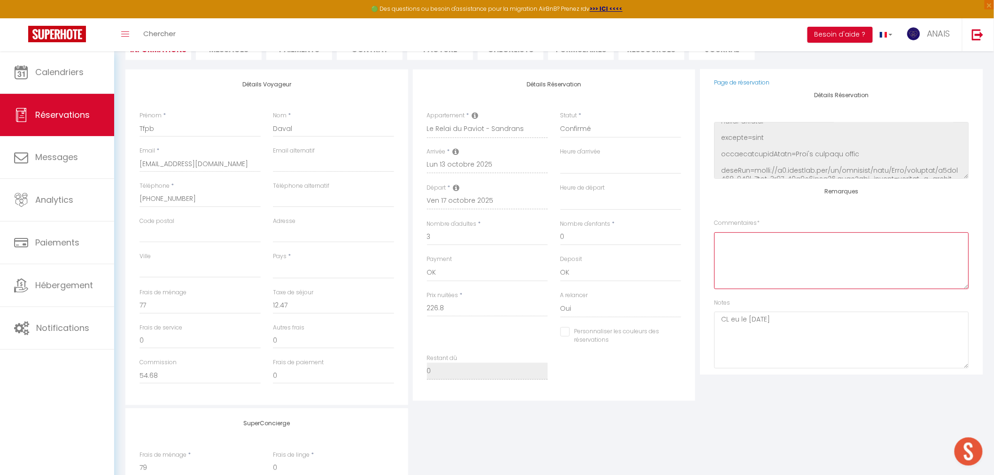
checkbox input "false"
select select
checkbox input "false"
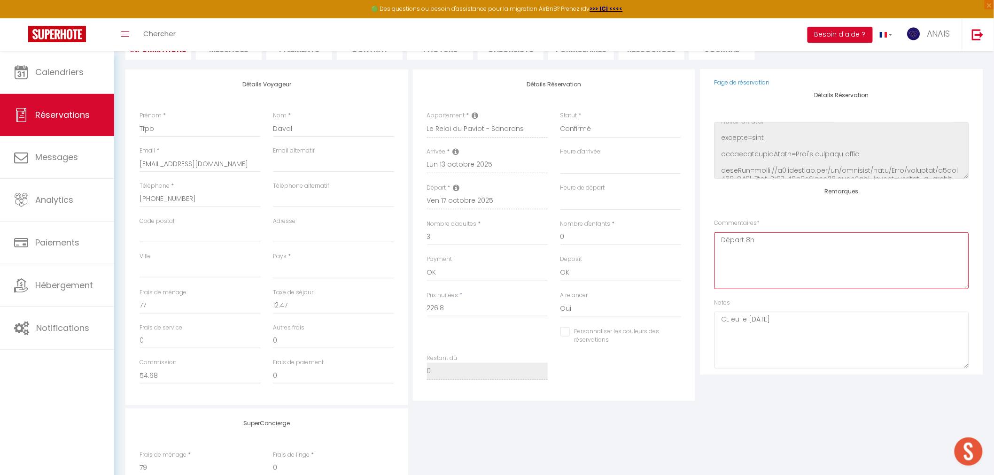
type textarea "Départ 8h"
select select
checkbox input "false"
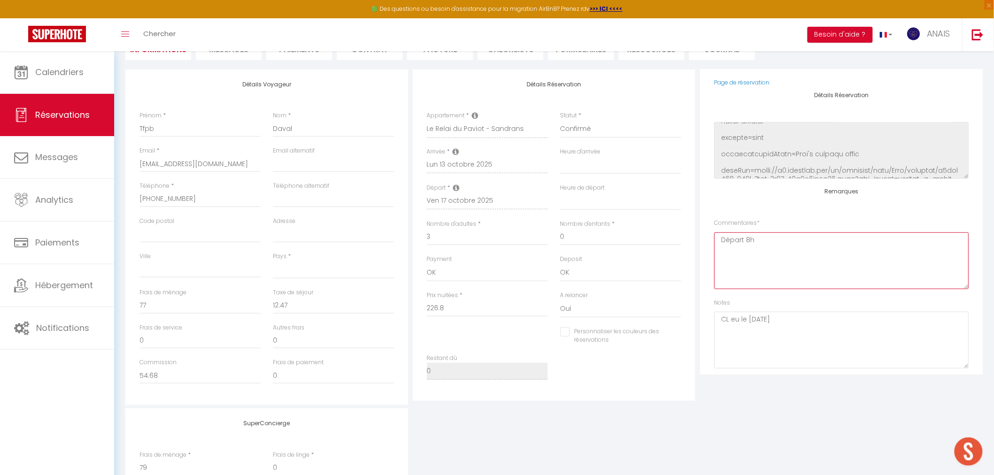
select select
checkbox input "false"
type textarea "Départ 8h"
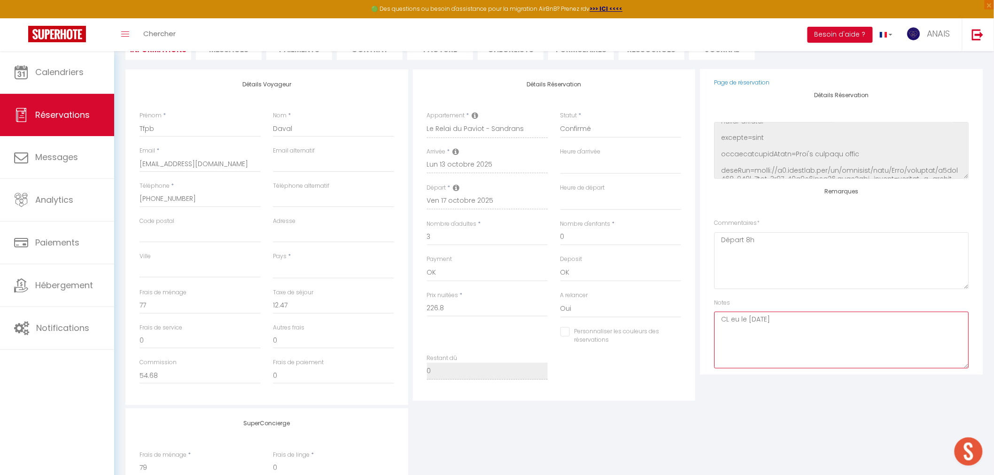
click at [799, 318] on textarea "CL eu le [DATE]" at bounding box center [841, 340] width 255 height 57
click at [722, 319] on textarea "CL eu le [DATE]" at bounding box center [841, 340] width 255 height 57
click at [845, 322] on textarea "Numéro collaborateur : CL eu le [DATE]" at bounding box center [841, 340] width 255 height 57
type textarea "Numéro collaborateur : CL eu le [DATE]"
select select
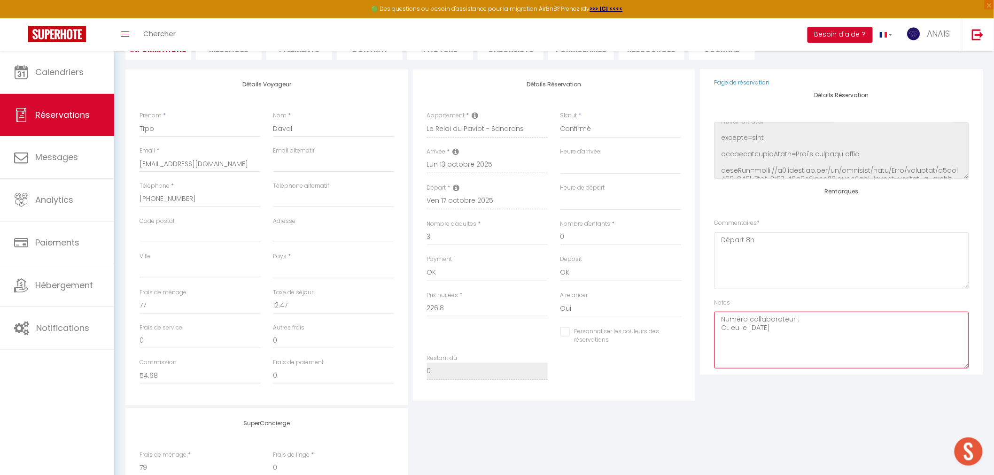
select select
checkbox input "false"
select select
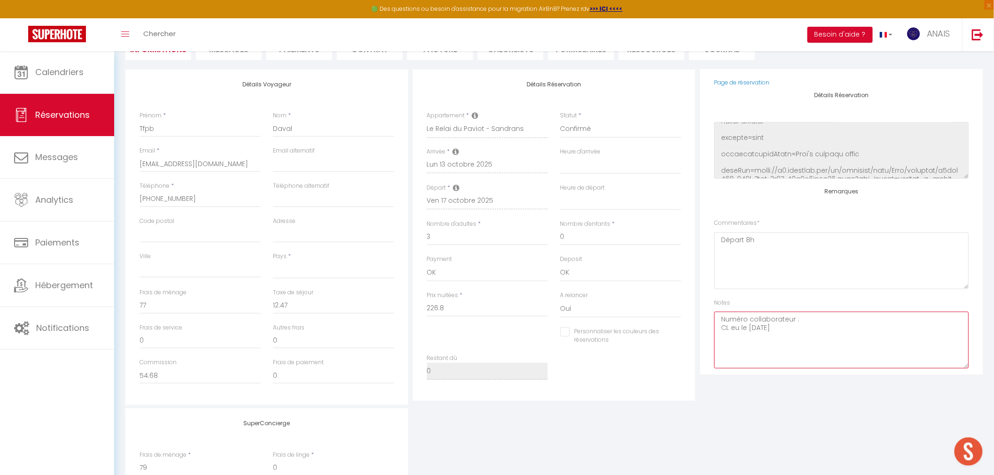
select select
checkbox input "false"
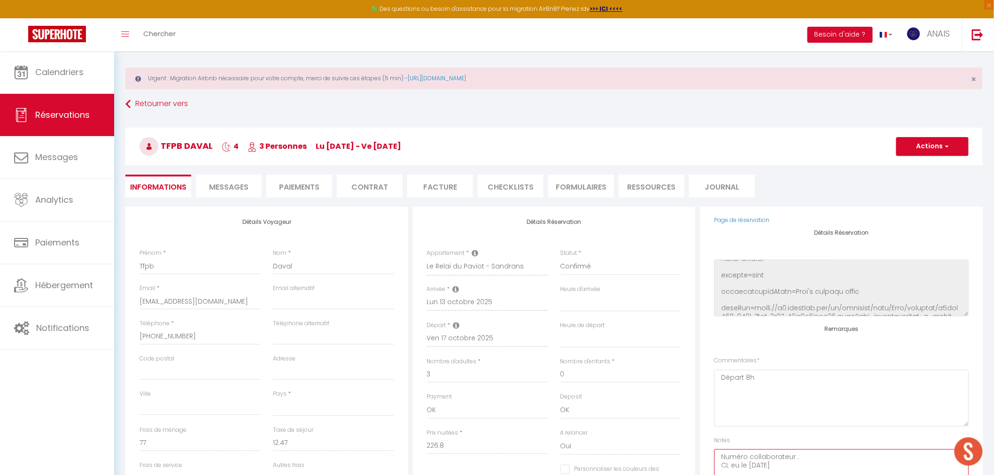
scroll to position [0, 0]
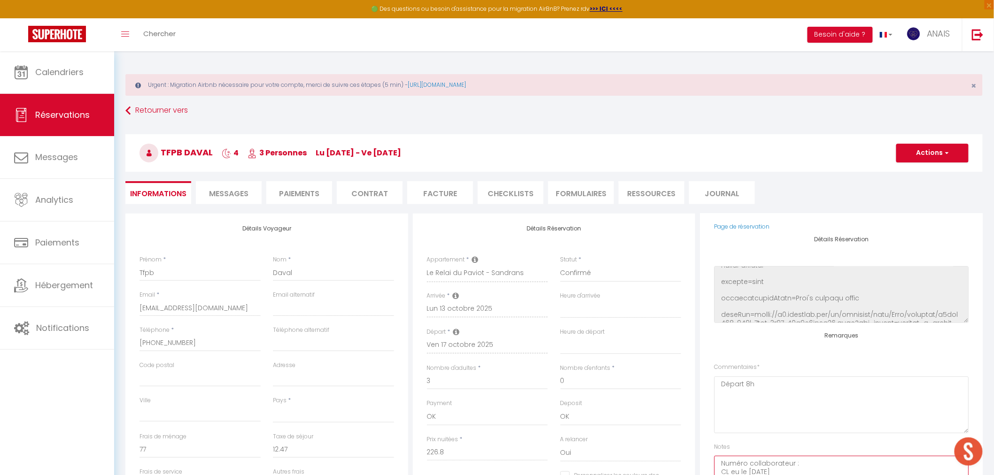
type textarea "Numéro collaborateur : CL eu le [DATE]"
click at [217, 195] on span "Messages" at bounding box center [228, 193] width 39 height 11
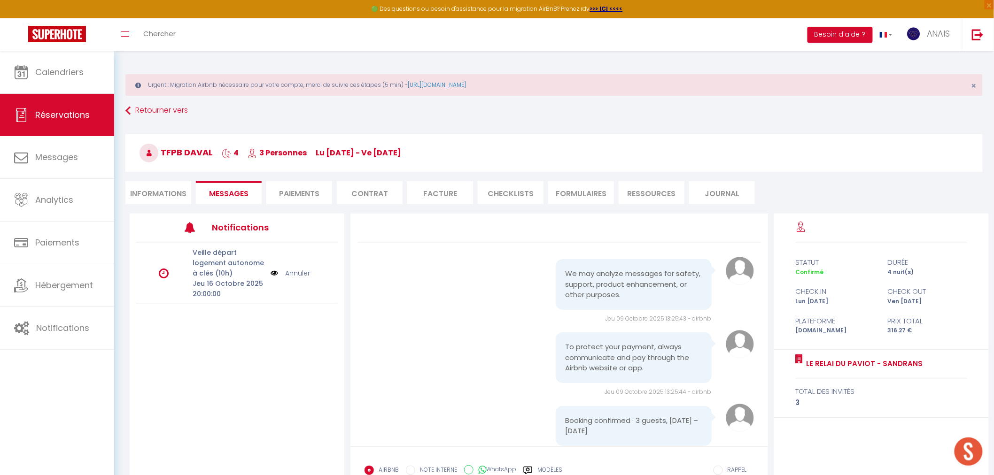
select select
click at [149, 194] on li "Informations" at bounding box center [158, 192] width 66 height 23
select select
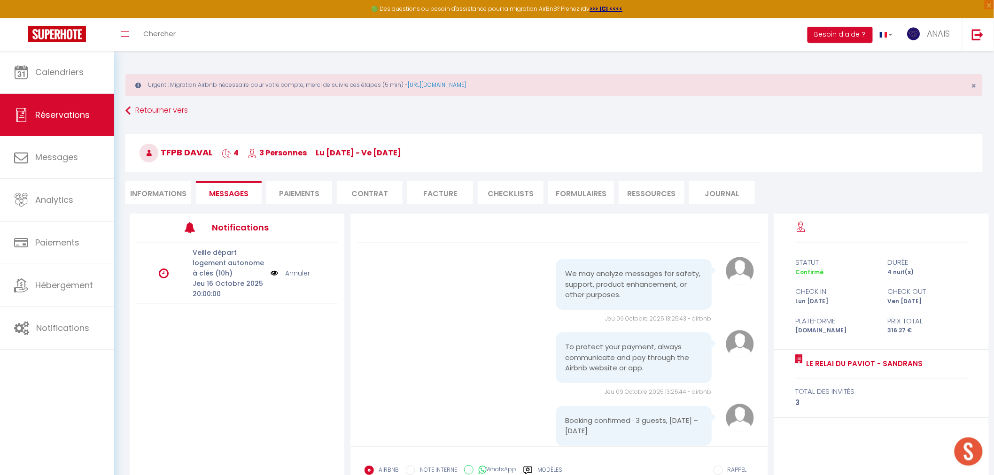
select select
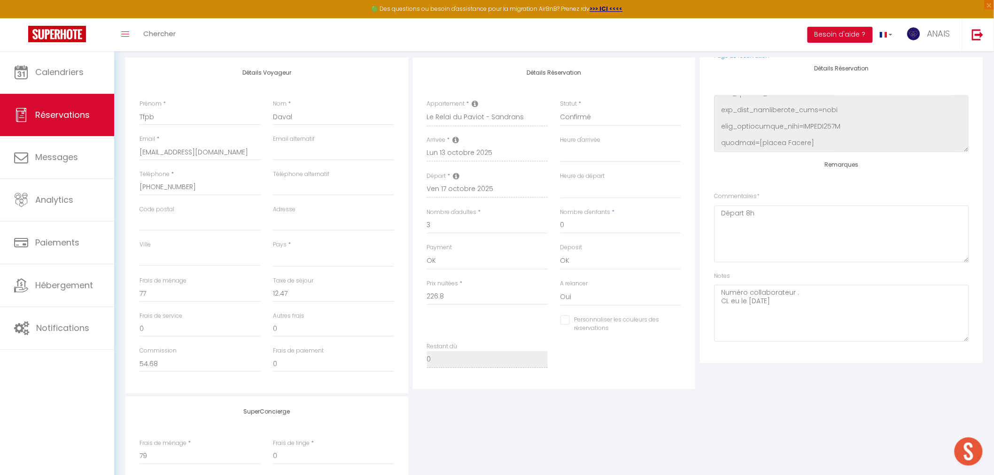
scroll to position [156, 0]
click at [810, 296] on textarea "Numéro collaborateur : CL eu le [DATE]" at bounding box center [841, 313] width 255 height 57
drag, startPoint x: 749, startPoint y: 290, endPoint x: 717, endPoint y: 296, distance: 32.4
click at [717, 296] on textarea "Numéro collaborateur : CL eu le [DATE]" at bounding box center [841, 313] width 255 height 57
type textarea "Tel collaborateur : CL eu le [DATE]"
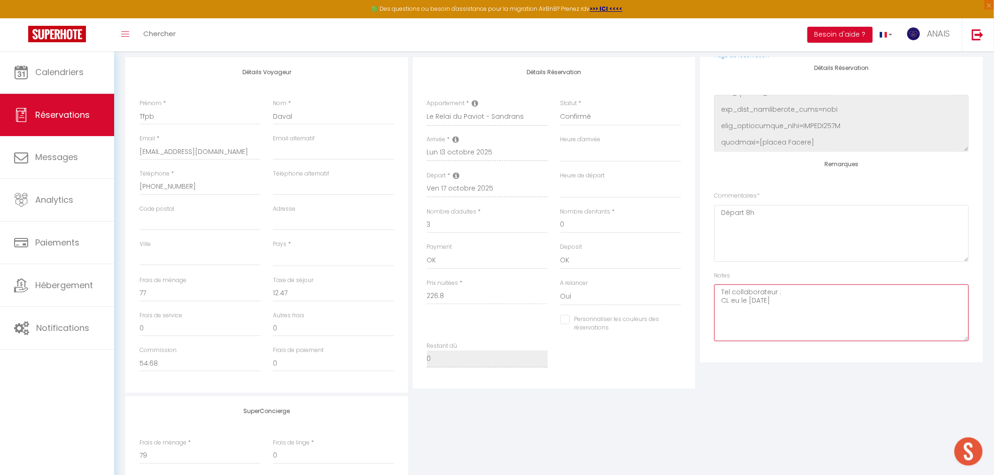
select select
checkbox input "false"
click at [776, 295] on textarea "Tel collaborateur : CL eu le [DATE]" at bounding box center [841, 313] width 255 height 57
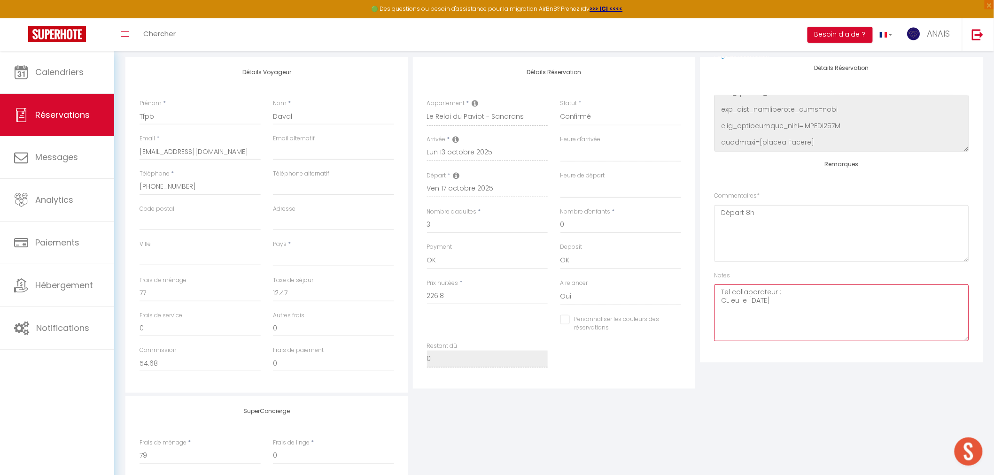
type textarea "Tel collaborateur : CL eu le [DATE]"
select select
checkbox input "false"
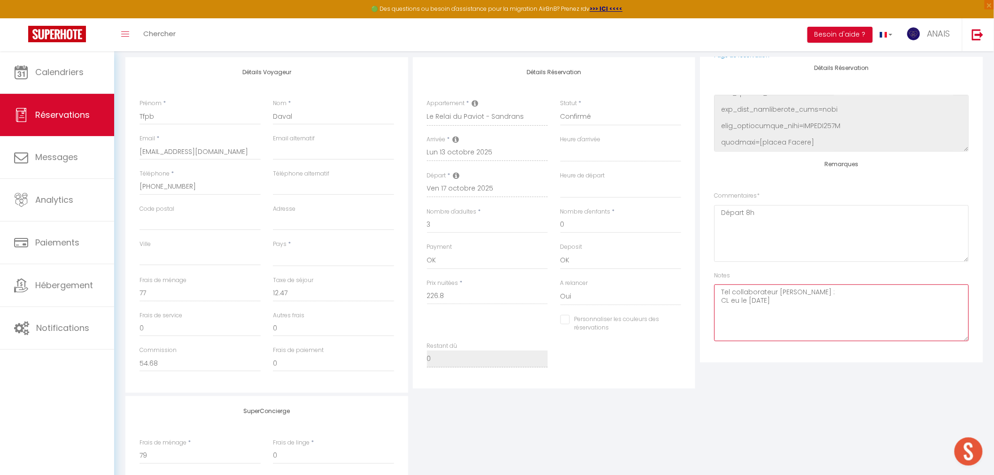
click at [828, 292] on textarea "Tel collaborateur [PERSON_NAME] : CL eu le [DATE]" at bounding box center [841, 313] width 255 height 57
type textarea "Tel collaborateur [PERSON_NAME] : 0749 CL eu le [DATE]"
select select
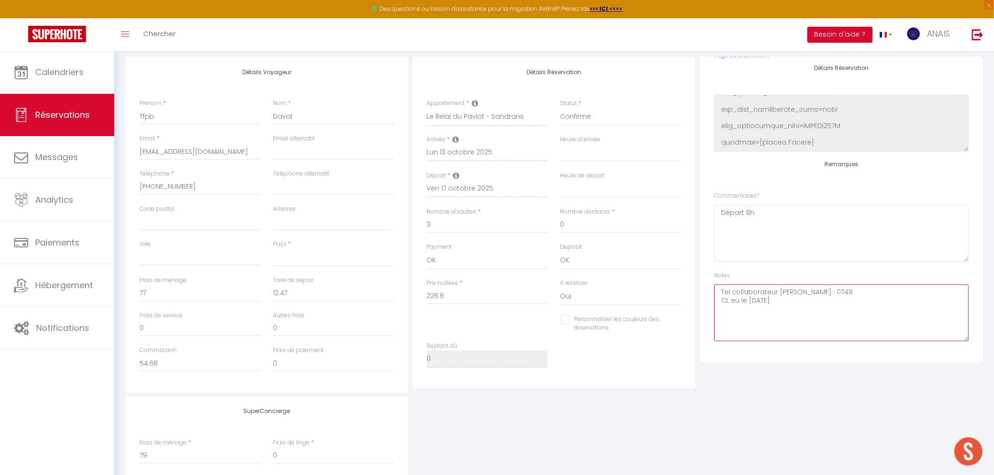
checkbox input "false"
select select
checkbox input "false"
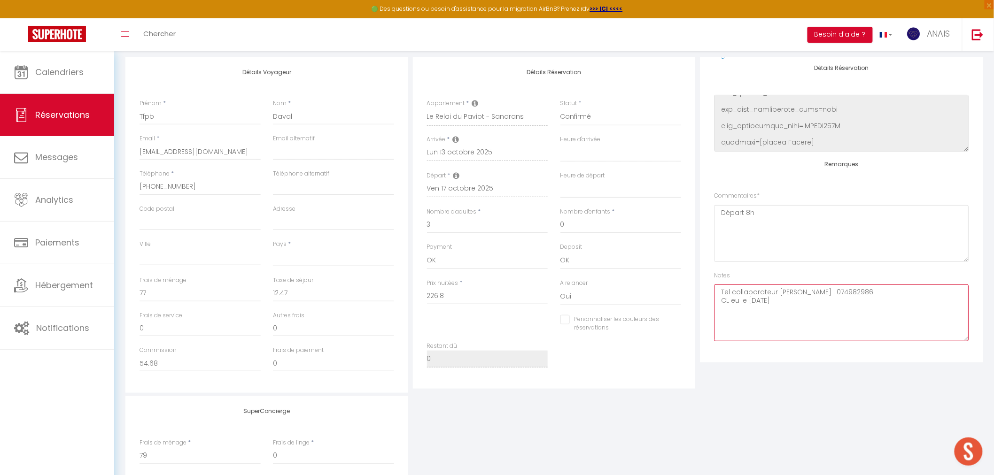
type textarea "Tel collaborateur [PERSON_NAME] : 0749829865 CL eu le [DATE]"
click at [924, 298] on textarea "Tel collaborateur [PERSON_NAME] : 0749829865 CL eu le [DATE]" at bounding box center [841, 313] width 255 height 57
select select
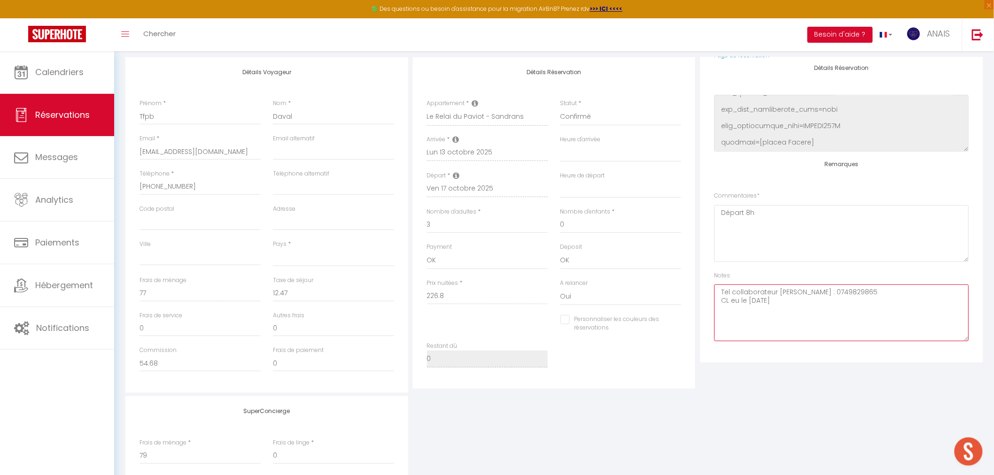
checkbox input "false"
select select
checkbox input "false"
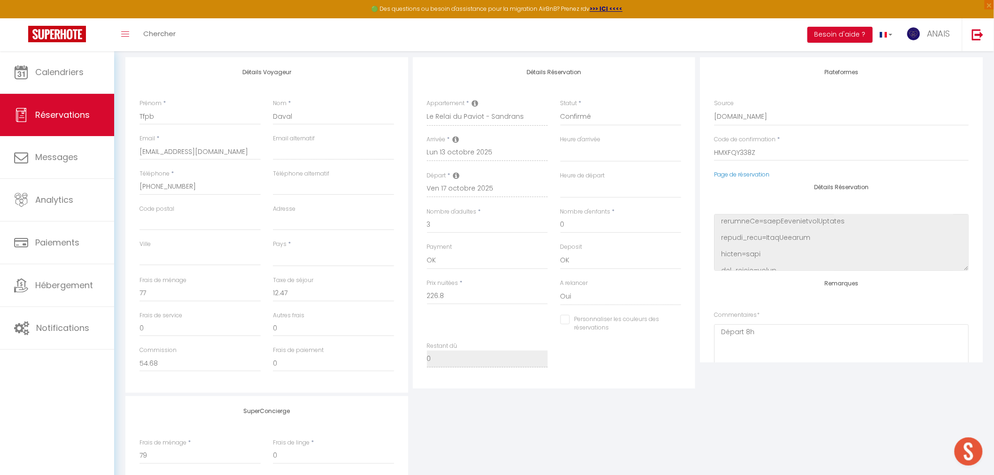
scroll to position [0, 0]
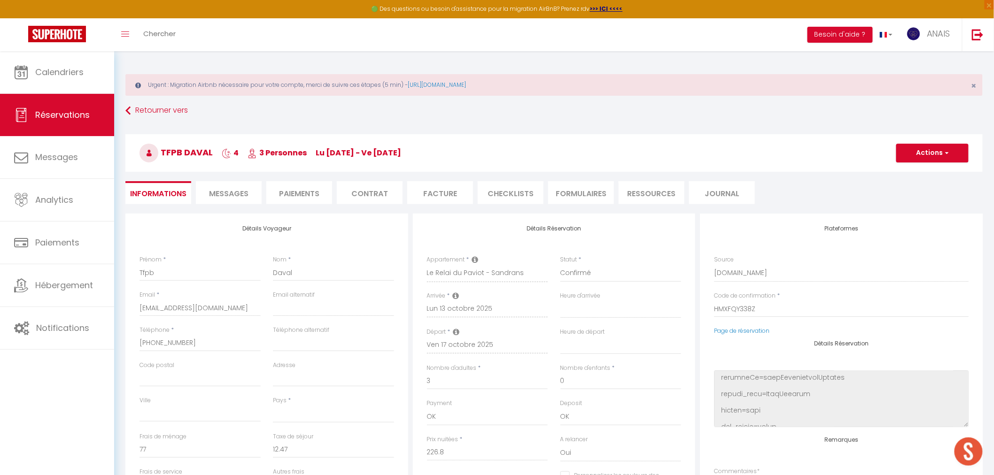
type textarea "Tel collaborateur [PERSON_NAME] : 0749829865 CL eu le [DATE]"
click at [914, 163] on h3 "Tfpb Daval 4 3 Personnes lu [DATE] - ve [DATE]" at bounding box center [553, 153] width 857 height 38
click at [912, 157] on button "Actions" at bounding box center [932, 153] width 72 height 19
click at [912, 169] on link "Enregistrer" at bounding box center [923, 174] width 74 height 12
select select "not_cancelled"
